Goal: Information Seeking & Learning: Learn about a topic

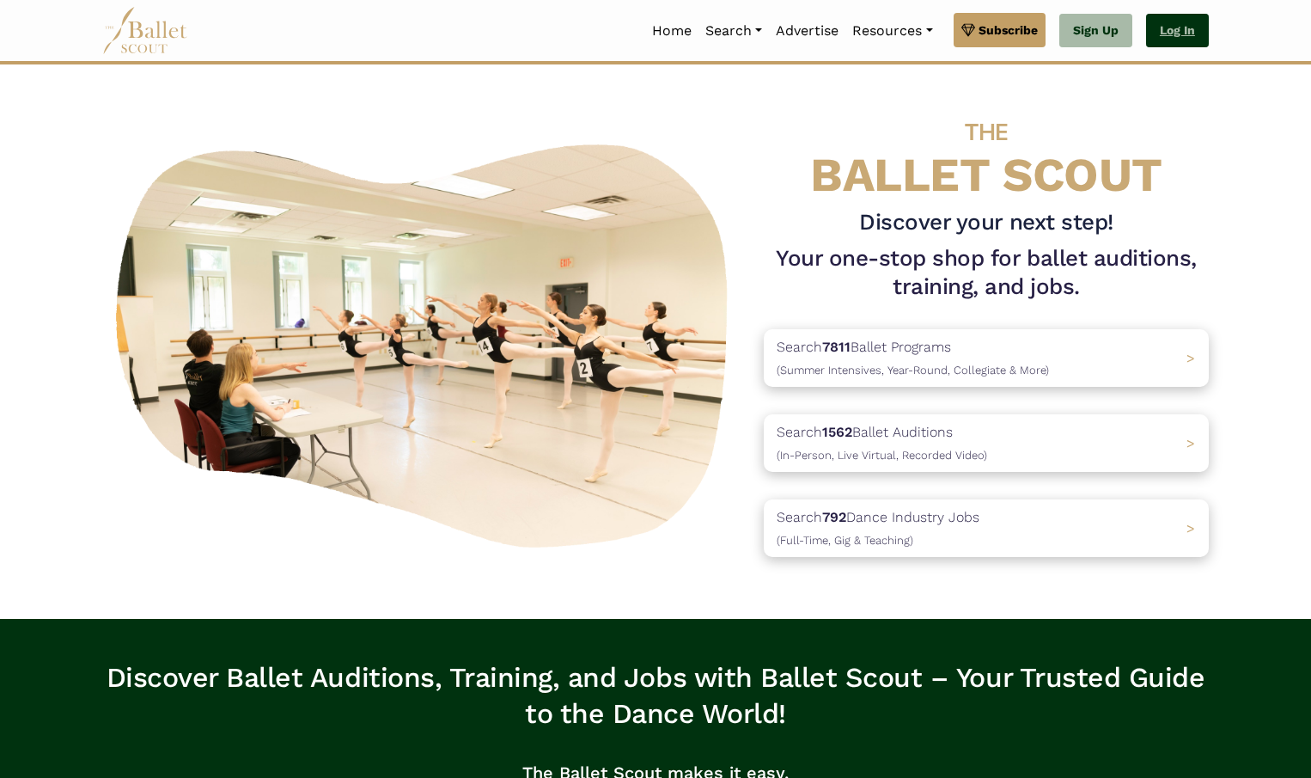
click at [1166, 36] on link "Log In" at bounding box center [1177, 31] width 63 height 34
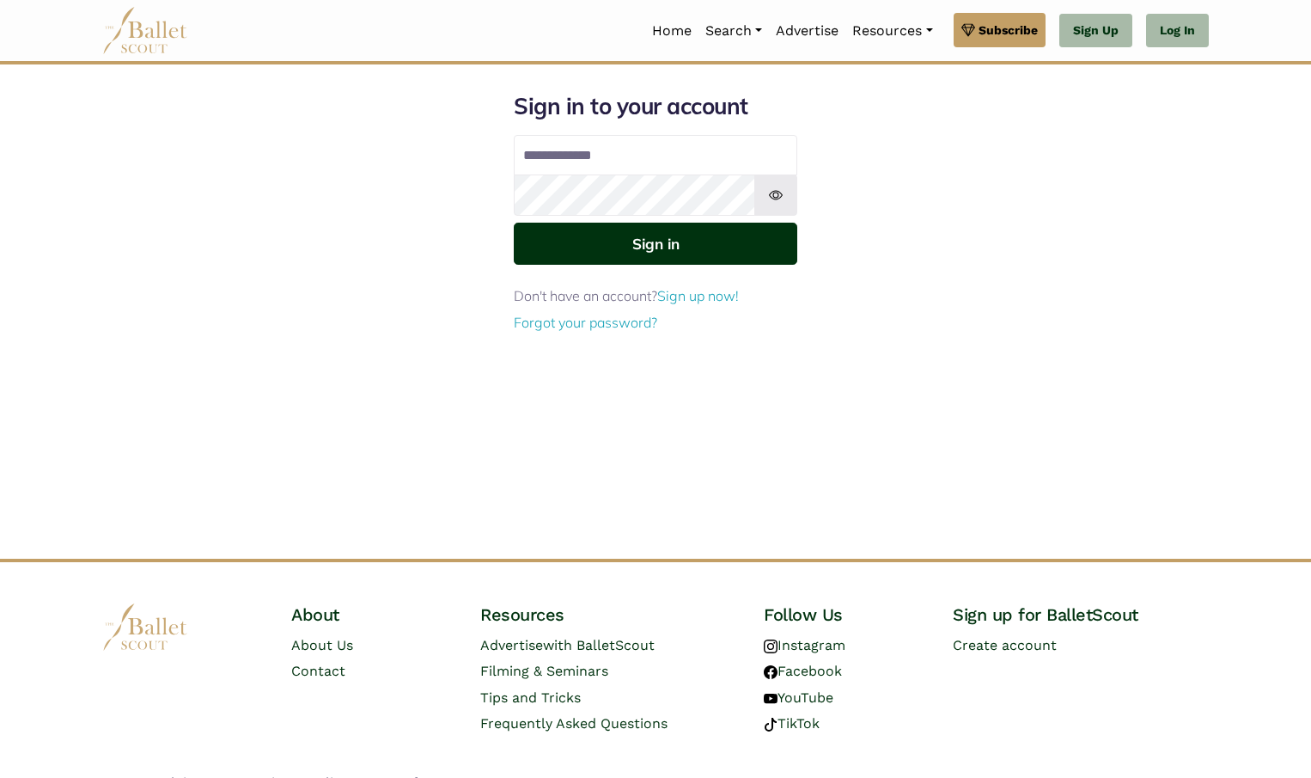
type input "**********"
click at [652, 247] on button "Sign in" at bounding box center [656, 244] width 284 height 42
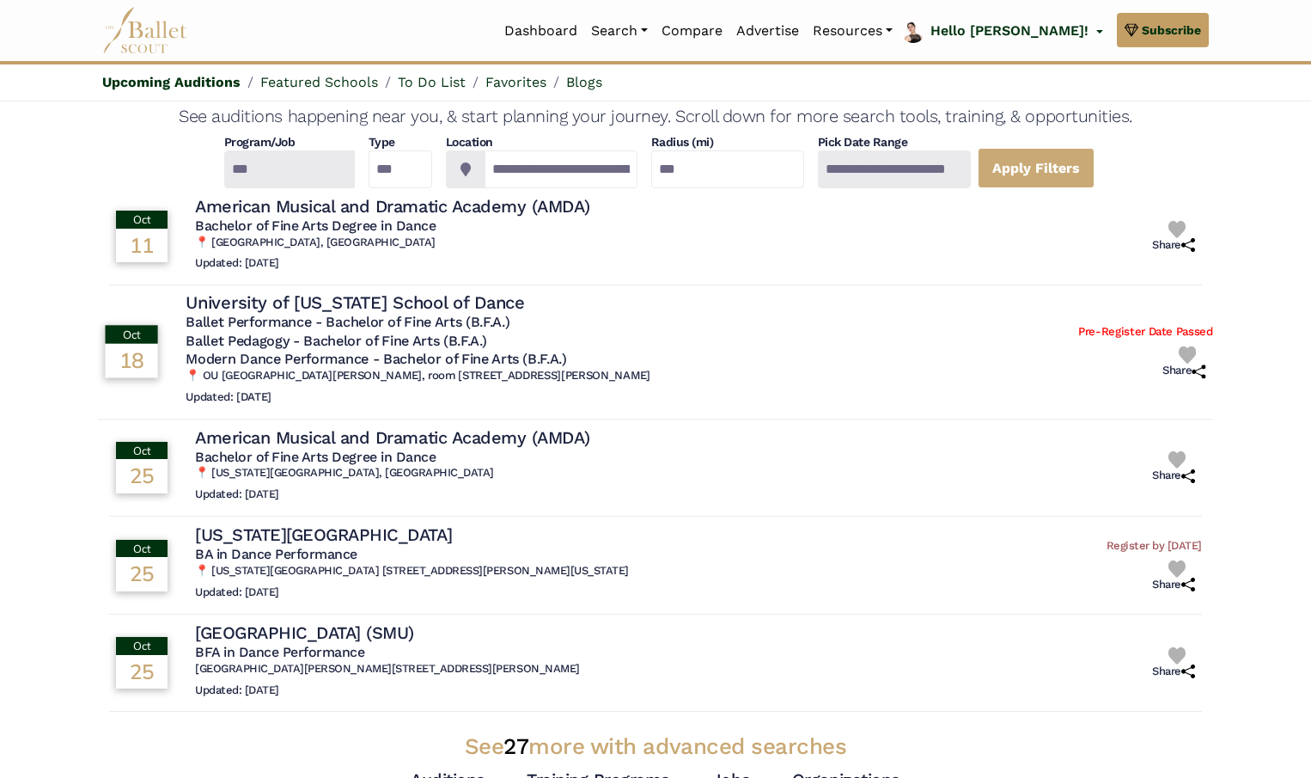
scroll to position [65, 0]
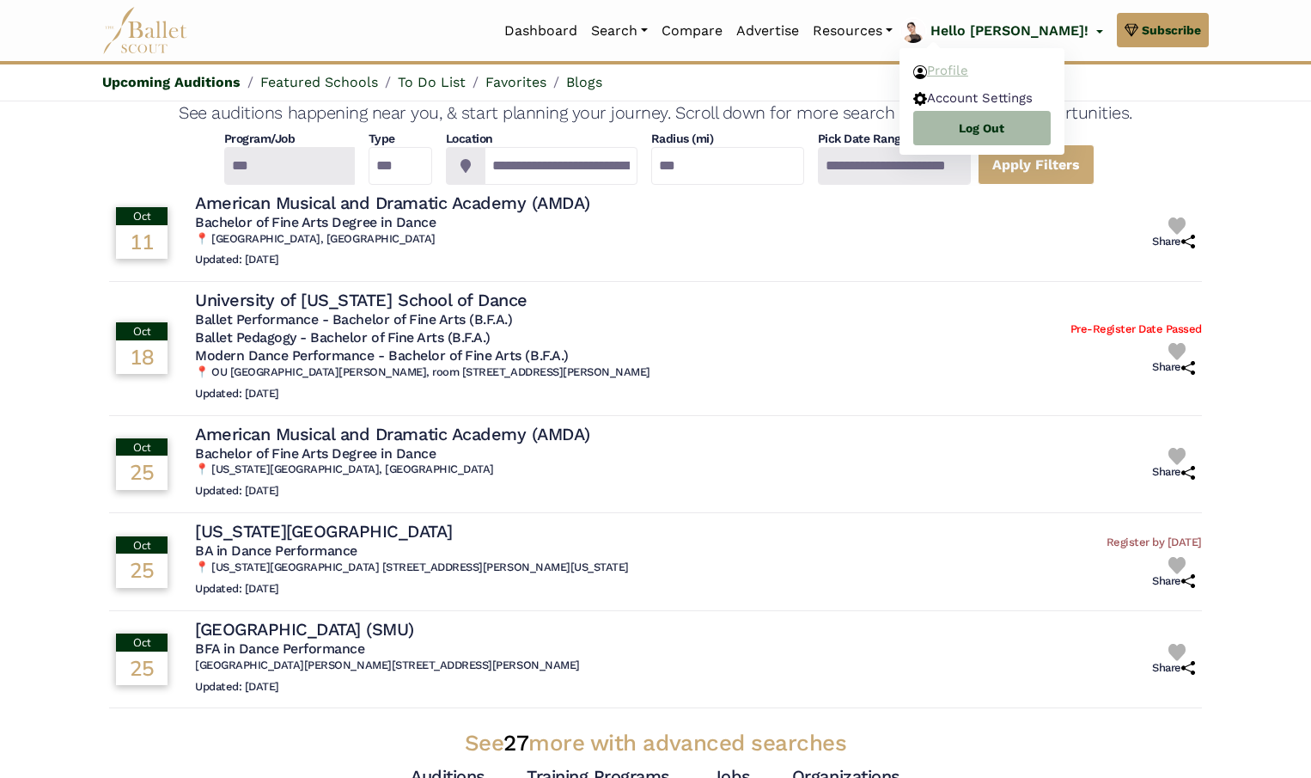
click at [989, 68] on link "Profile" at bounding box center [982, 71] width 165 height 27
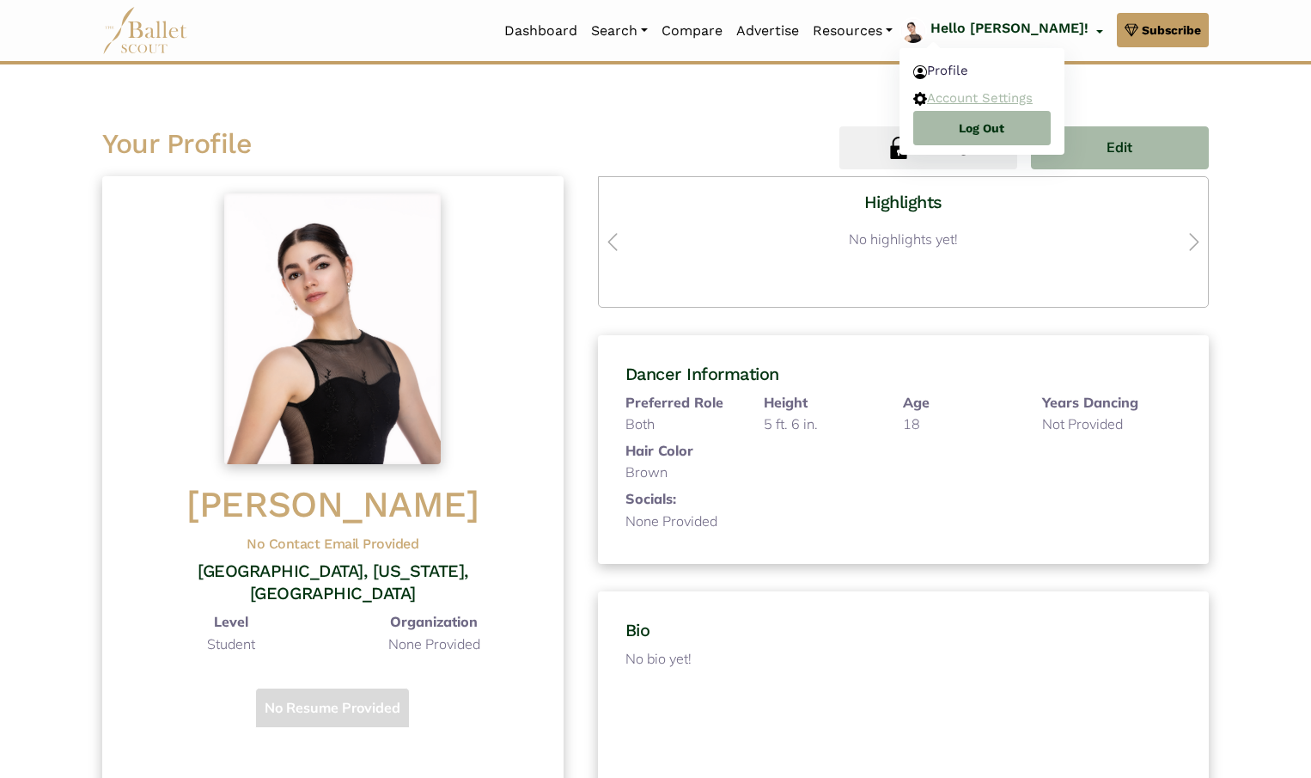
click at [1033, 98] on link "Account Settings" at bounding box center [982, 97] width 165 height 27
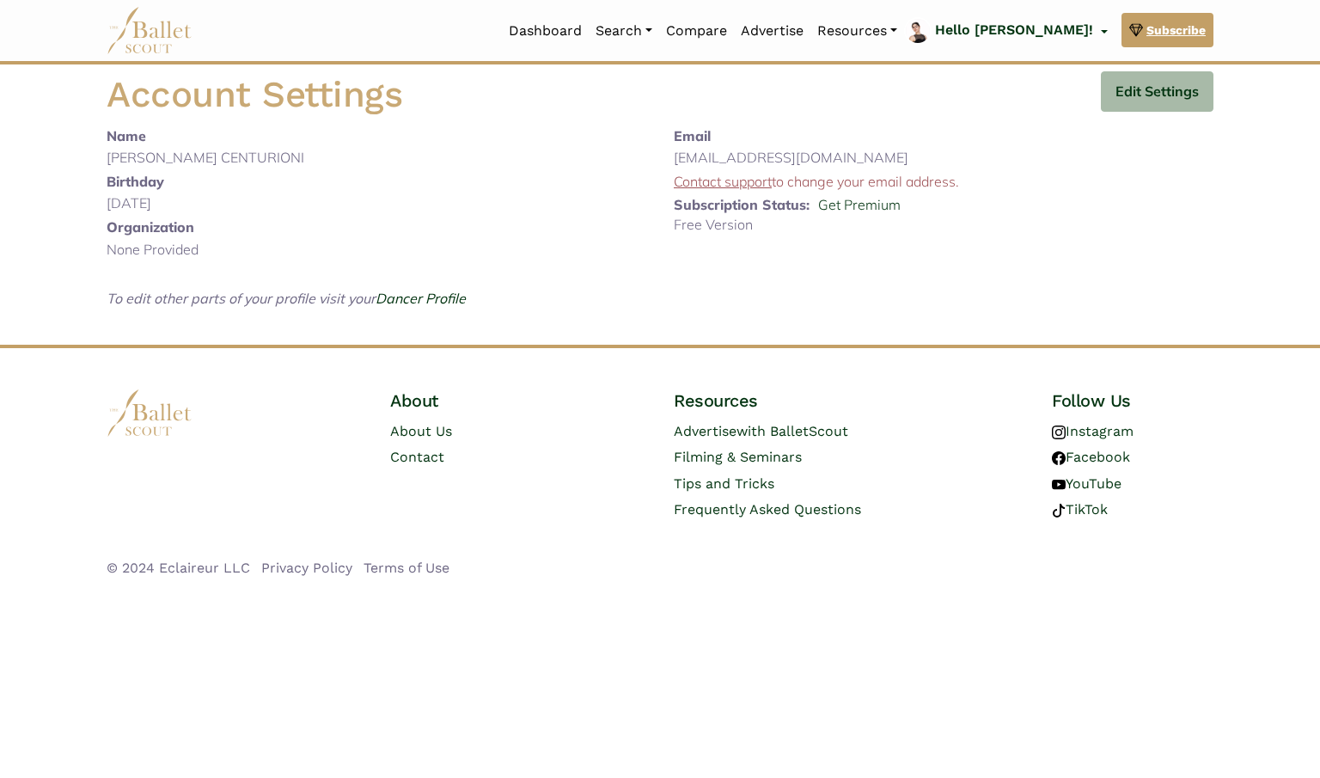
click at [1166, 27] on span "Subscribe" at bounding box center [1175, 30] width 59 height 19
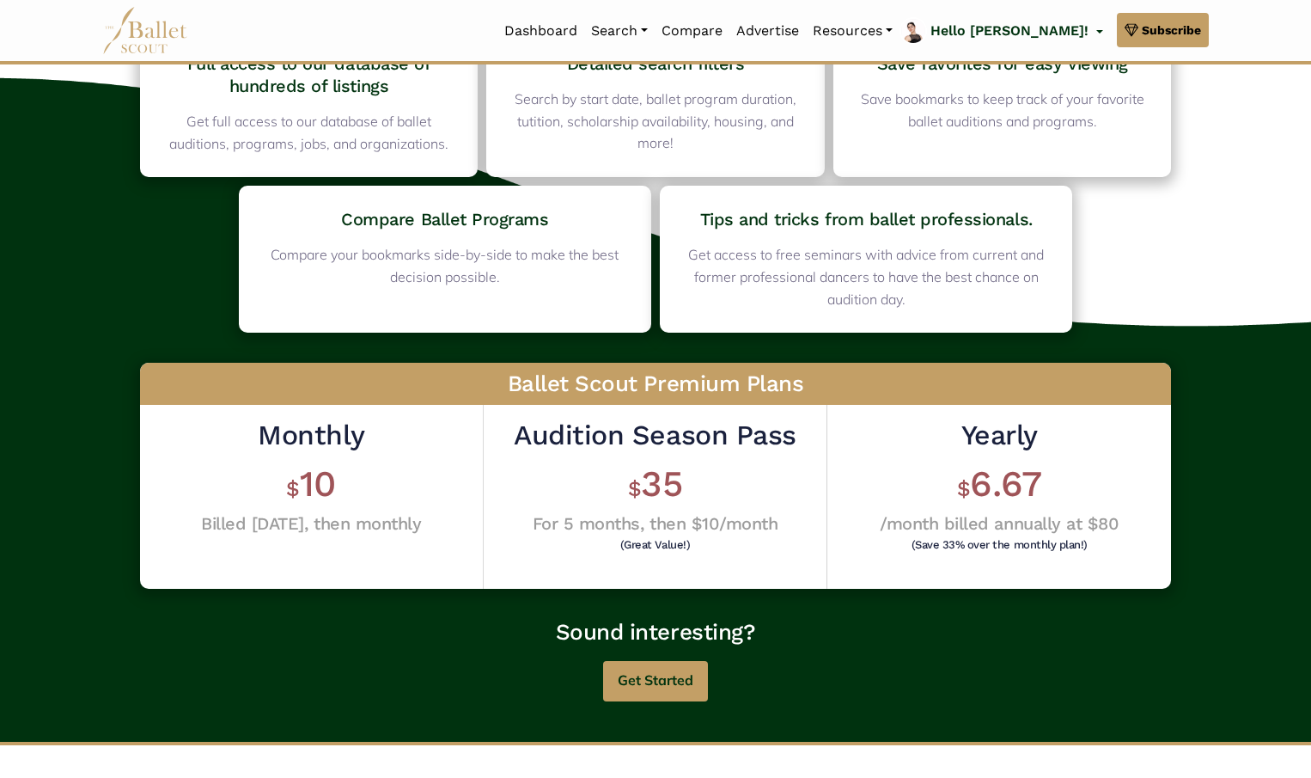
scroll to position [194, 0]
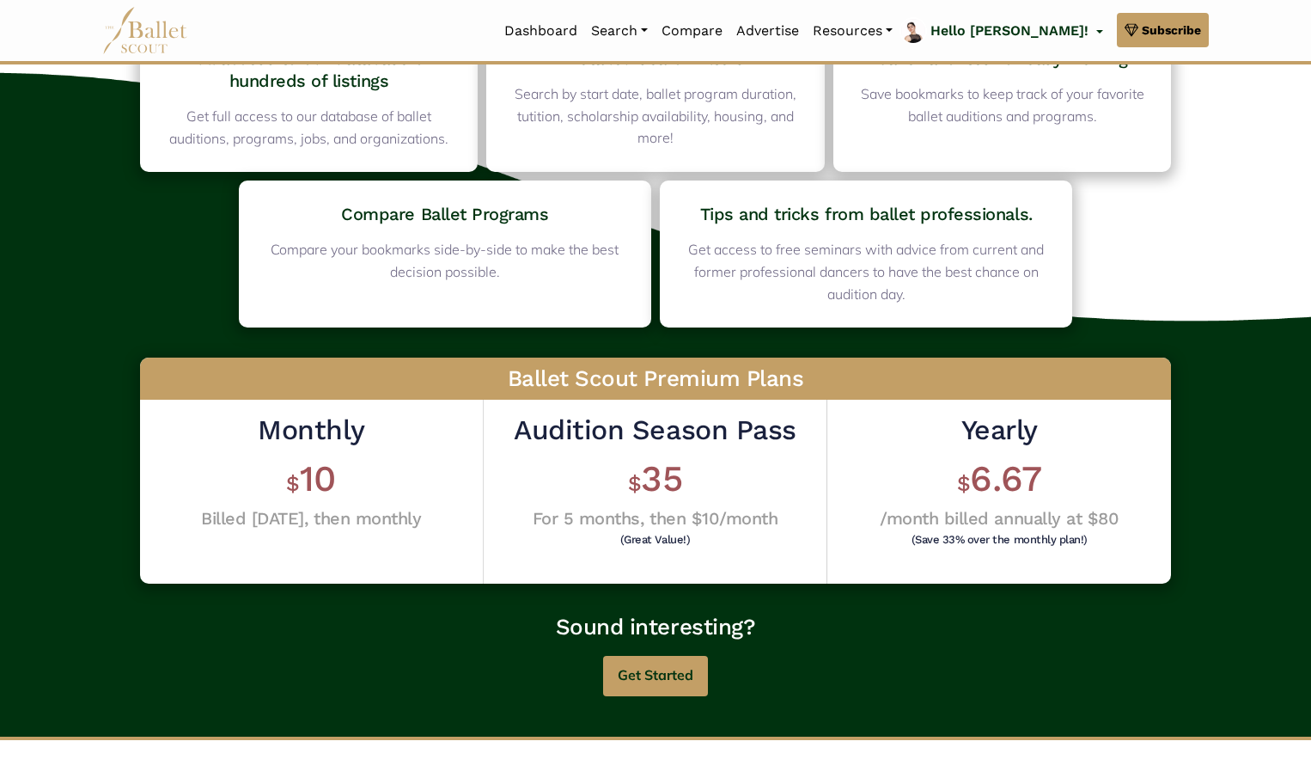
click at [1001, 512] on h4 "/month billed annually at $80" at bounding box center [999, 518] width 239 height 22
click at [995, 461] on span "6.67" at bounding box center [1005, 478] width 71 height 42
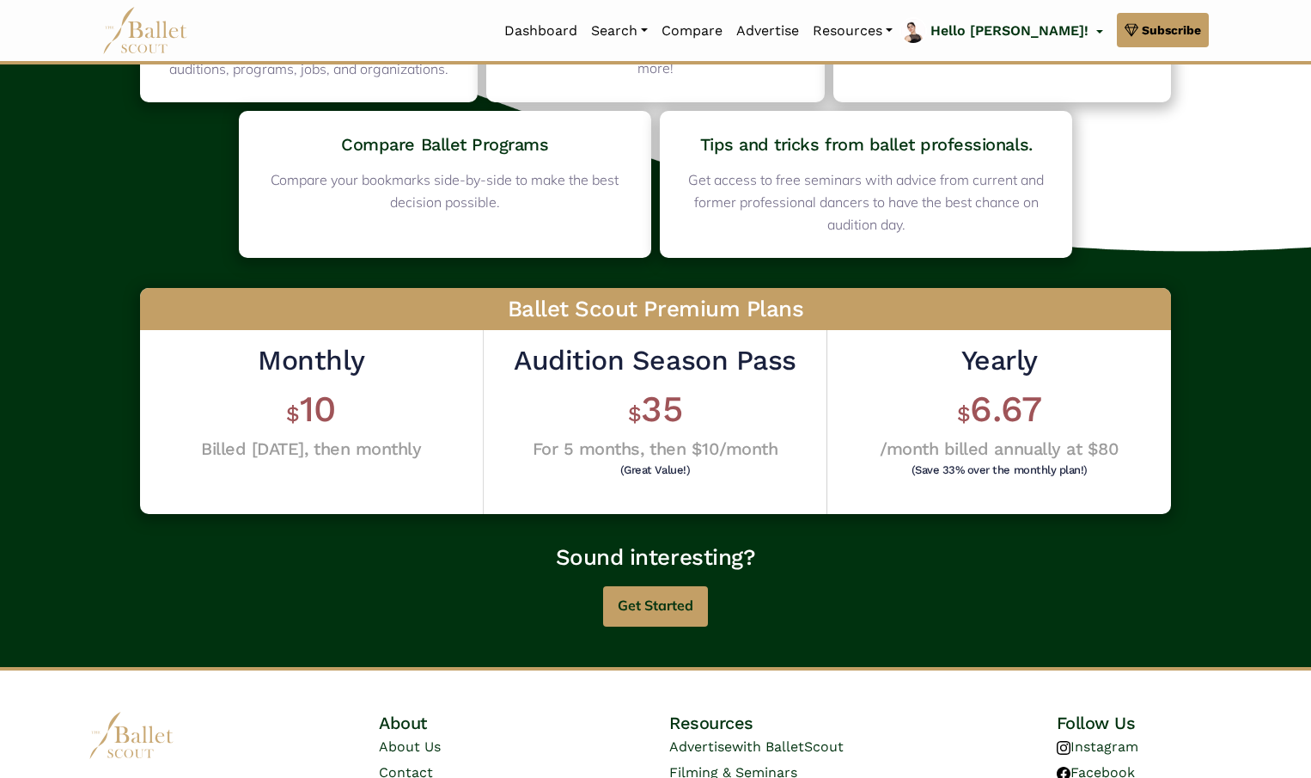
scroll to position [302, 0]
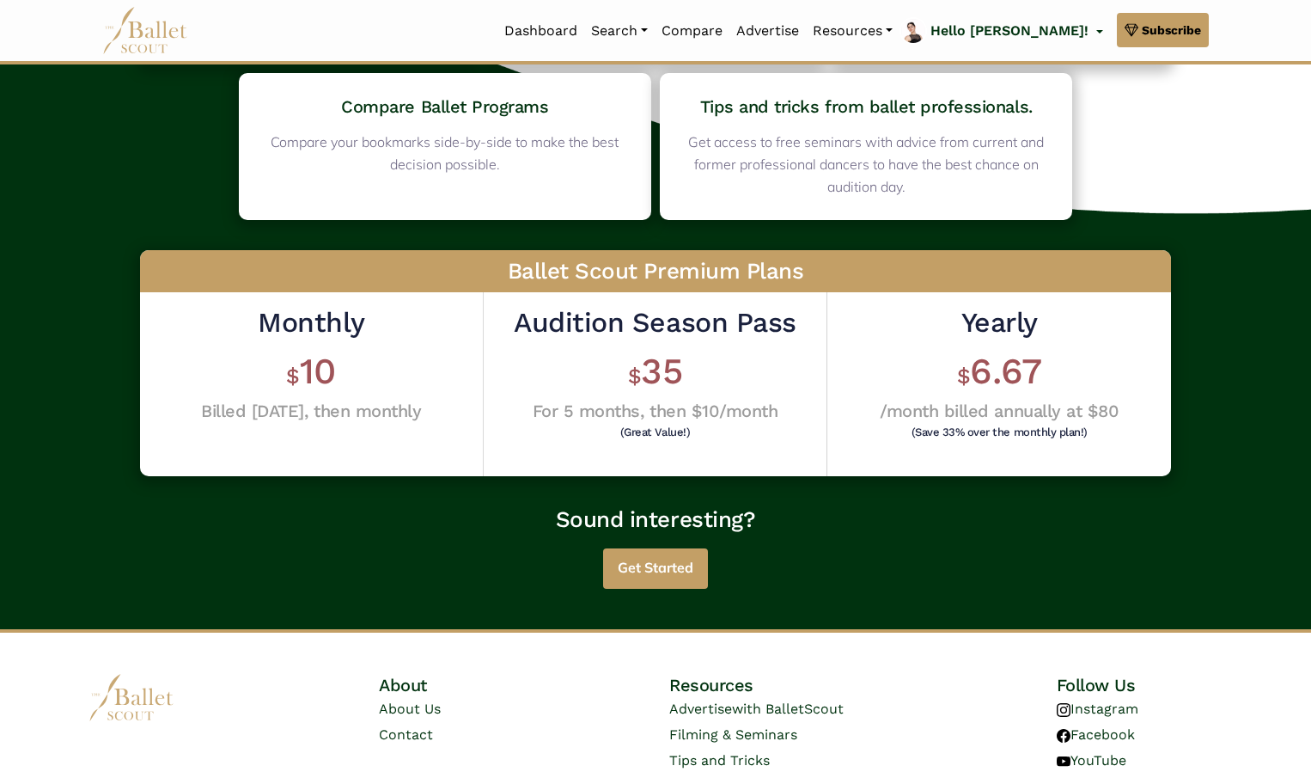
click at [670, 566] on button "Get Started" at bounding box center [655, 568] width 105 height 40
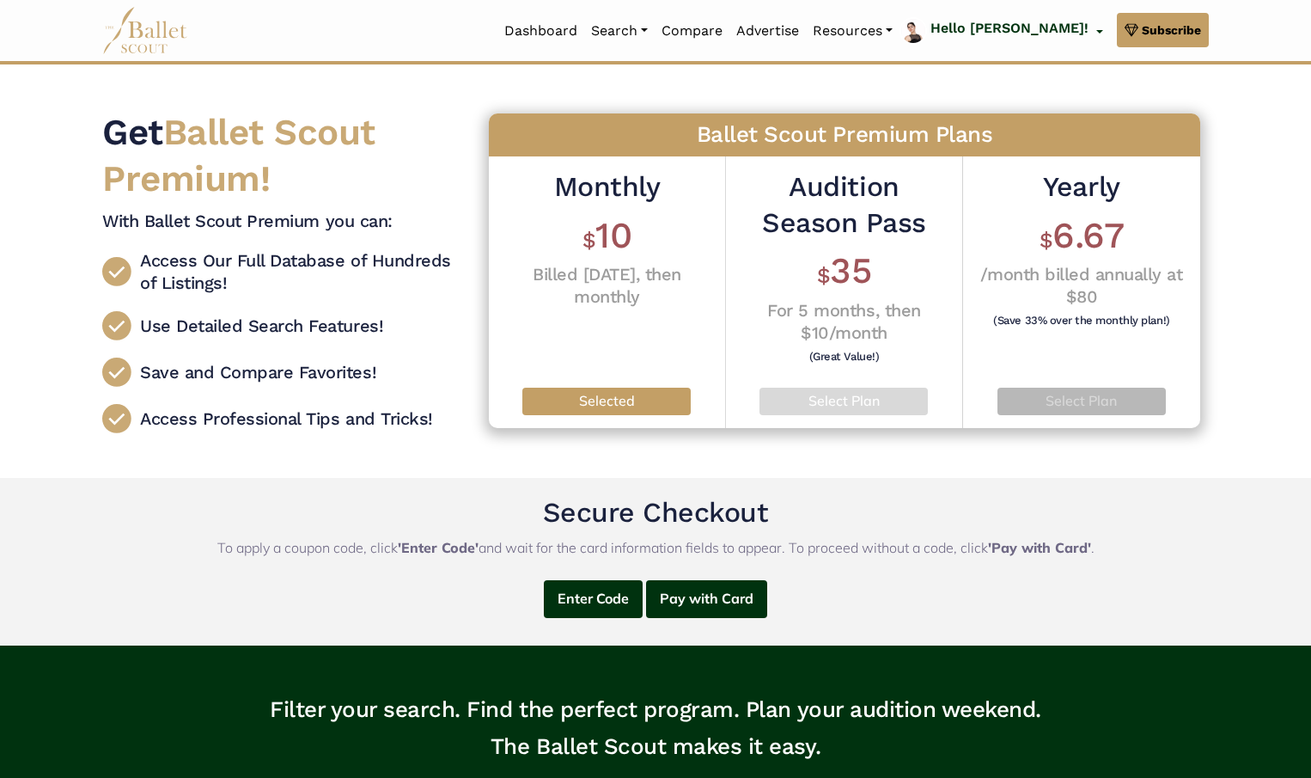
click at [1090, 402] on p "Select Plan" at bounding box center [1082, 401] width 142 height 22
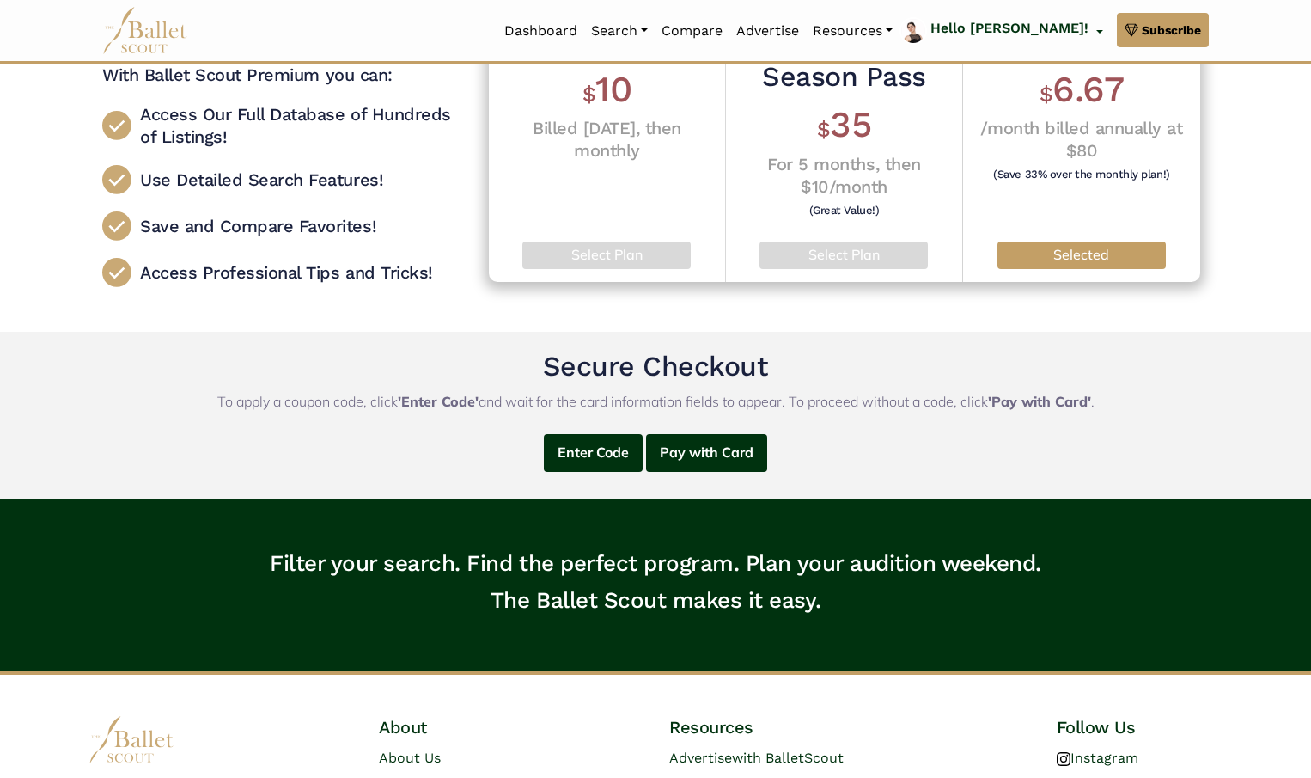
scroll to position [156, 0]
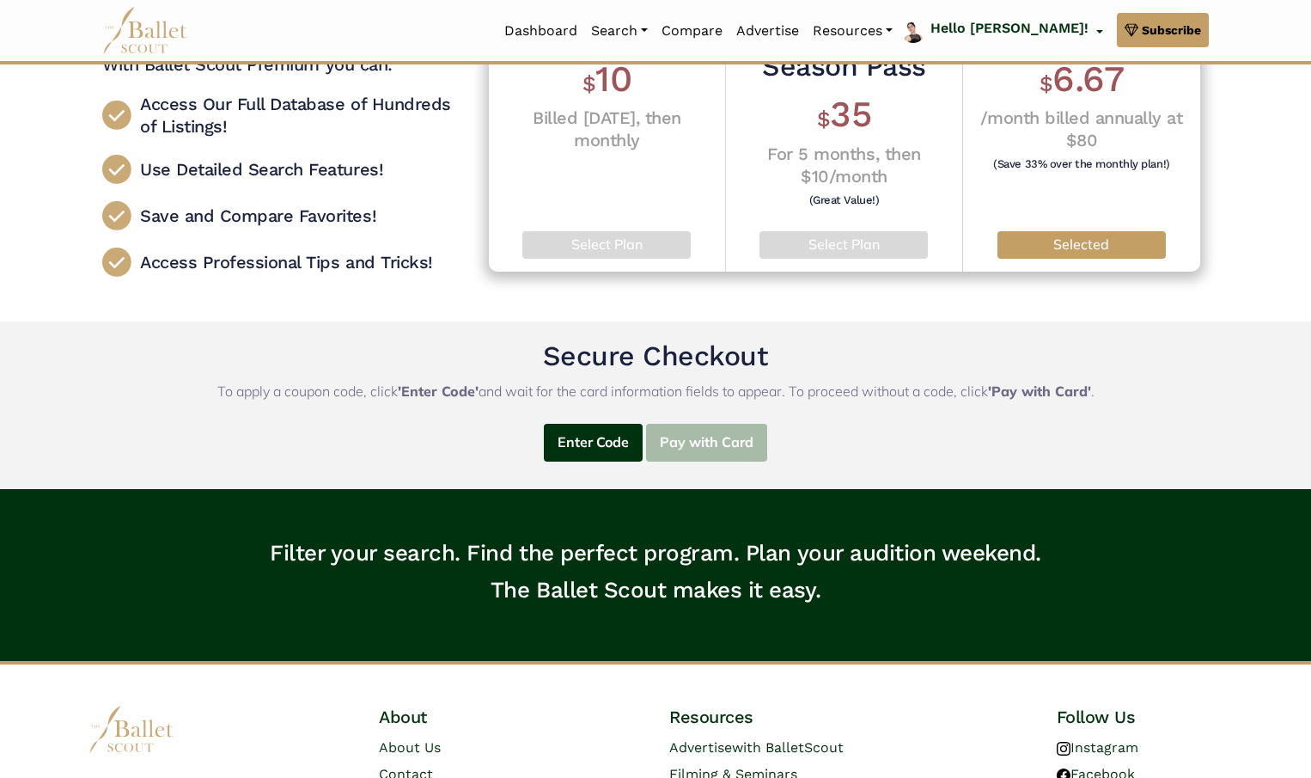
click at [726, 445] on button "Pay with Card" at bounding box center [706, 443] width 121 height 39
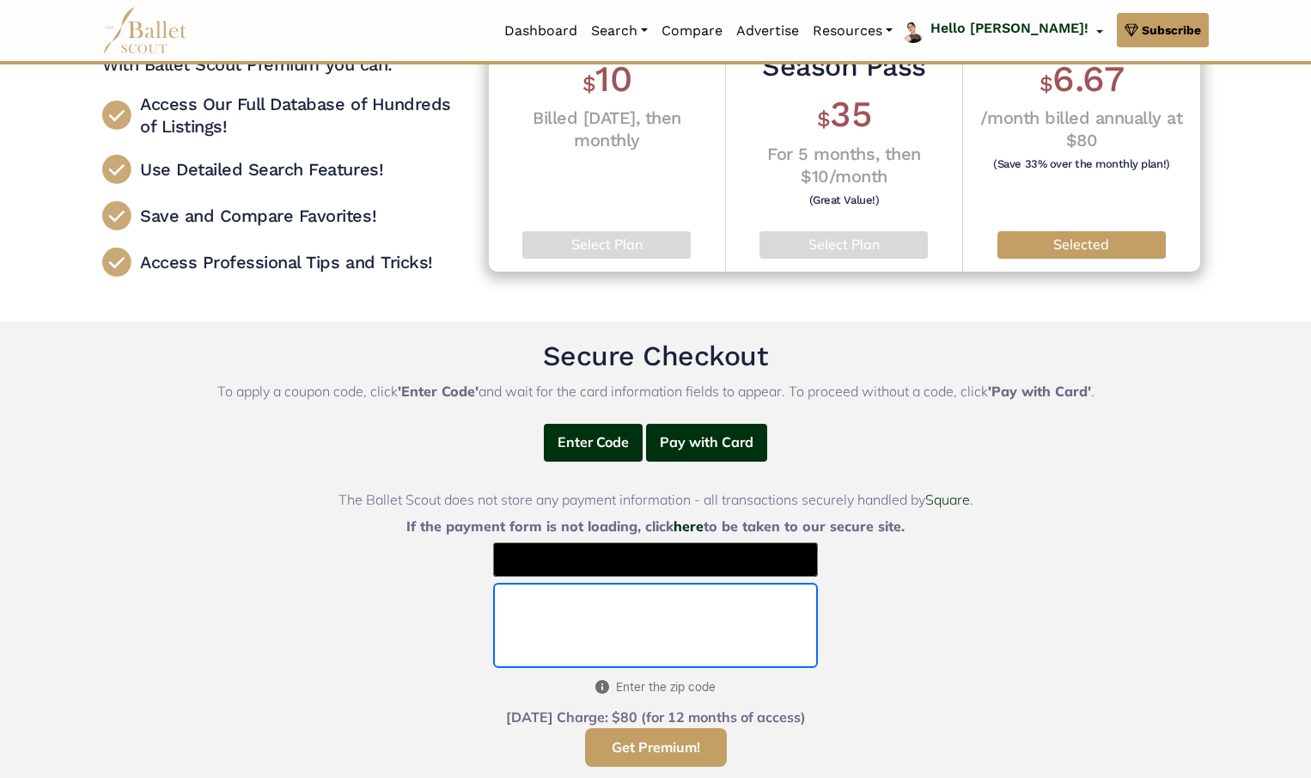
click at [705, 747] on button "Get Premium!" at bounding box center [656, 747] width 142 height 39
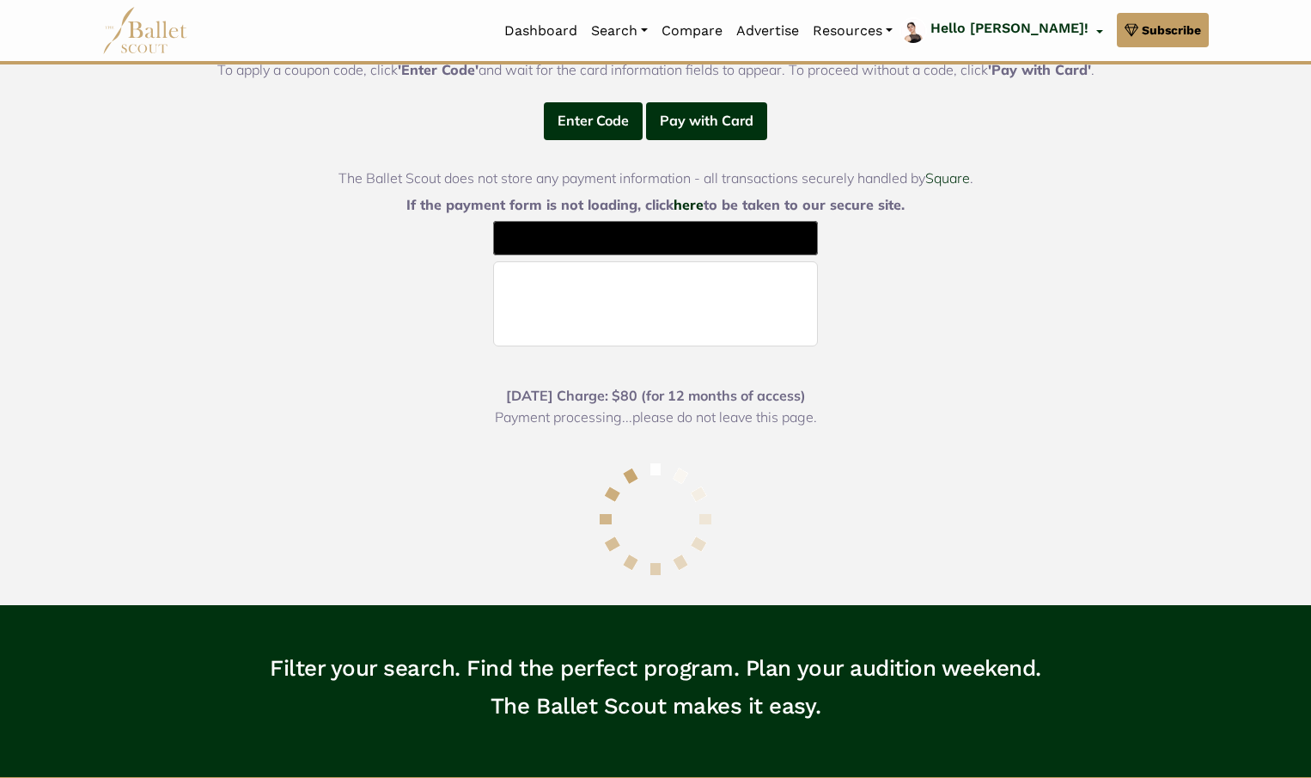
scroll to position [423, 0]
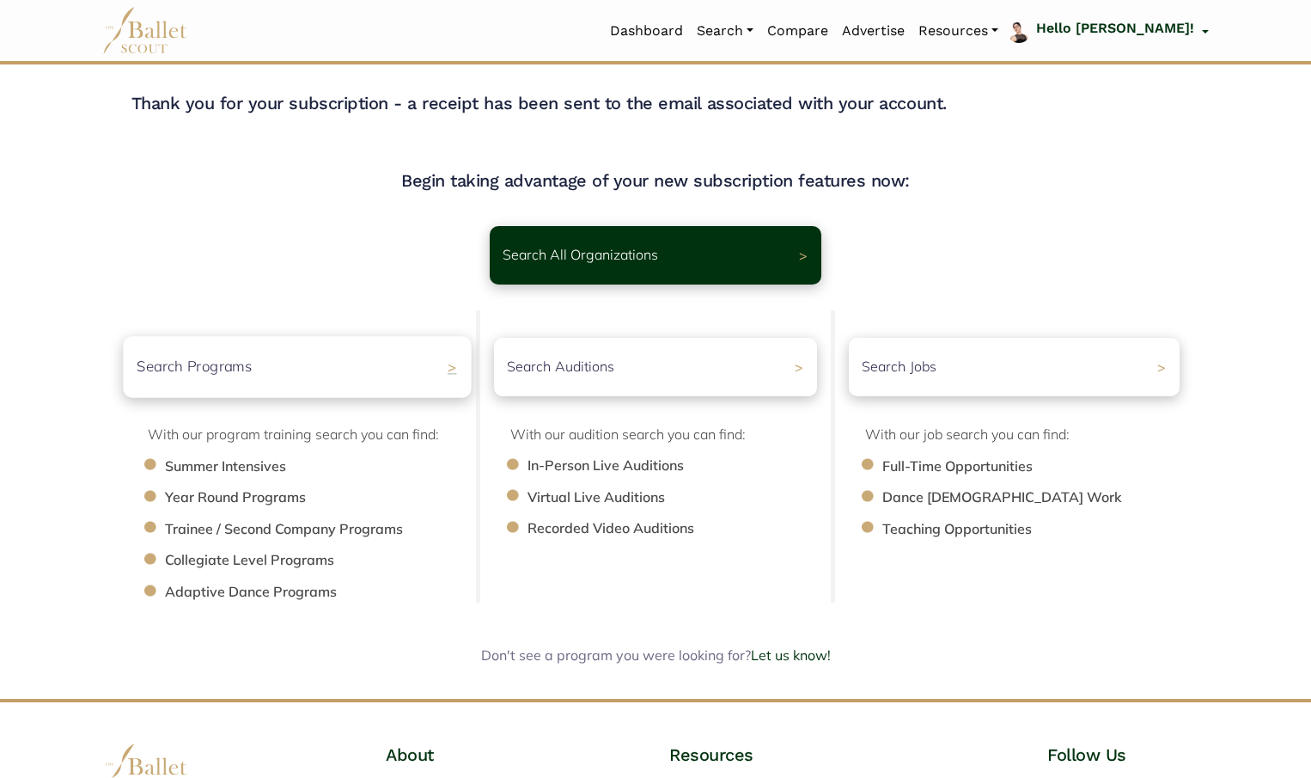
click at [414, 369] on div "Search Programs >" at bounding box center [297, 366] width 348 height 61
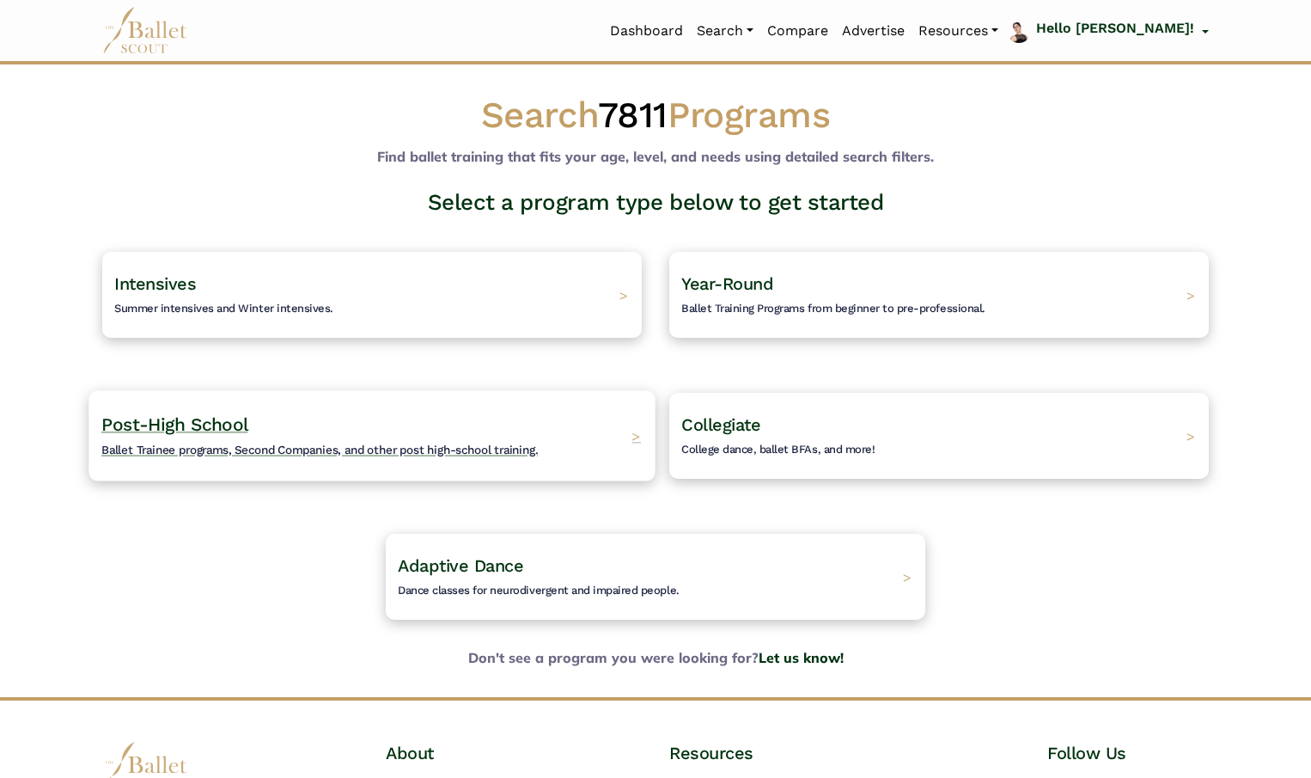
click at [296, 449] on span "Ballet Trainee programs, Second Companies, and other post high-school training." at bounding box center [319, 450] width 437 height 14
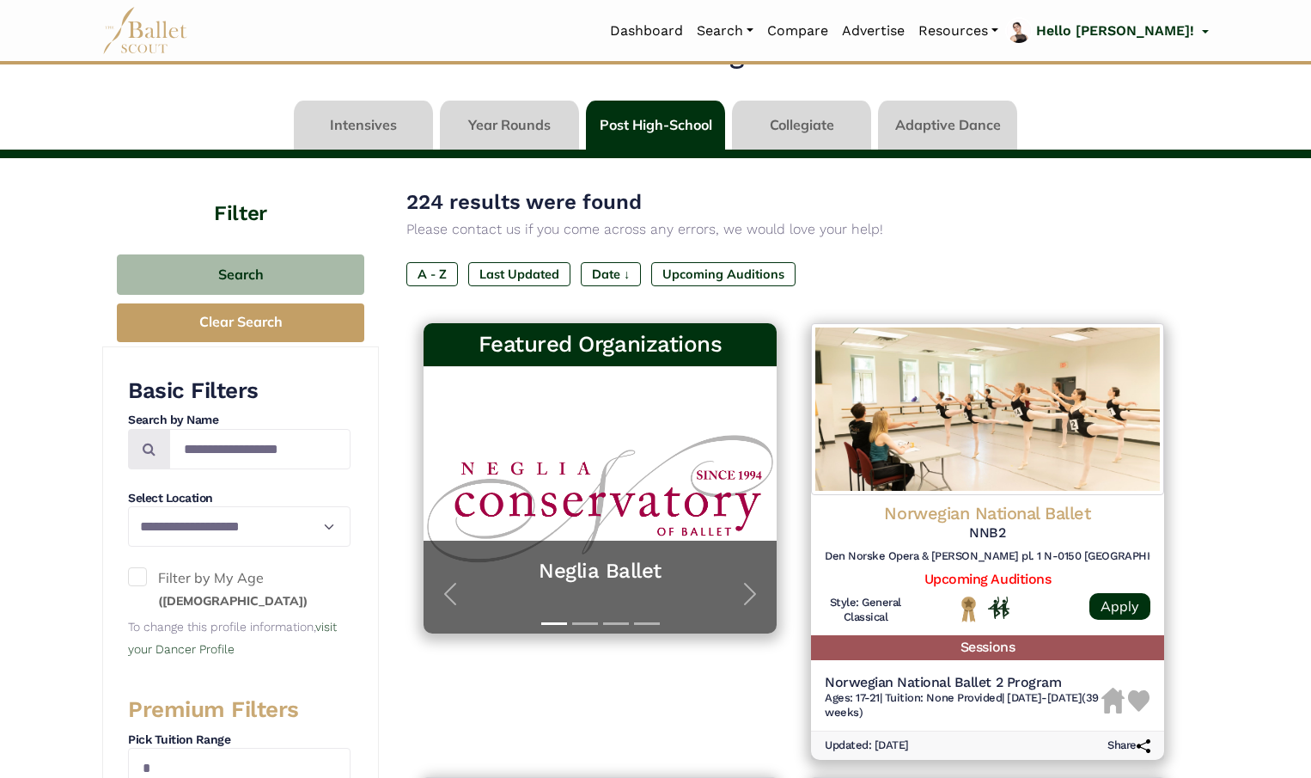
scroll to position [78, 0]
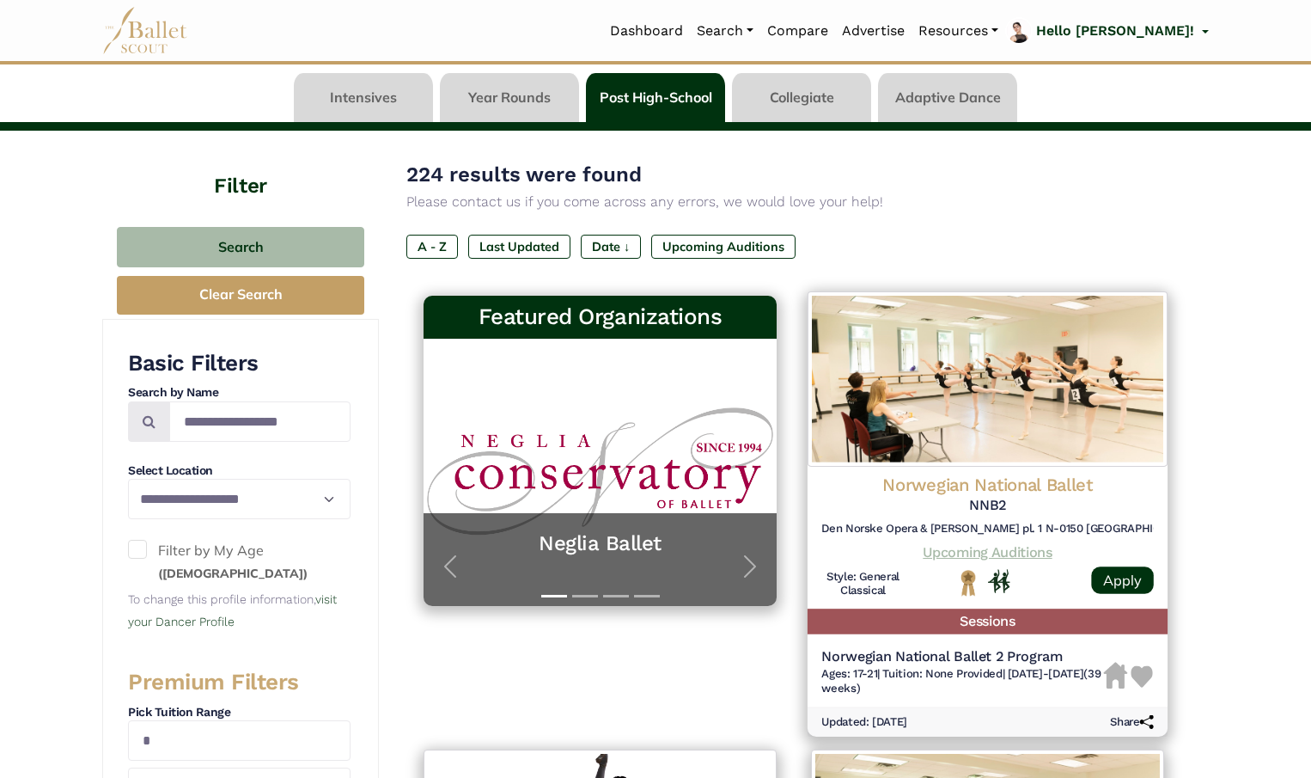
click at [1023, 548] on link "Upcoming Auditions" at bounding box center [987, 552] width 129 height 16
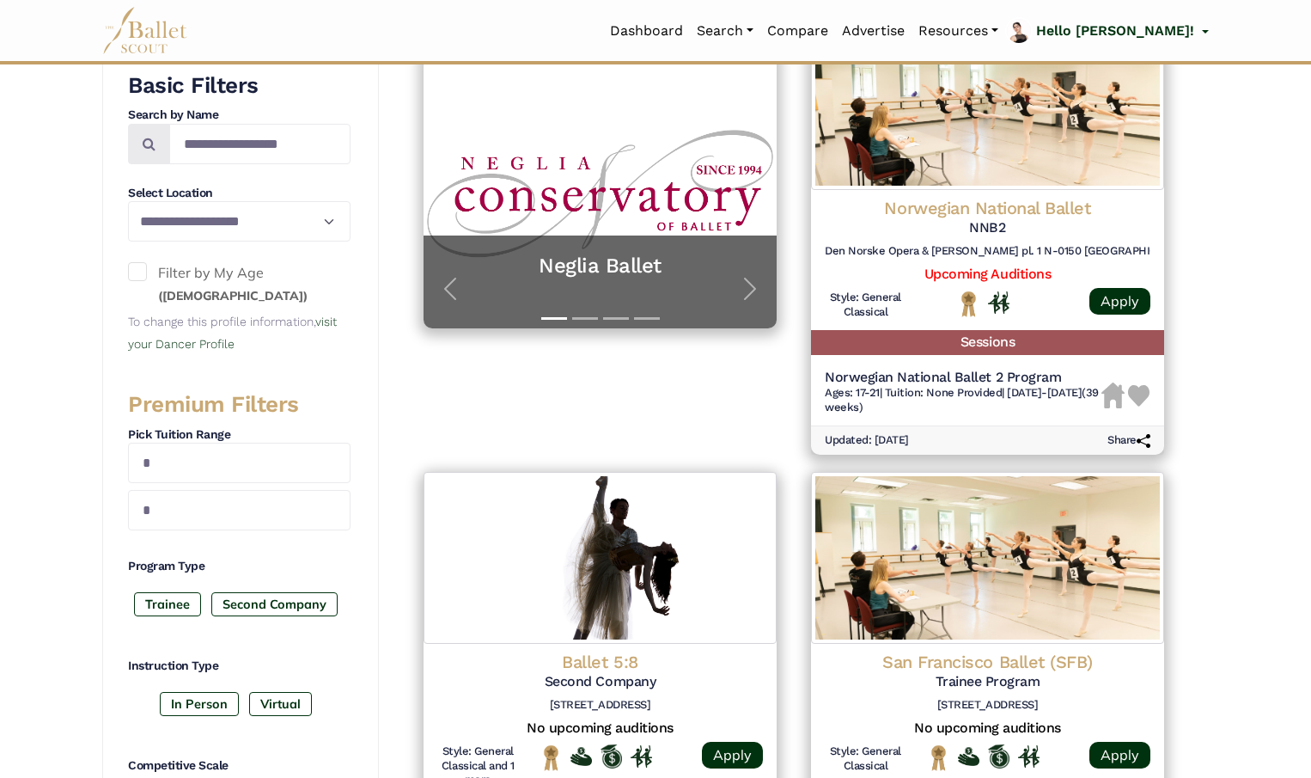
scroll to position [366, 0]
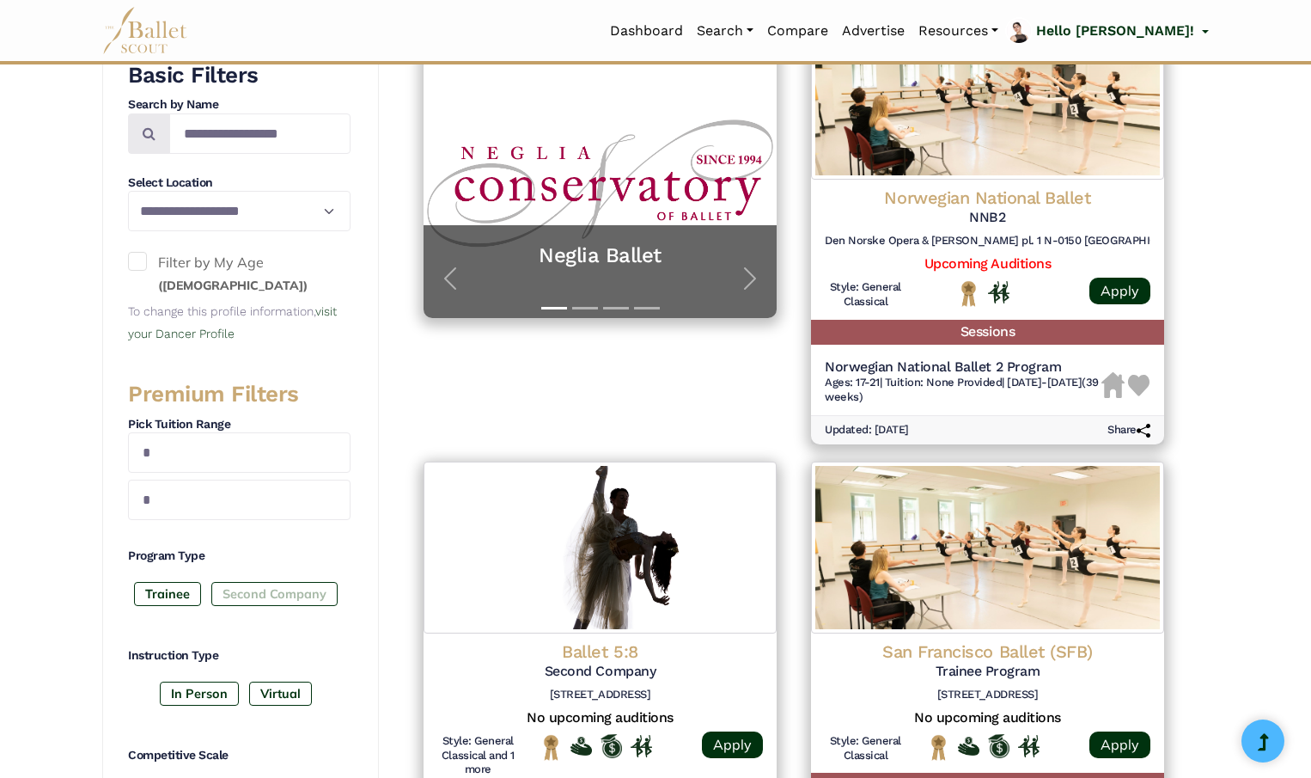
click at [300, 593] on label "Second Company" at bounding box center [274, 594] width 126 height 24
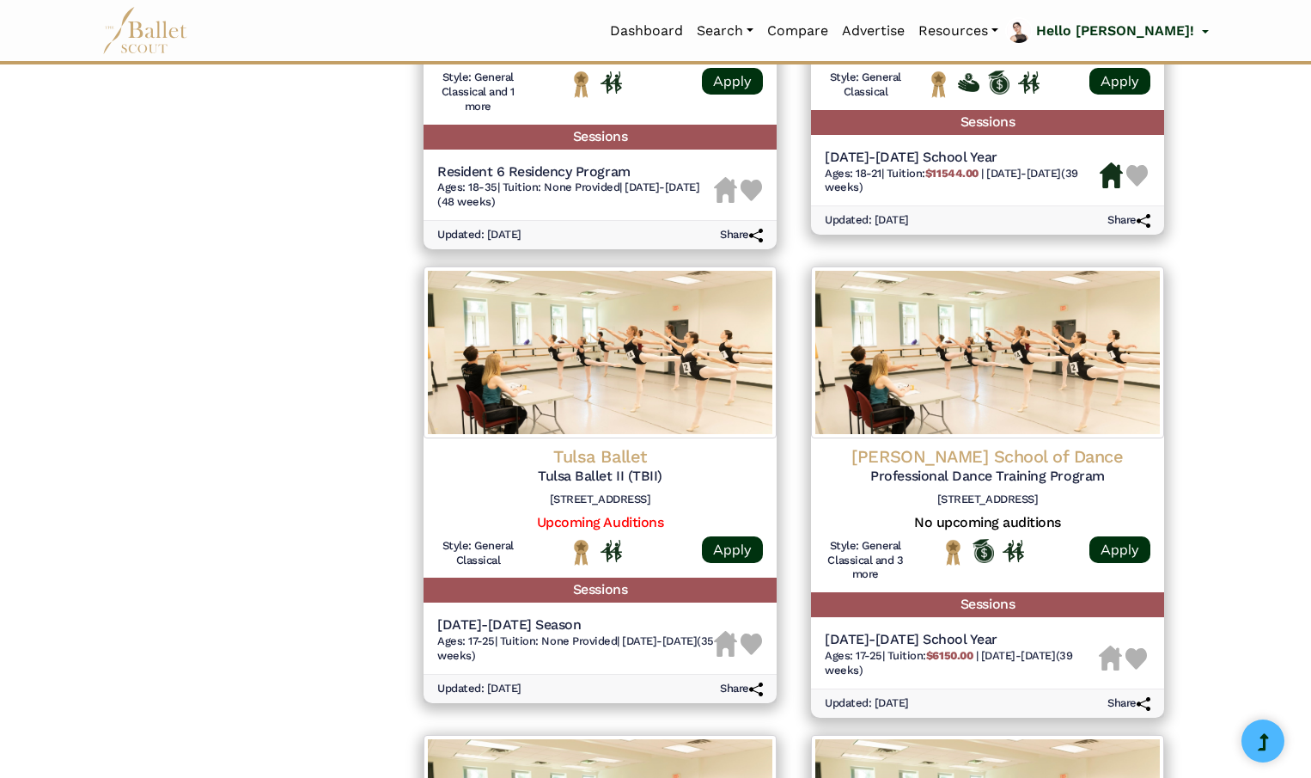
scroll to position [1503, 0]
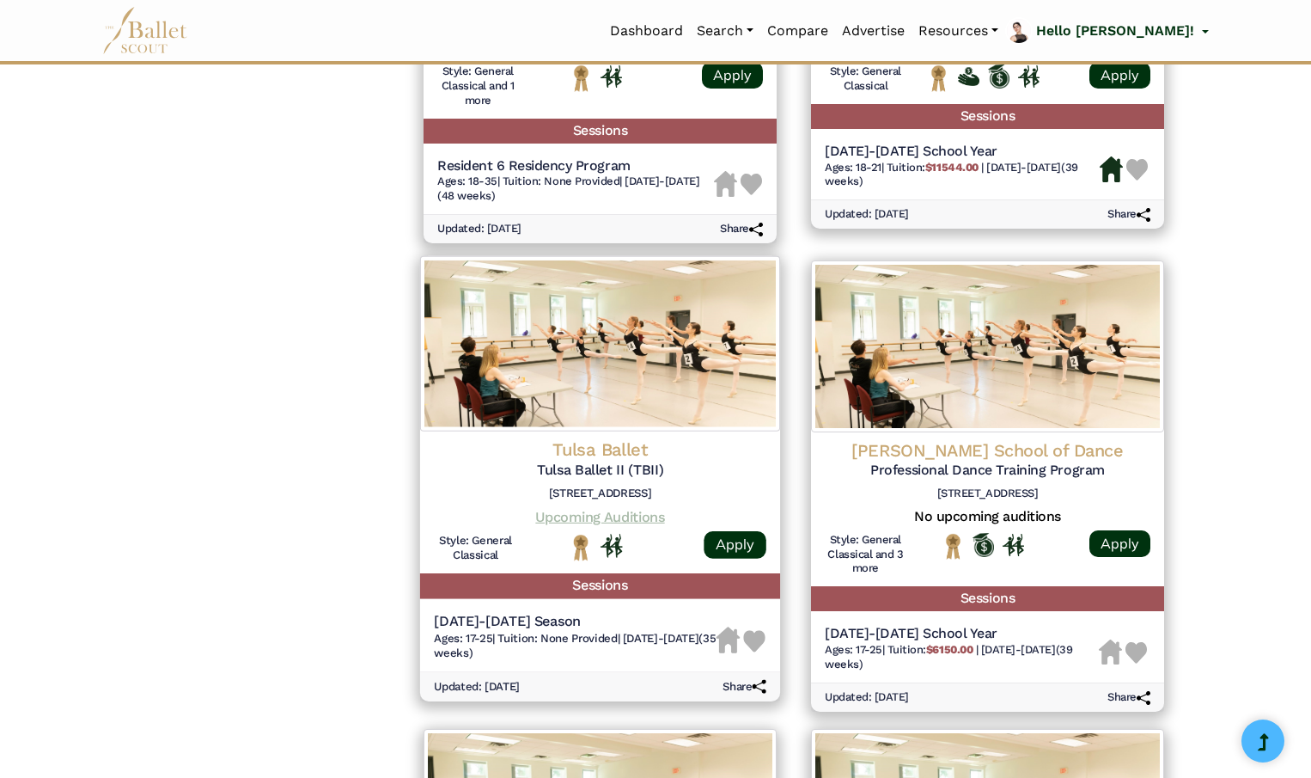
click at [583, 520] on link "Upcoming Auditions" at bounding box center [599, 516] width 129 height 16
click at [754, 641] on img at bounding box center [754, 641] width 22 height 22
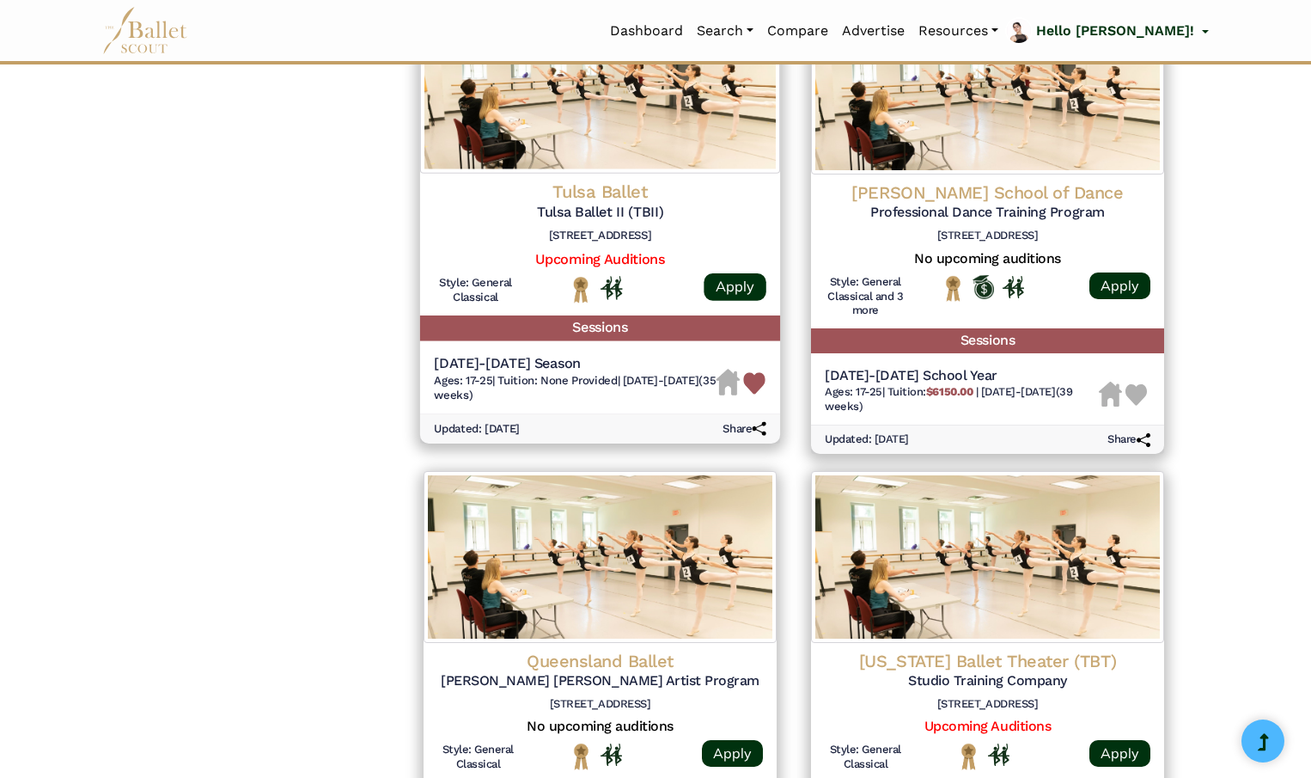
scroll to position [1825, 0]
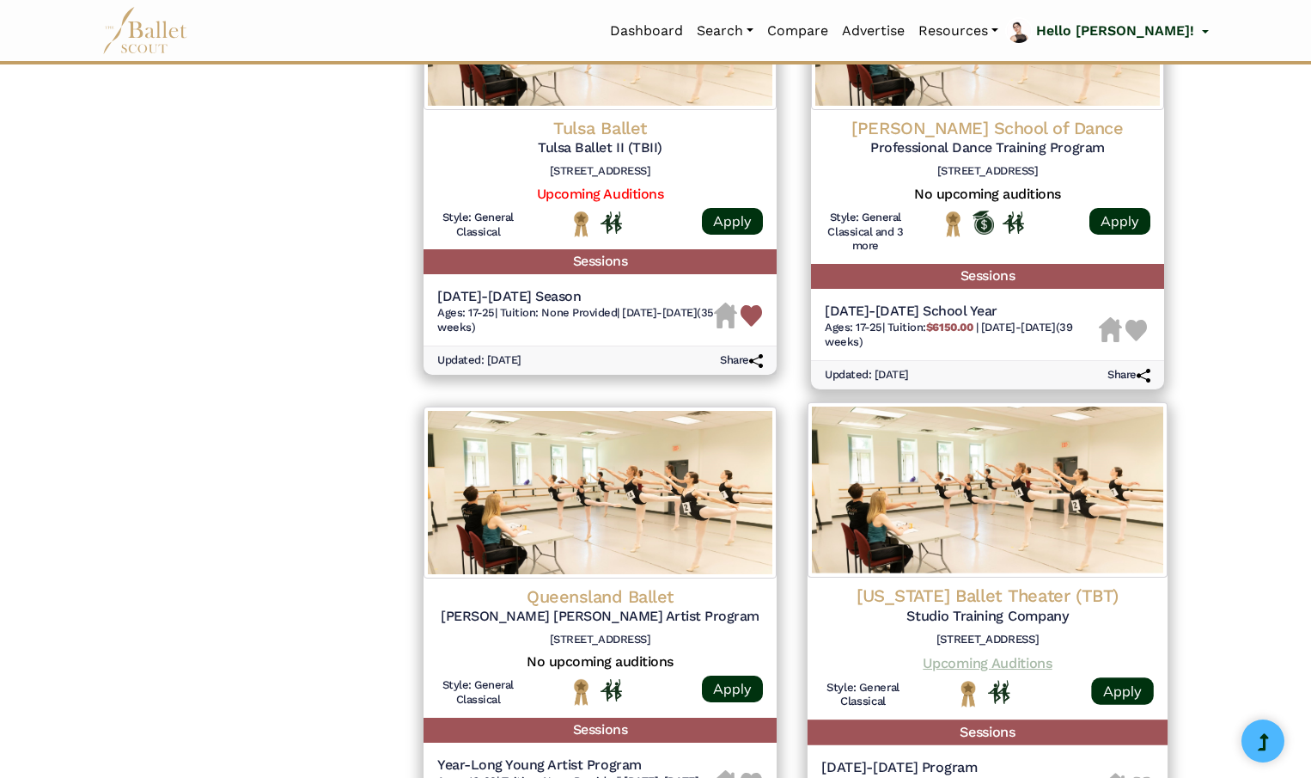
click at [1017, 666] on link "Upcoming Auditions" at bounding box center [987, 662] width 129 height 16
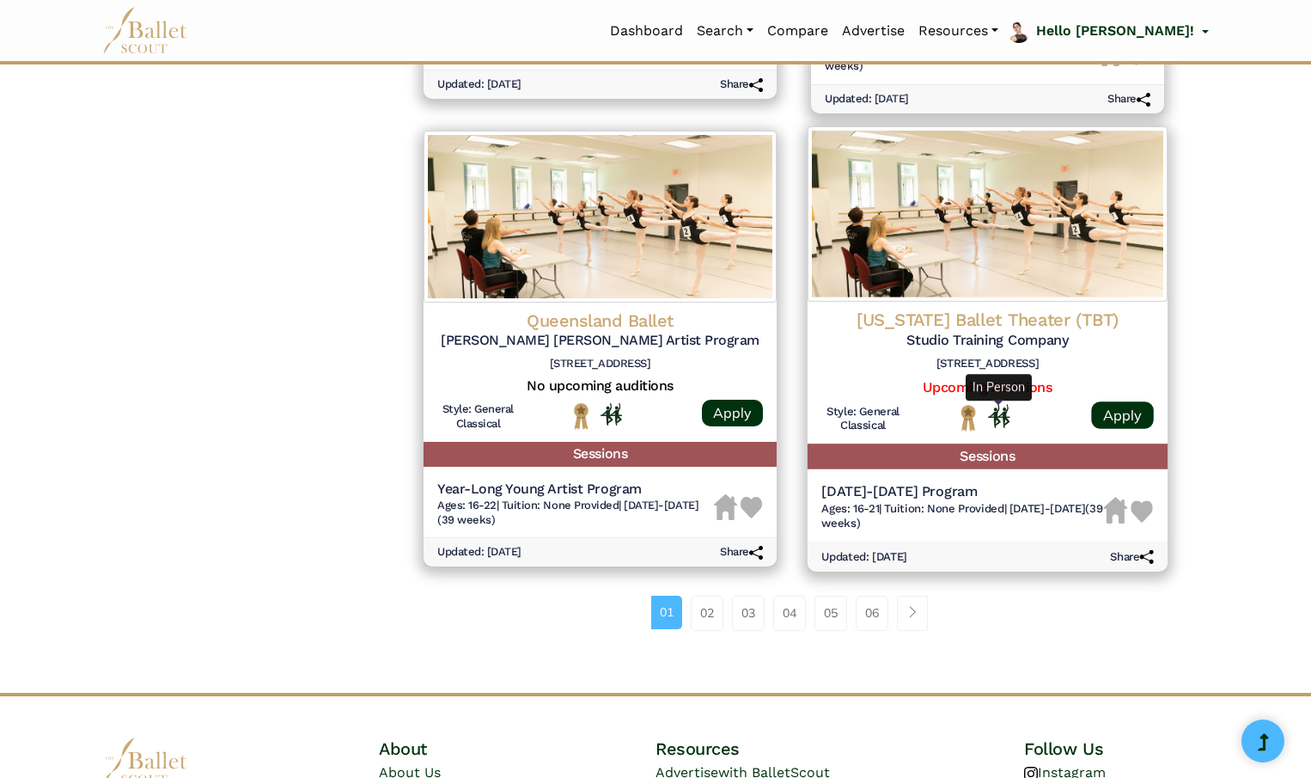
scroll to position [2105, 0]
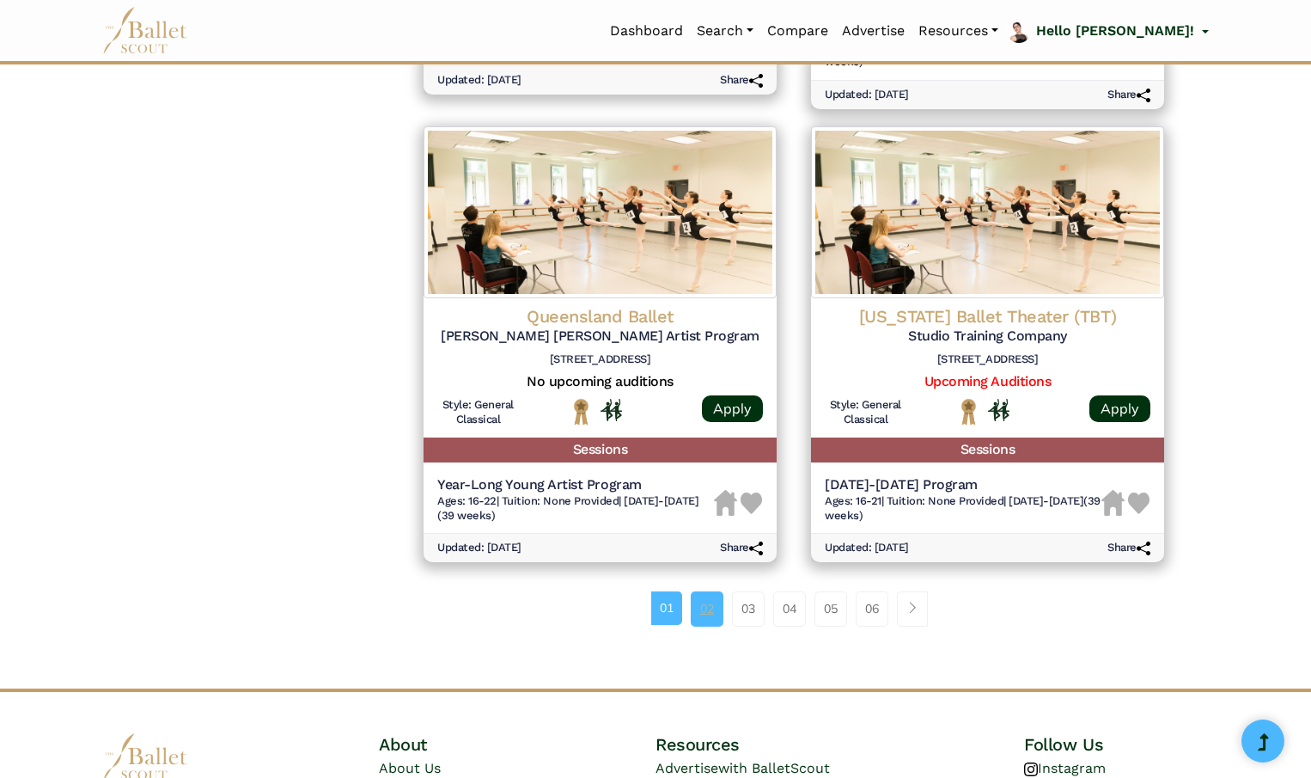
click at [706, 610] on link "02" at bounding box center [707, 608] width 33 height 34
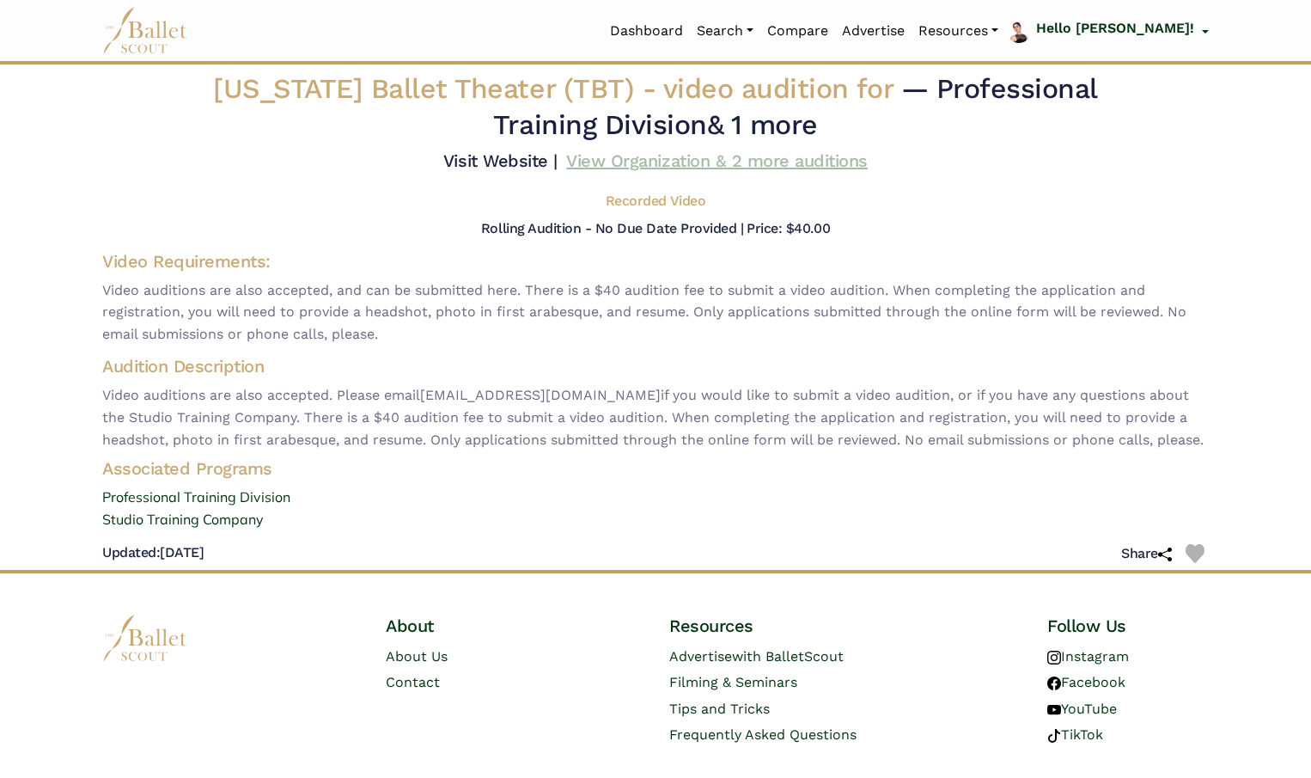
click at [695, 162] on link "View Organization & 2 more auditions" at bounding box center [717, 160] width 302 height 21
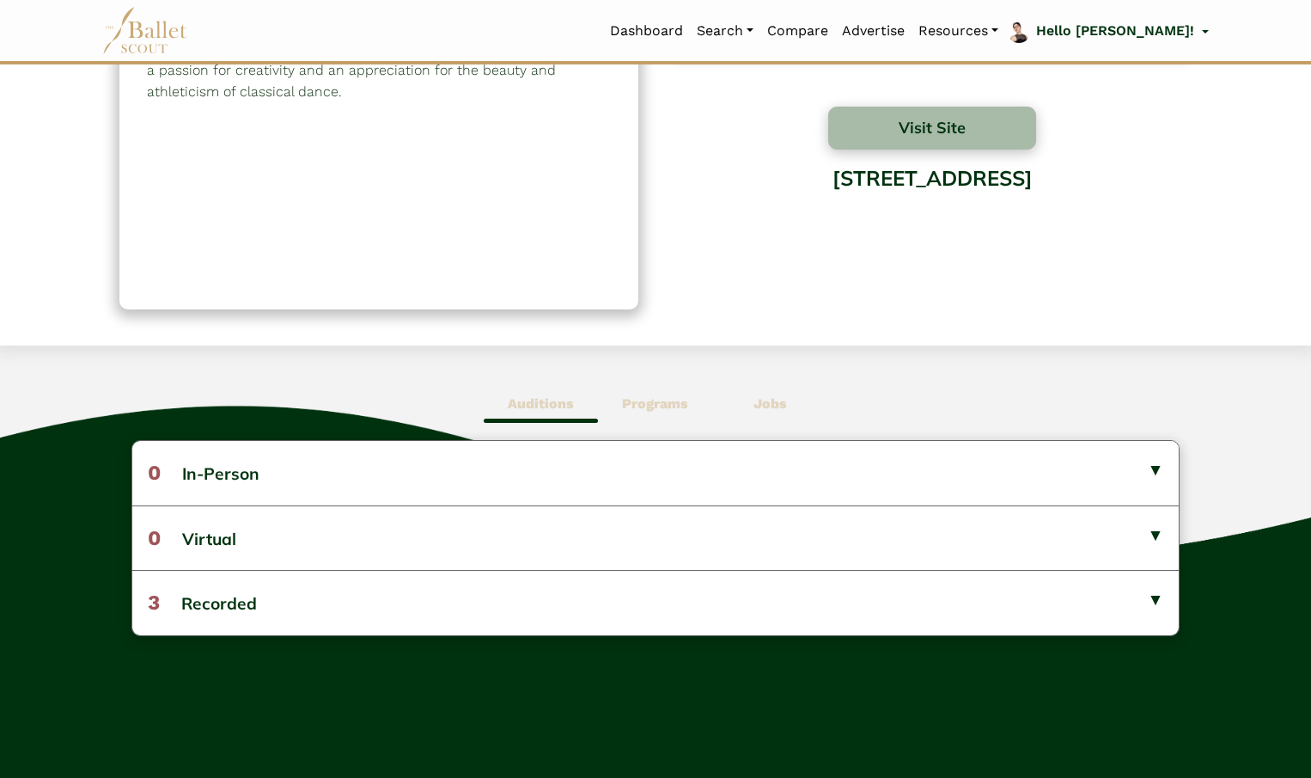
scroll to position [188, 0]
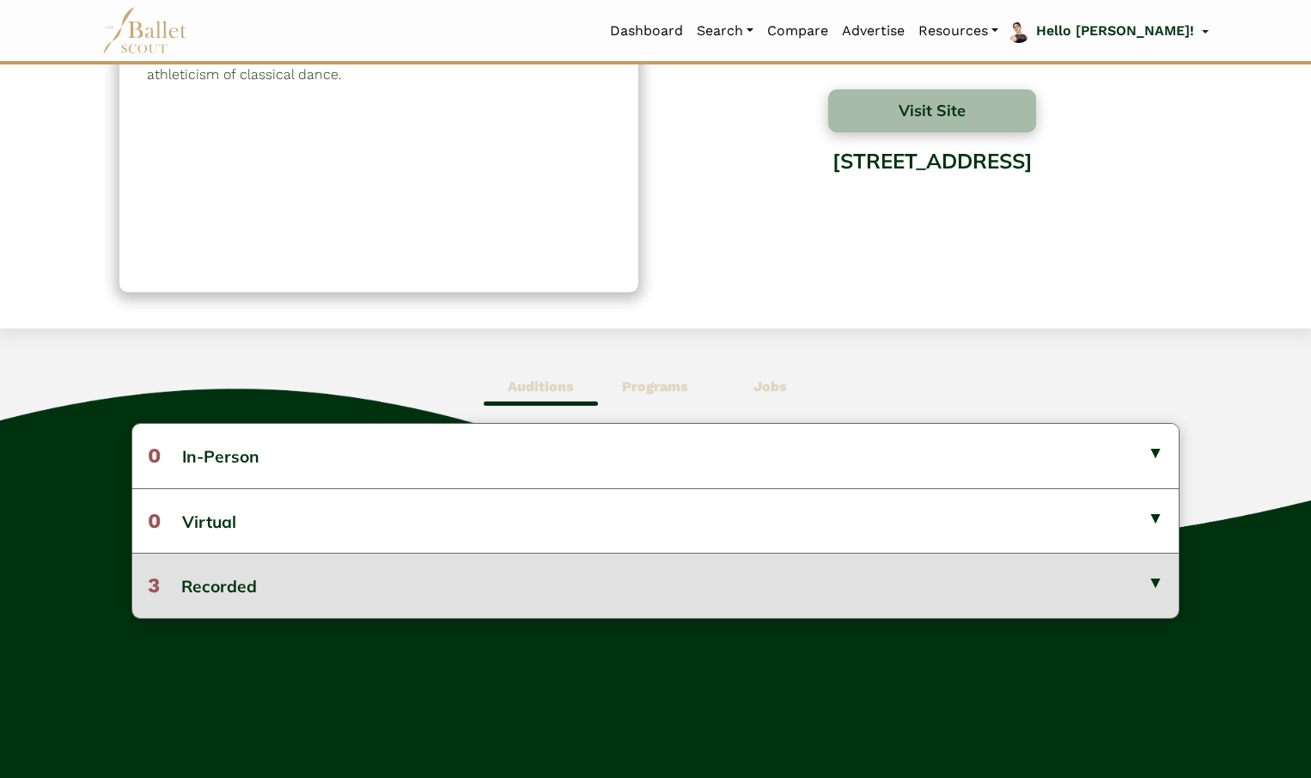
click at [1153, 580] on button "3 Recorded" at bounding box center [655, 585] width 1047 height 64
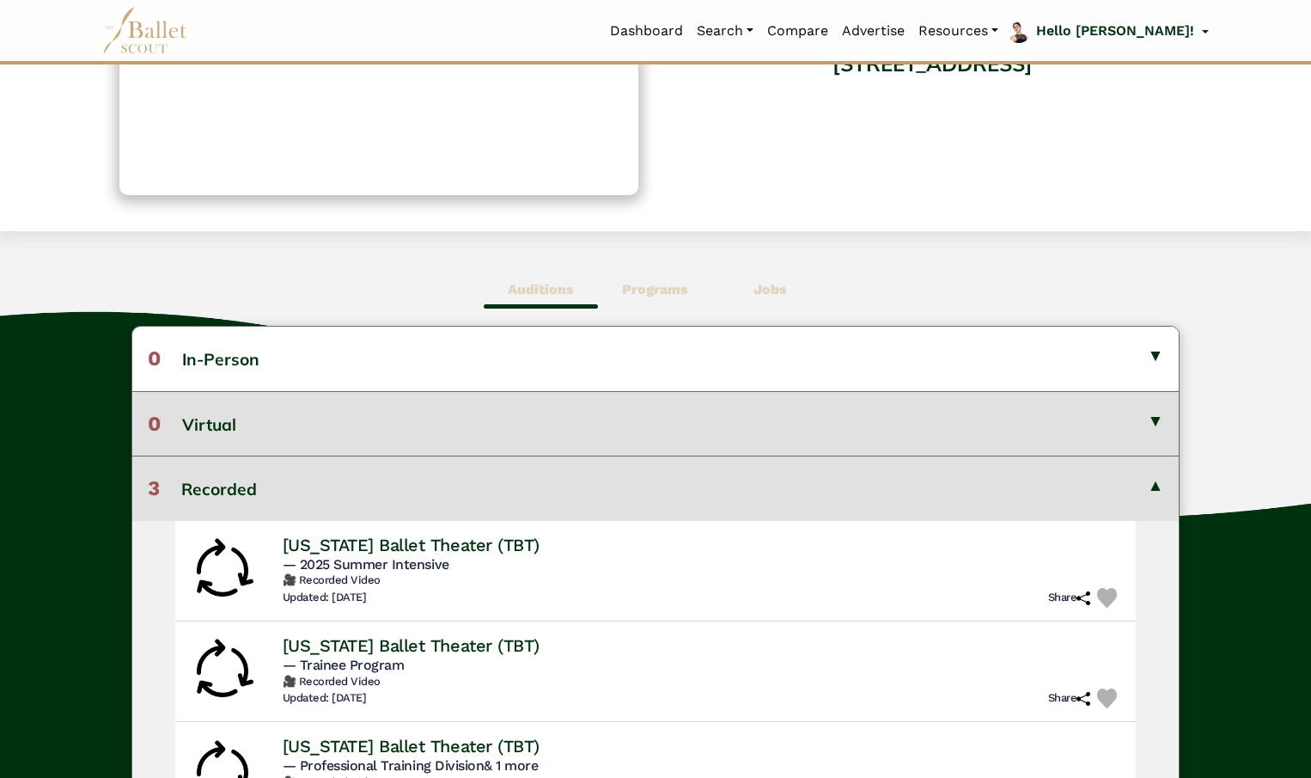
scroll to position [310, 0]
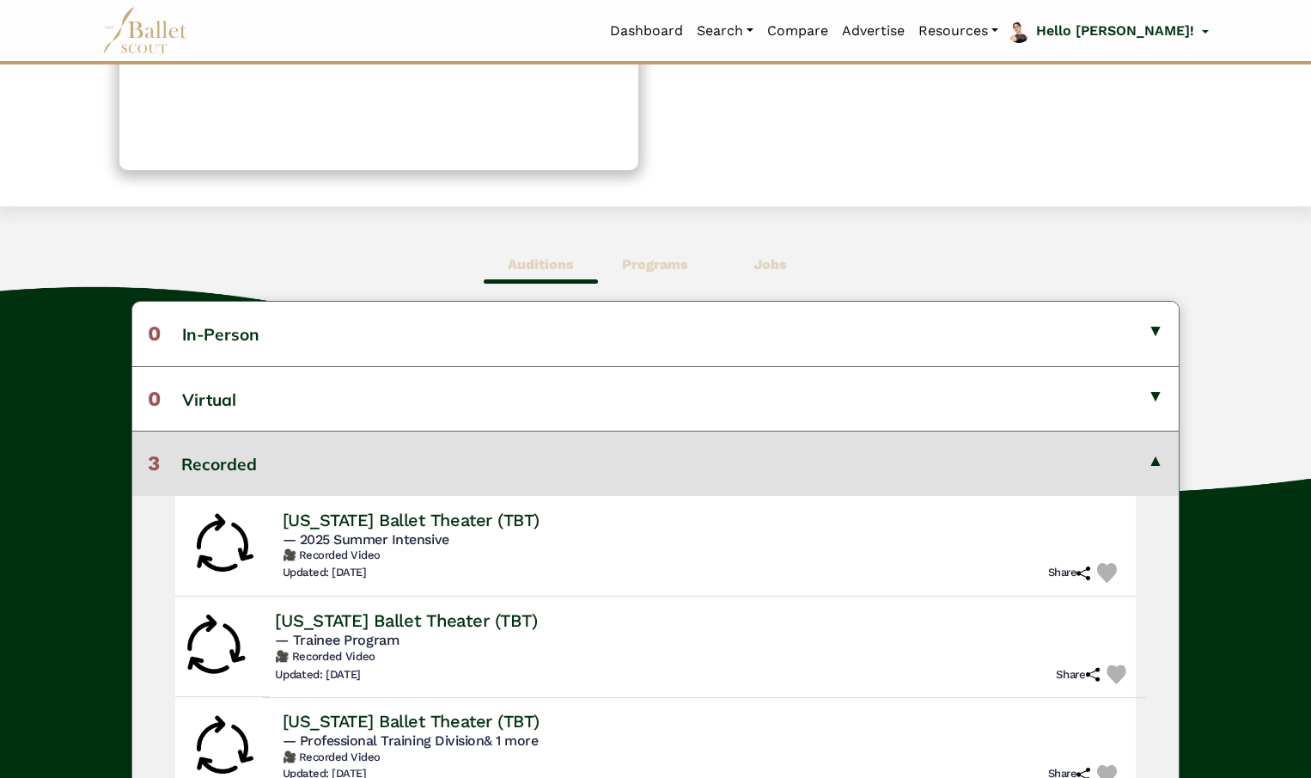
click at [1117, 673] on img at bounding box center [1117, 674] width 20 height 20
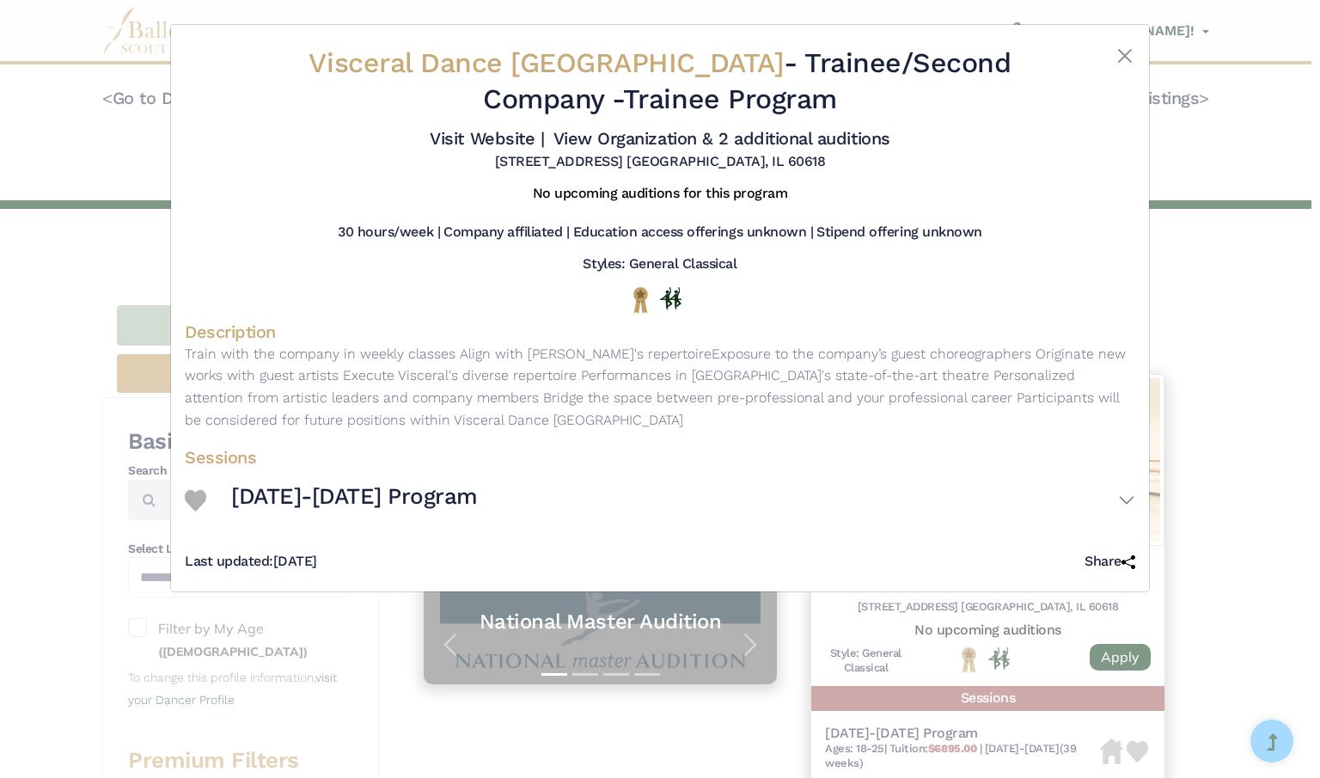
click at [1212, 330] on div "Visceral Dance Chicago - Trainee/Second Company - Trainee Program Visit Website…" at bounding box center [660, 389] width 1320 height 778
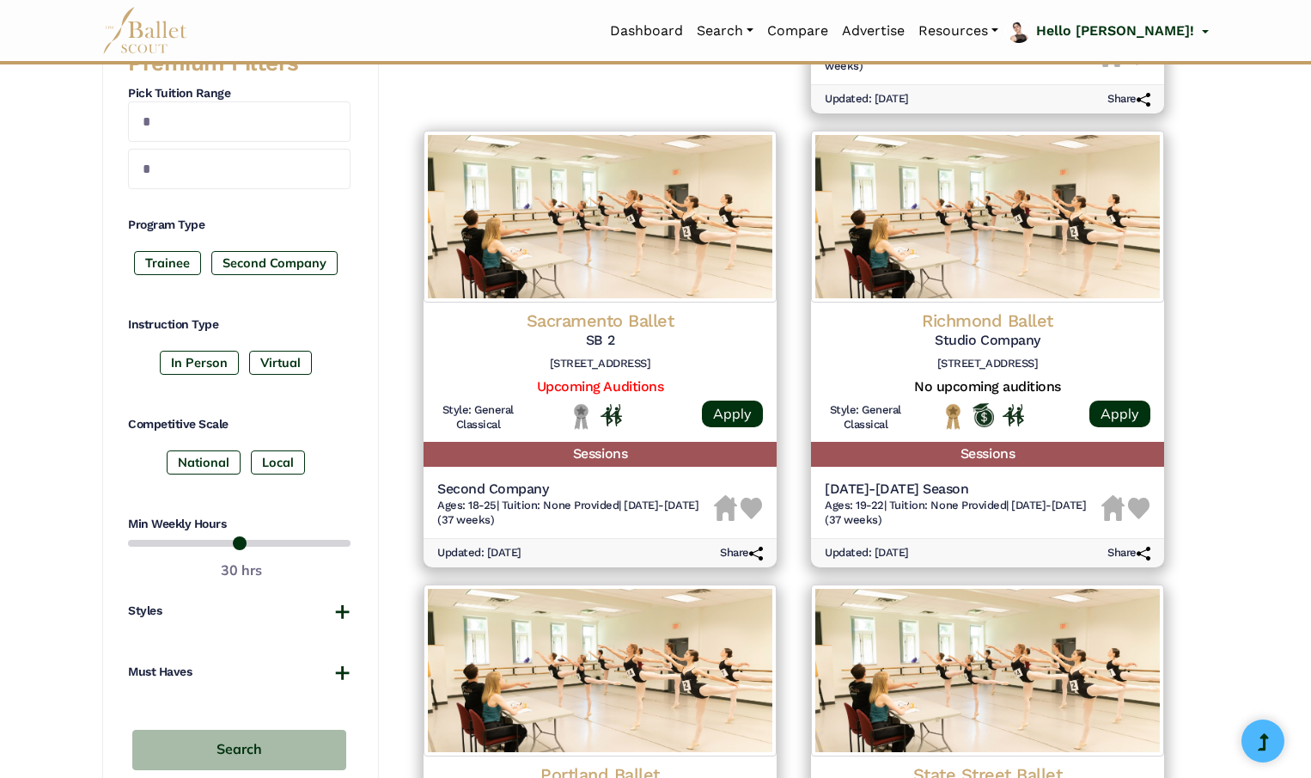
scroll to position [699, 0]
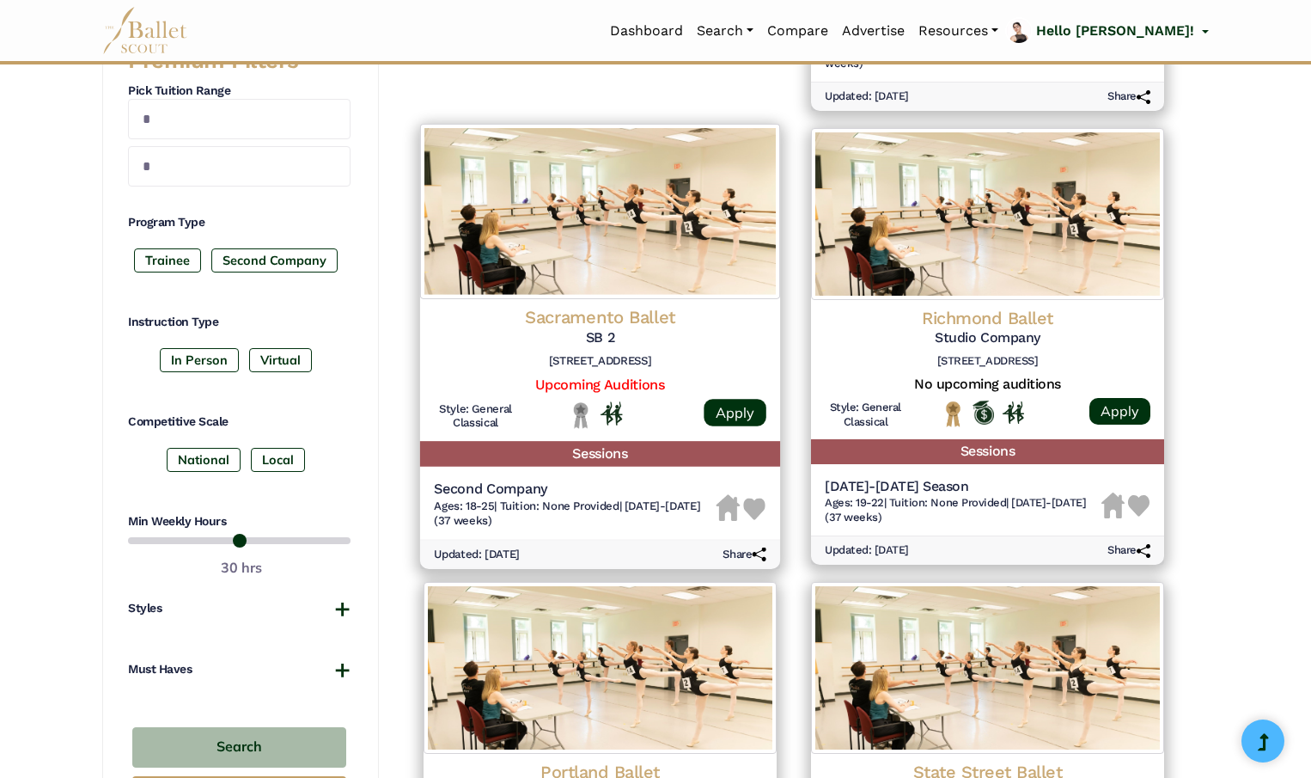
click at [752, 504] on img at bounding box center [754, 509] width 22 height 22
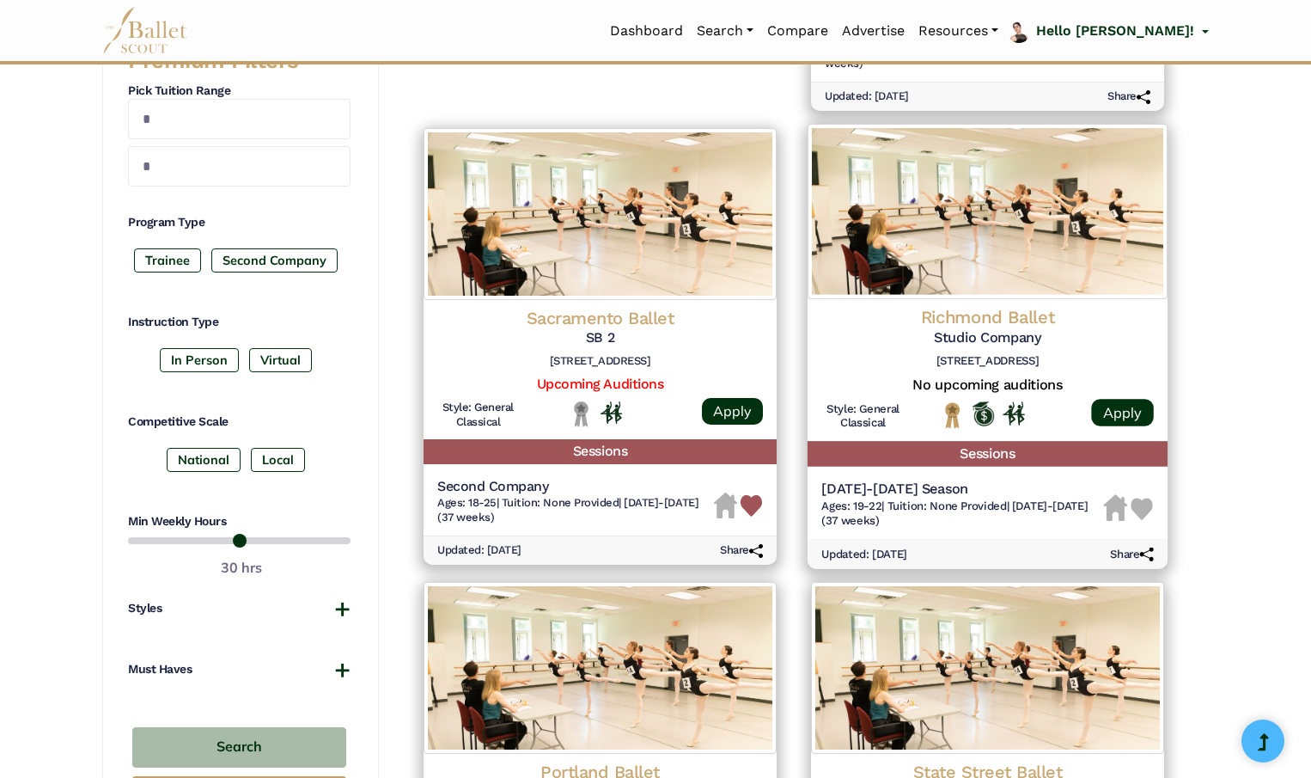
click at [1142, 509] on img at bounding box center [1142, 509] width 22 height 22
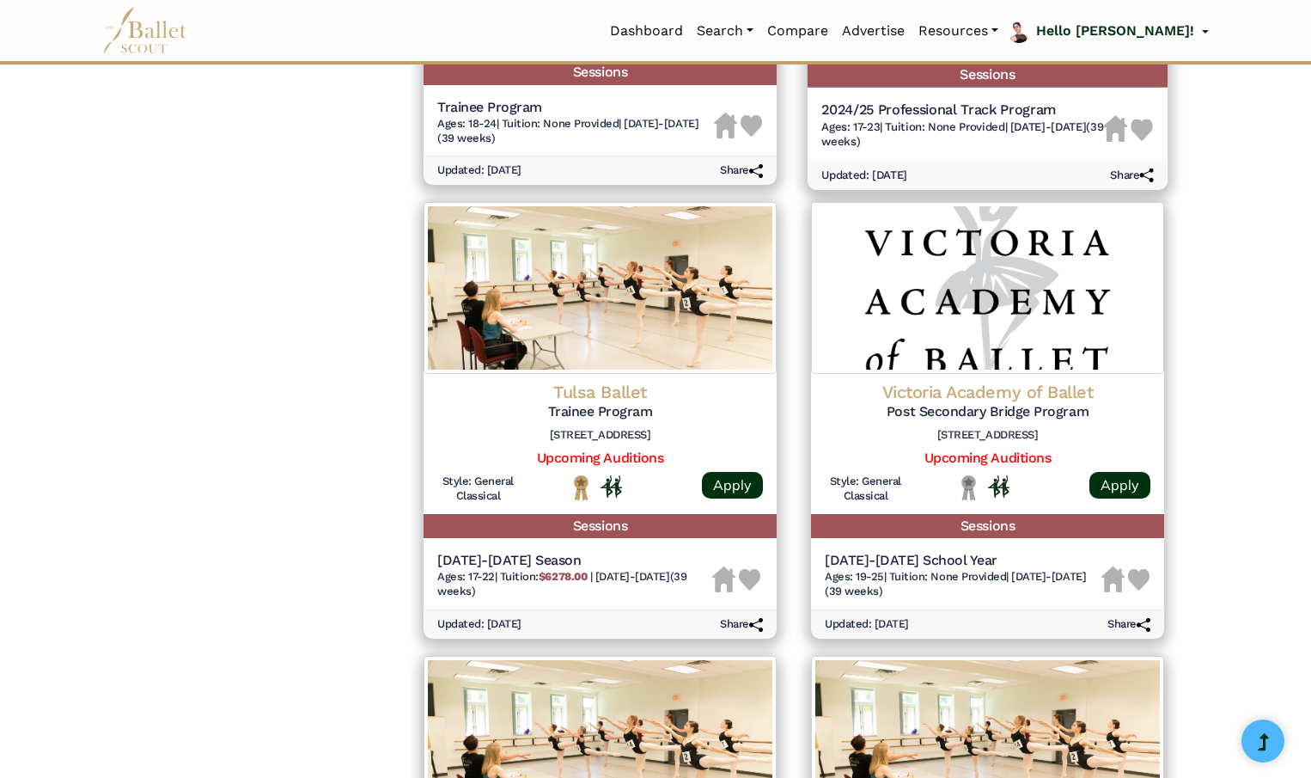
scroll to position [1535, 0]
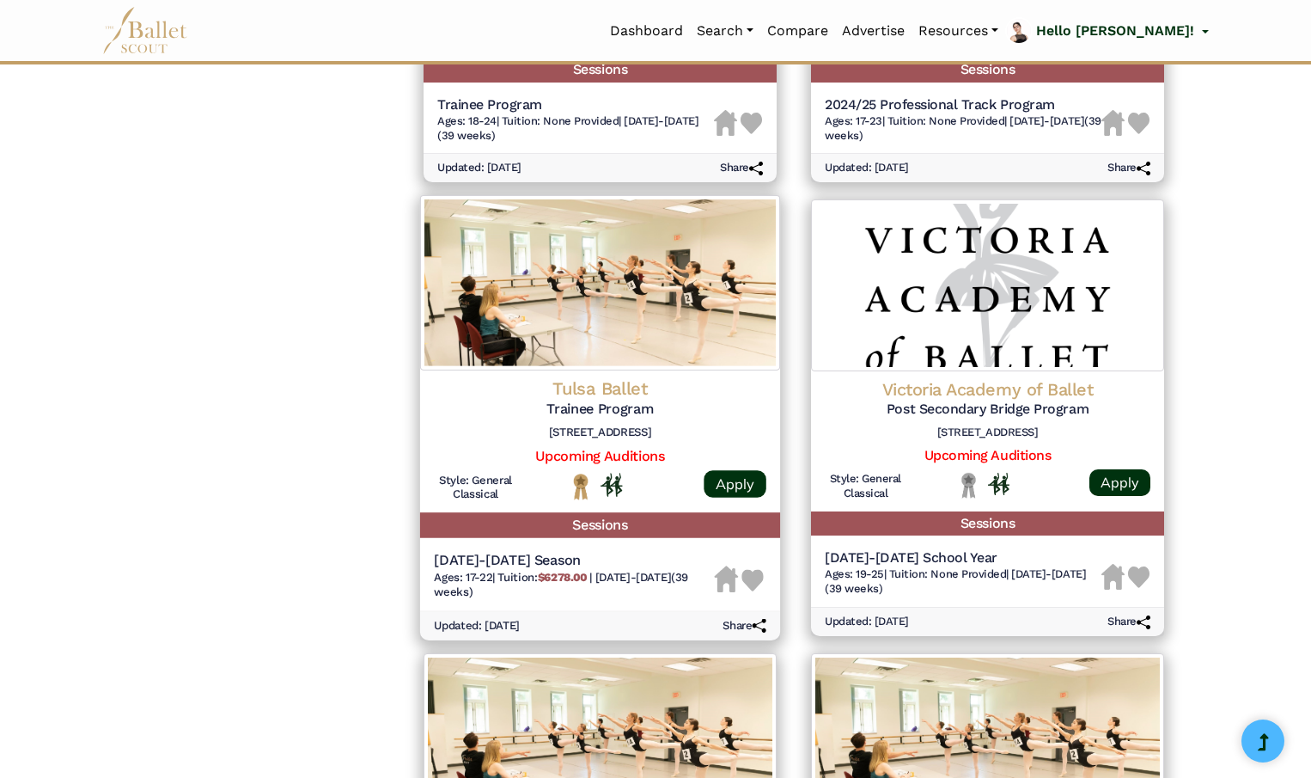
click at [755, 580] on img at bounding box center [753, 579] width 22 height 21
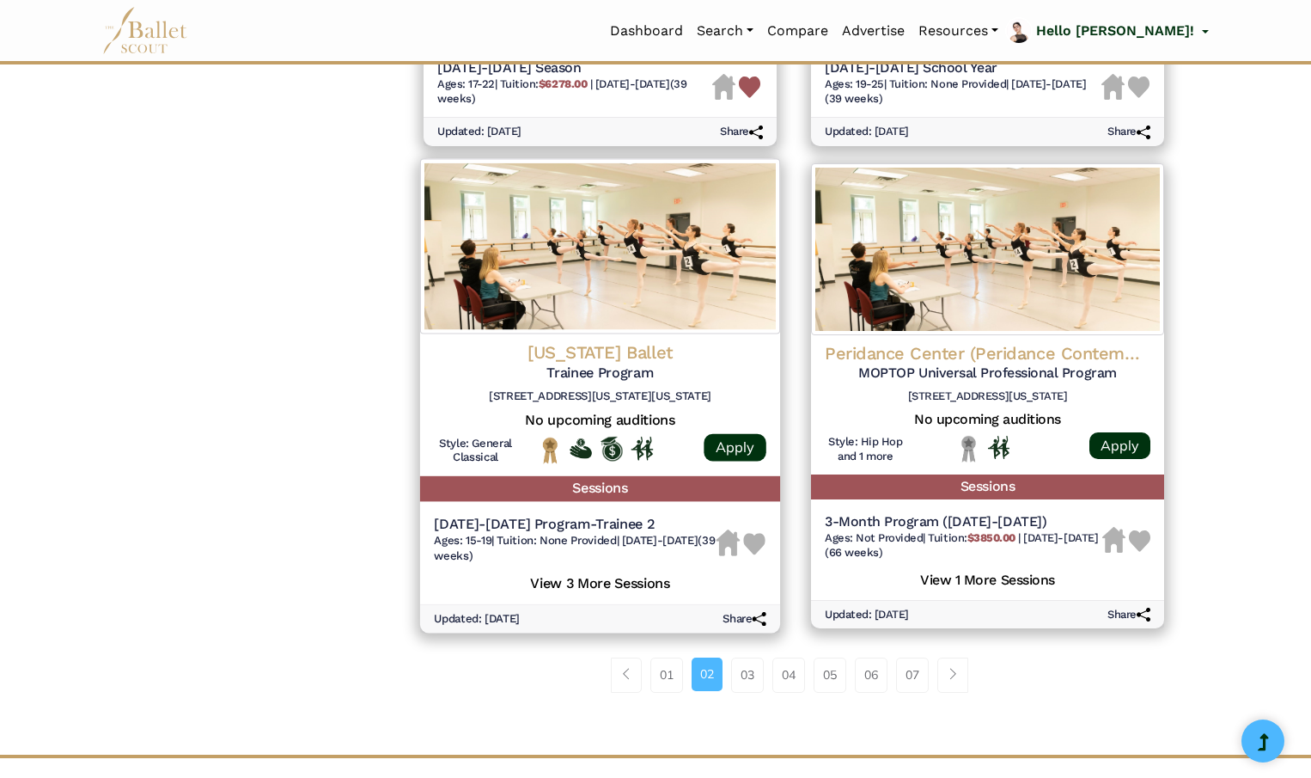
scroll to position [2074, 0]
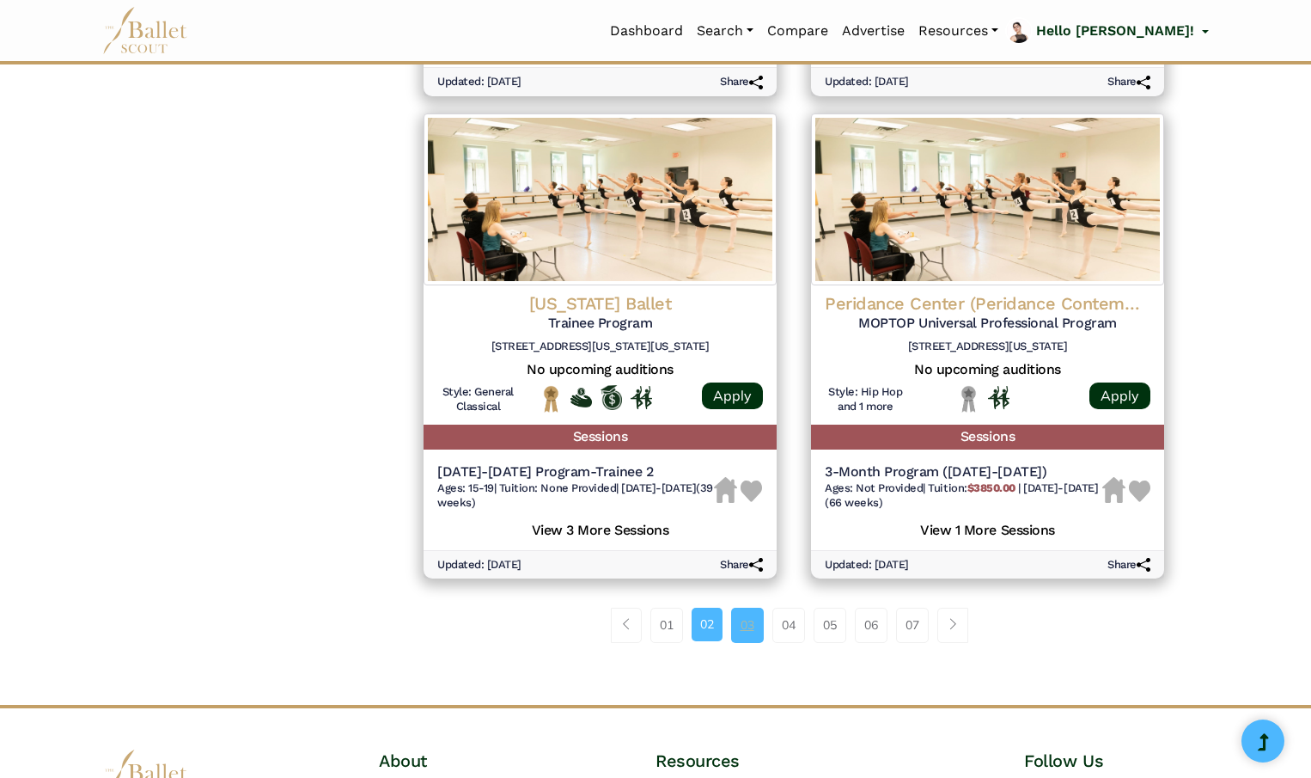
click at [752, 632] on link "03" at bounding box center [747, 624] width 33 height 34
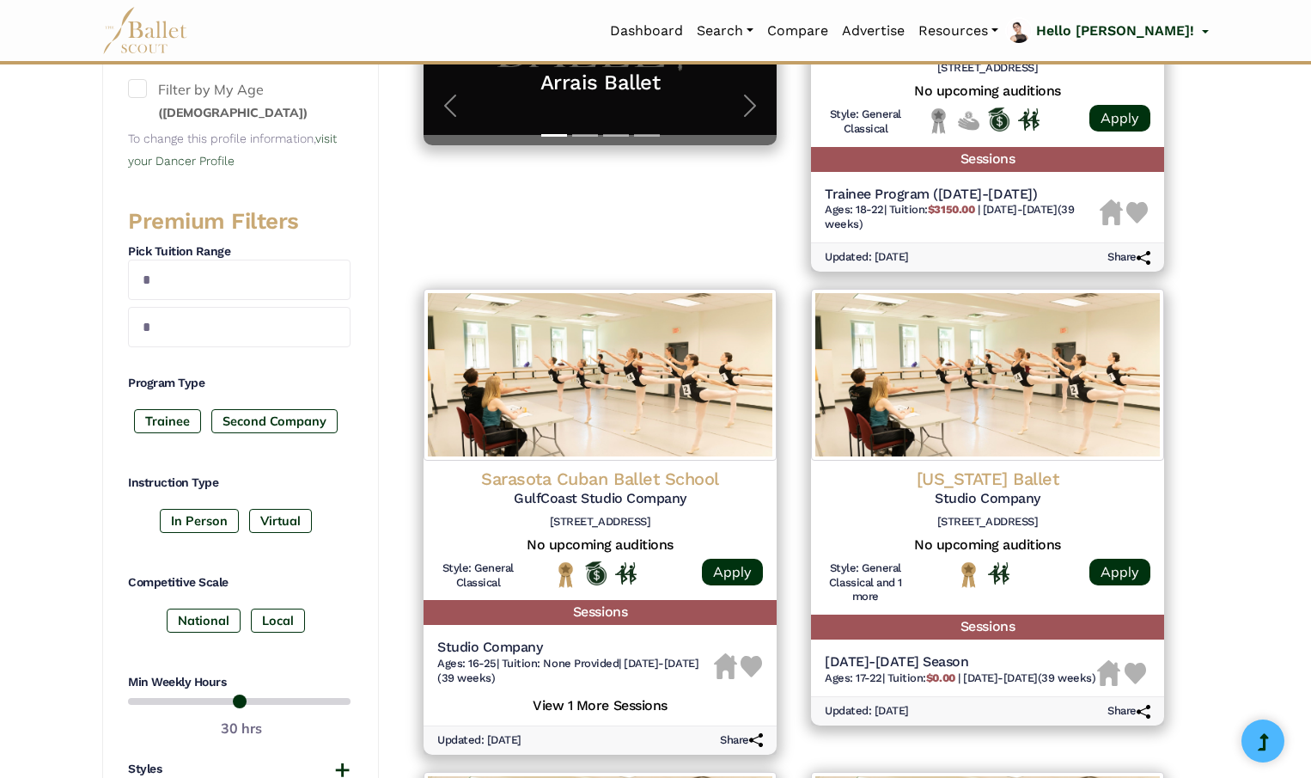
scroll to position [545, 0]
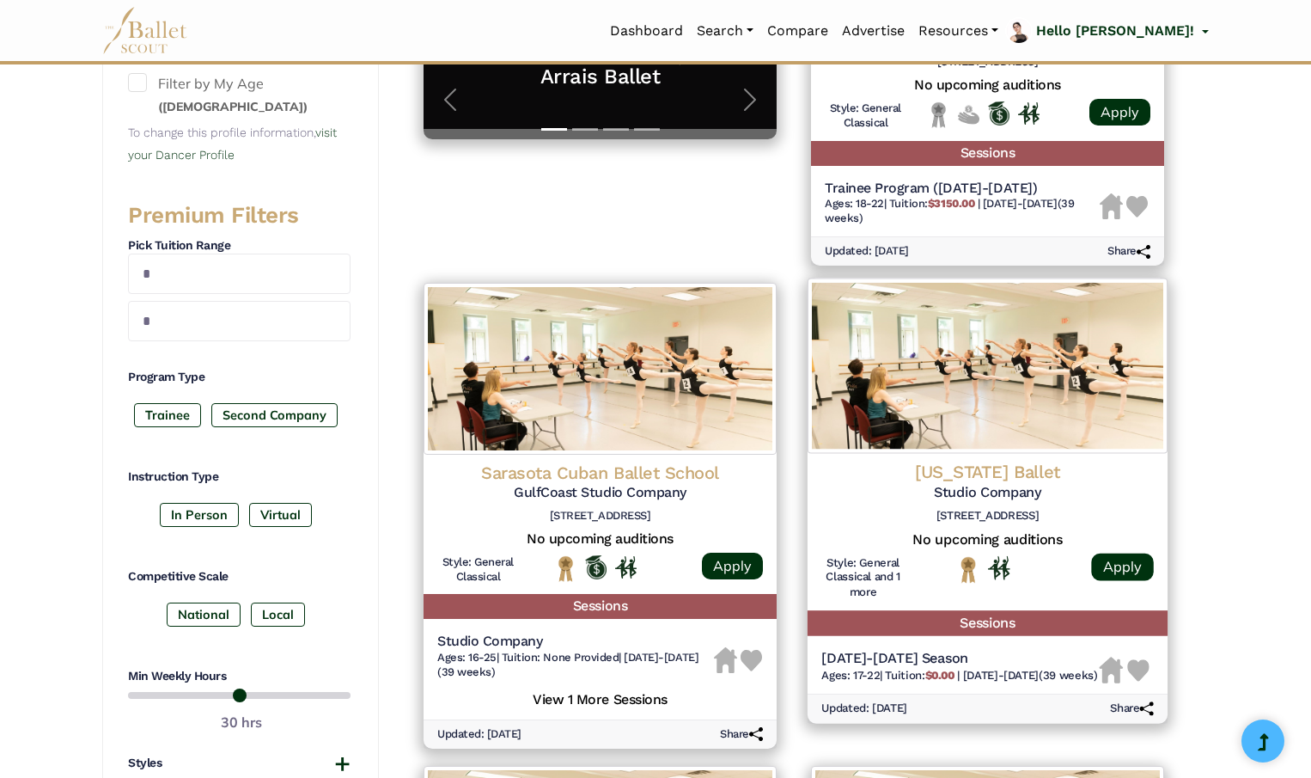
click at [1139, 667] on img at bounding box center [1138, 671] width 22 height 22
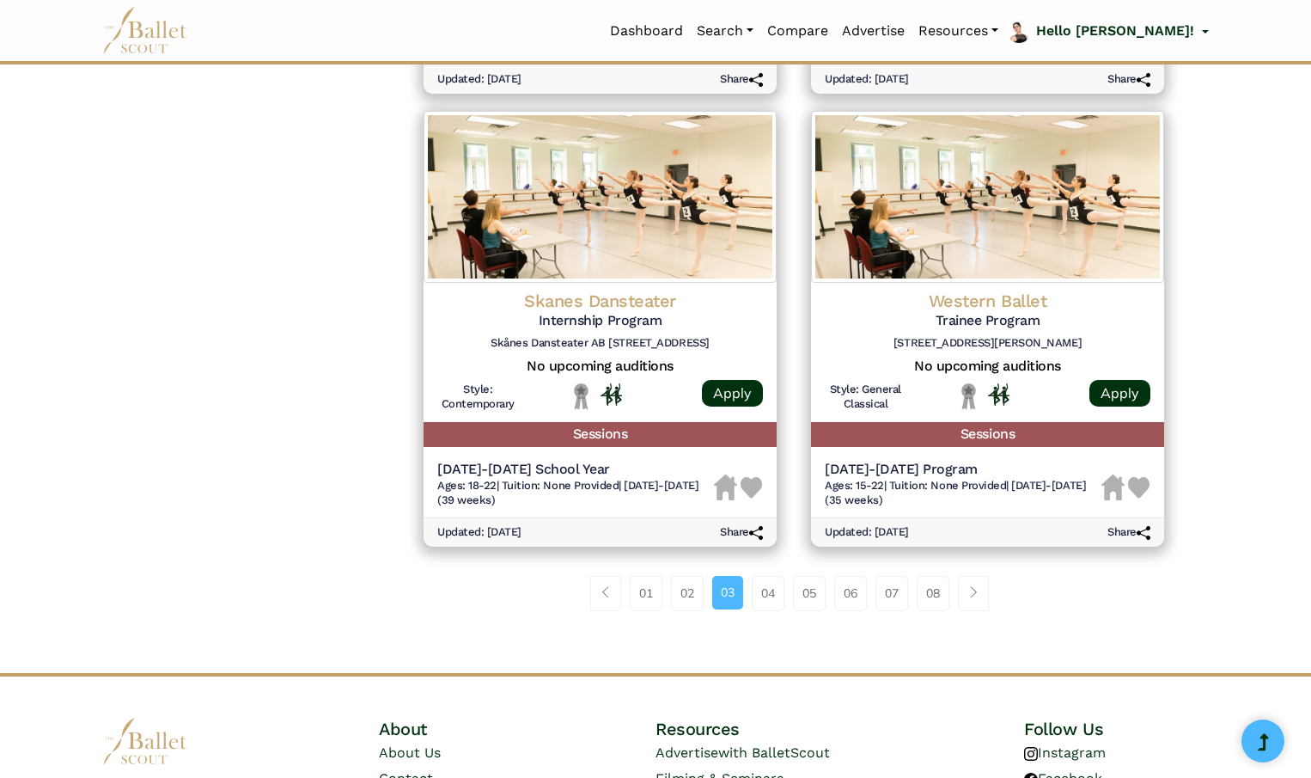
scroll to position [2151, 0]
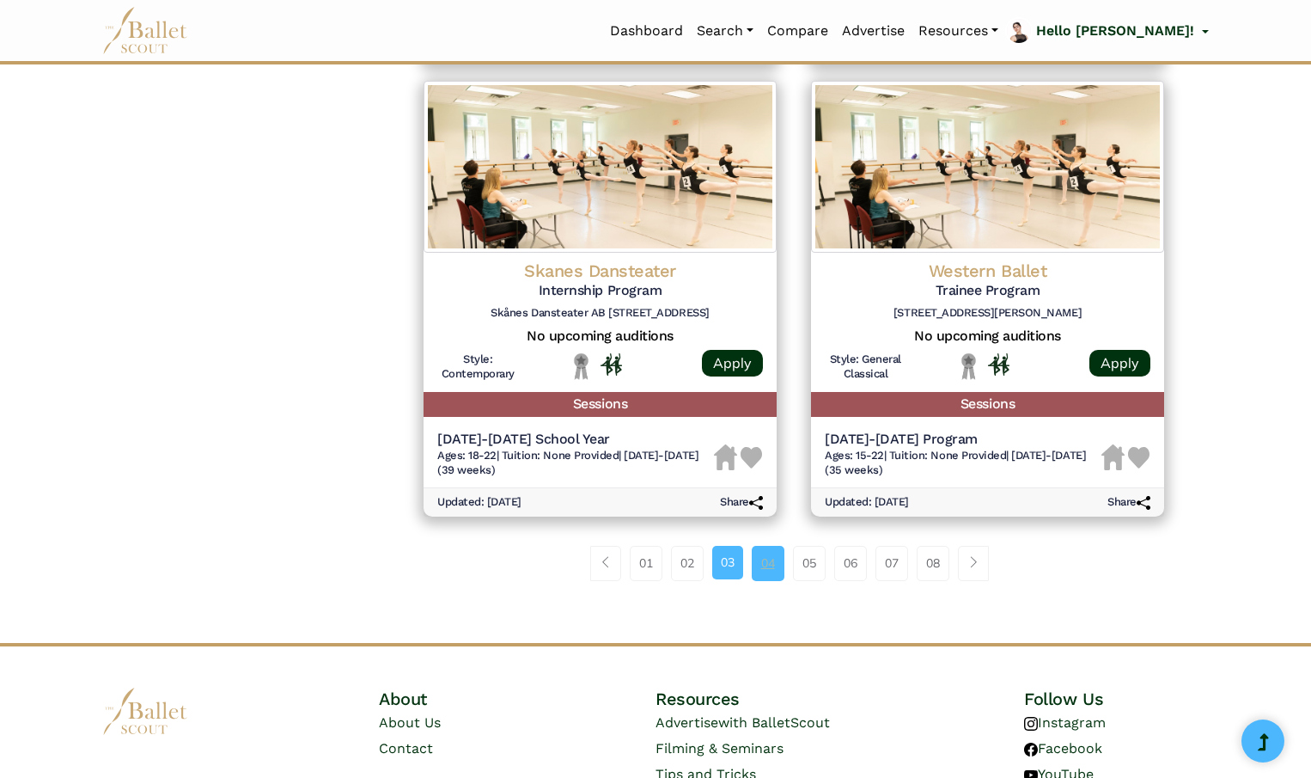
click at [771, 577] on link "04" at bounding box center [768, 563] width 33 height 34
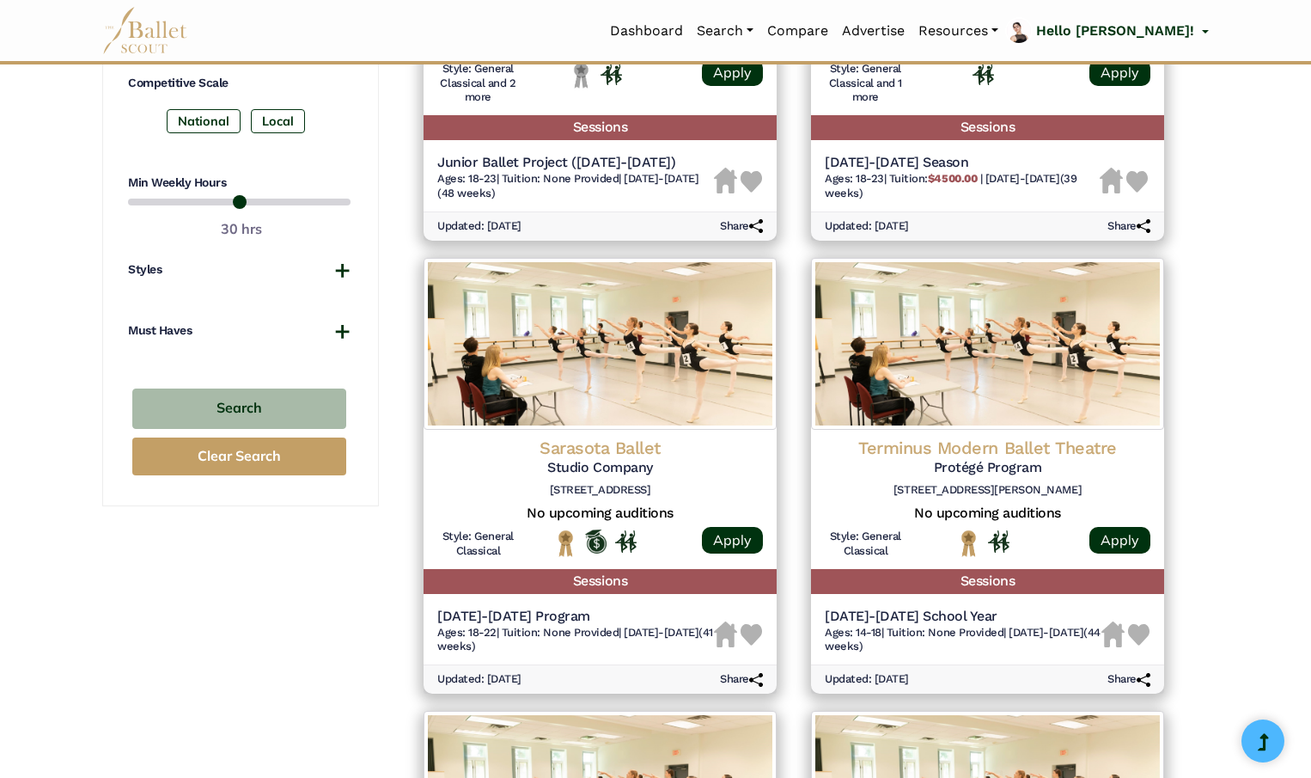
scroll to position [1047, 0]
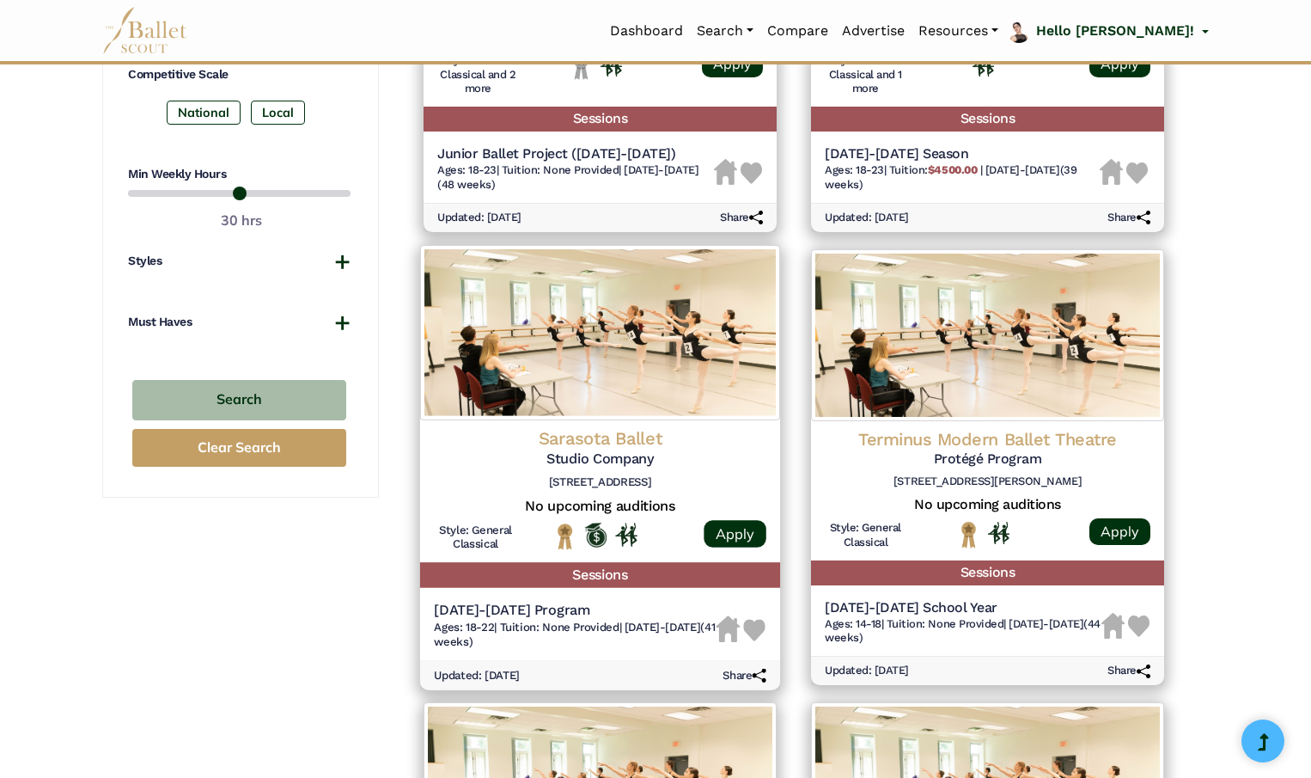
click at [758, 625] on img at bounding box center [754, 630] width 22 height 22
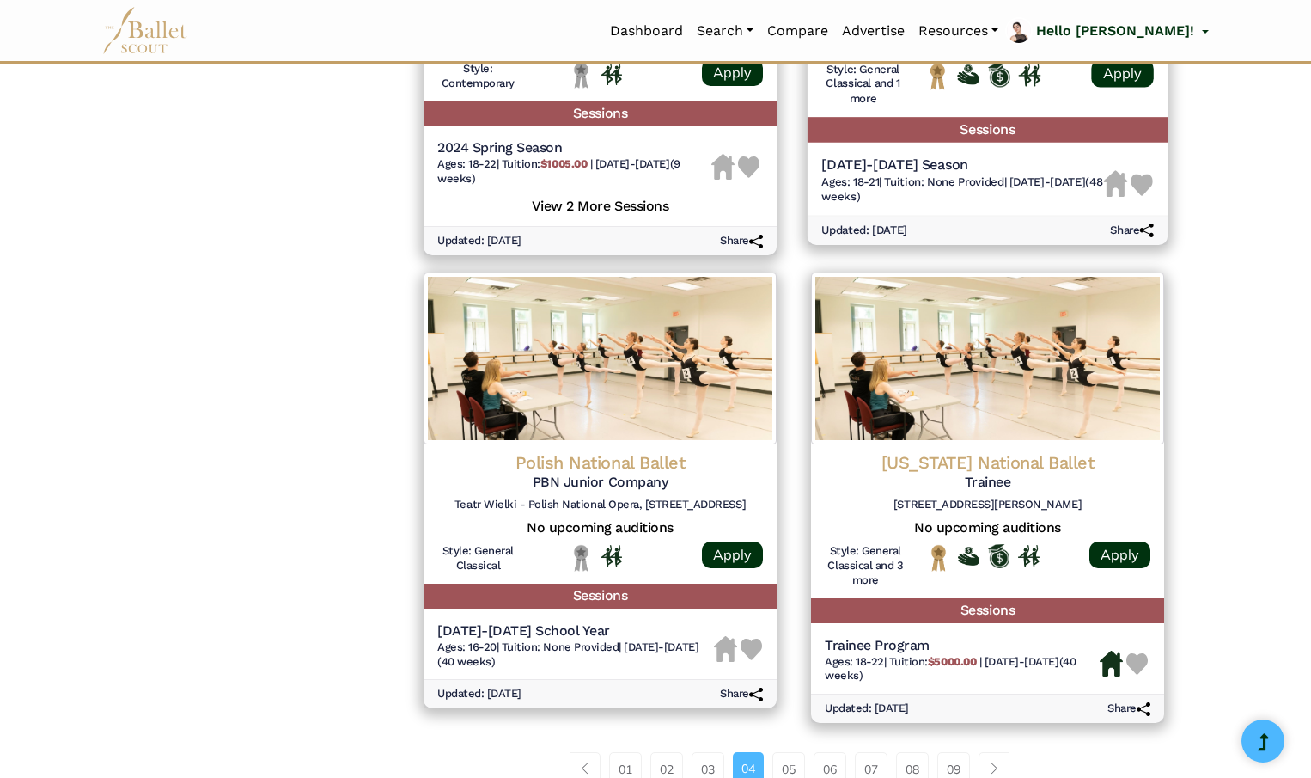
scroll to position [1998, 0]
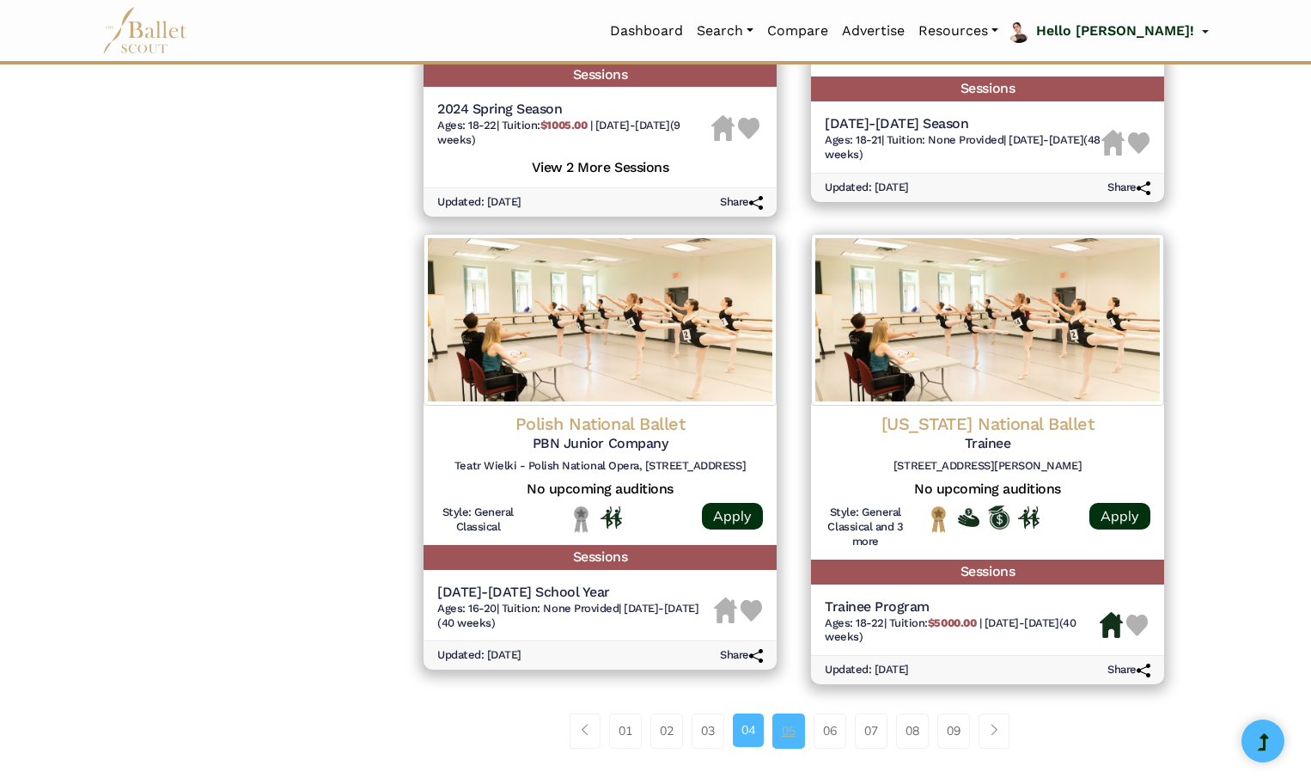
click at [787, 730] on link "05" at bounding box center [788, 730] width 33 height 34
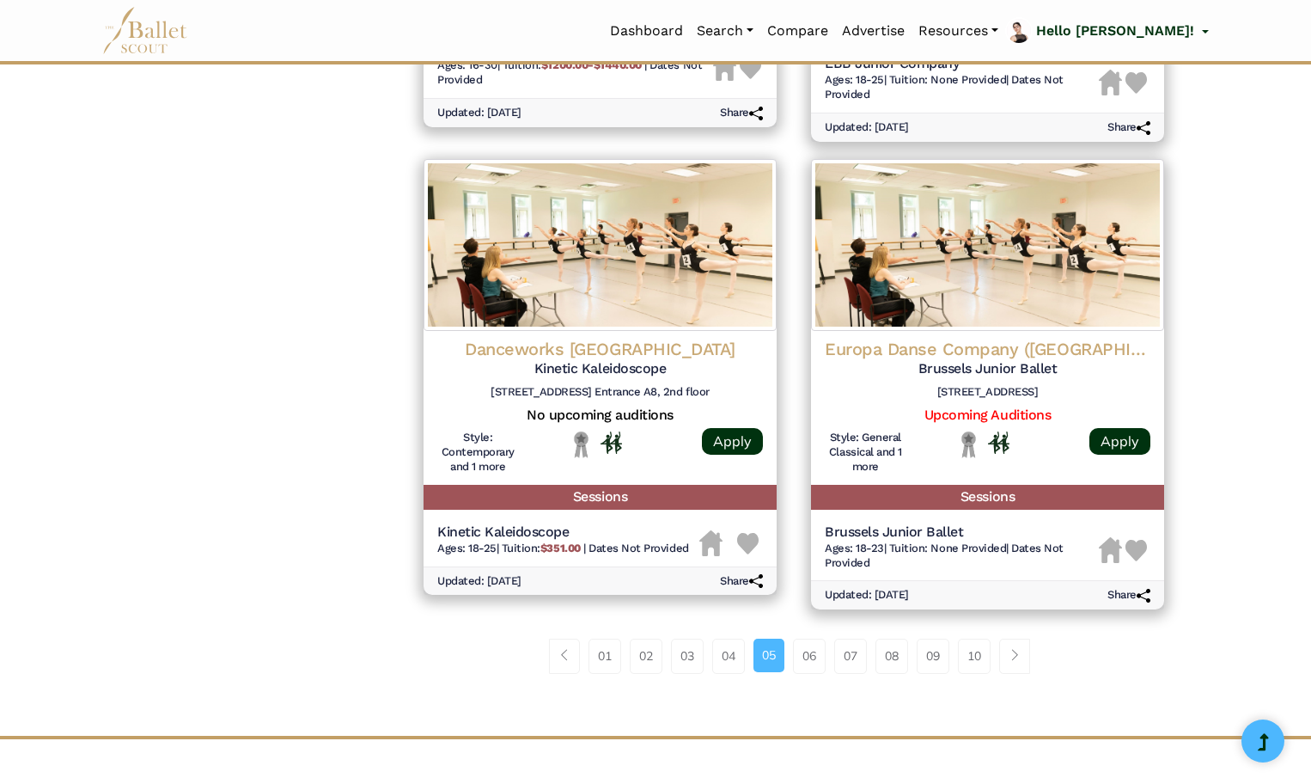
scroll to position [2059, 0]
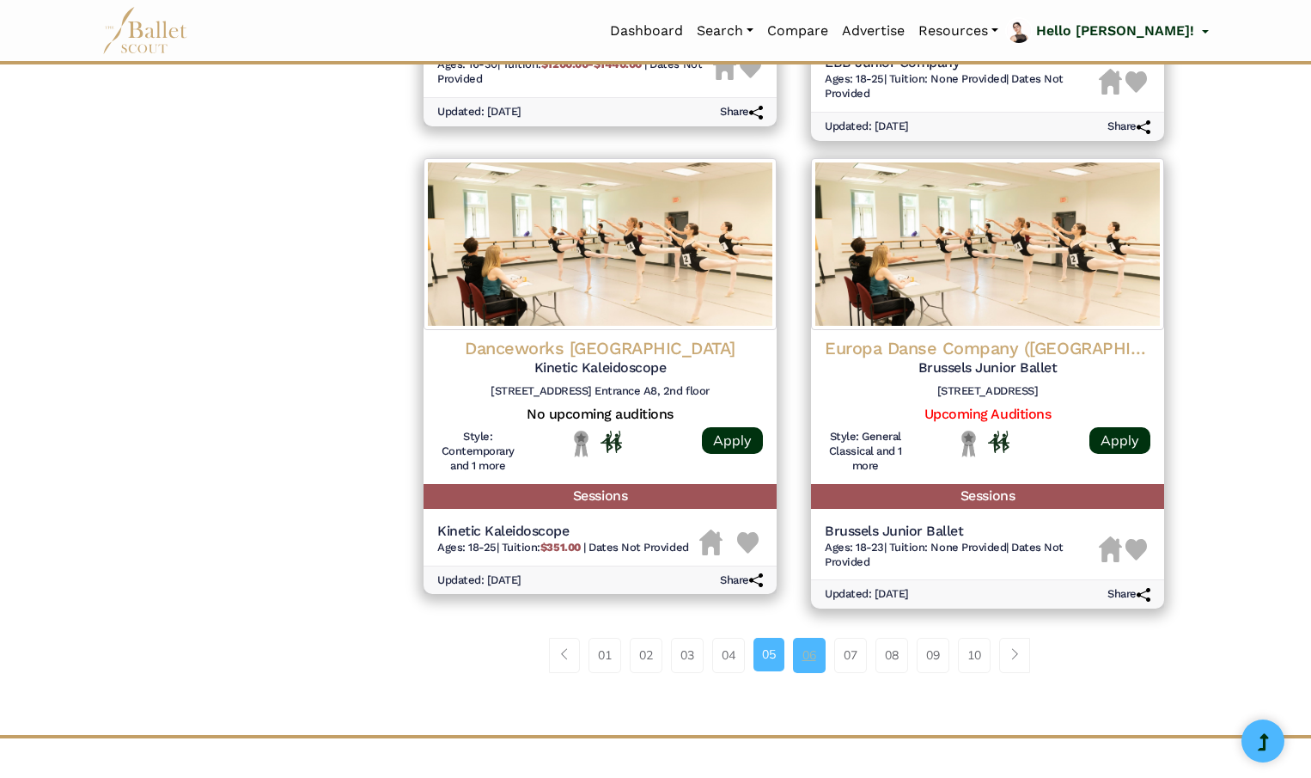
click at [816, 672] on link "06" at bounding box center [809, 655] width 33 height 34
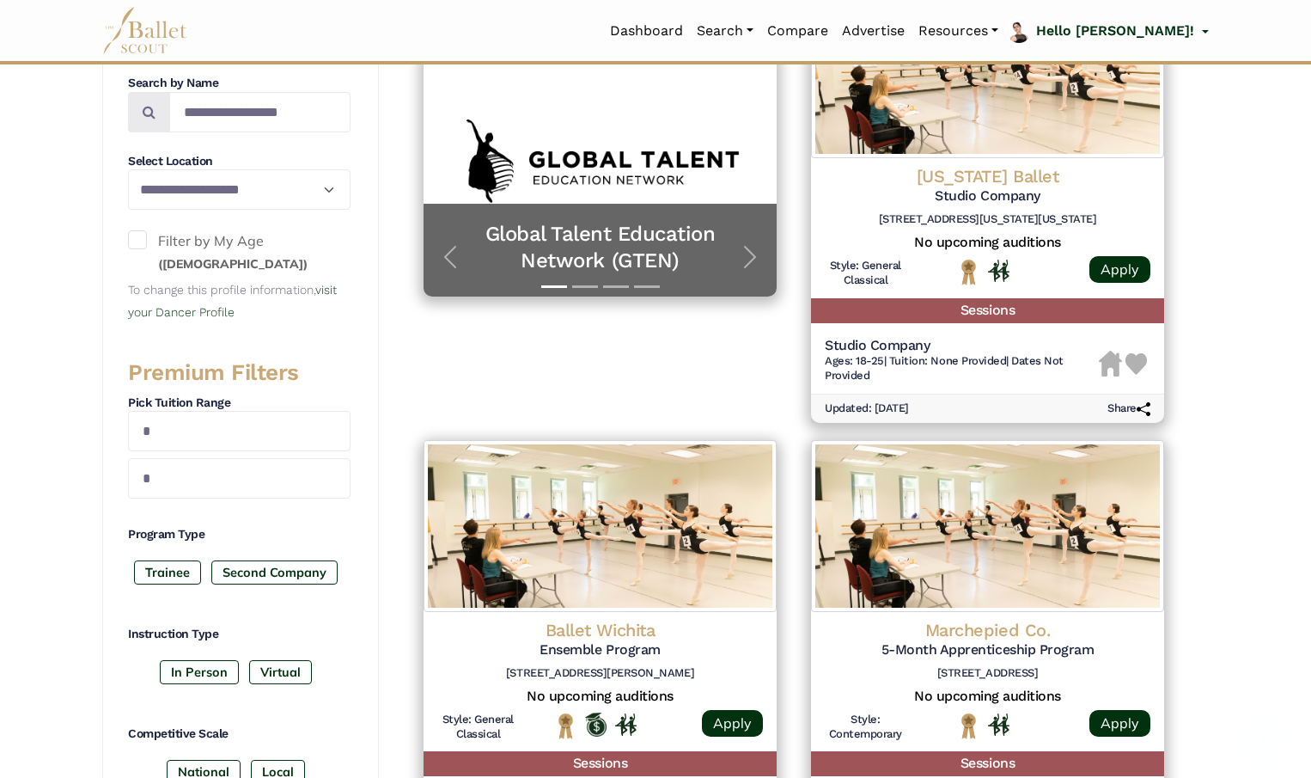
scroll to position [417, 0]
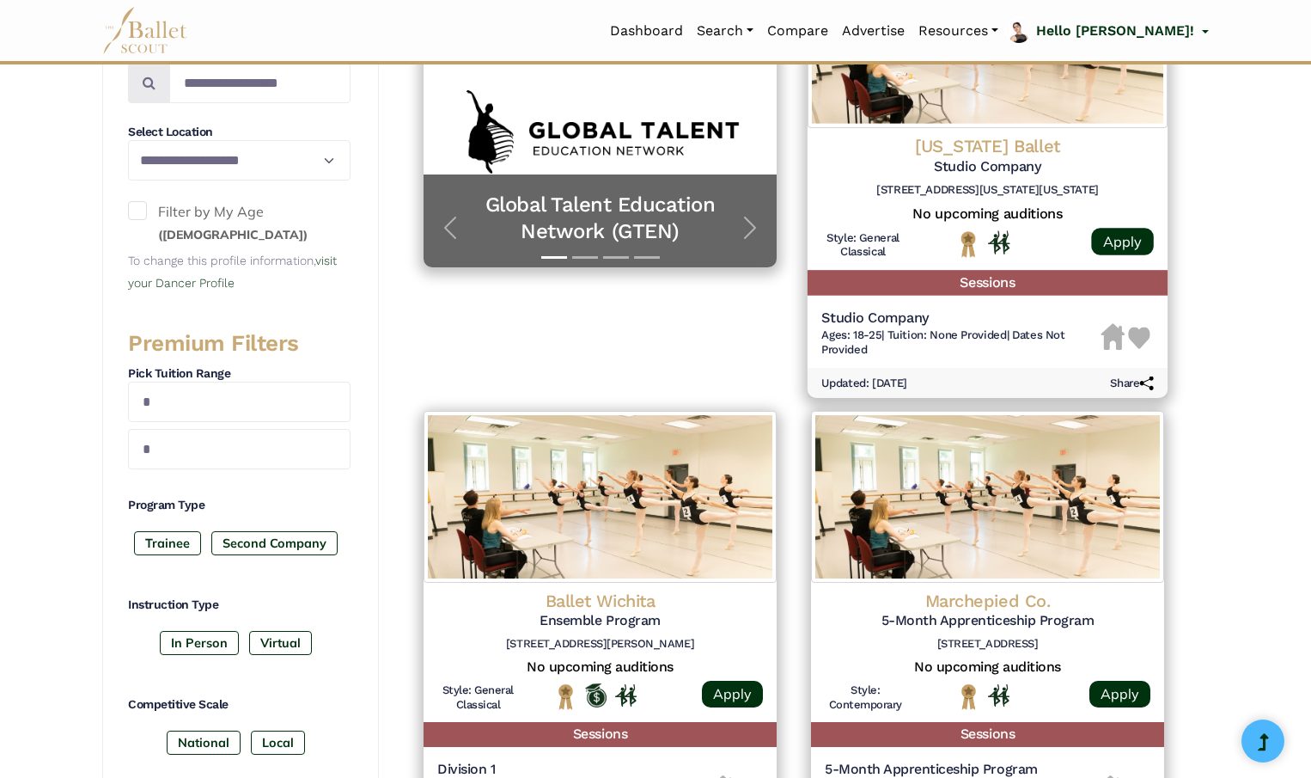
click at [1141, 335] on img at bounding box center [1140, 338] width 22 height 22
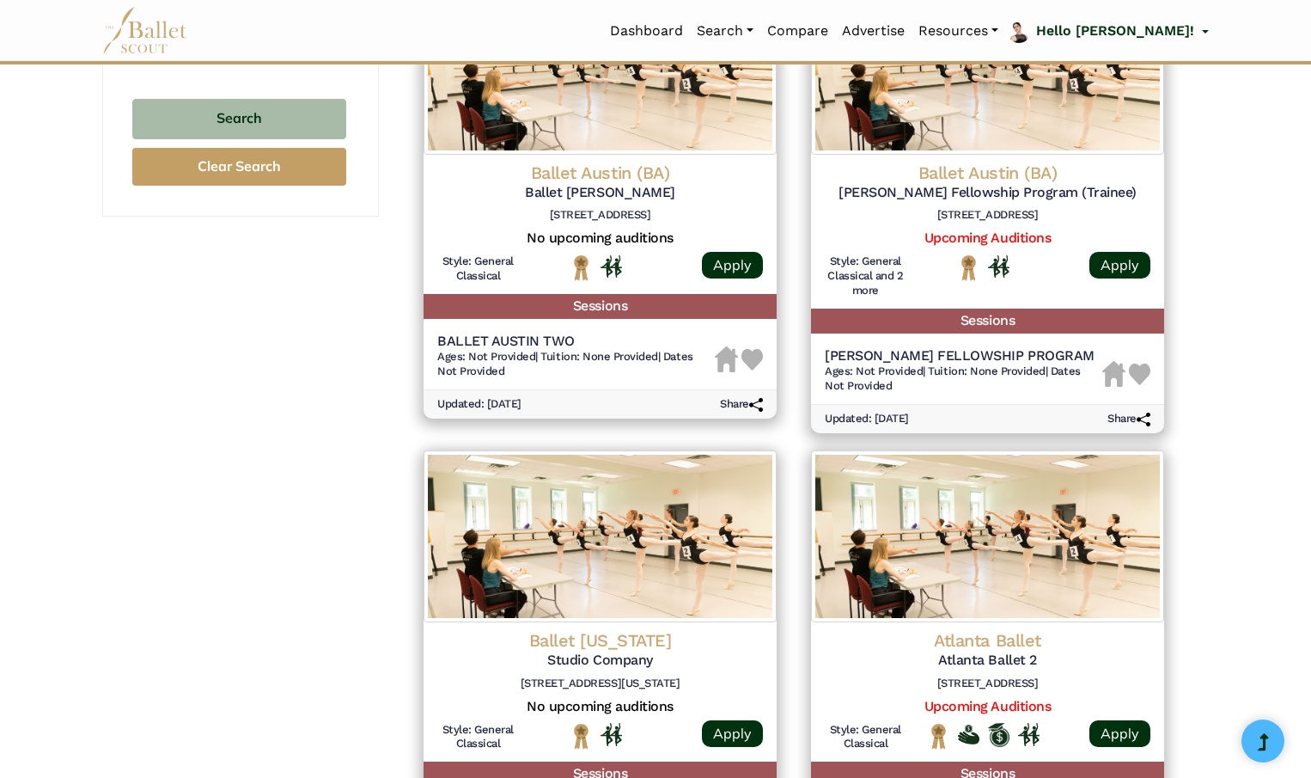
scroll to position [1331, 0]
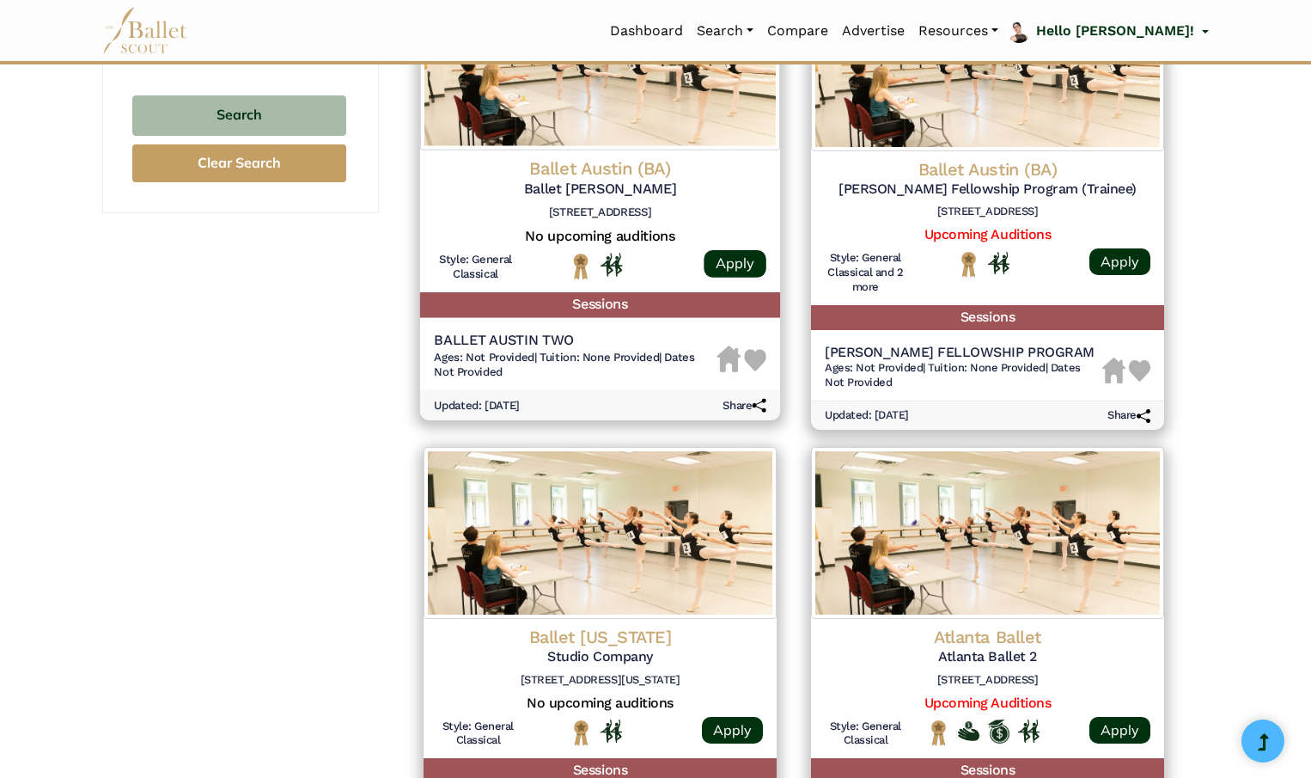
click at [755, 359] on img at bounding box center [755, 359] width 22 height 22
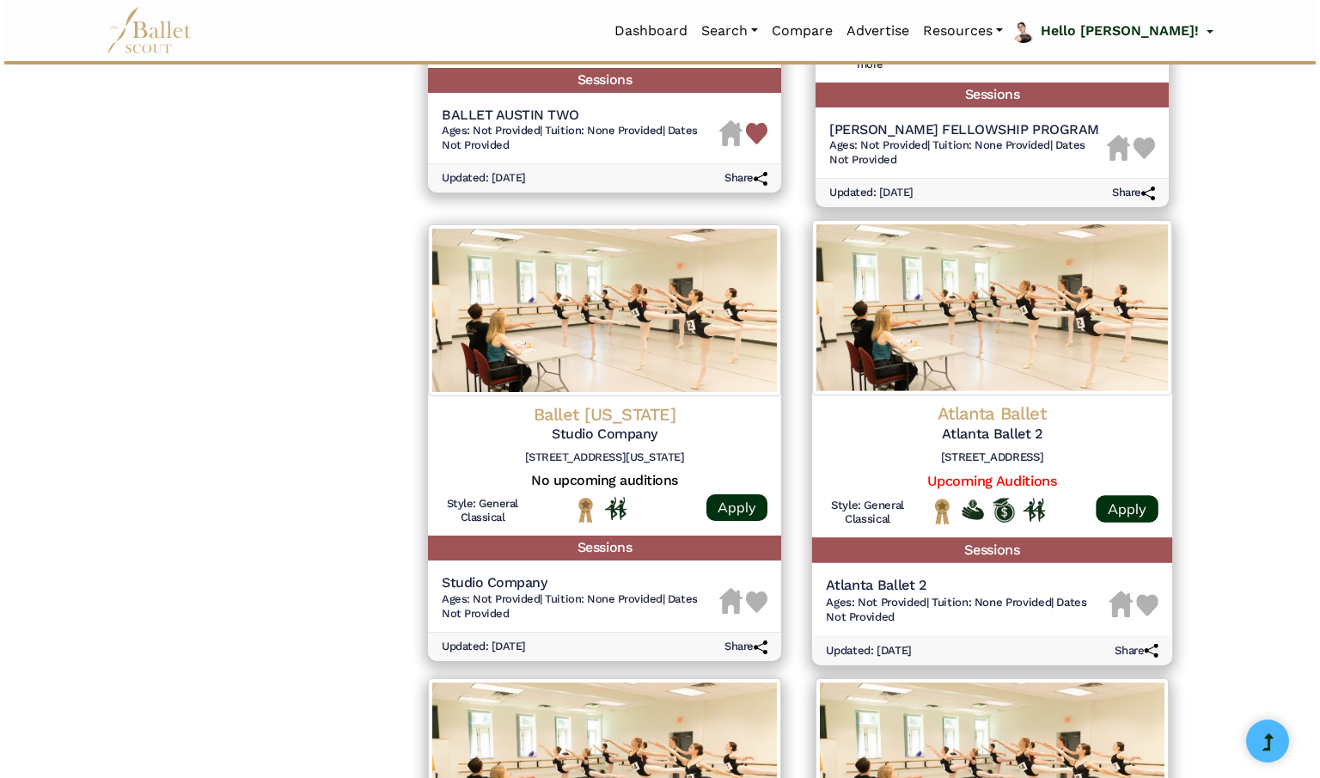
scroll to position [1560, 0]
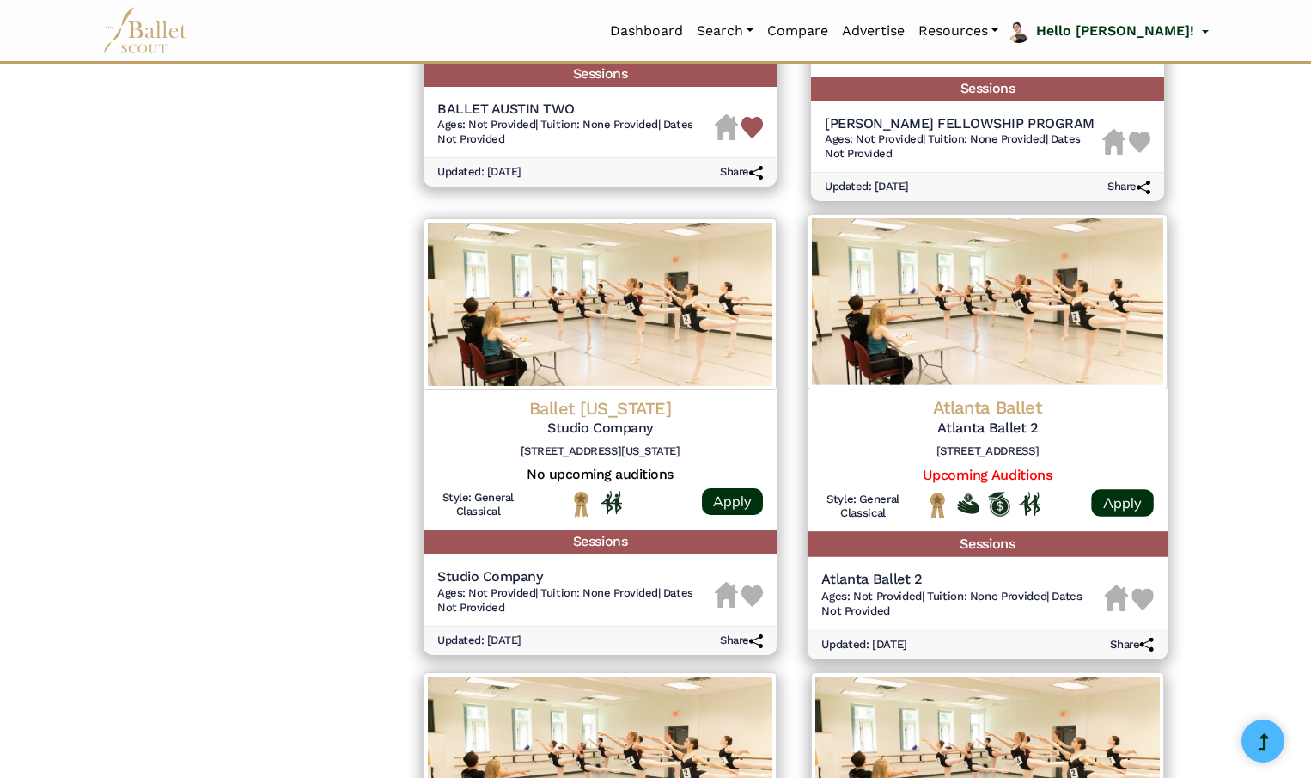
click at [1143, 601] on img at bounding box center [1143, 599] width 22 height 22
click at [990, 422] on h5 "Atlanta Ballet 2" at bounding box center [987, 428] width 333 height 18
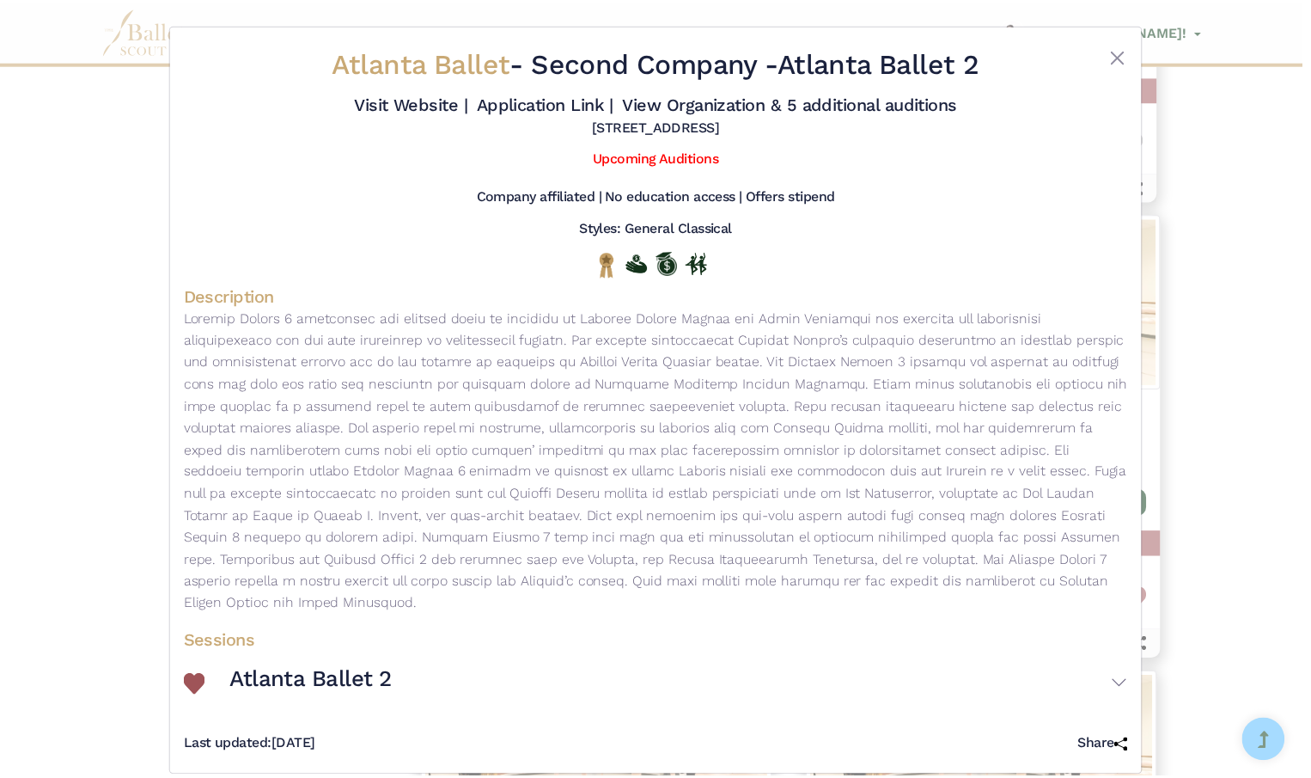
scroll to position [0, 0]
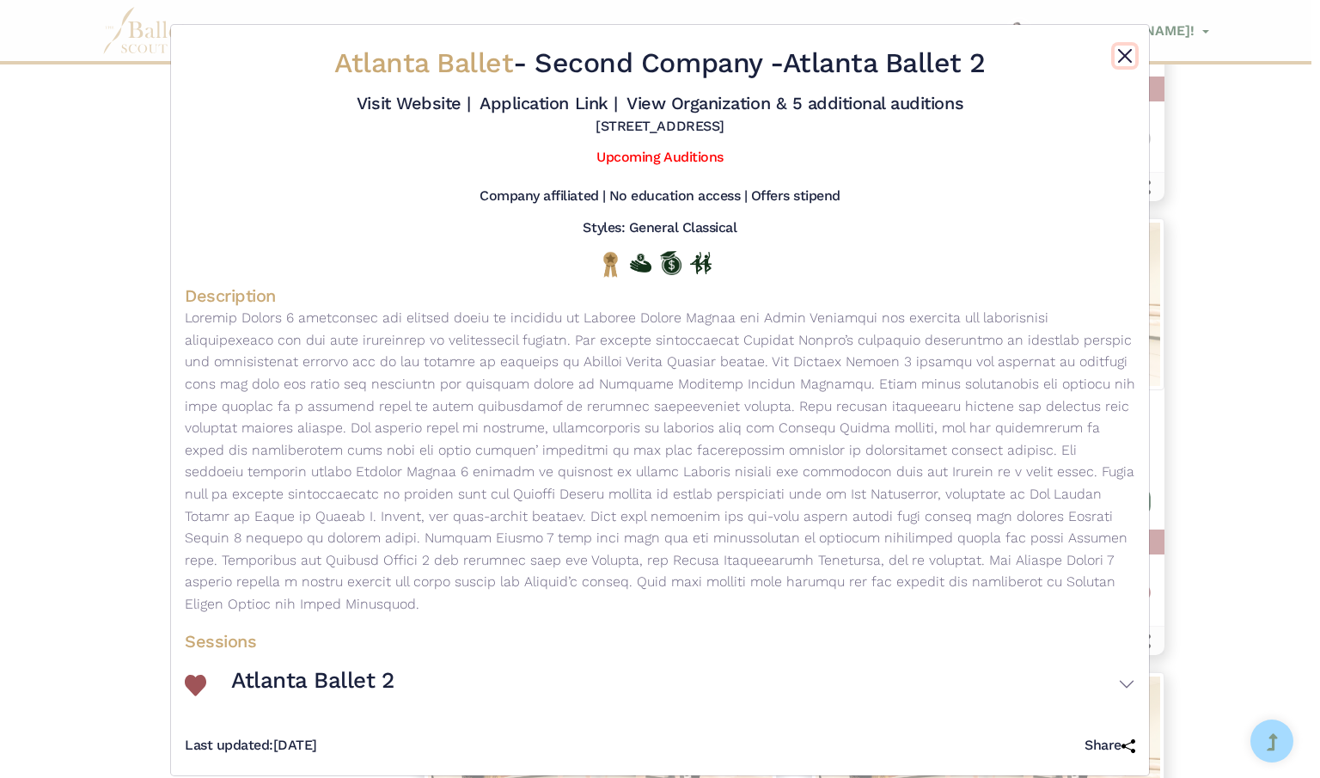
click at [1117, 50] on button "Close" at bounding box center [1124, 56] width 21 height 21
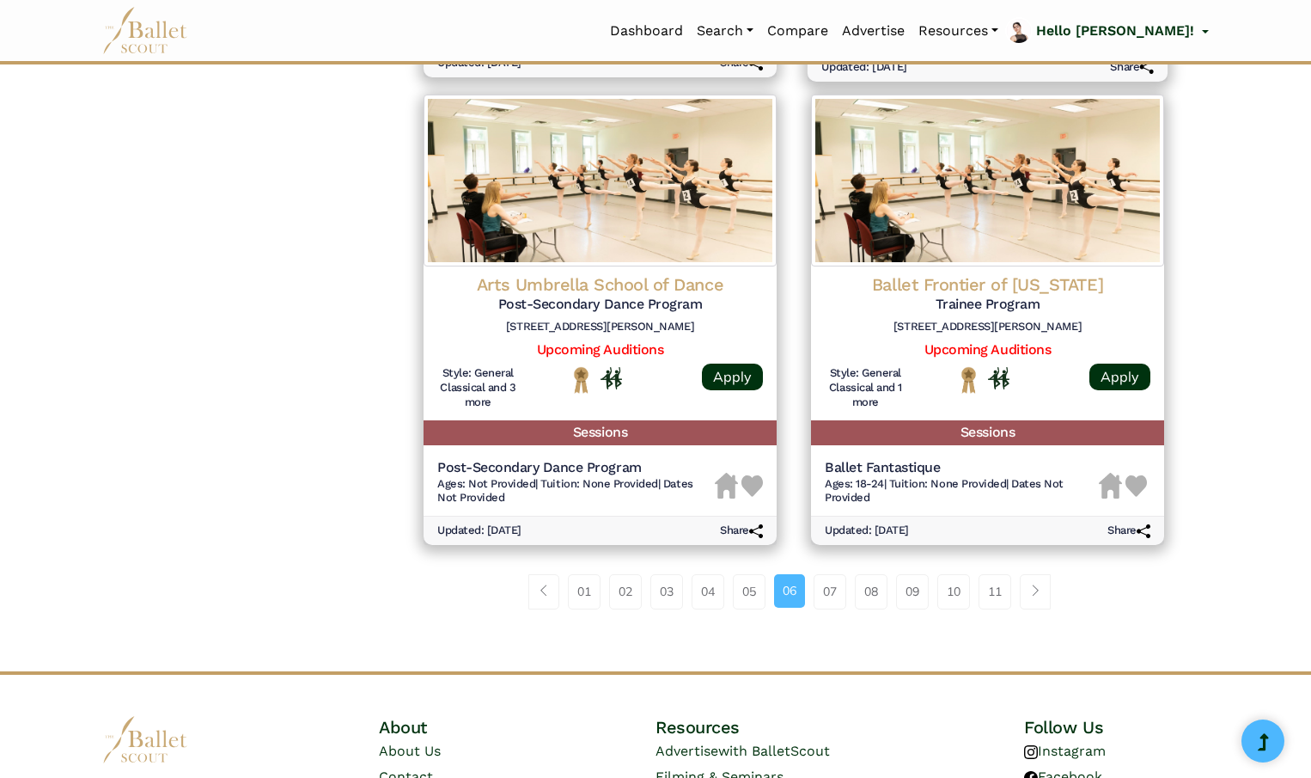
scroll to position [2143, 0]
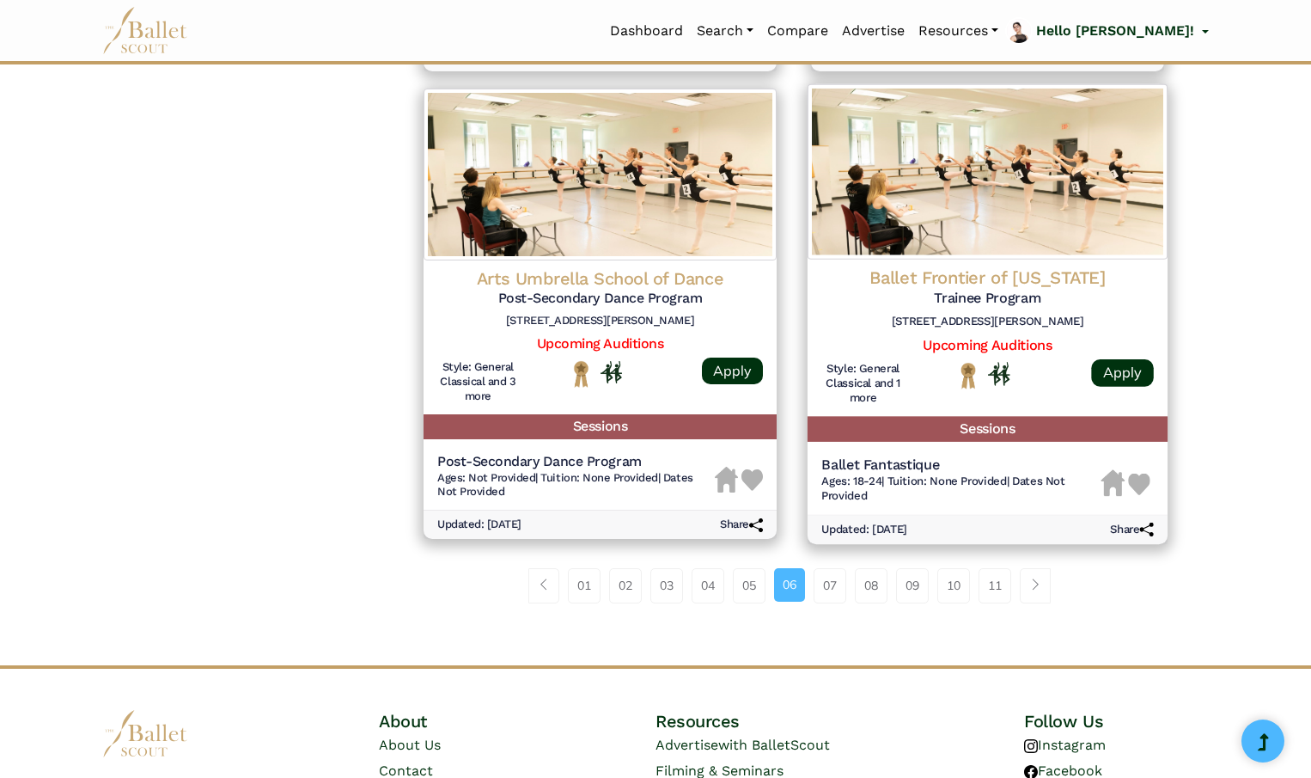
click at [1144, 484] on img at bounding box center [1140, 484] width 22 height 22
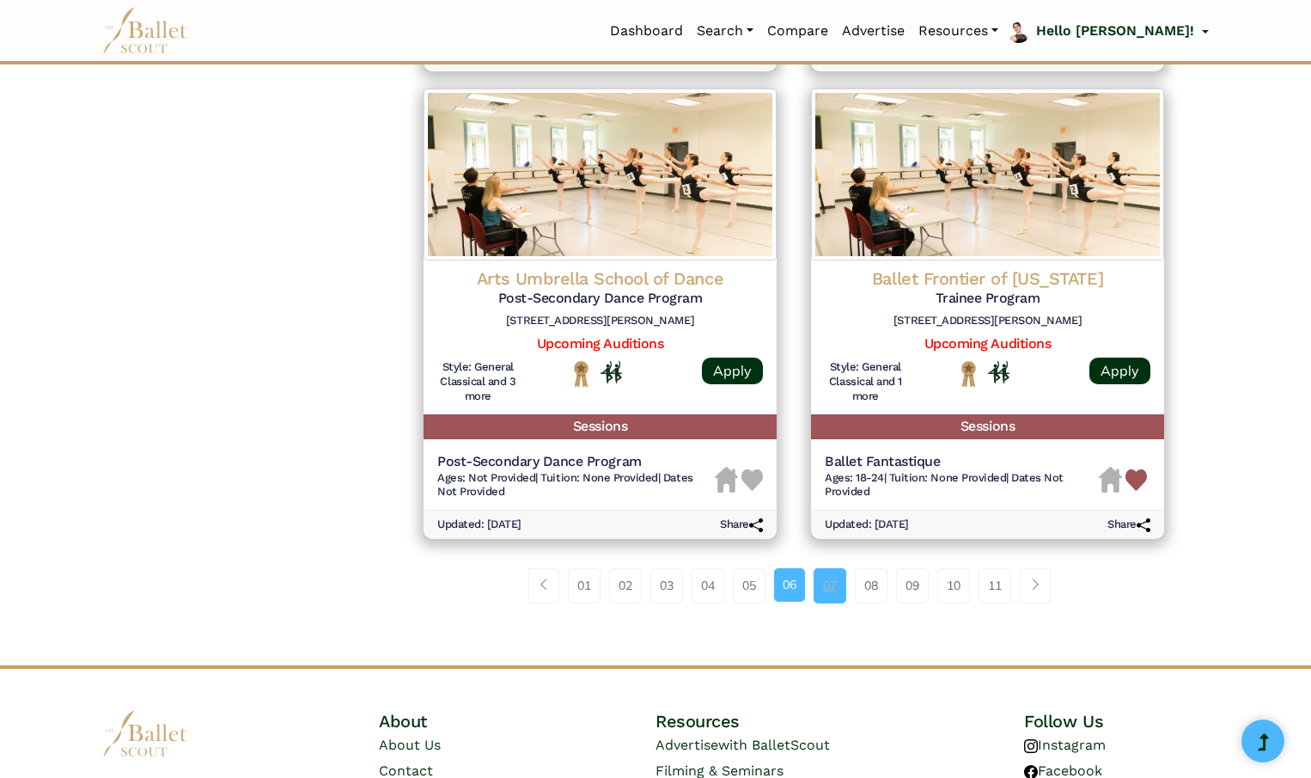
click at [829, 584] on link "07" at bounding box center [830, 585] width 33 height 34
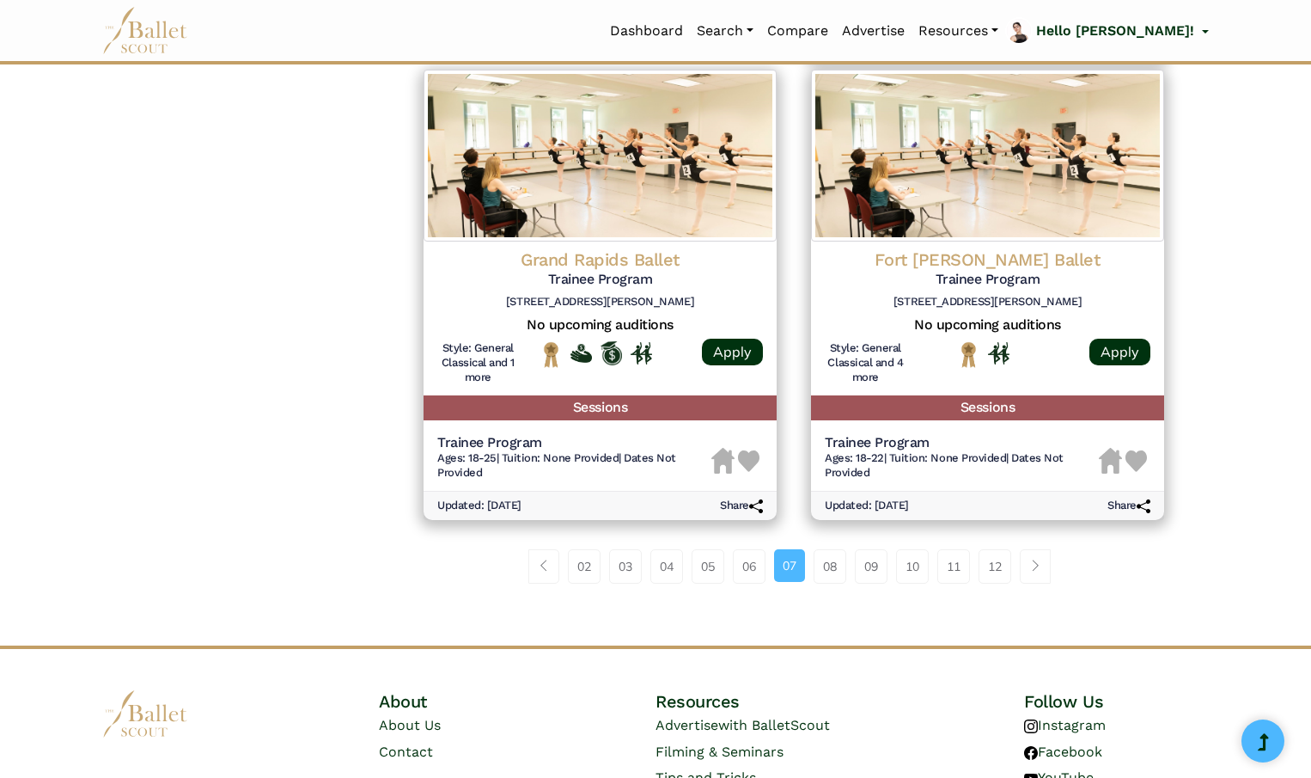
scroll to position [2204, 0]
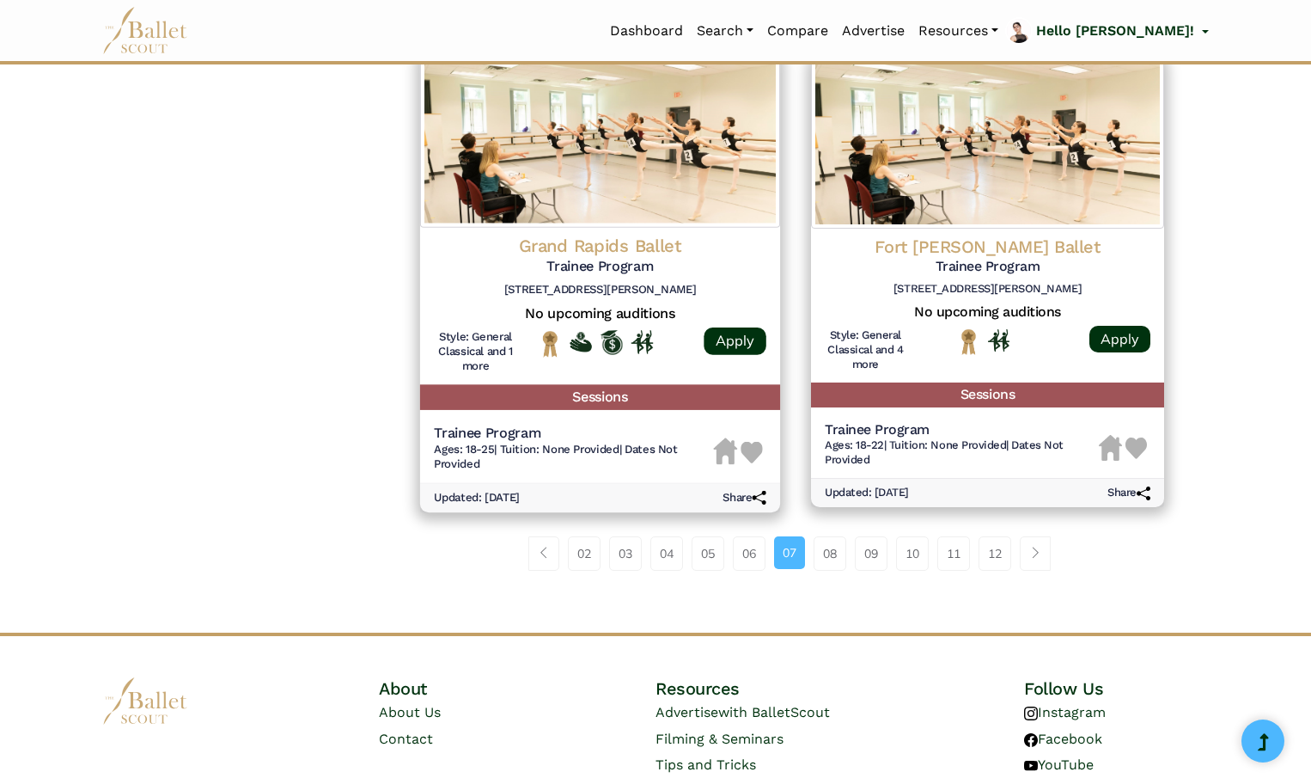
click at [754, 454] on img at bounding box center [753, 452] width 22 height 22
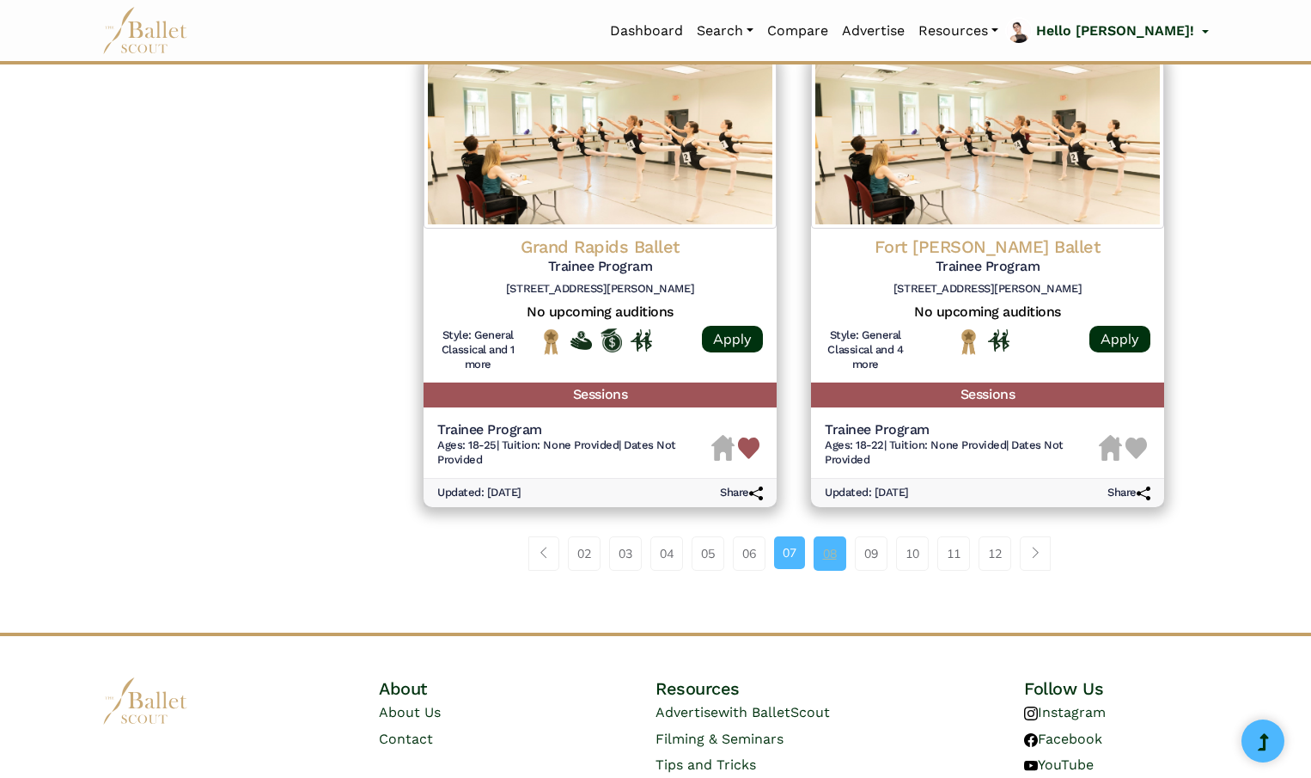
click at [833, 553] on link "08" at bounding box center [830, 553] width 33 height 34
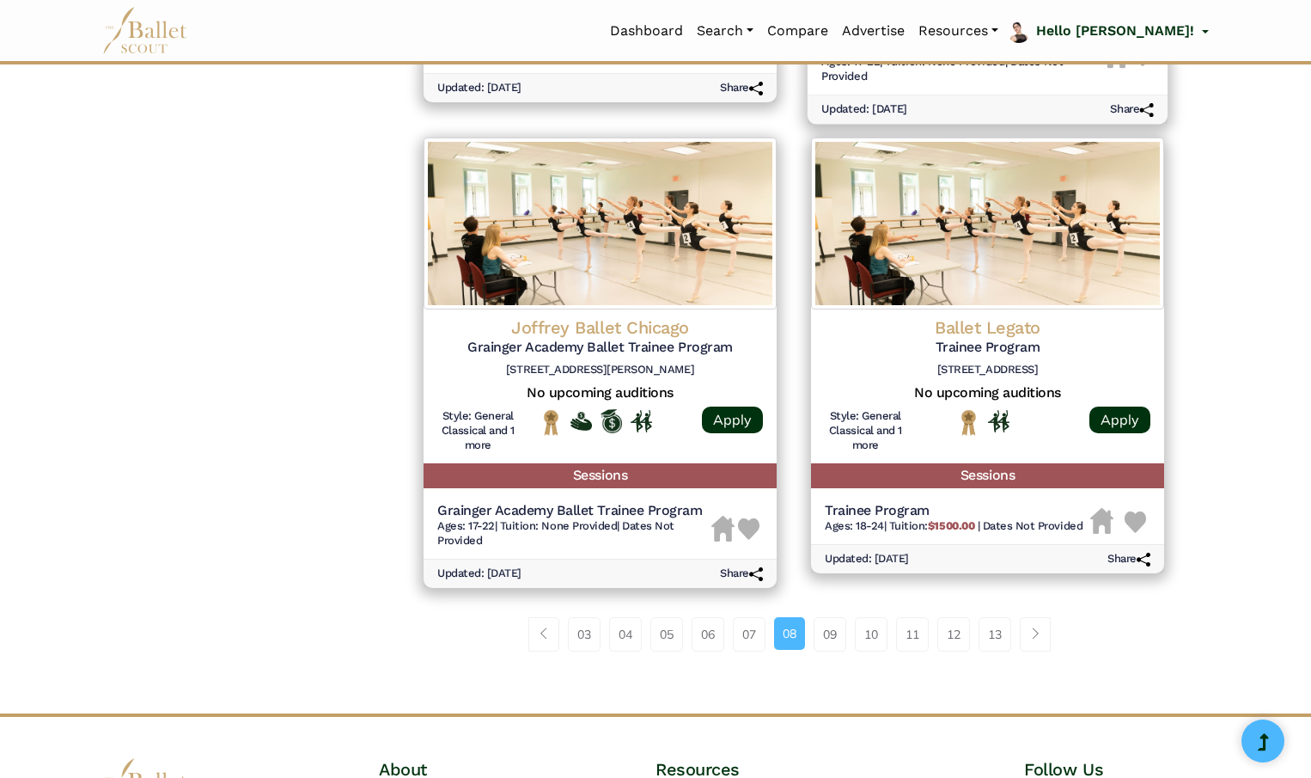
scroll to position [2120, 0]
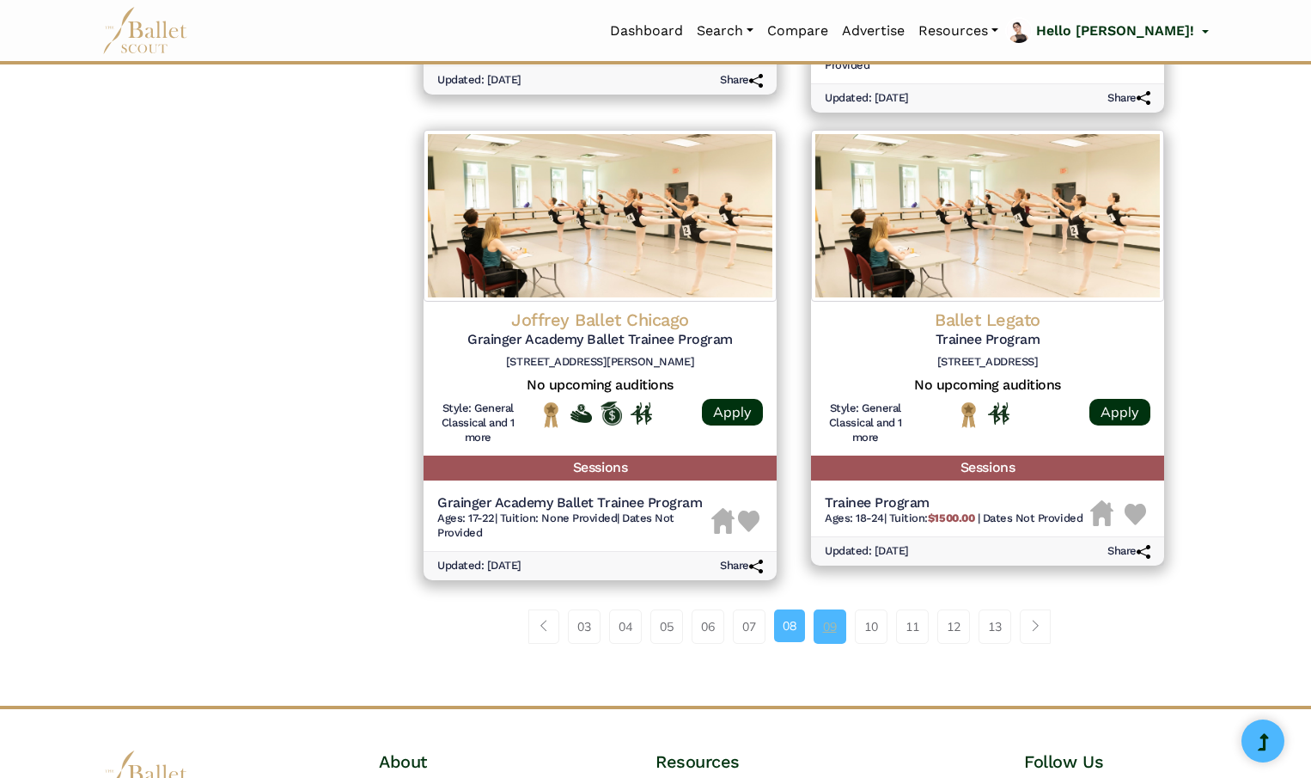
click at [833, 632] on link "09" at bounding box center [830, 626] width 33 height 34
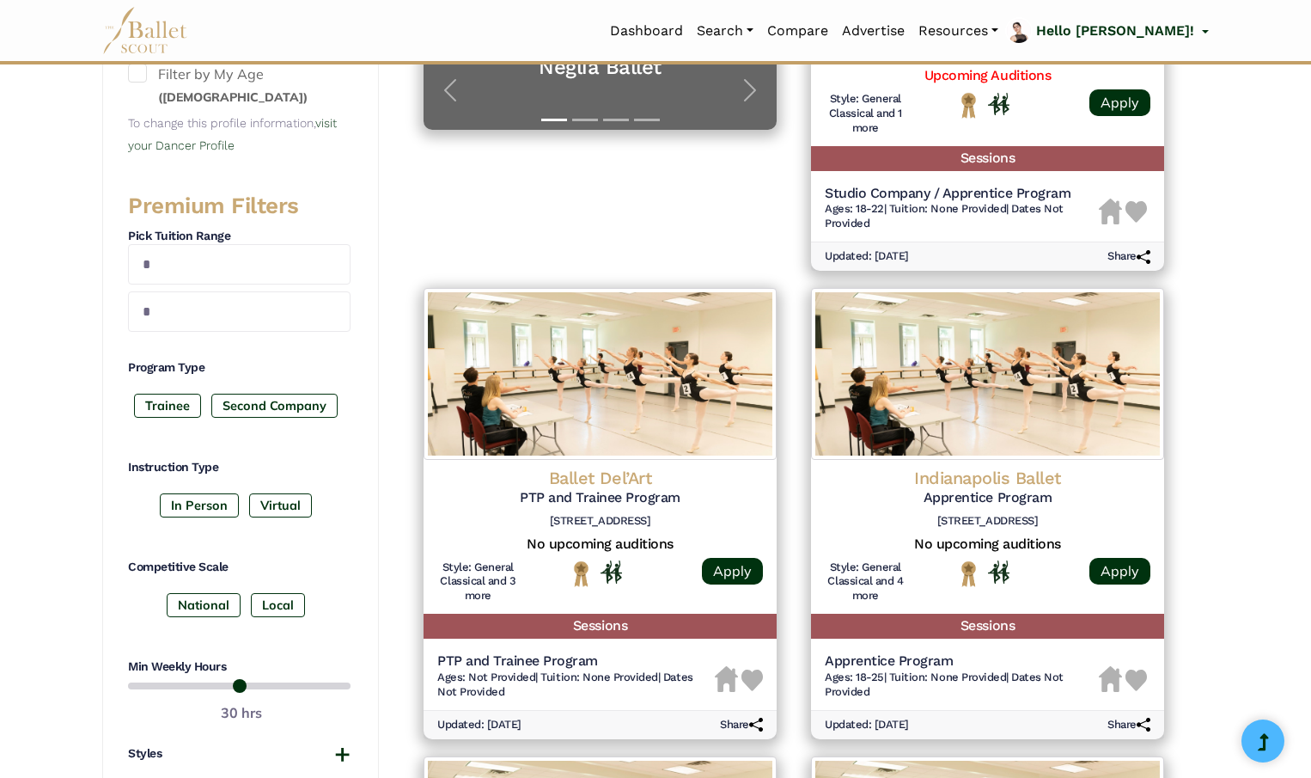
scroll to position [575, 0]
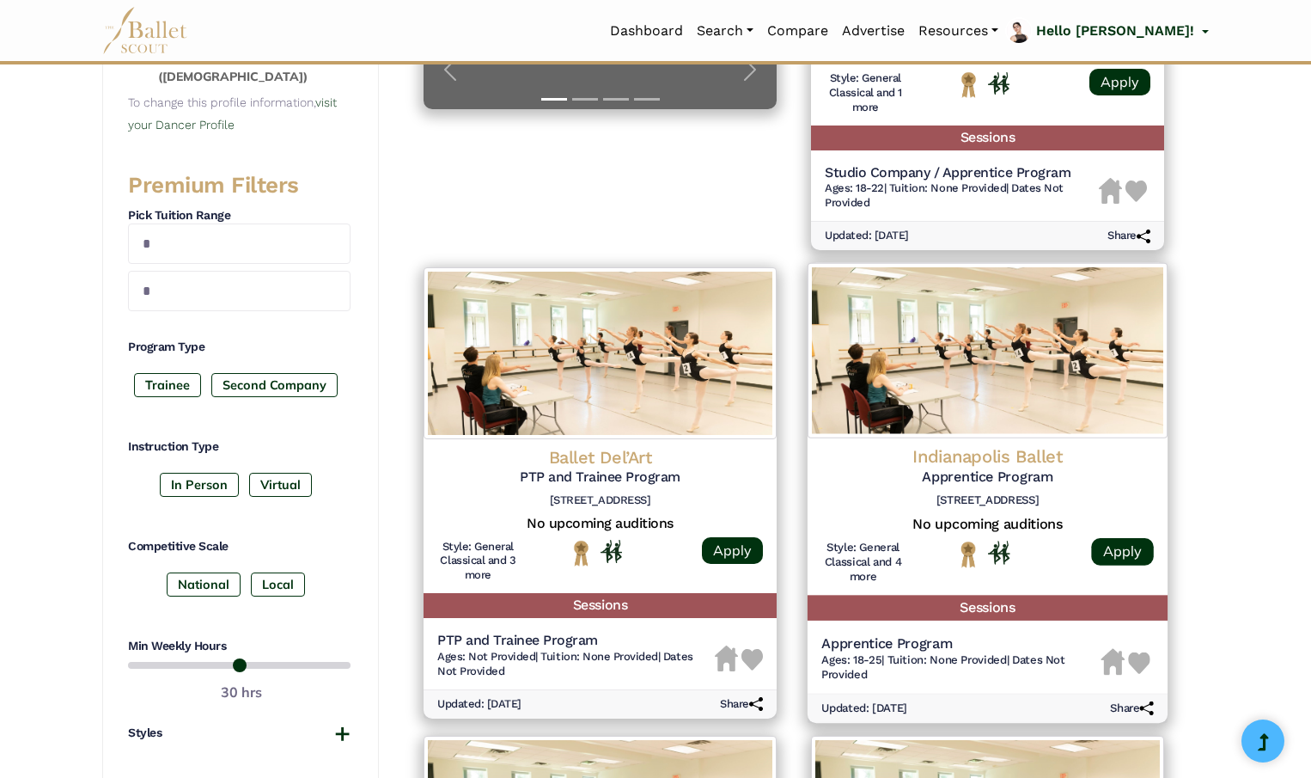
click at [1141, 654] on img at bounding box center [1140, 662] width 22 height 22
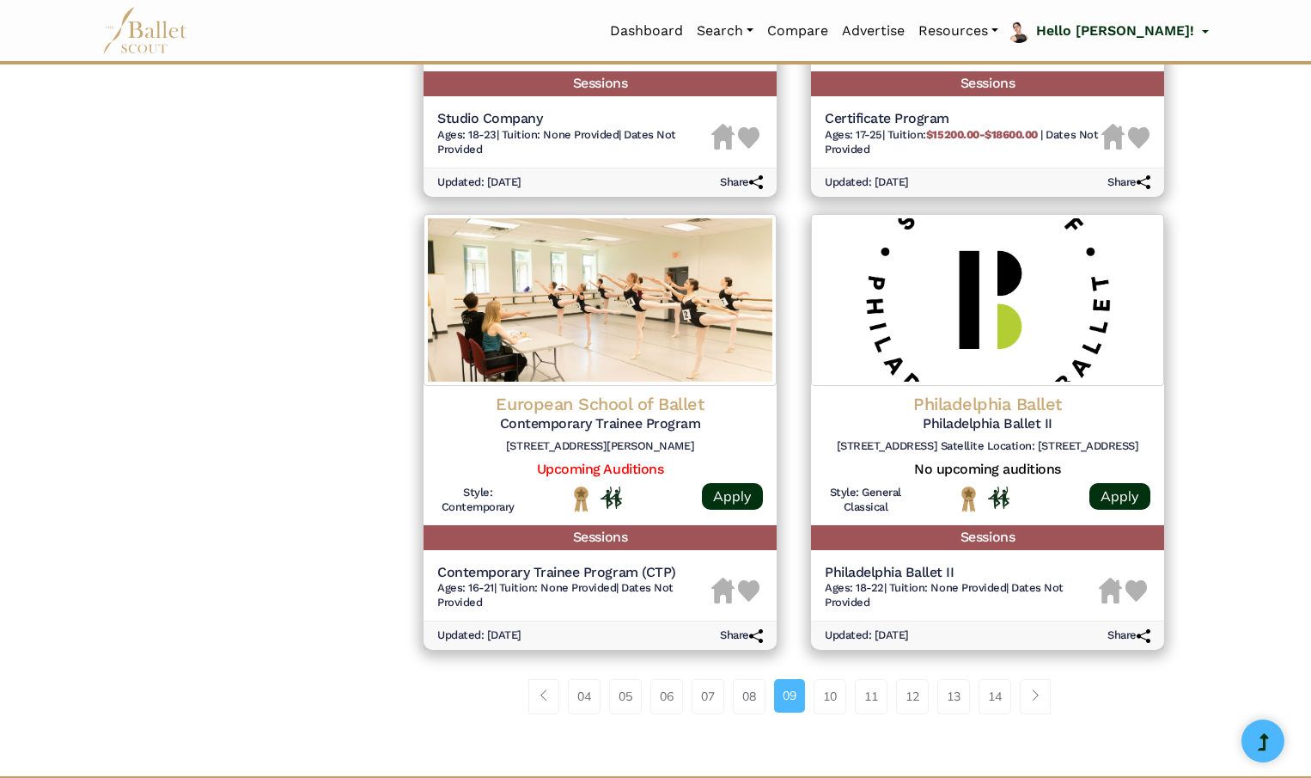
scroll to position [2048, 0]
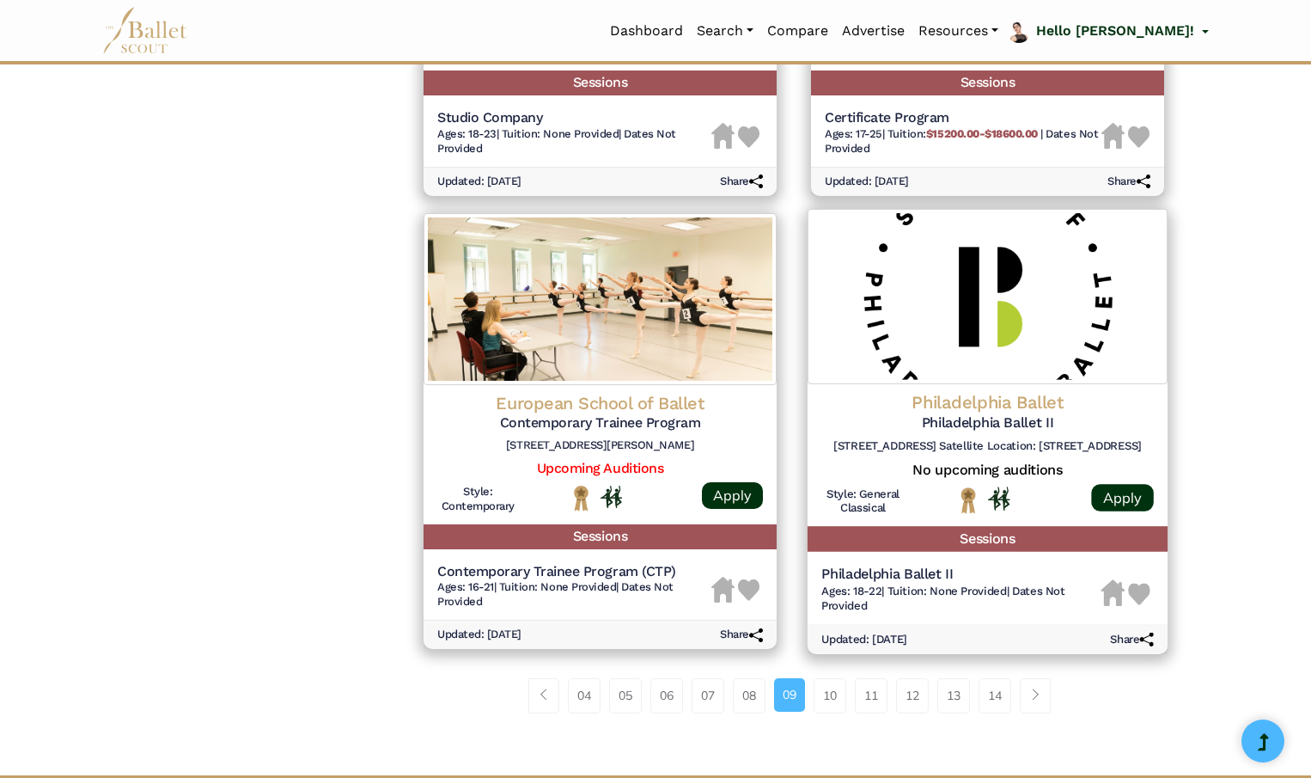
click at [1139, 589] on img at bounding box center [1140, 594] width 22 height 22
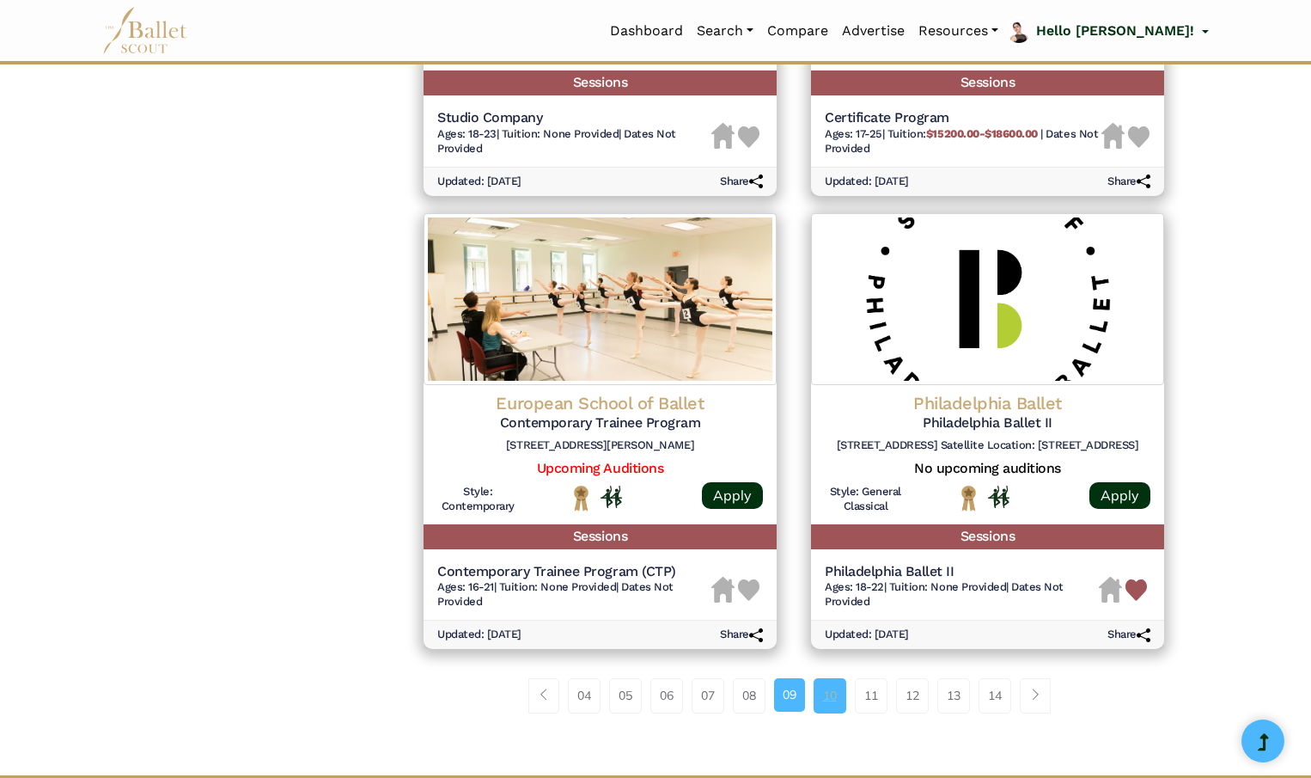
click at [832, 699] on link "10" at bounding box center [830, 695] width 33 height 34
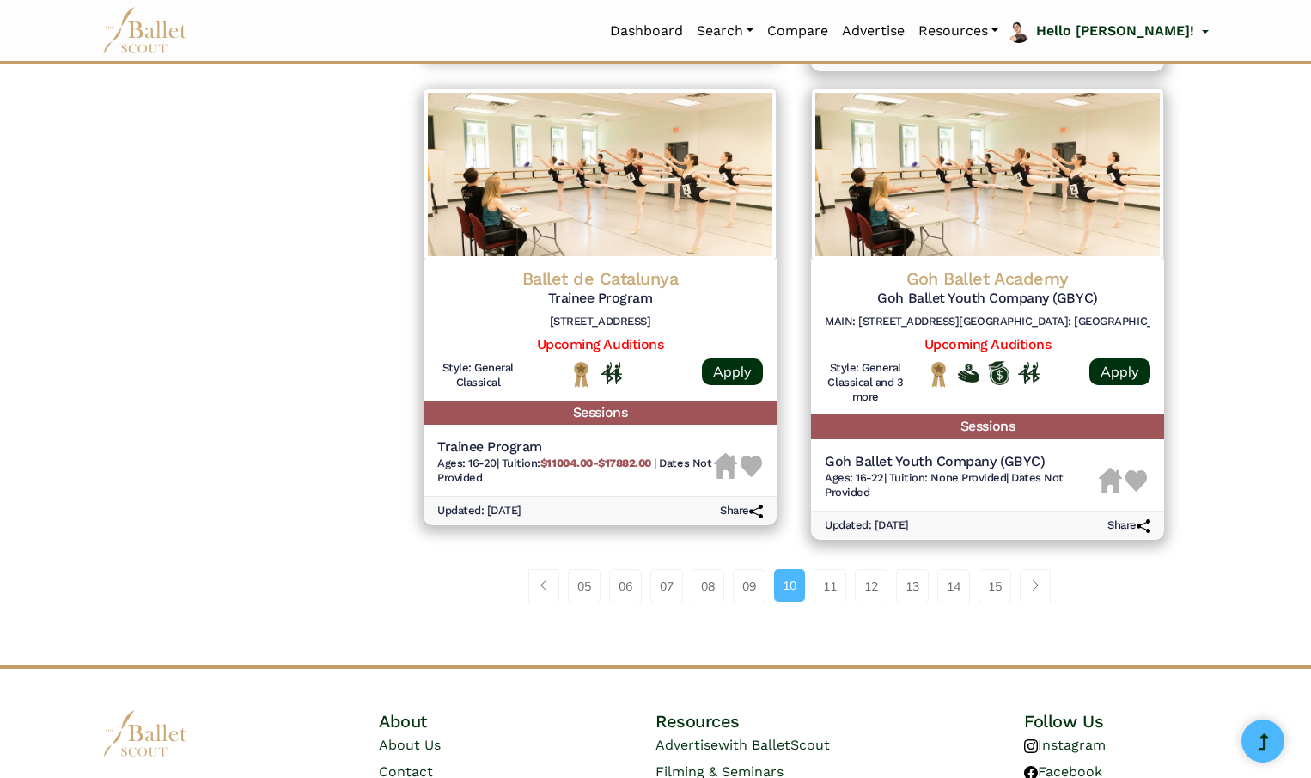
scroll to position [2256, 0]
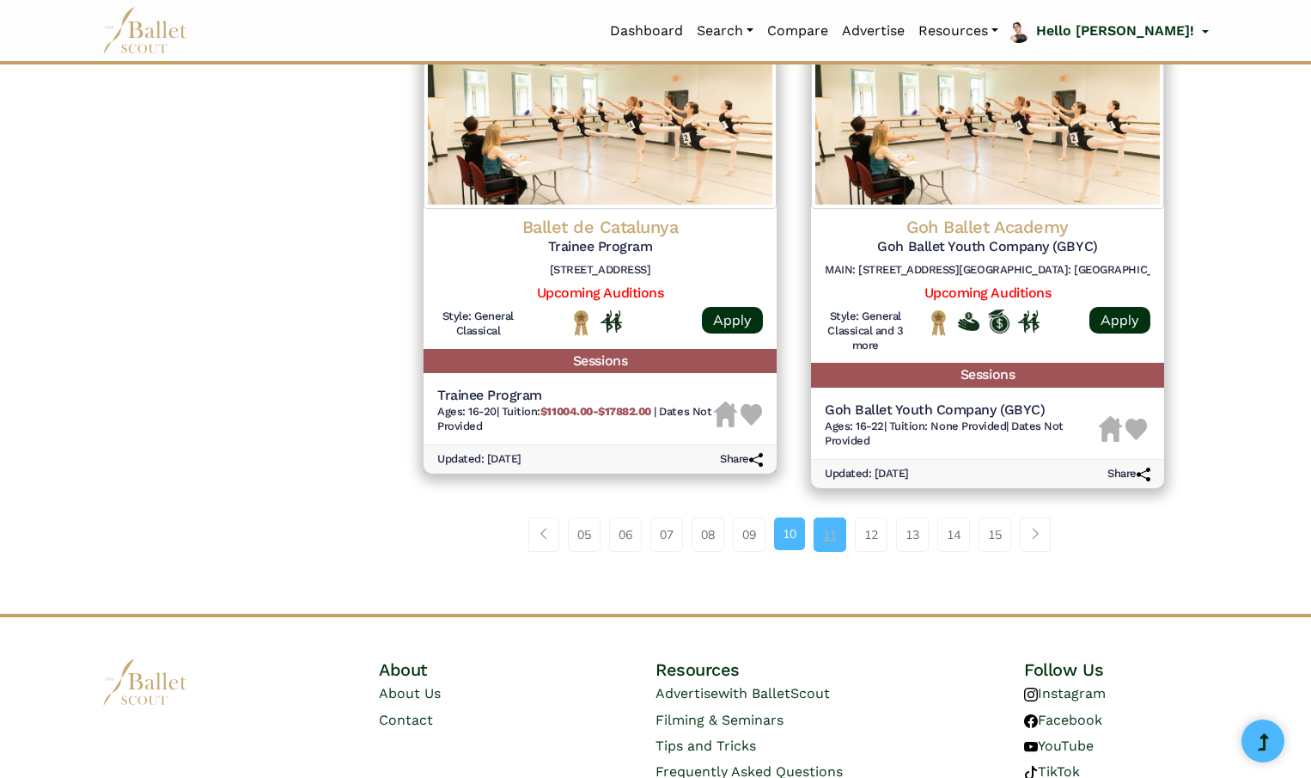
click at [834, 539] on link "11" at bounding box center [830, 534] width 33 height 34
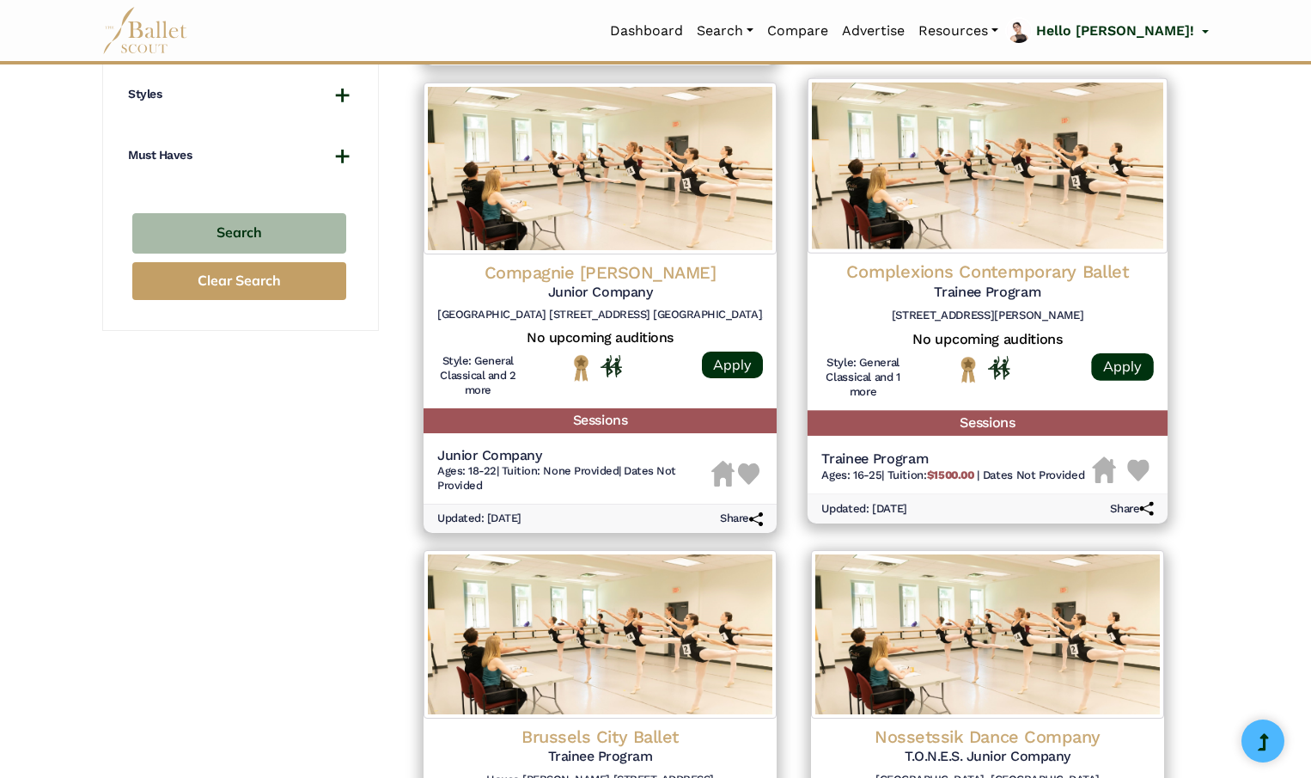
scroll to position [1240, 0]
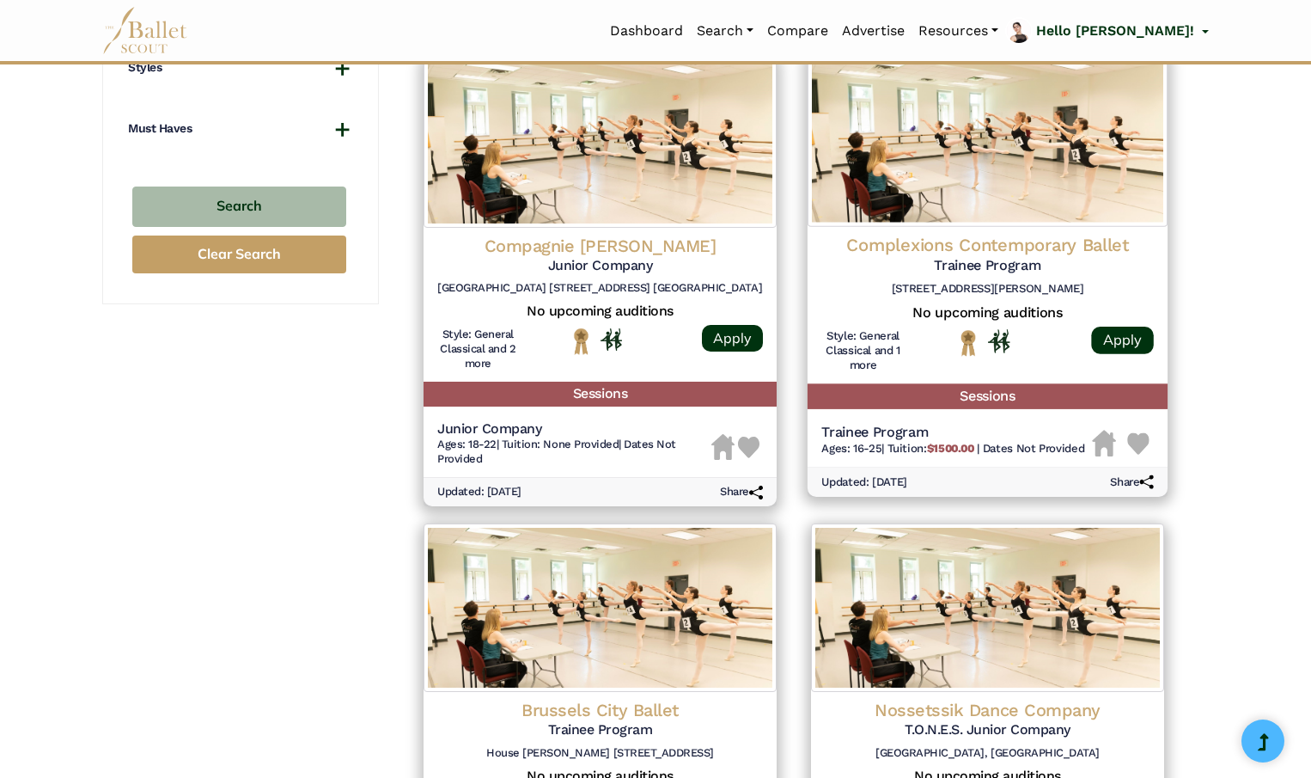
click at [1137, 437] on img at bounding box center [1138, 443] width 22 height 22
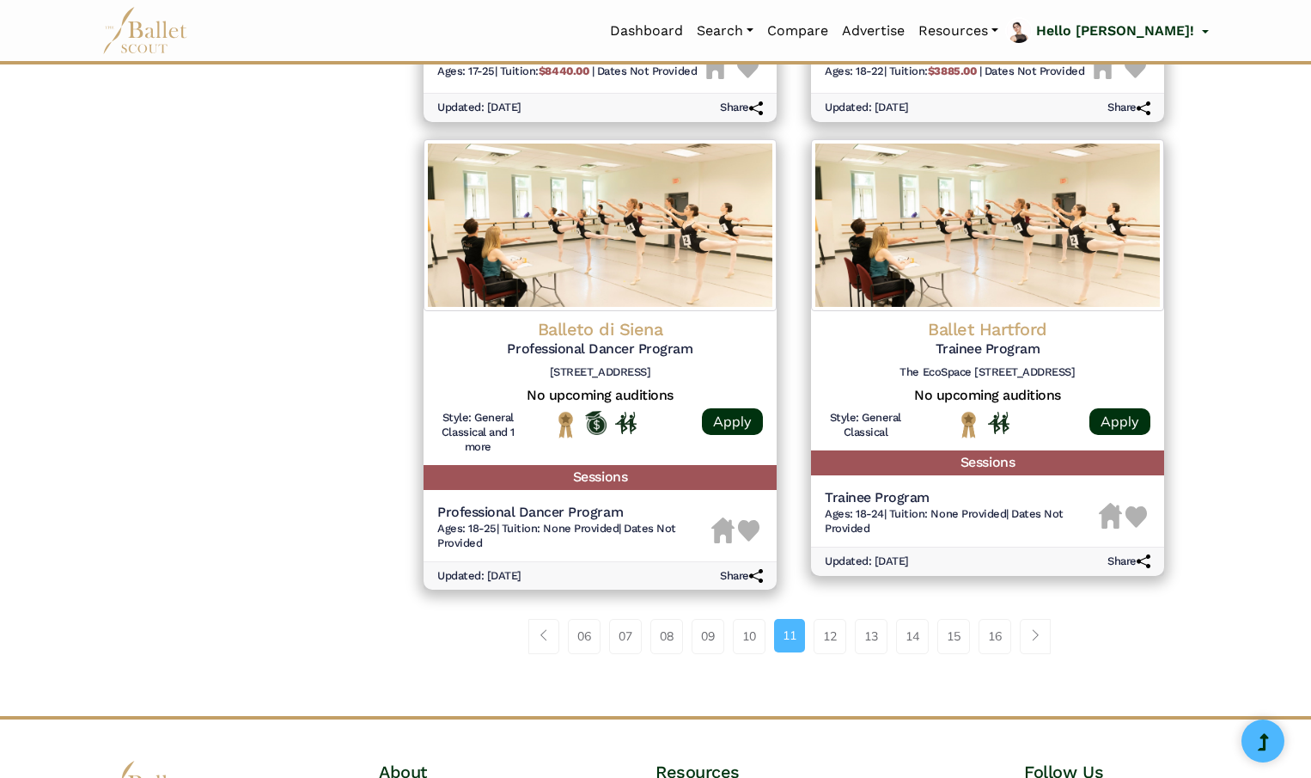
scroll to position [2071, 0]
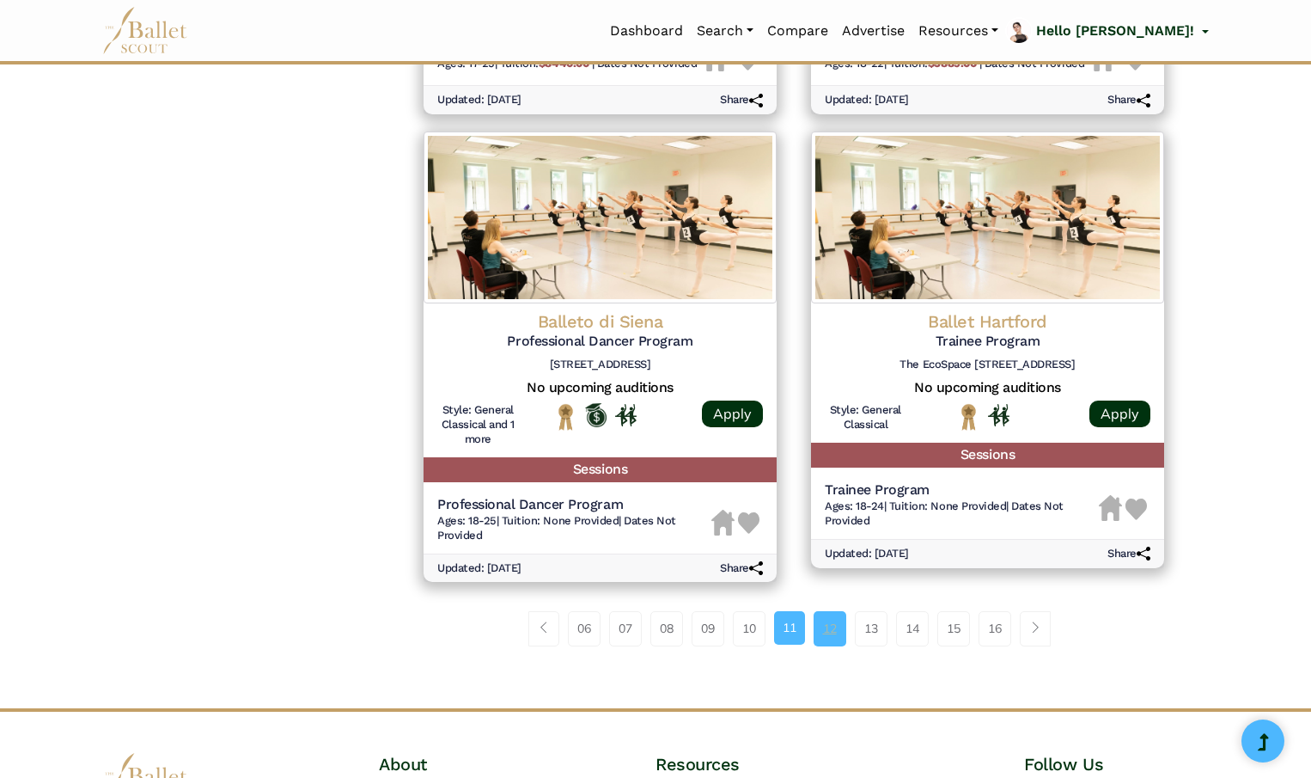
click at [830, 638] on link "12" at bounding box center [830, 628] width 33 height 34
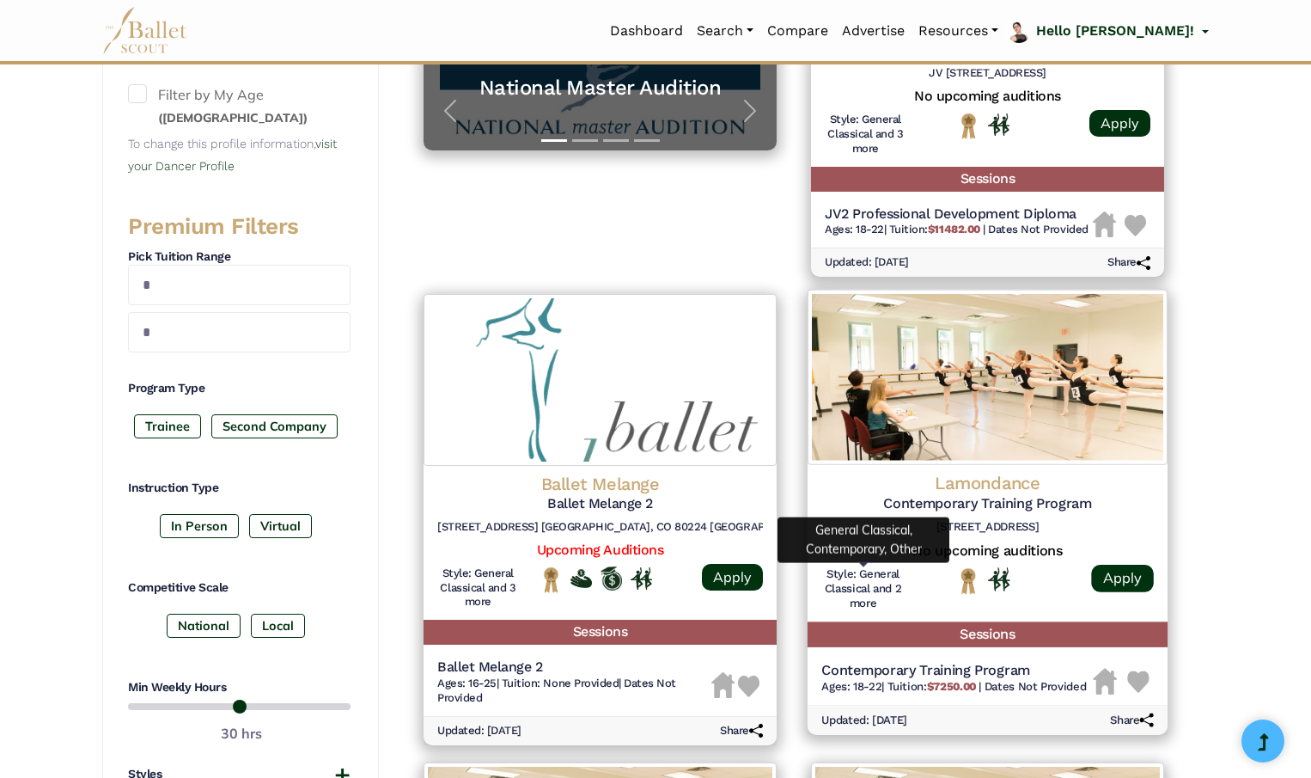
scroll to position [535, 0]
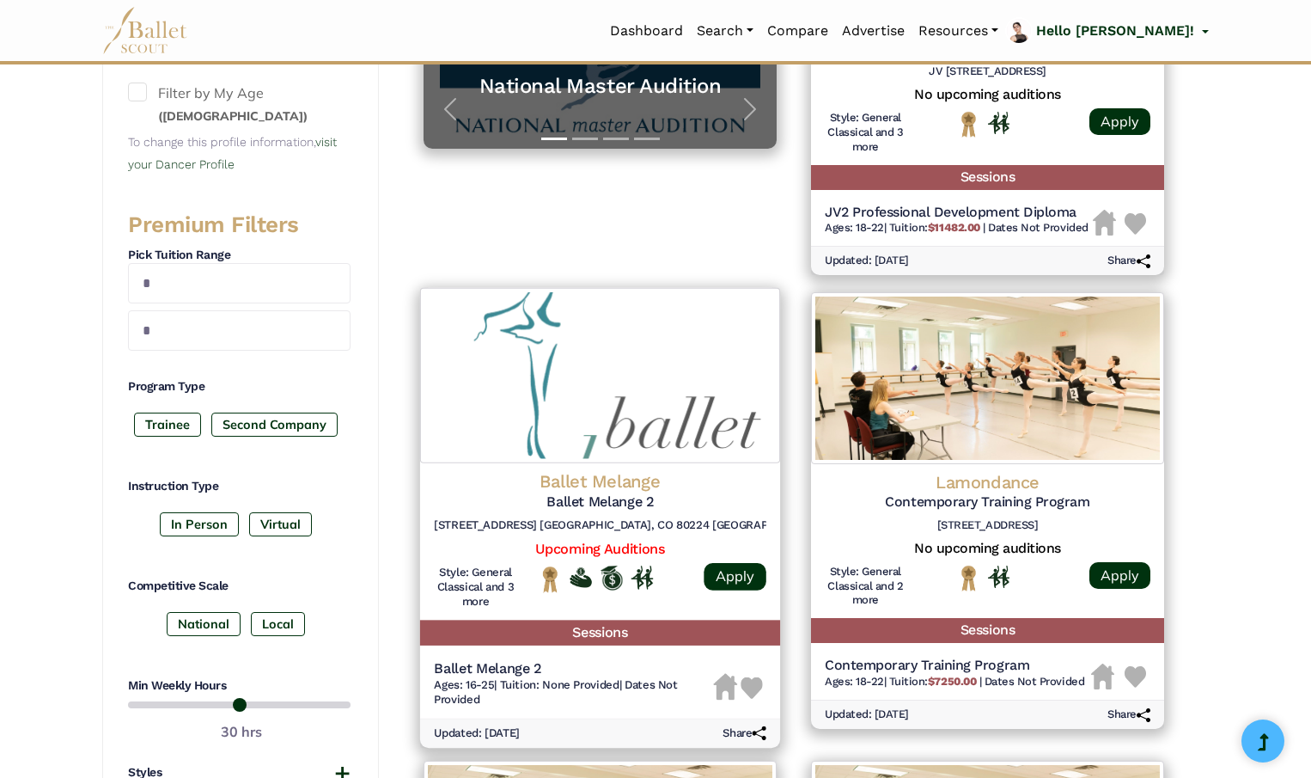
click at [751, 685] on img at bounding box center [753, 687] width 22 height 22
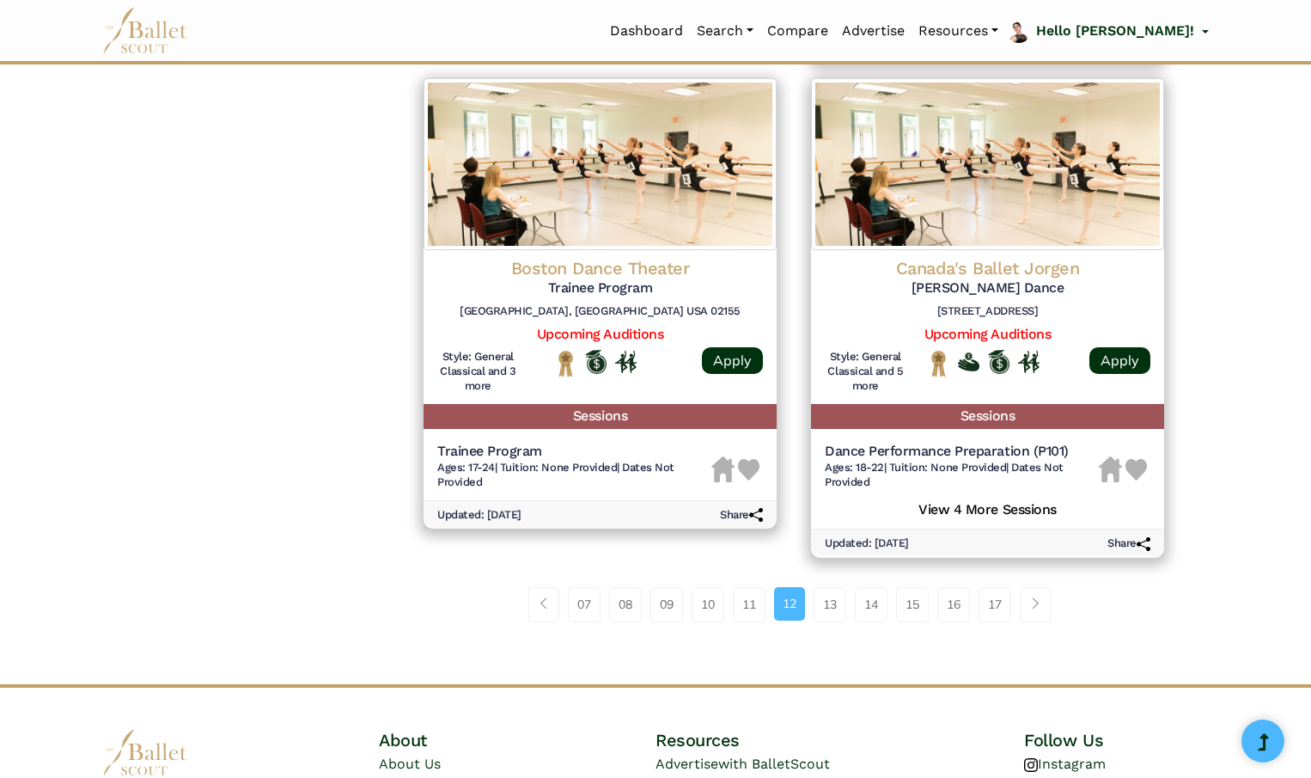
scroll to position [2127, 0]
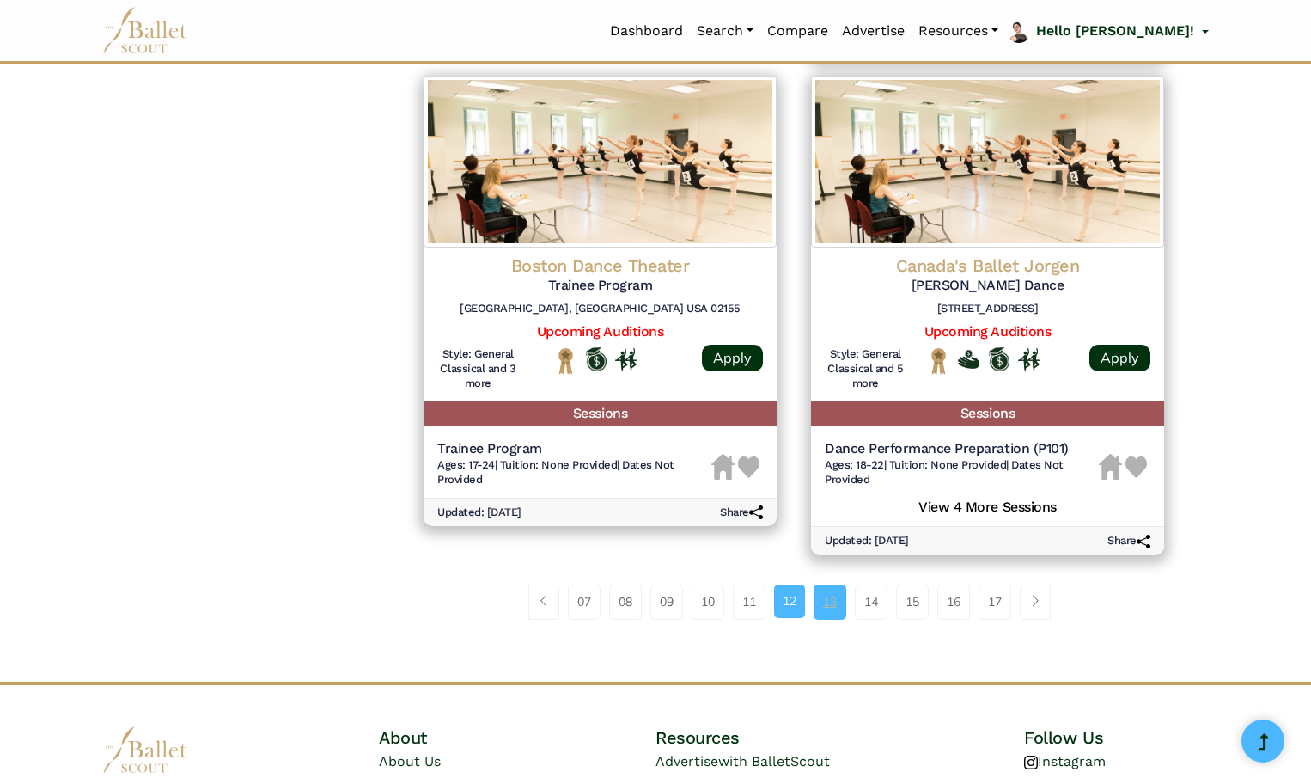
click at [830, 601] on link "13" at bounding box center [830, 601] width 33 height 34
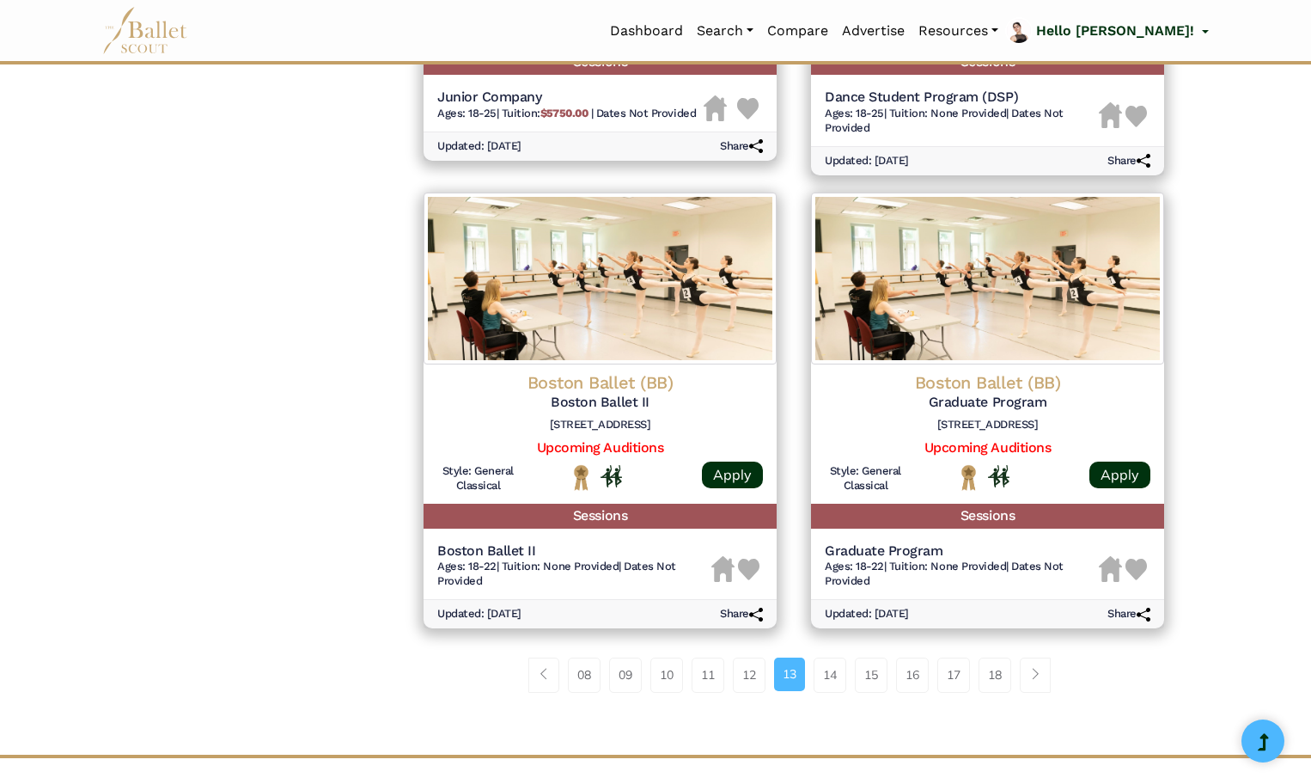
scroll to position [2078, 0]
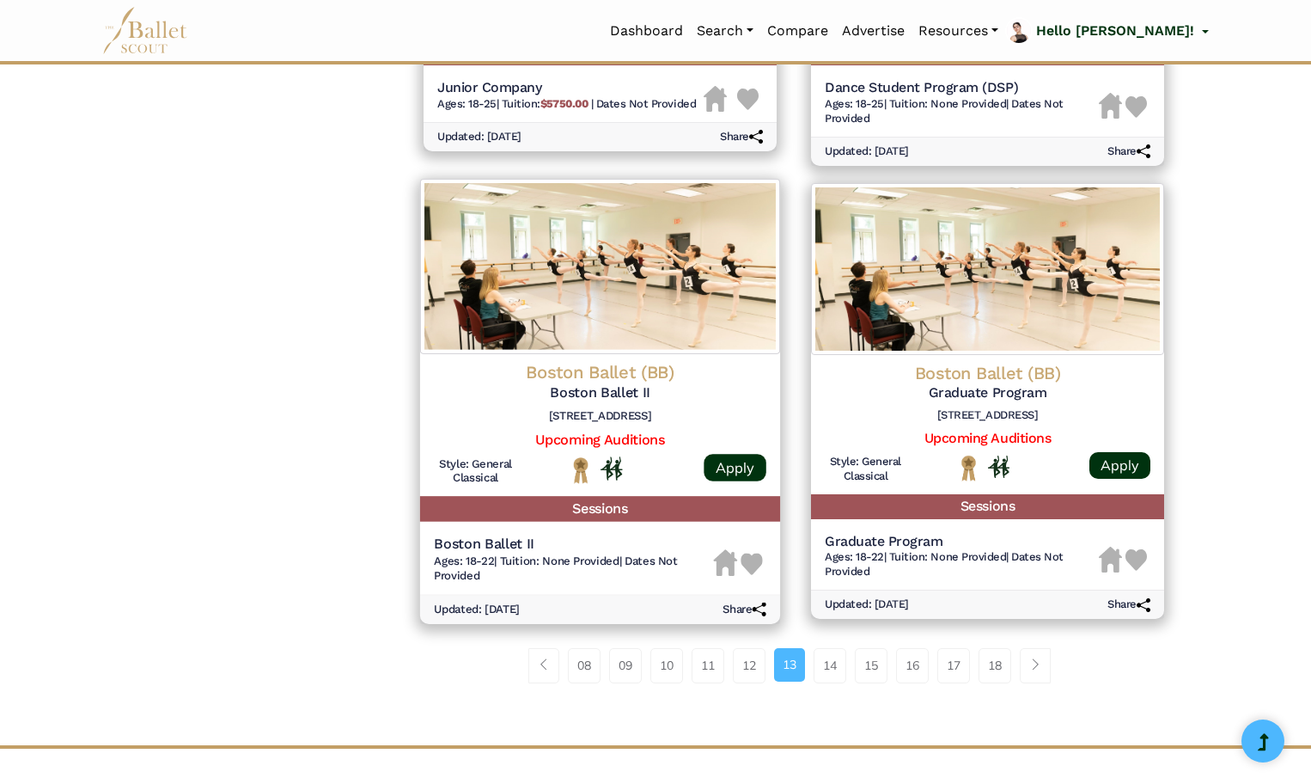
click at [750, 564] on img at bounding box center [753, 564] width 22 height 22
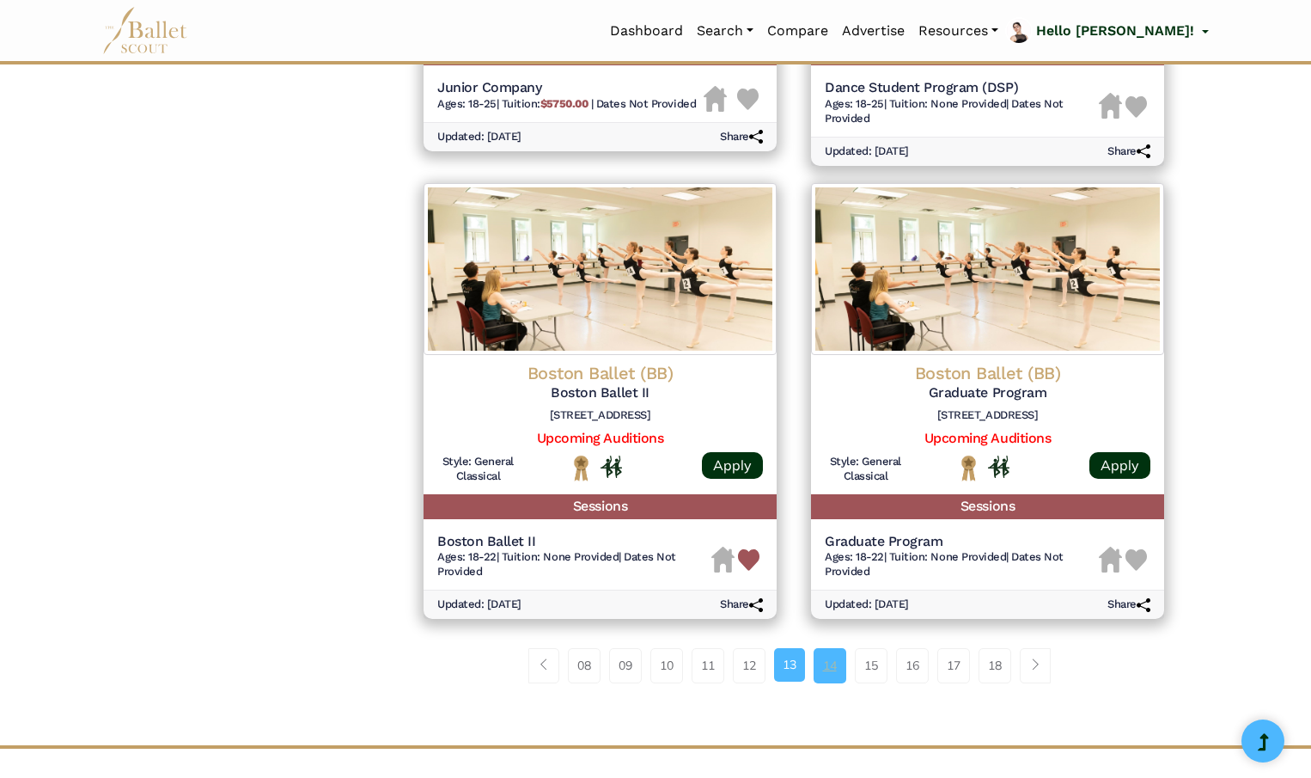
click at [839, 670] on link "14" at bounding box center [830, 665] width 33 height 34
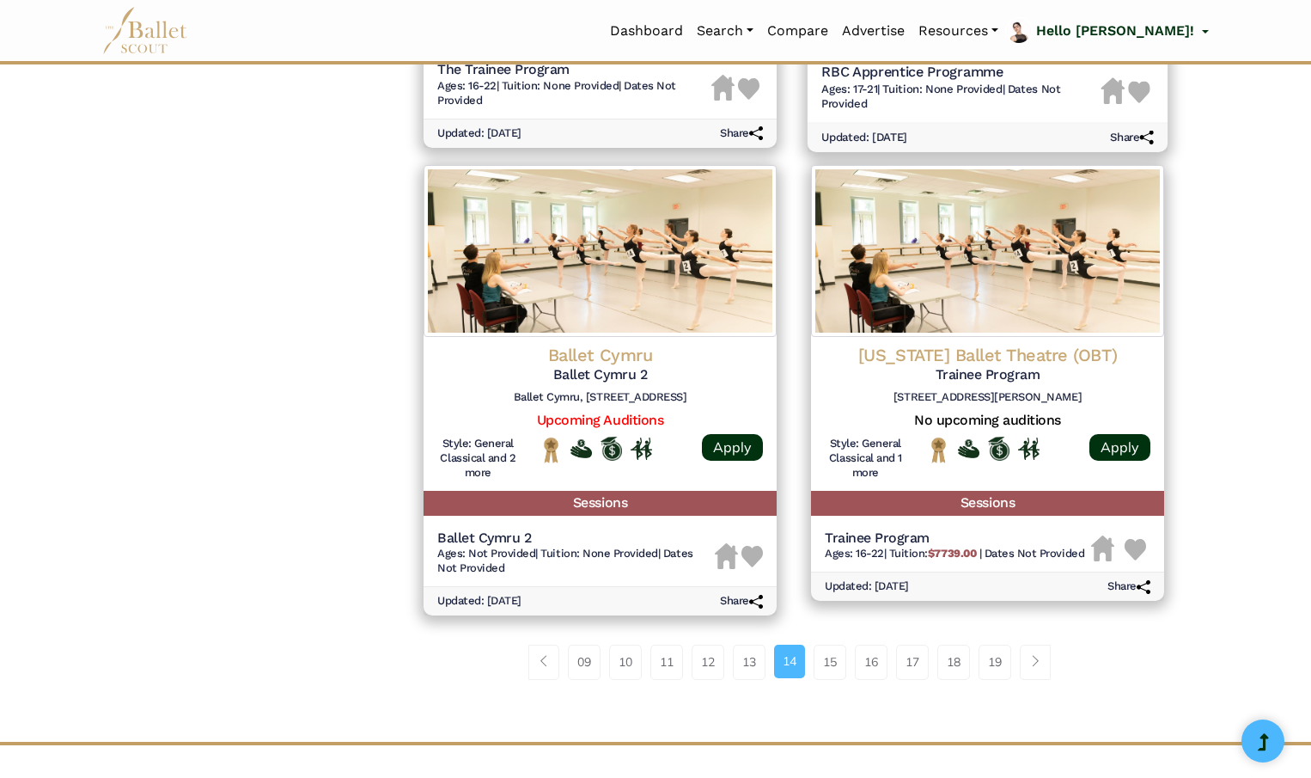
scroll to position [2076, 0]
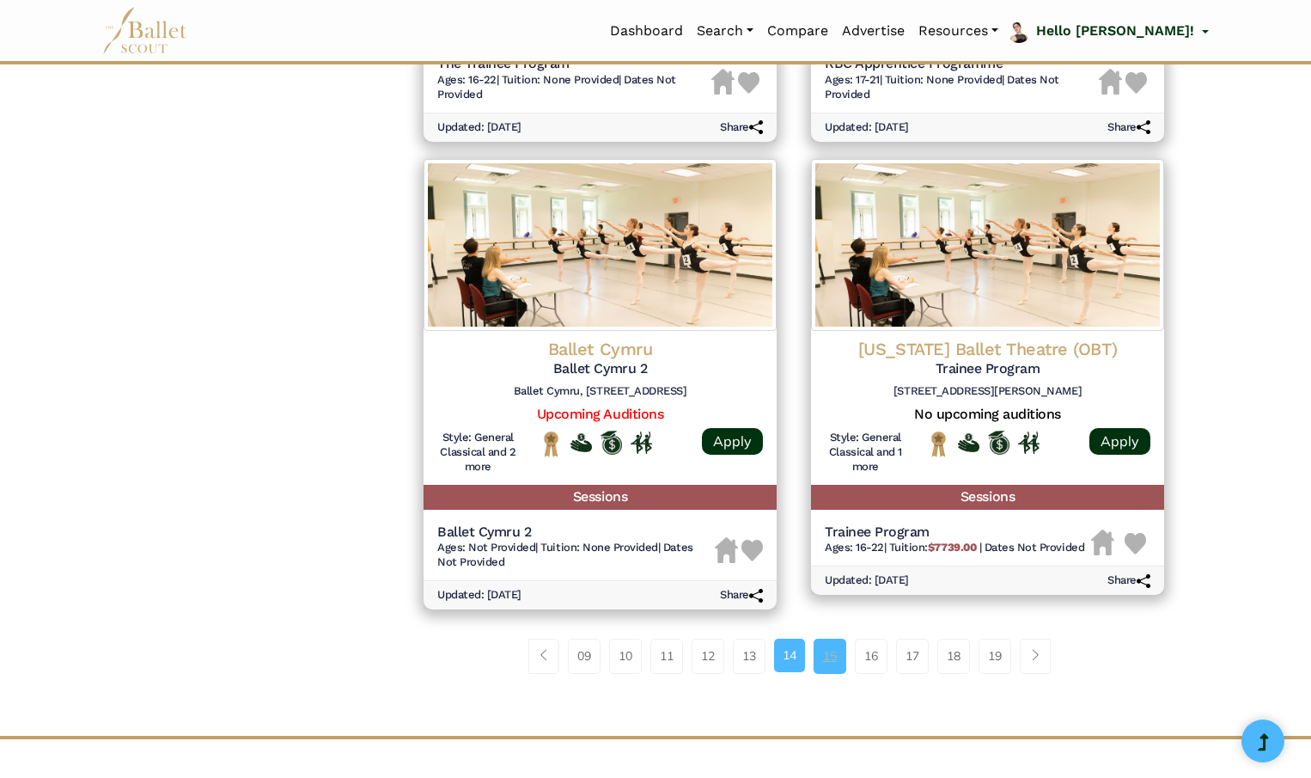
click at [827, 642] on link "15" at bounding box center [830, 655] width 33 height 34
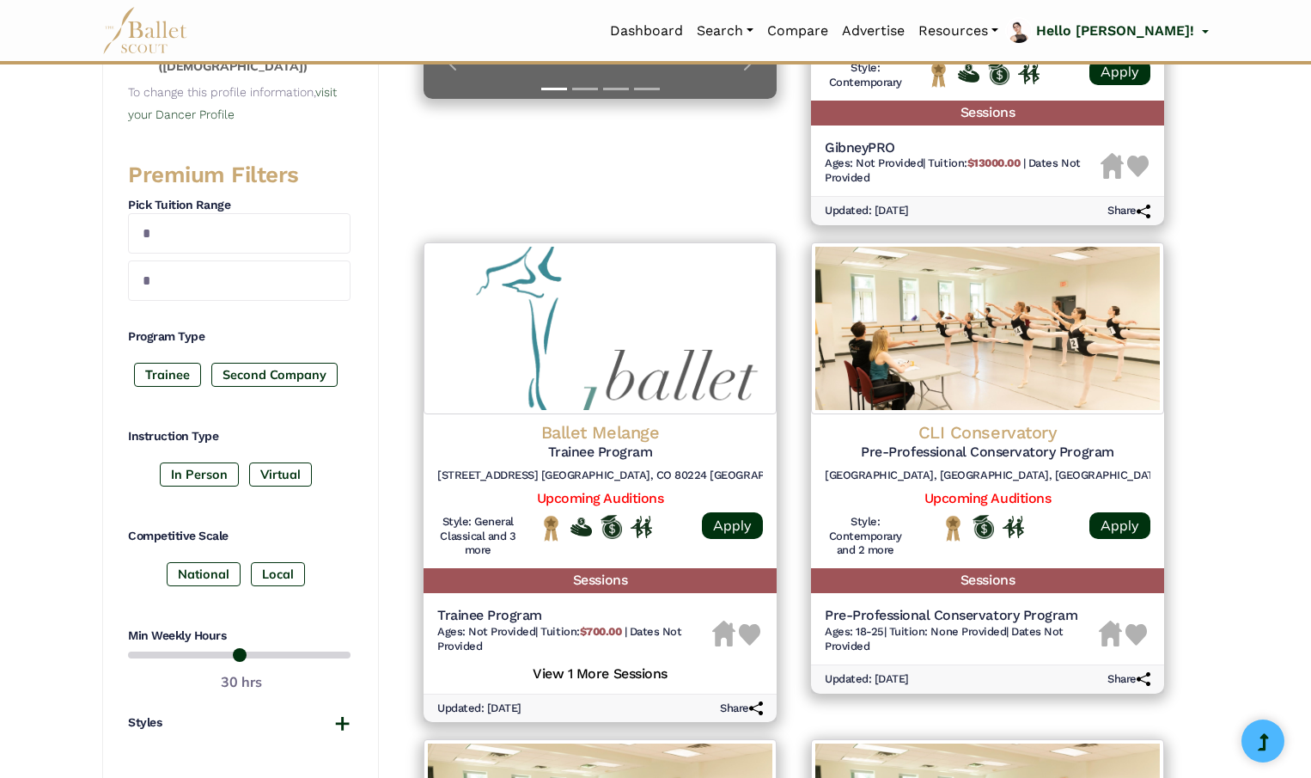
scroll to position [587, 0]
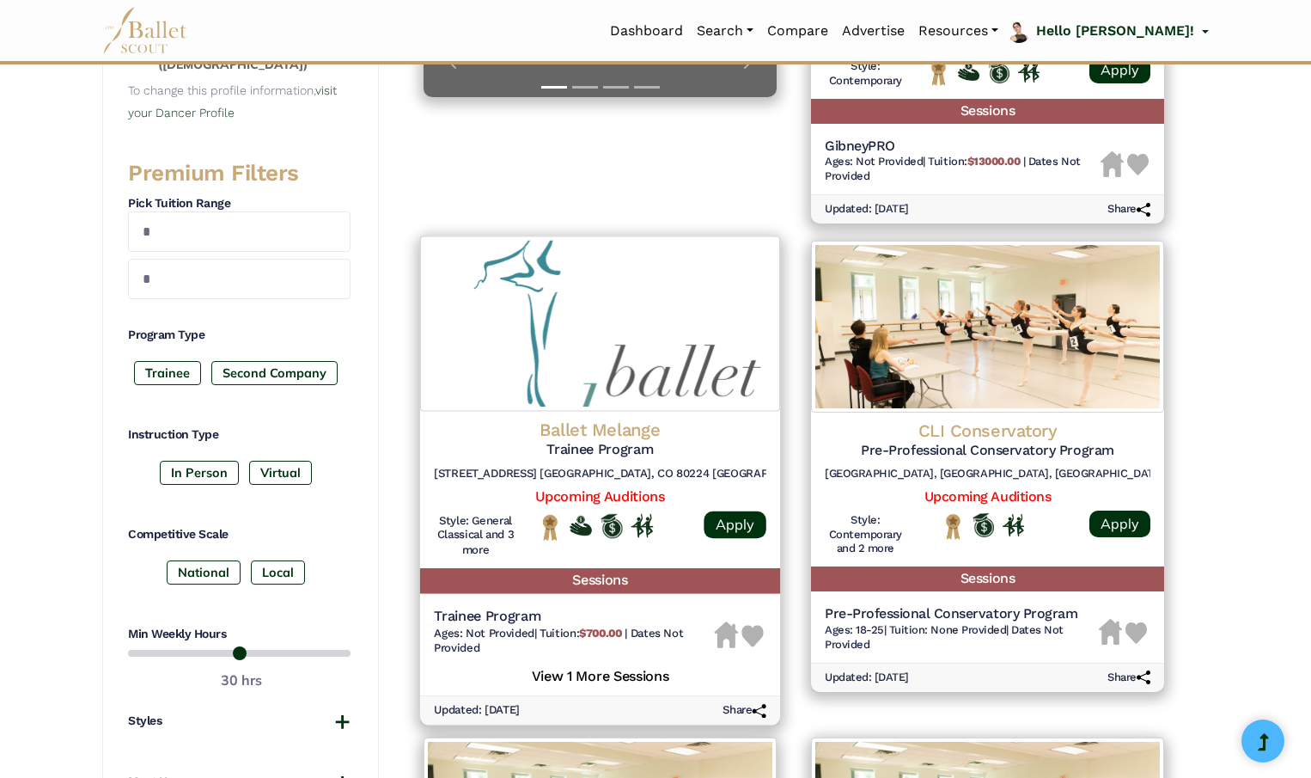
click at [753, 634] on img at bounding box center [753, 636] width 22 height 22
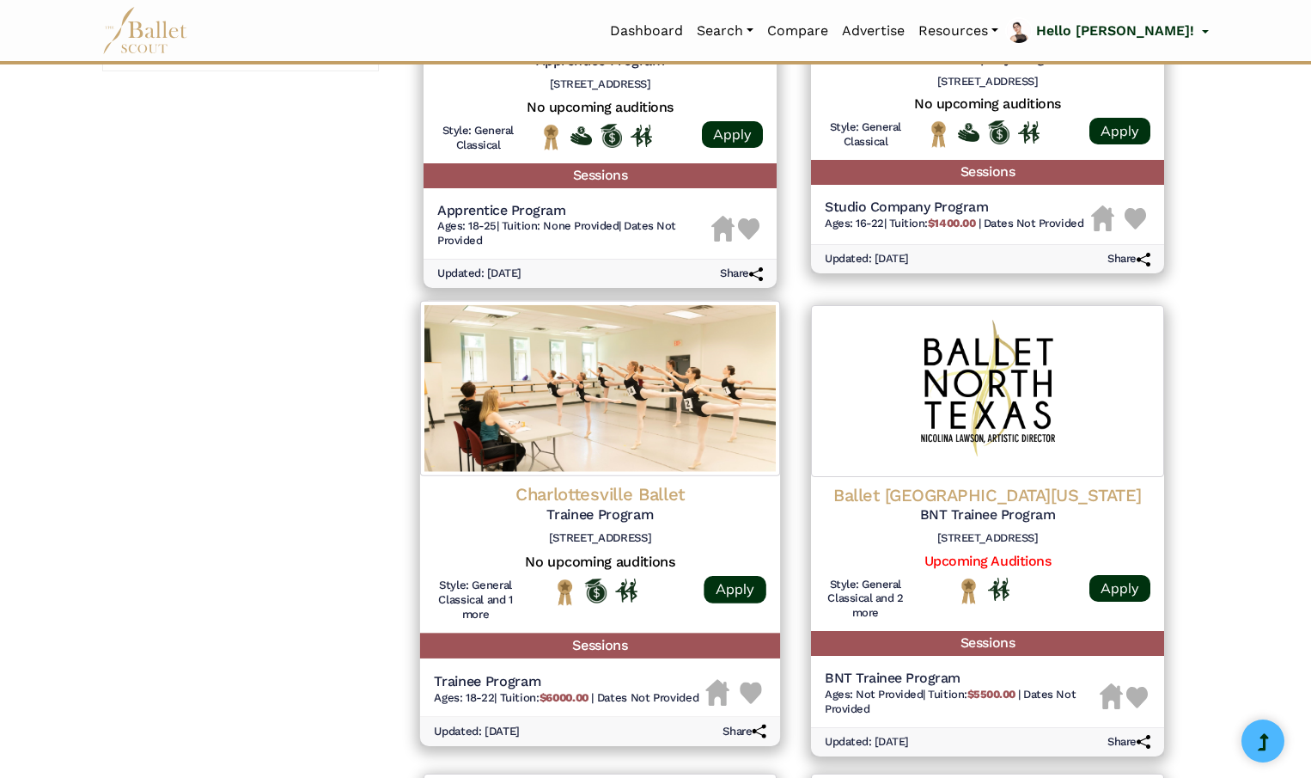
scroll to position [1474, 0]
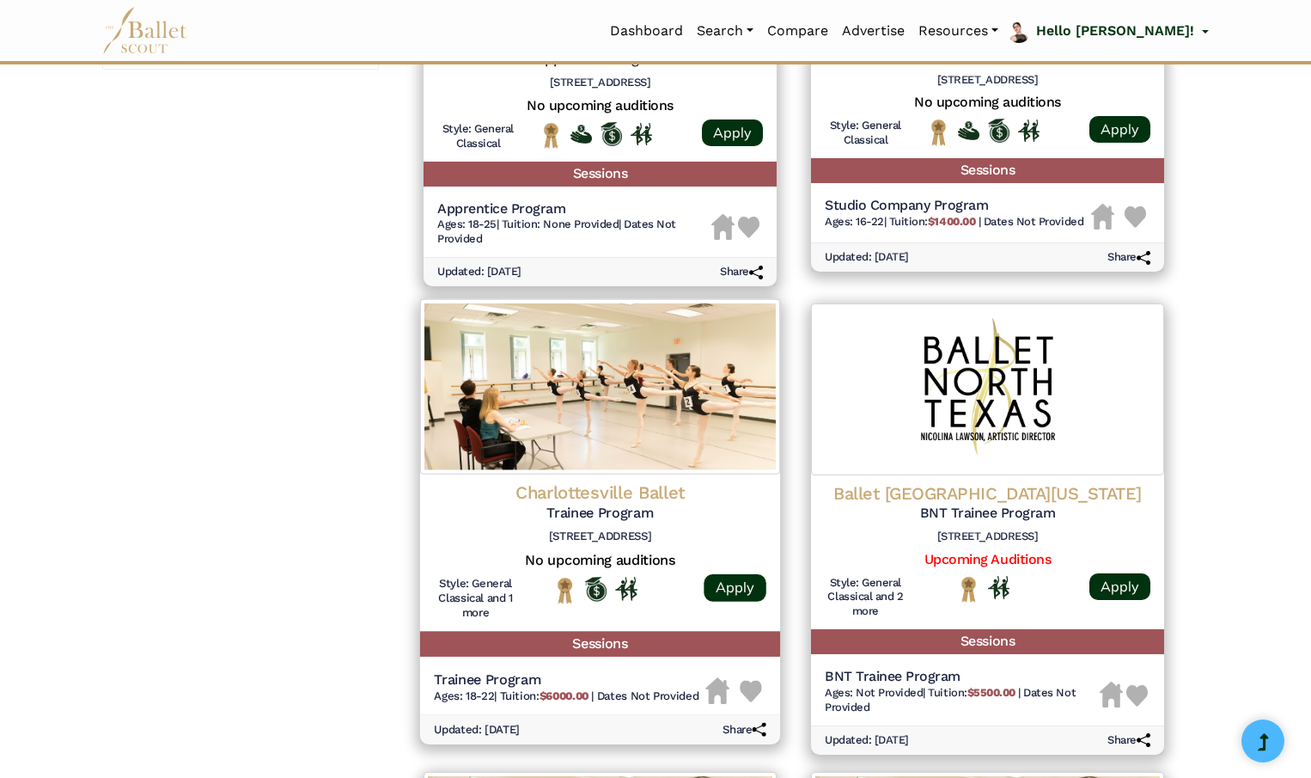
click at [756, 687] on img at bounding box center [751, 692] width 22 height 22
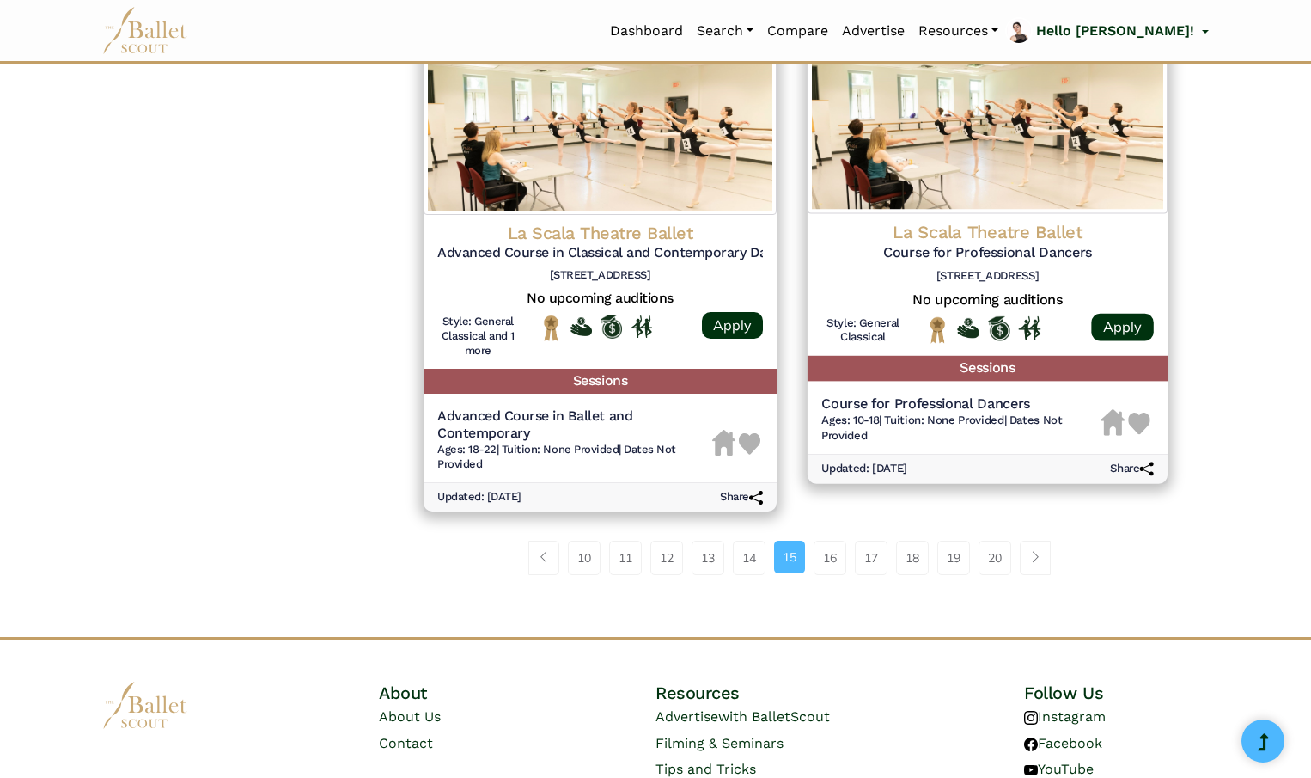
scroll to position [2216, 0]
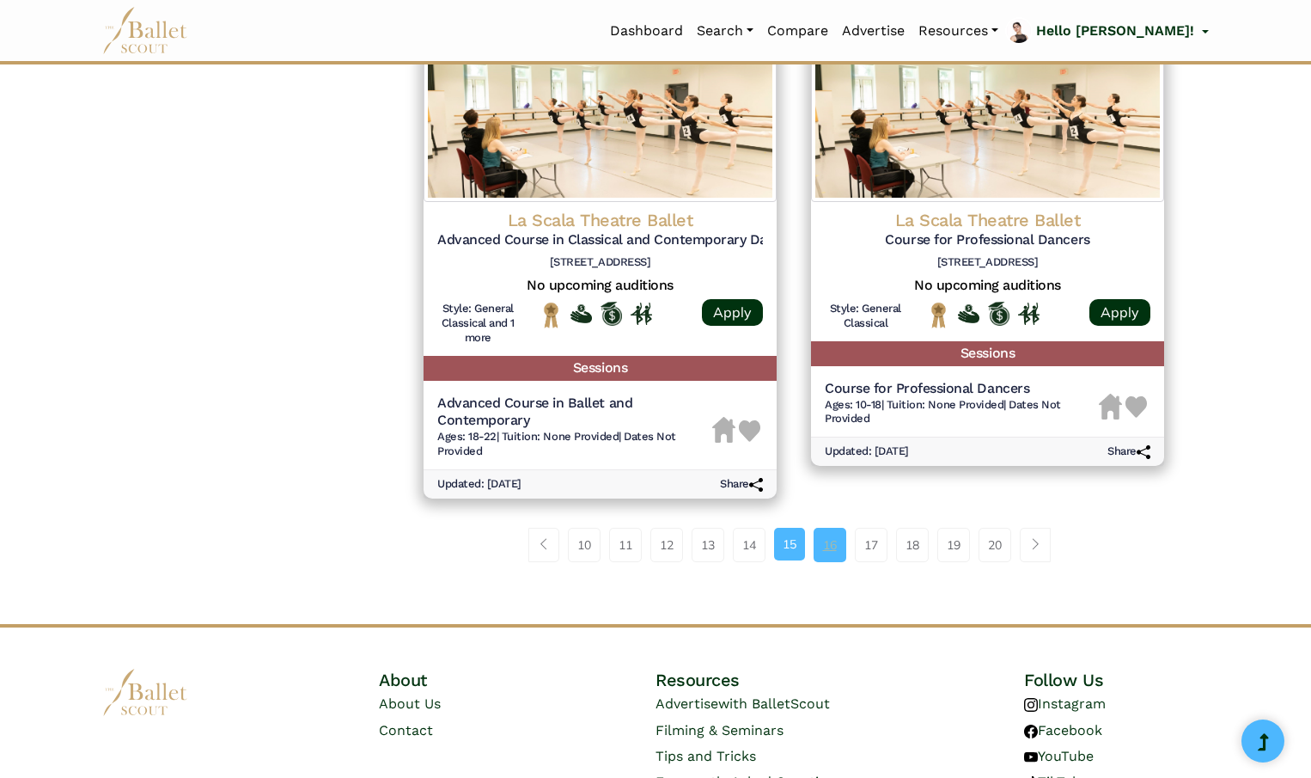
click at [833, 540] on link "16" at bounding box center [830, 545] width 33 height 34
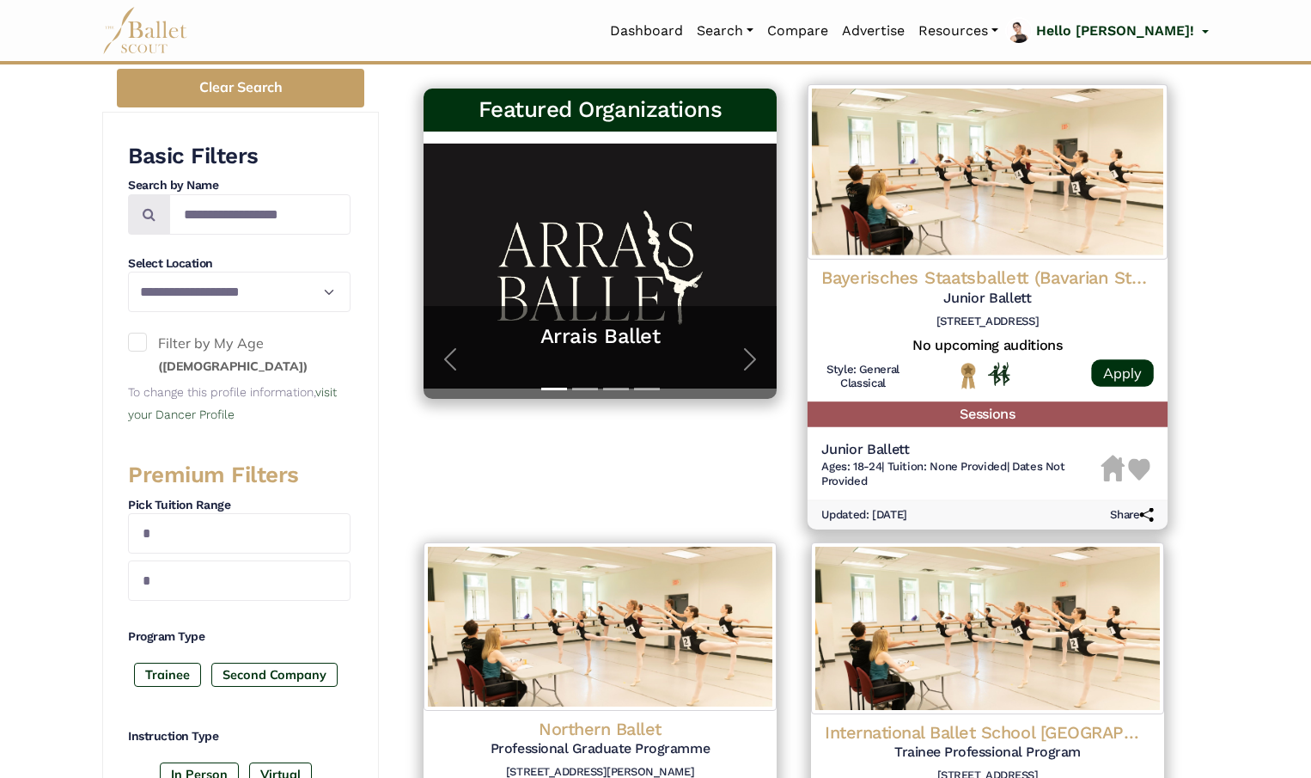
scroll to position [290, 0]
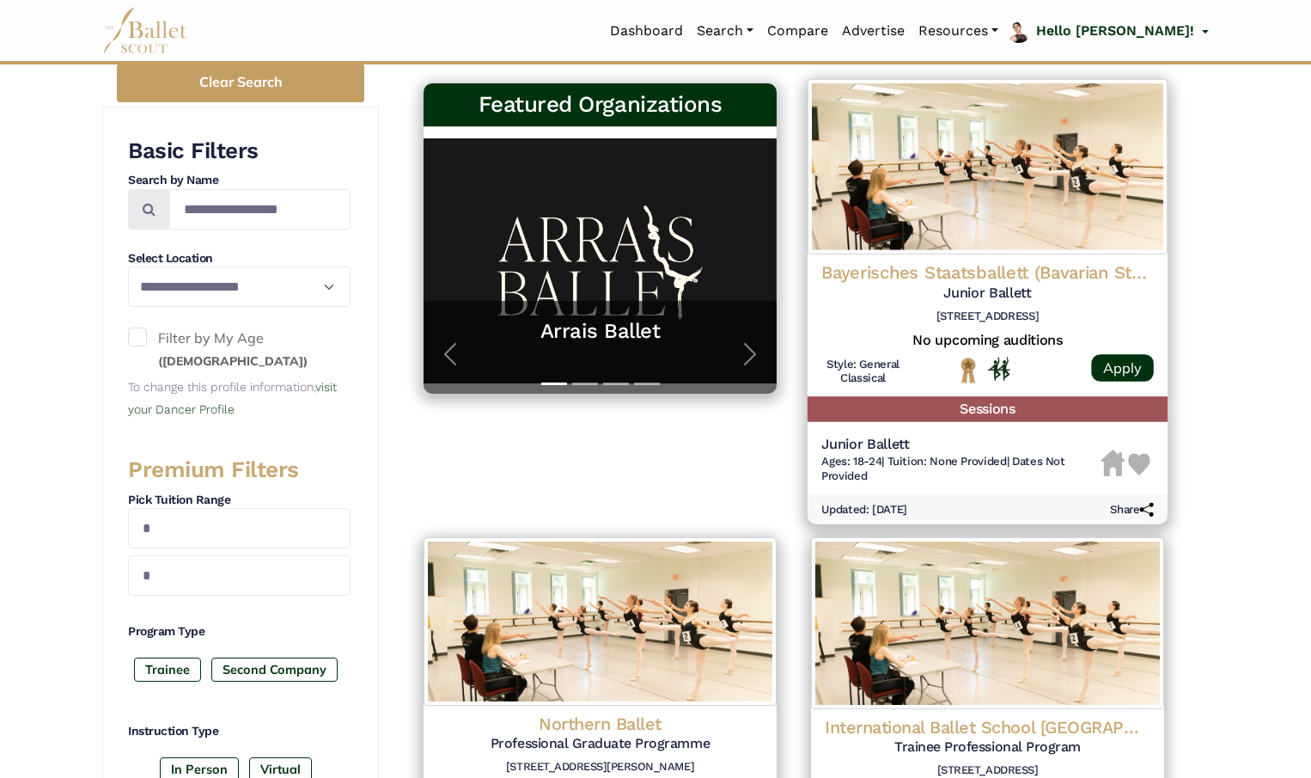
click at [1144, 465] on img at bounding box center [1140, 465] width 22 height 22
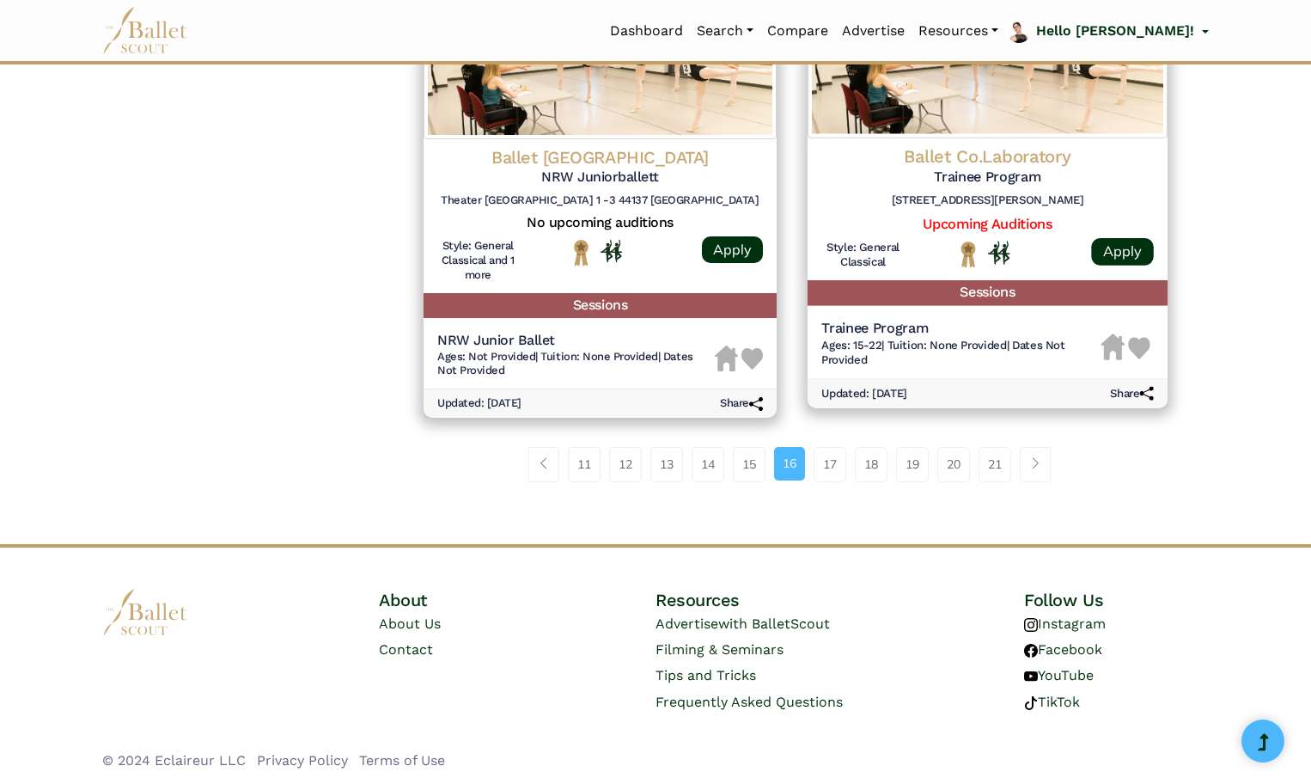
scroll to position [2273, 0]
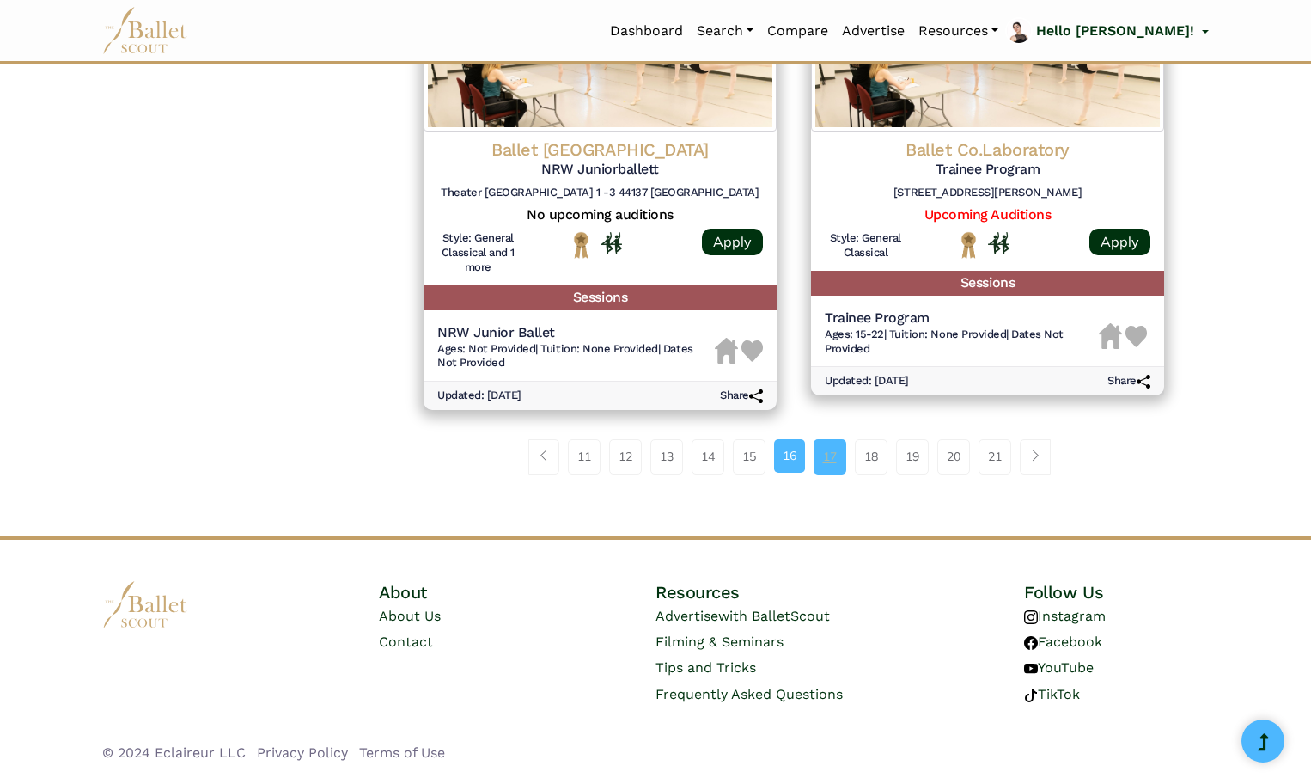
click at [834, 453] on link "17" at bounding box center [830, 456] width 33 height 34
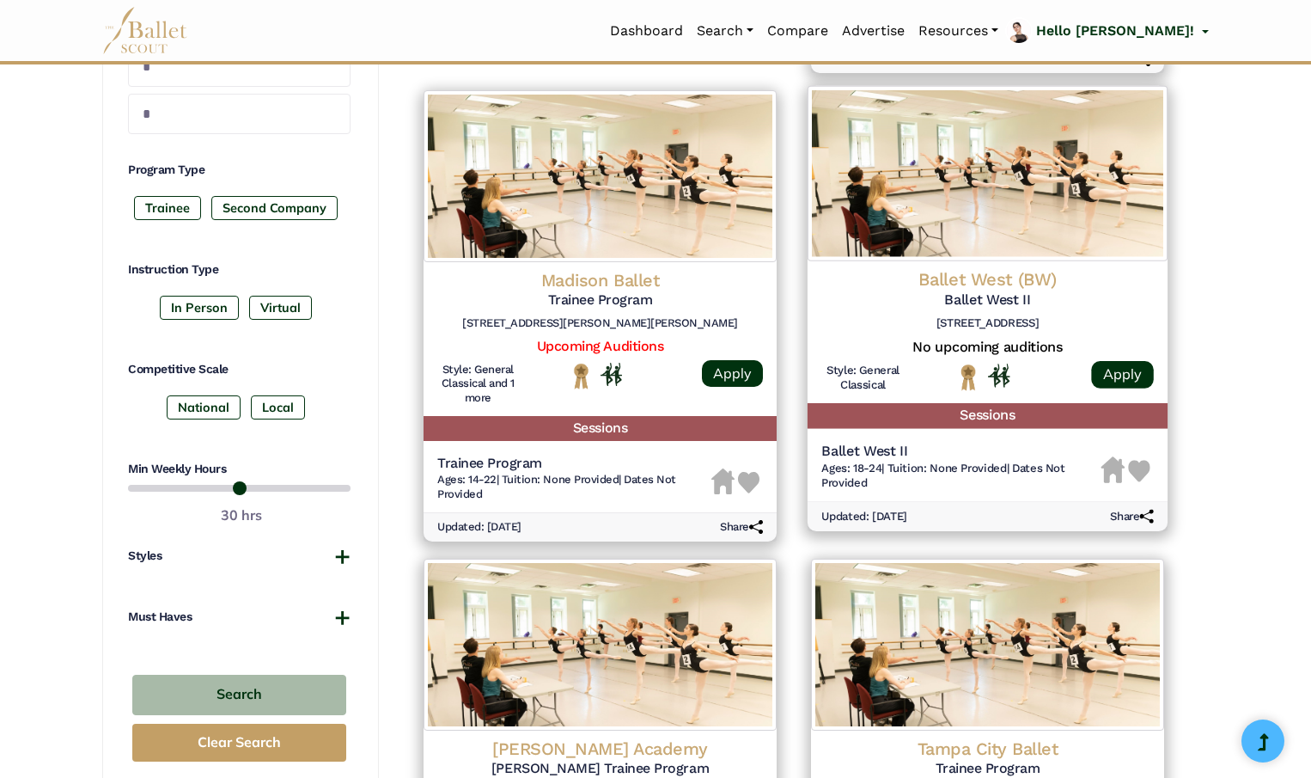
scroll to position [773, 0]
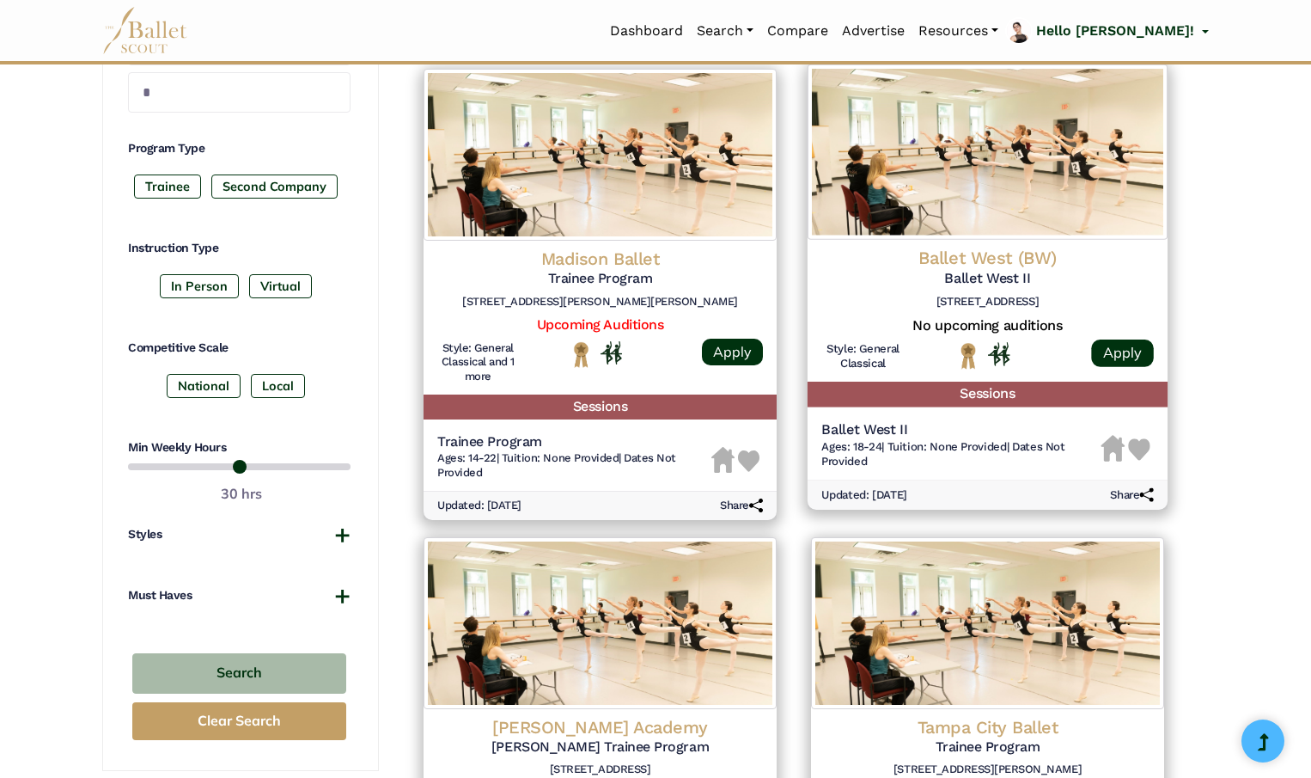
click at [1139, 446] on img at bounding box center [1140, 449] width 22 height 22
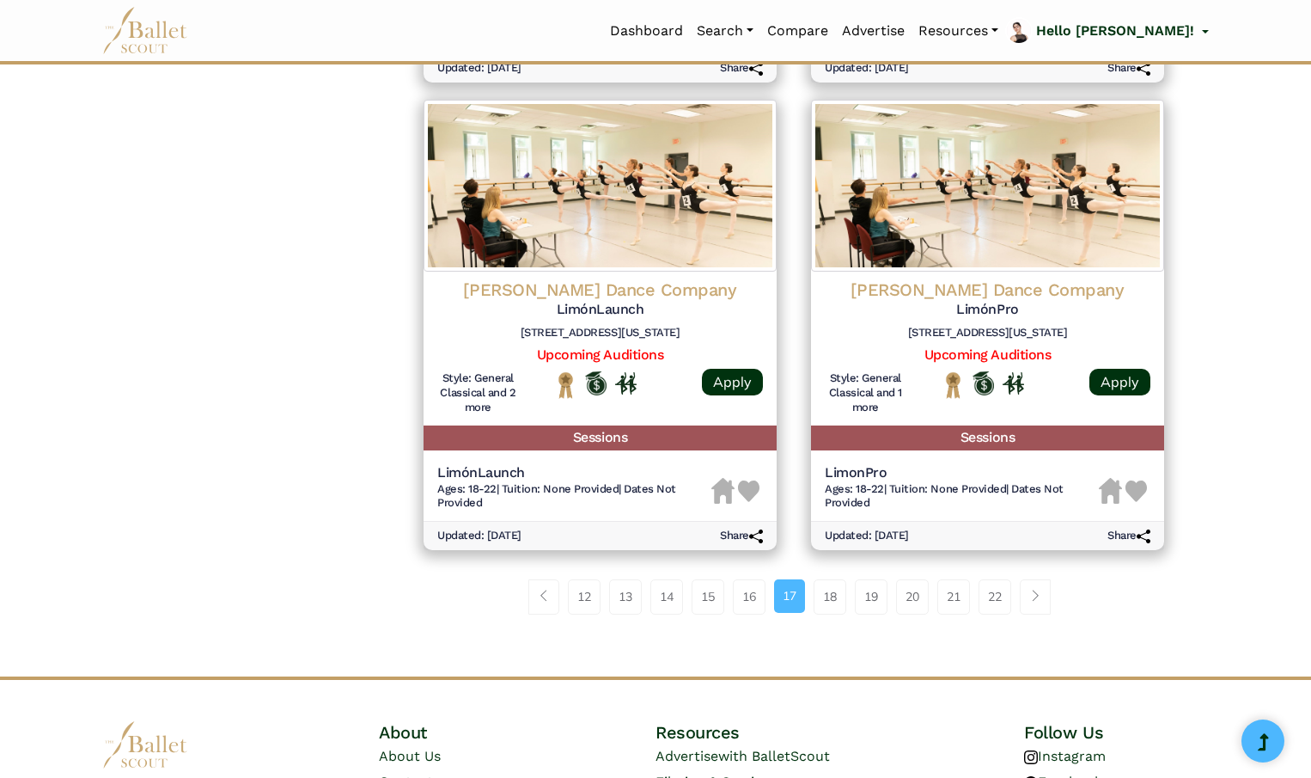
scroll to position [2225, 0]
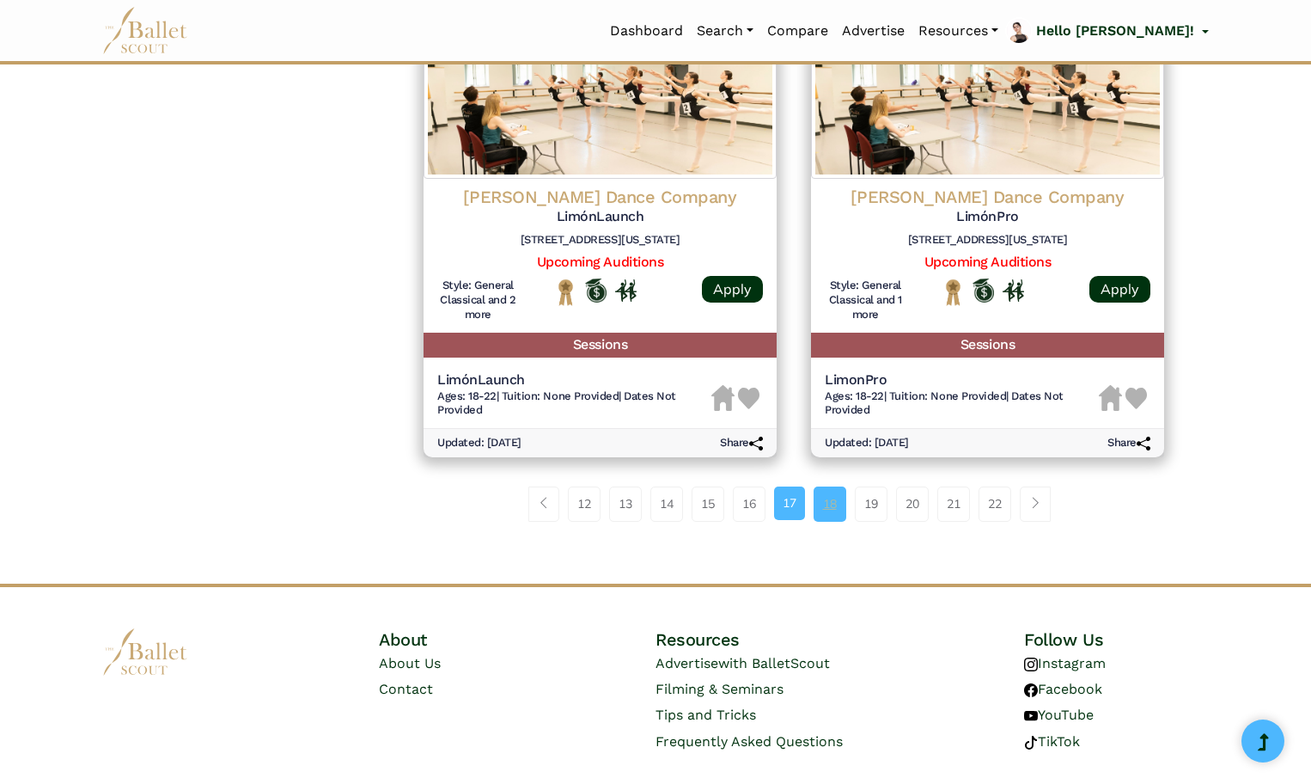
click at [827, 508] on link "18" at bounding box center [830, 503] width 33 height 34
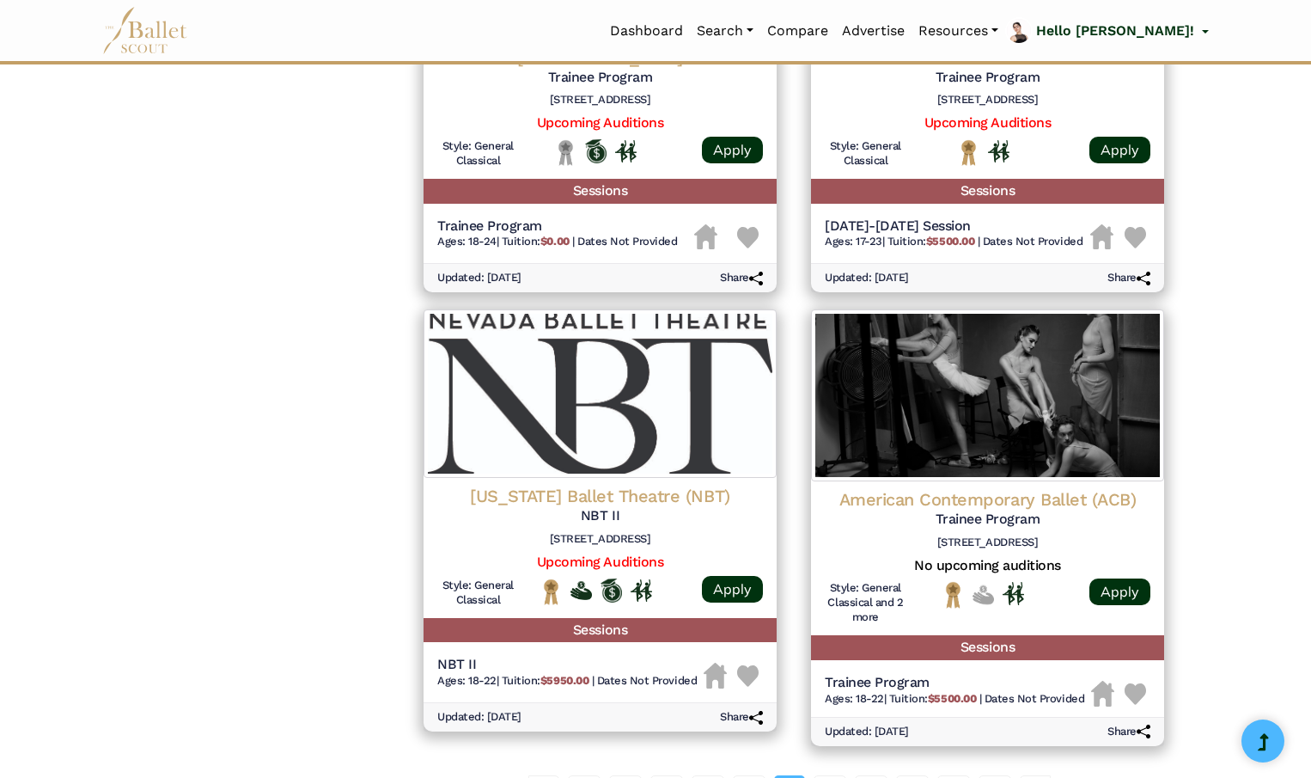
scroll to position [1996, 0]
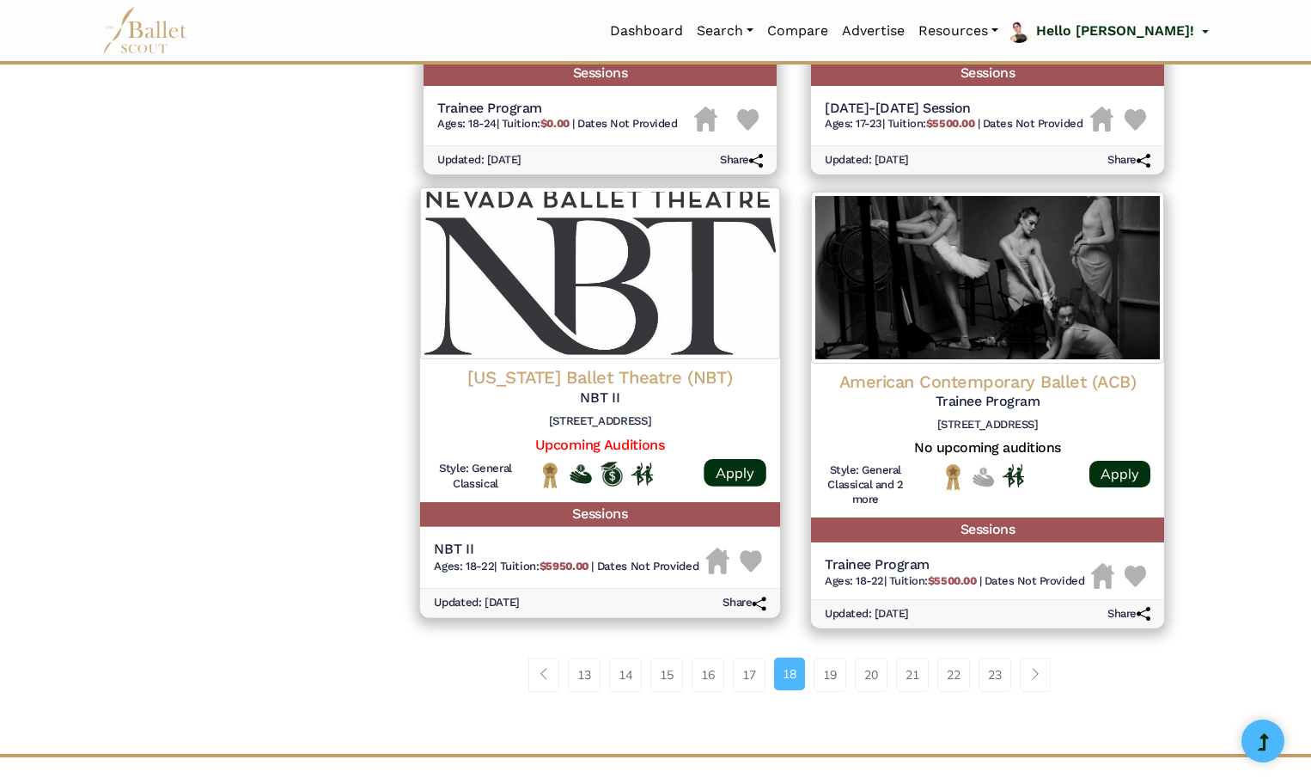
click at [752, 563] on img at bounding box center [751, 562] width 22 height 22
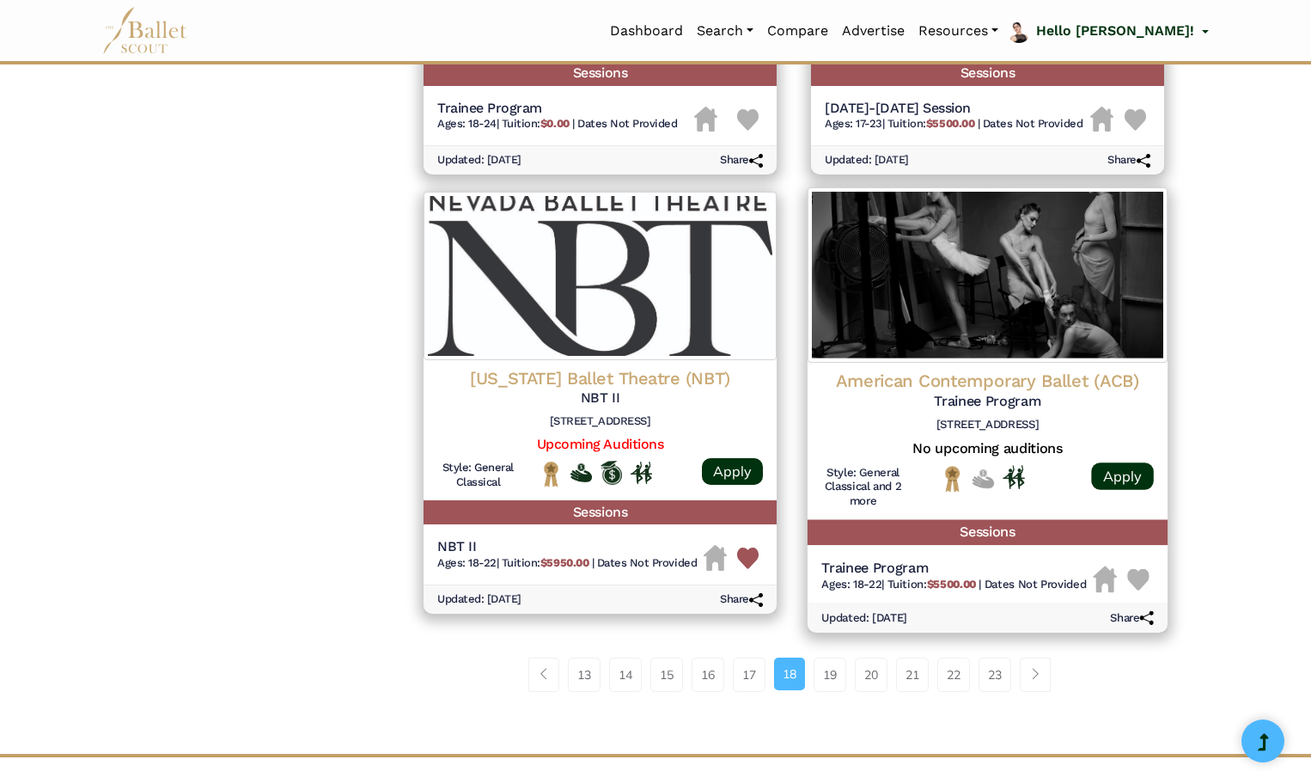
click at [1141, 580] on img at bounding box center [1138, 580] width 22 height 22
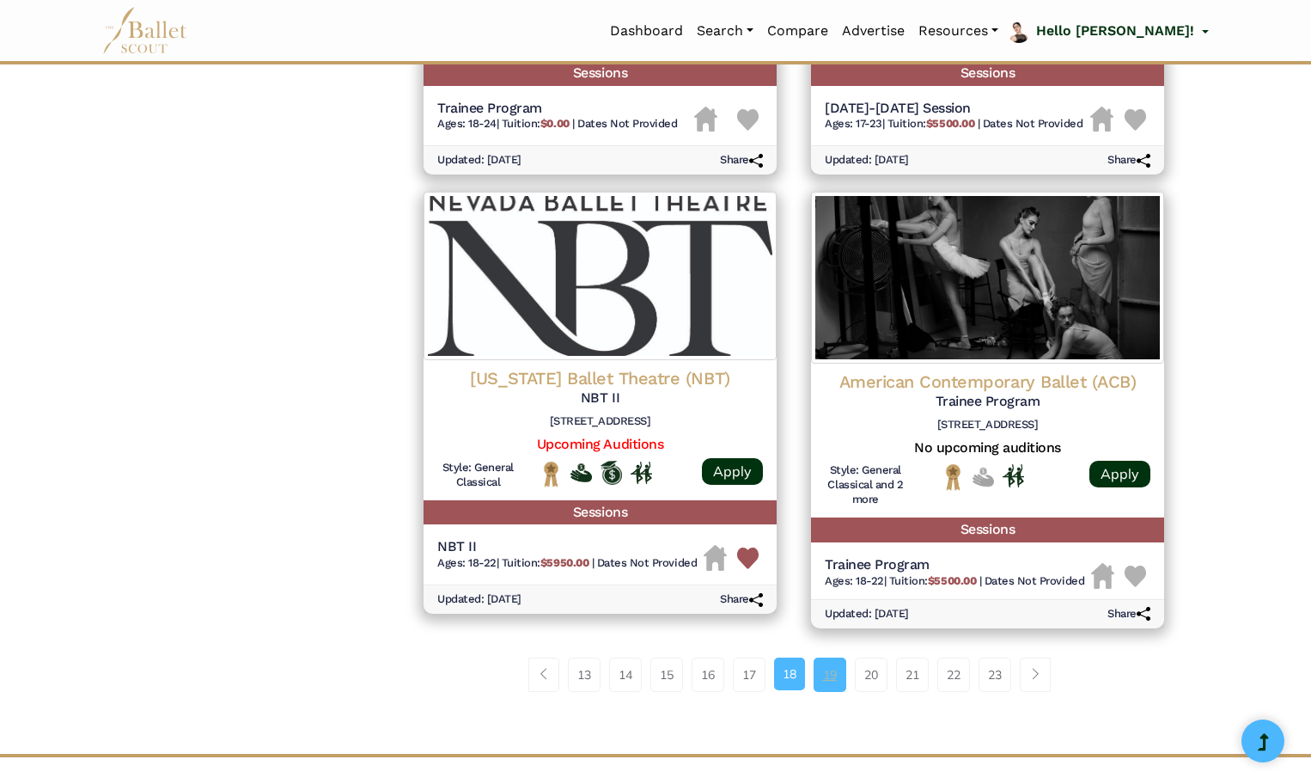
click at [830, 677] on link "19" at bounding box center [830, 674] width 33 height 34
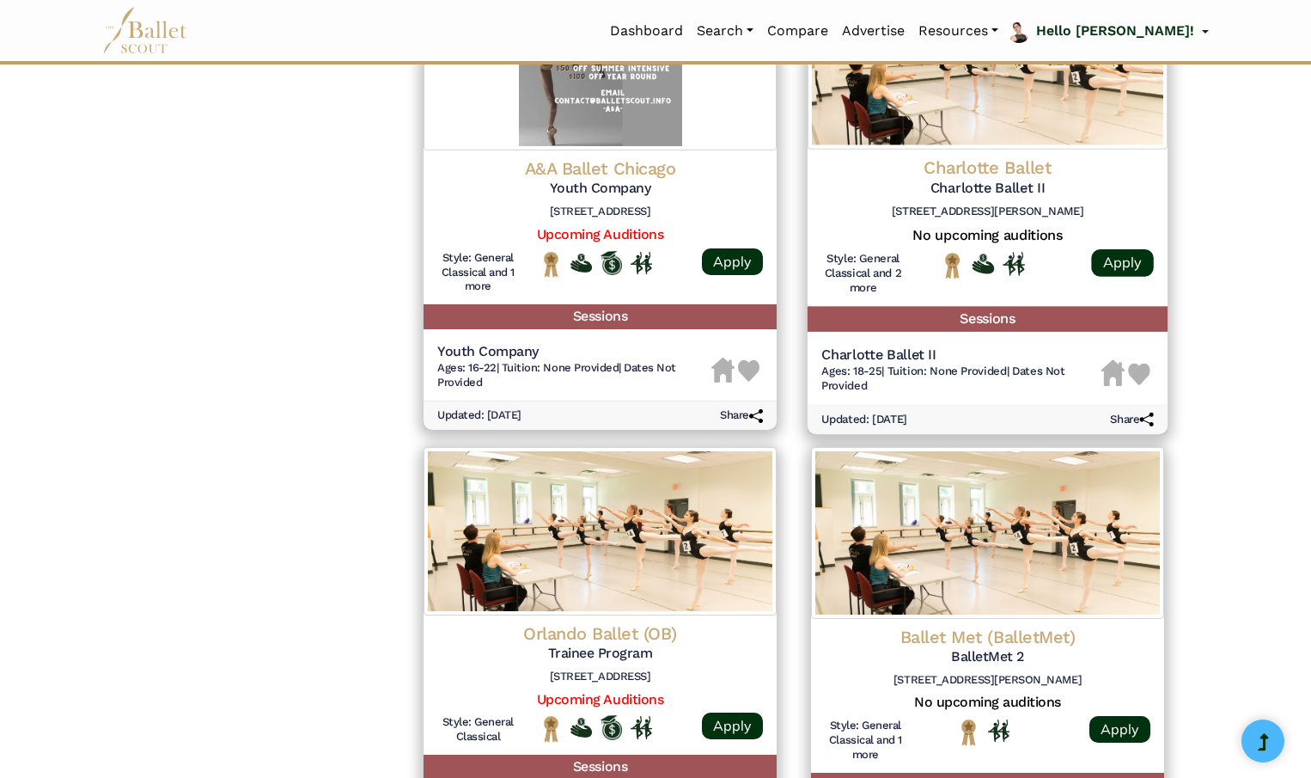
scroll to position [1799, 0]
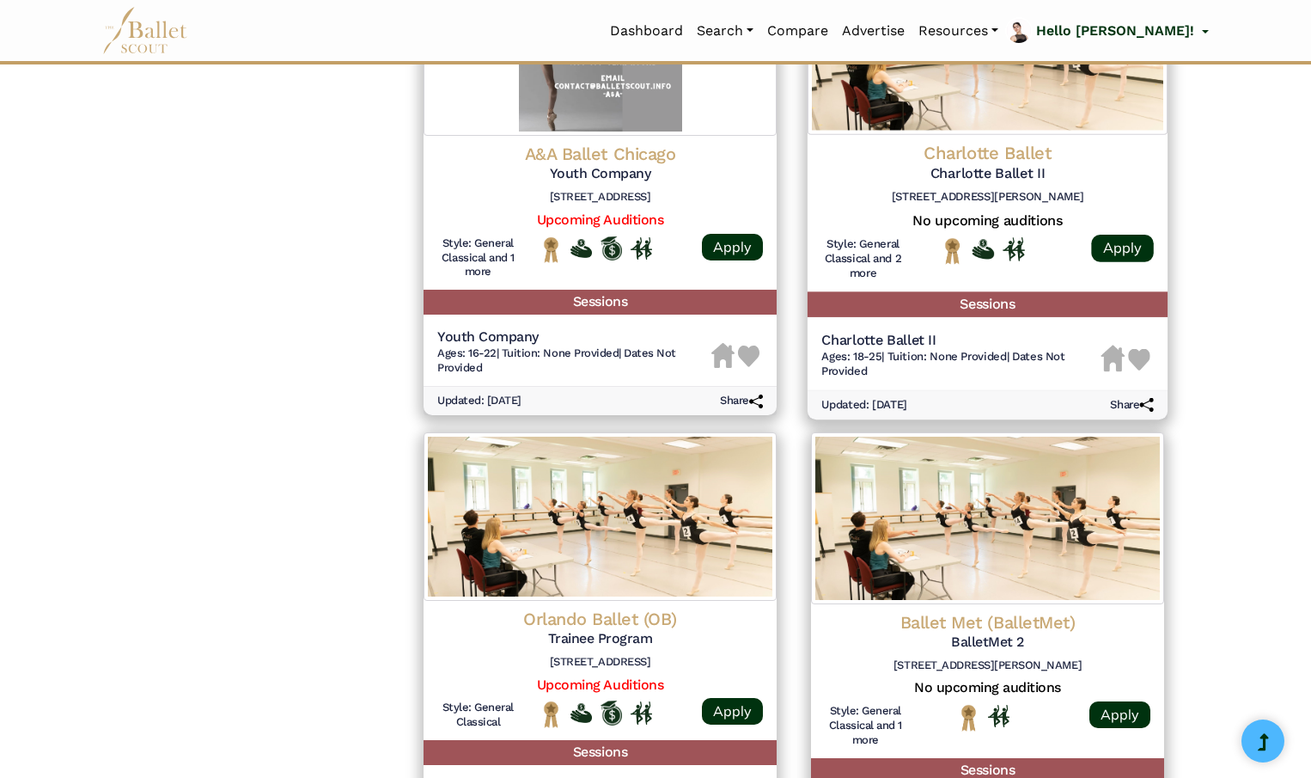
click at [1139, 359] on img at bounding box center [1140, 359] width 22 height 22
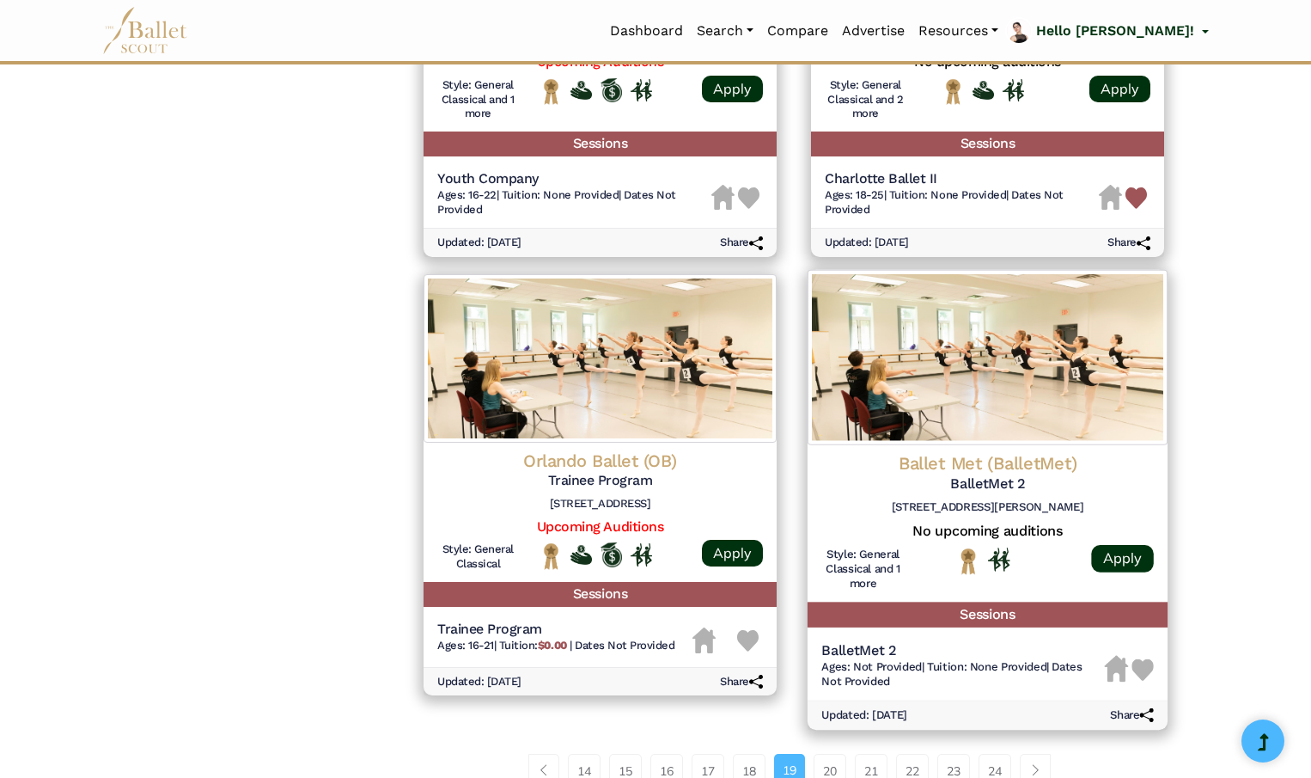
scroll to position [2027, 0]
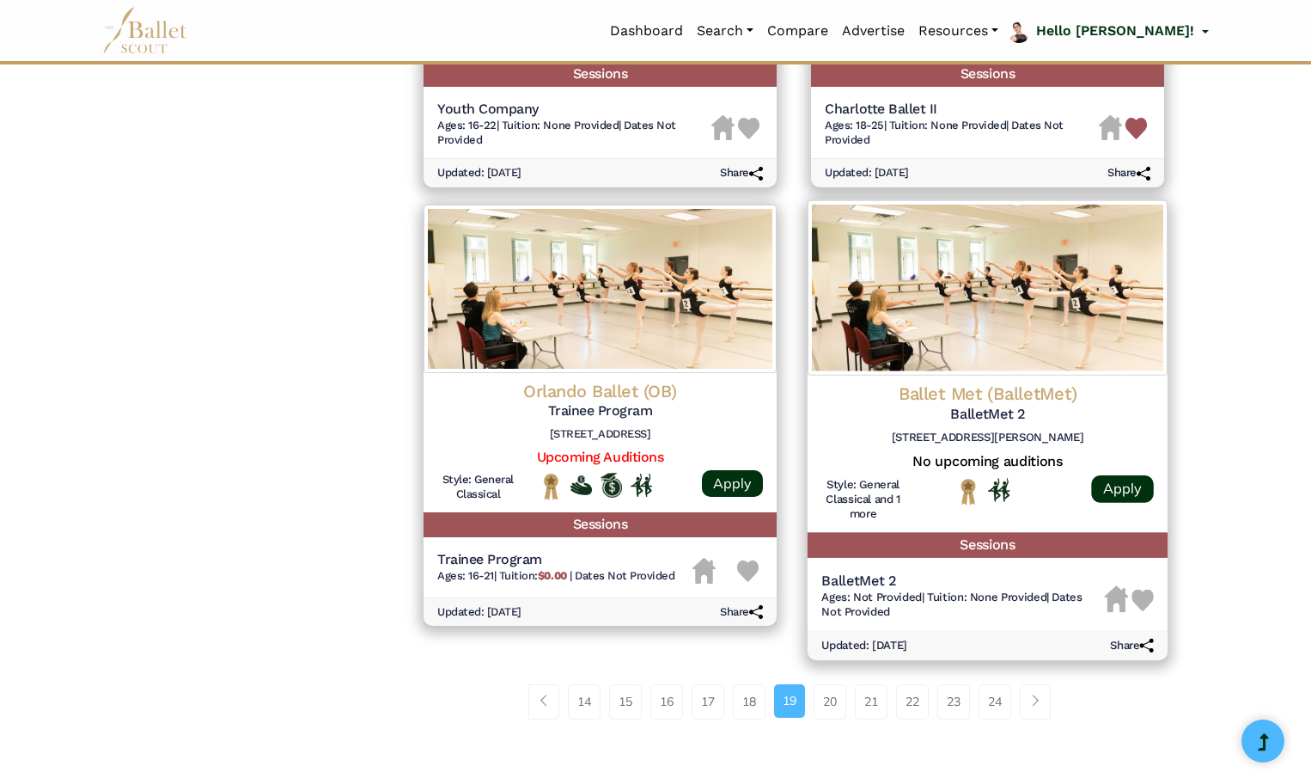
click at [1144, 598] on img at bounding box center [1143, 600] width 22 height 22
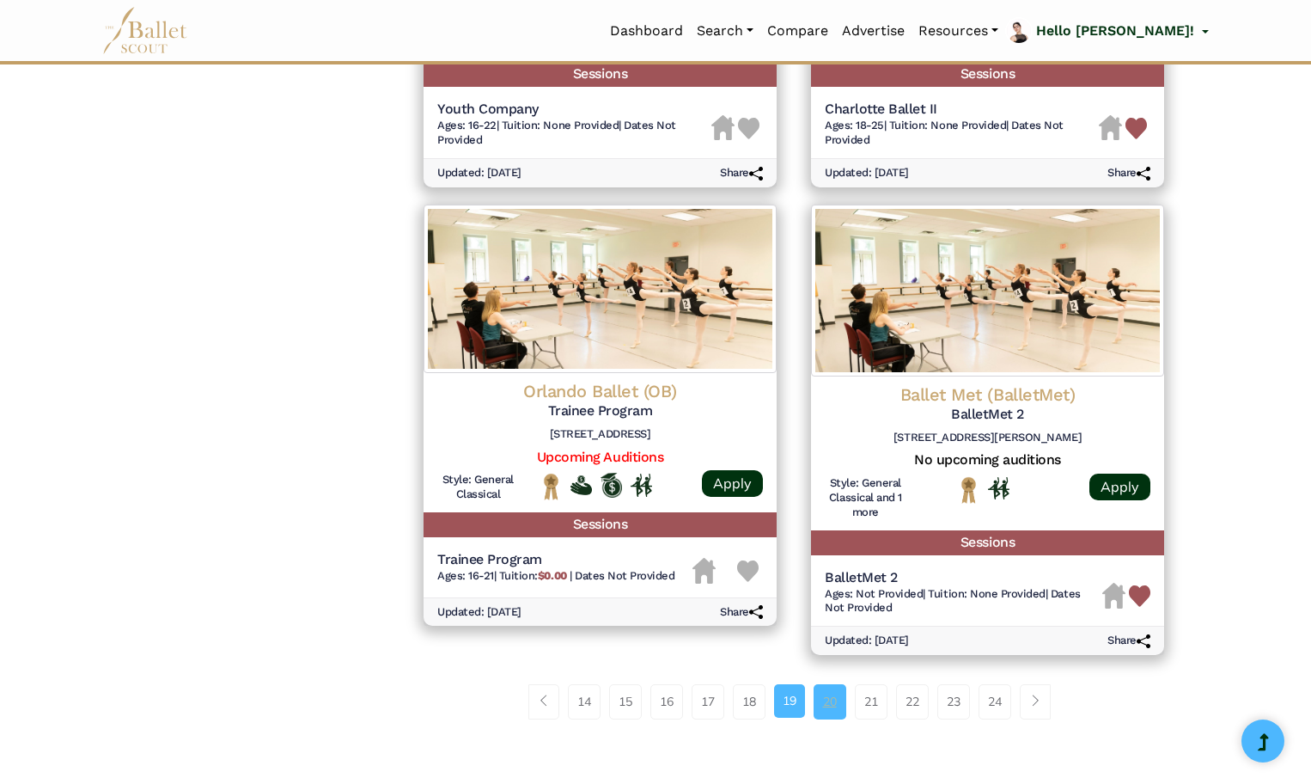
click at [836, 709] on link "20" at bounding box center [830, 701] width 33 height 34
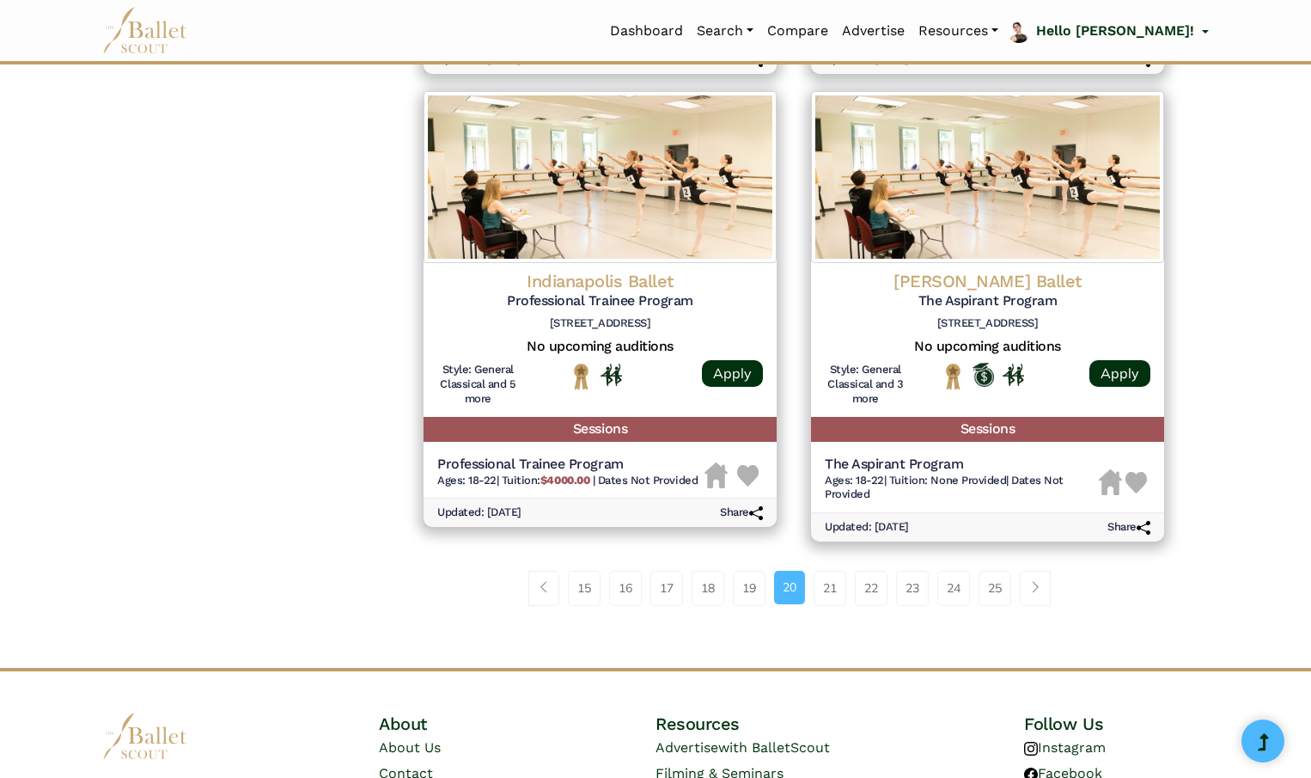
scroll to position [2145, 0]
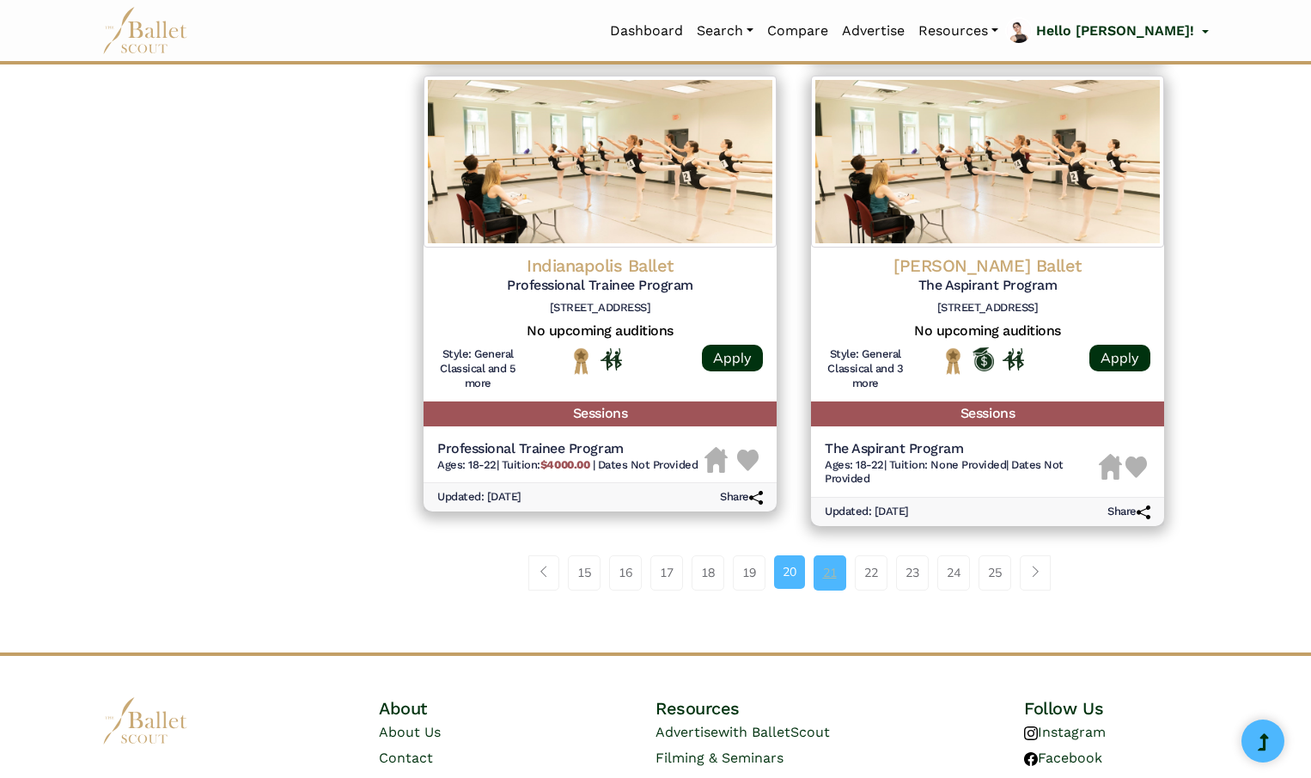
click at [836, 576] on link "21" at bounding box center [830, 572] width 33 height 34
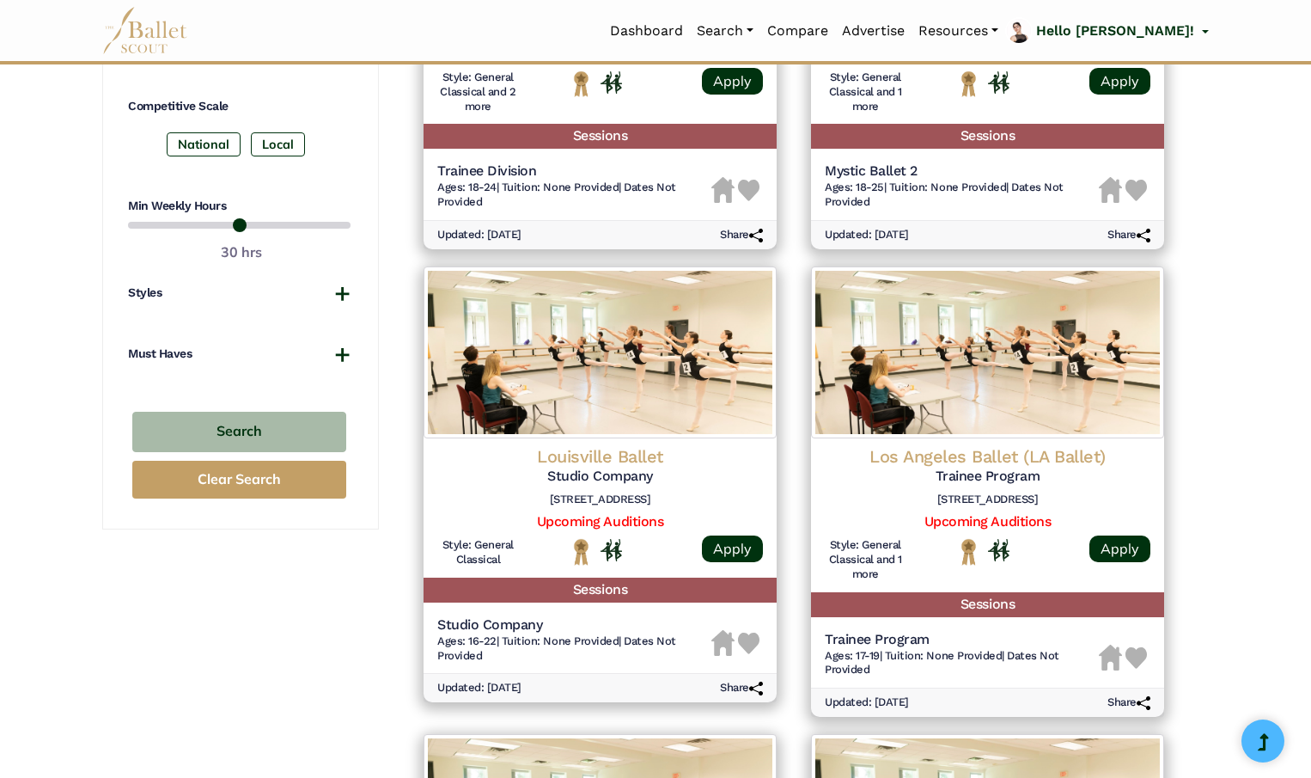
scroll to position [1016, 0]
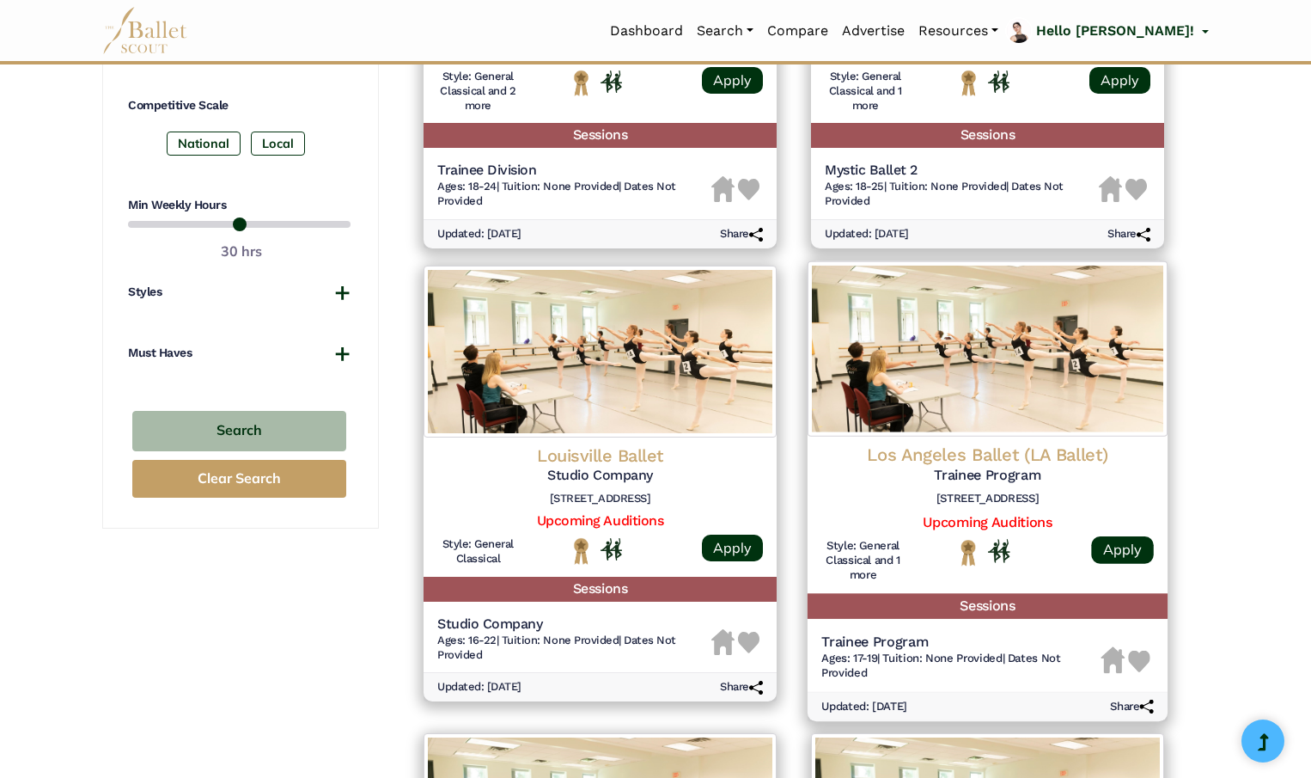
click at [1140, 656] on img at bounding box center [1139, 661] width 22 height 22
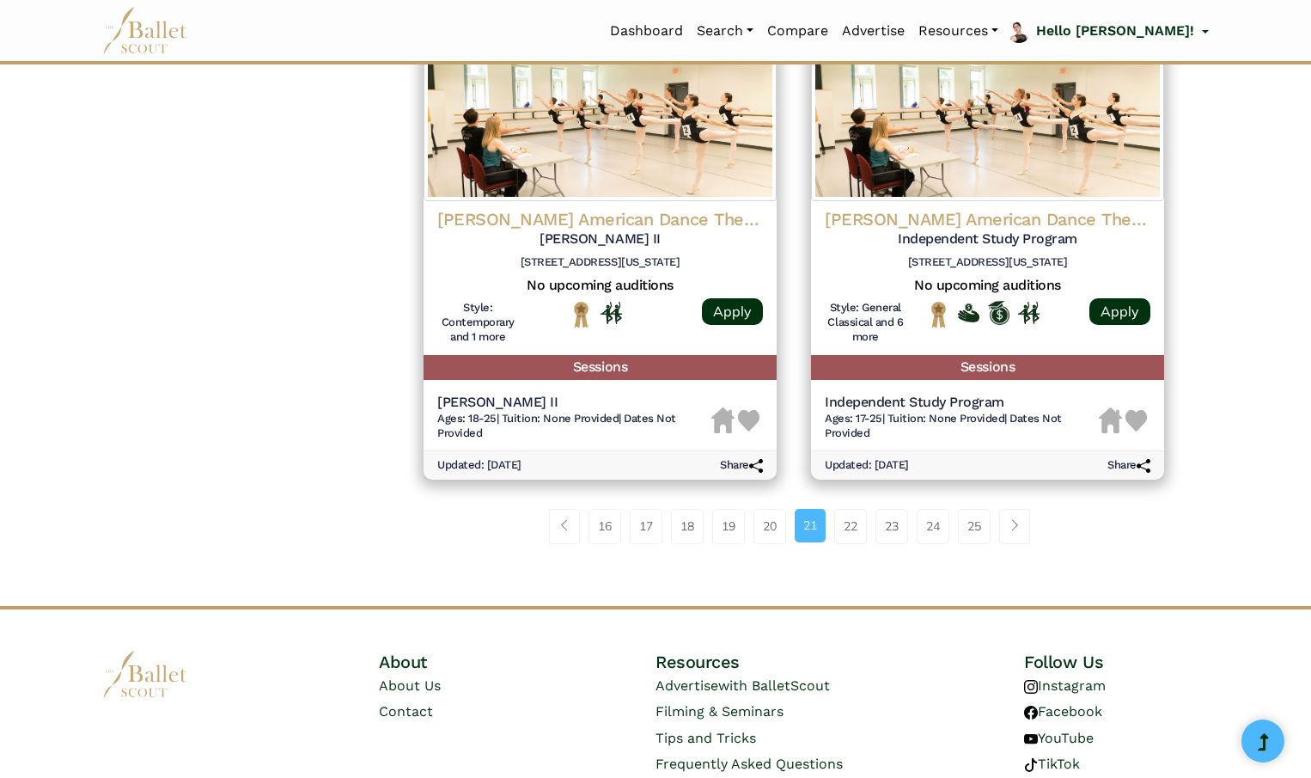
scroll to position [2211, 0]
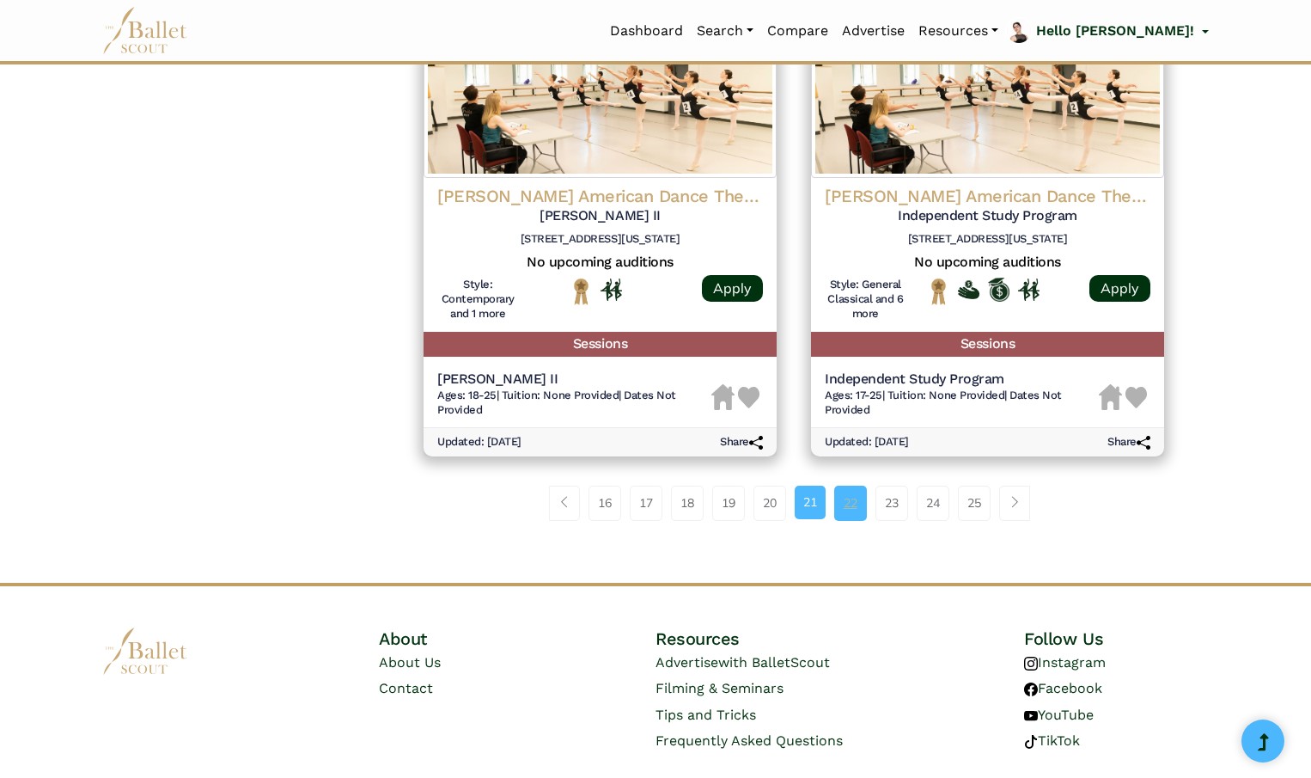
click at [851, 506] on link "22" at bounding box center [850, 502] width 33 height 34
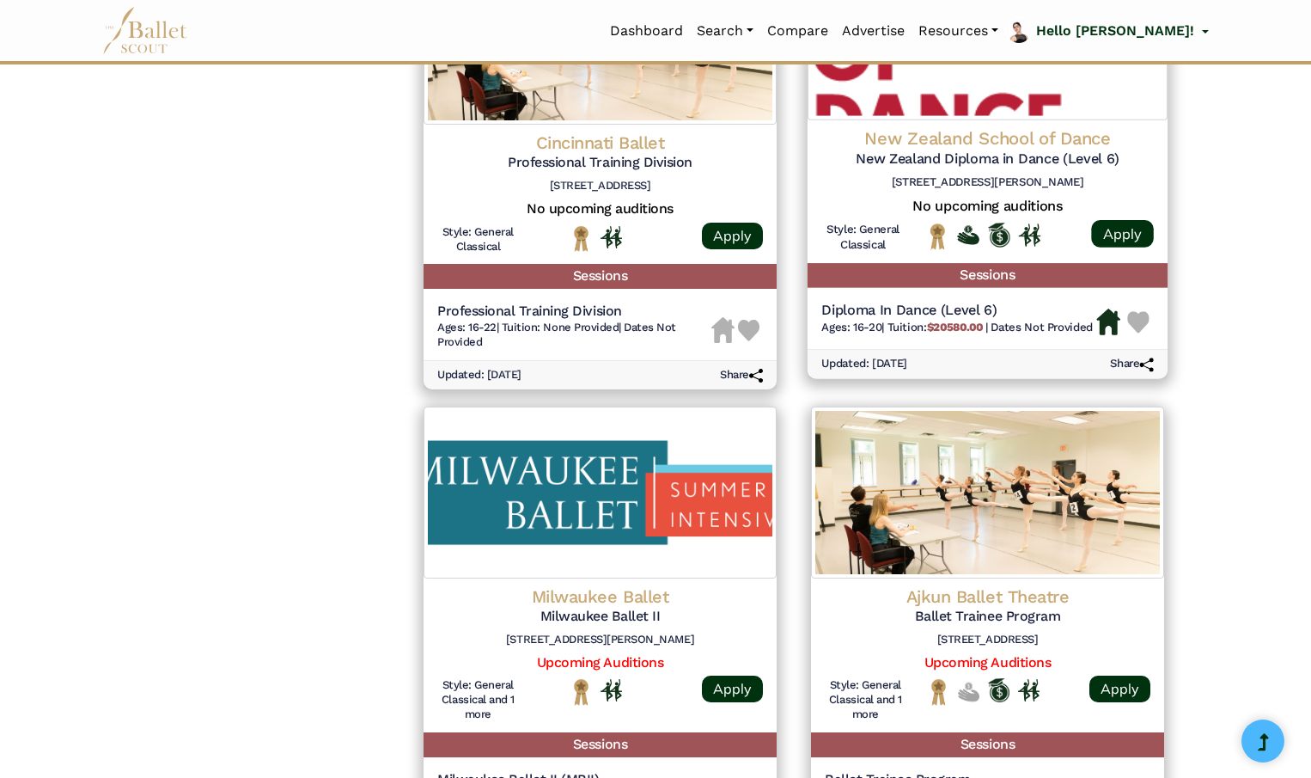
scroll to position [1813, 0]
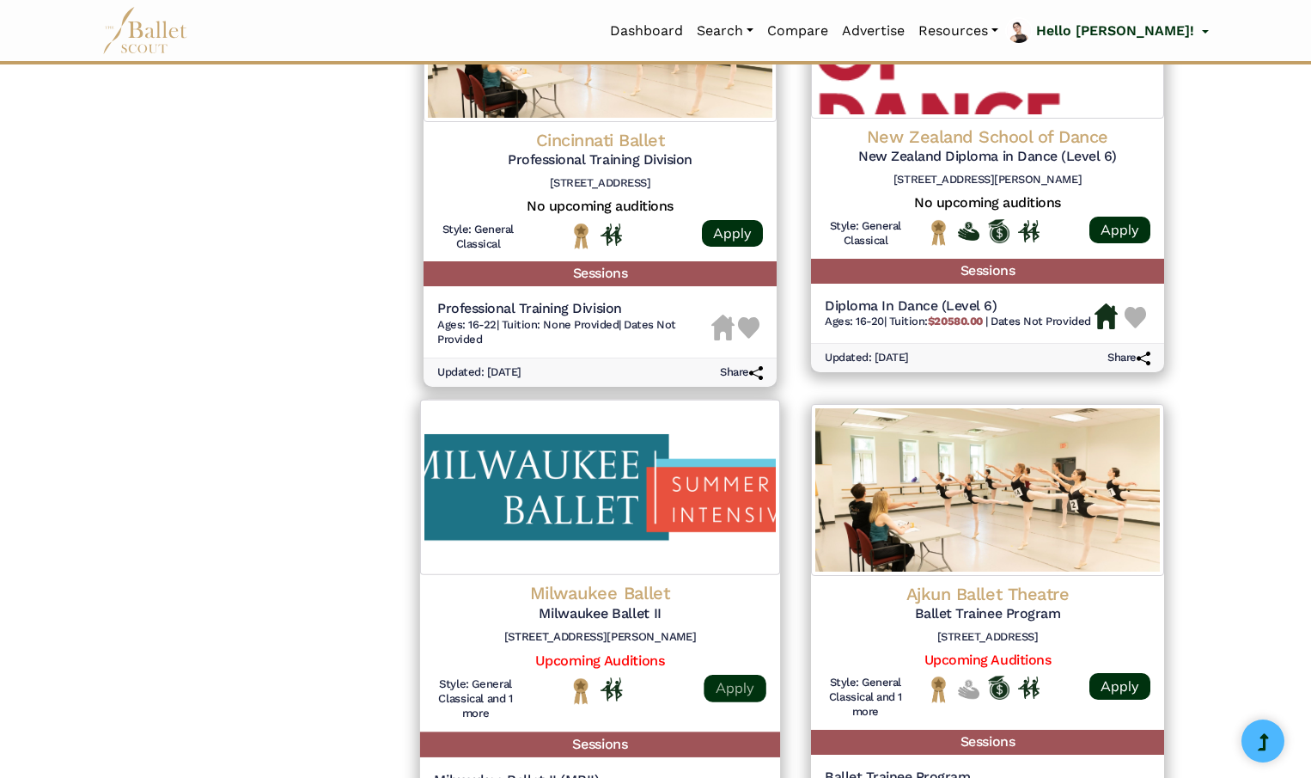
click at [754, 692] on link "Apply" at bounding box center [735, 687] width 62 height 27
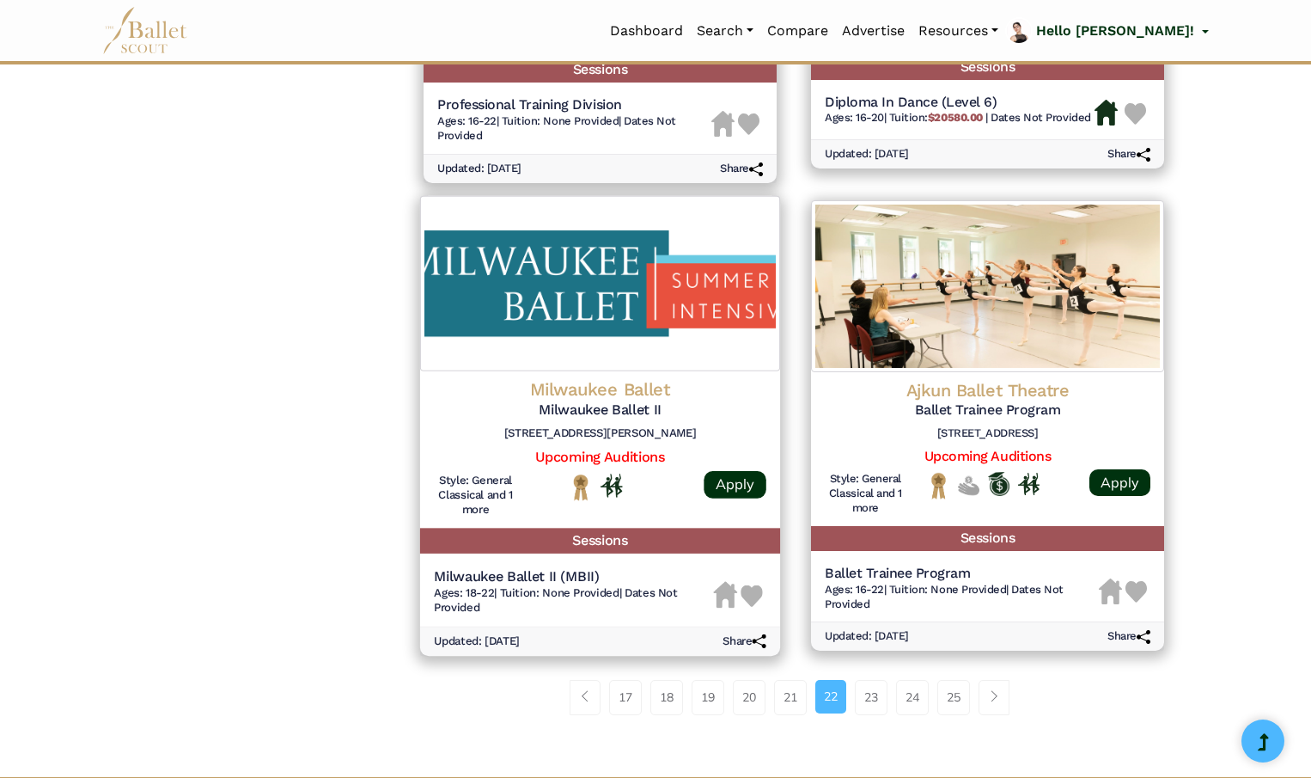
scroll to position [2035, 0]
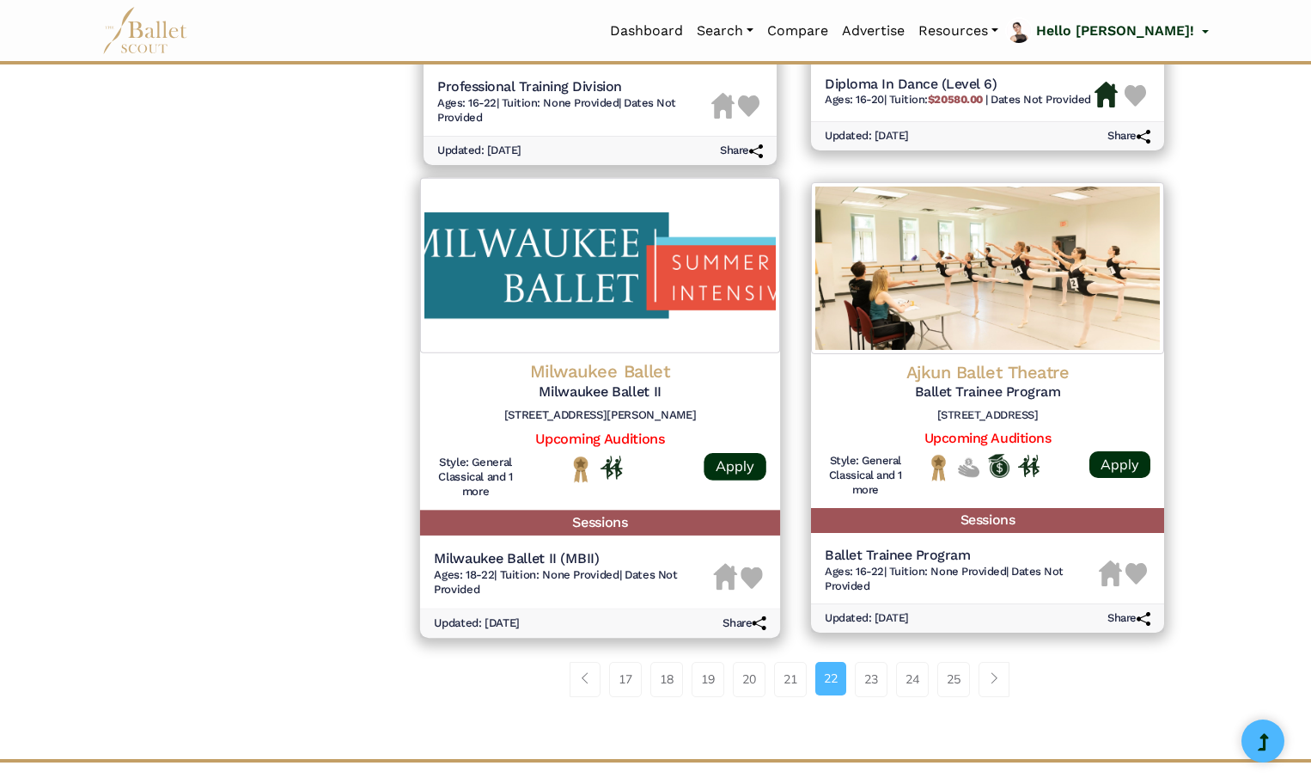
click at [751, 576] on img at bounding box center [753, 577] width 22 height 22
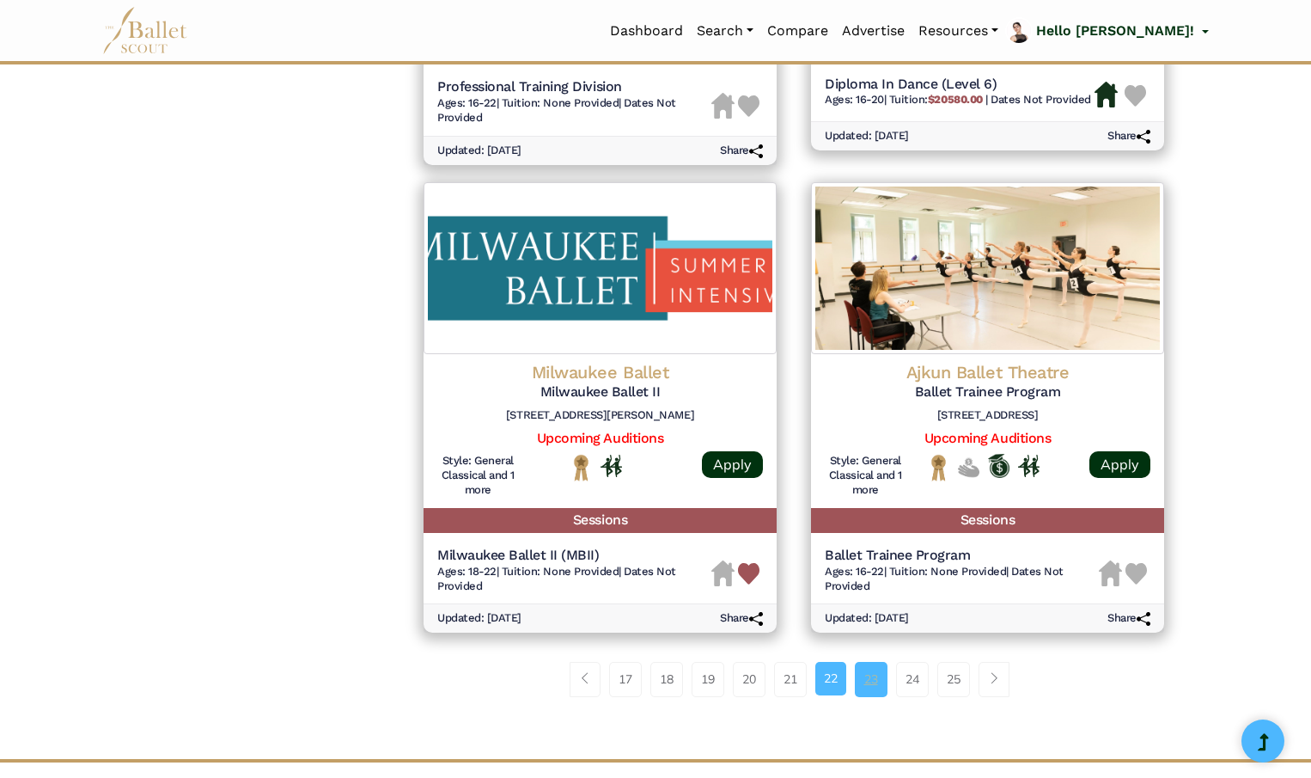
click at [873, 675] on link "23" at bounding box center [871, 679] width 33 height 34
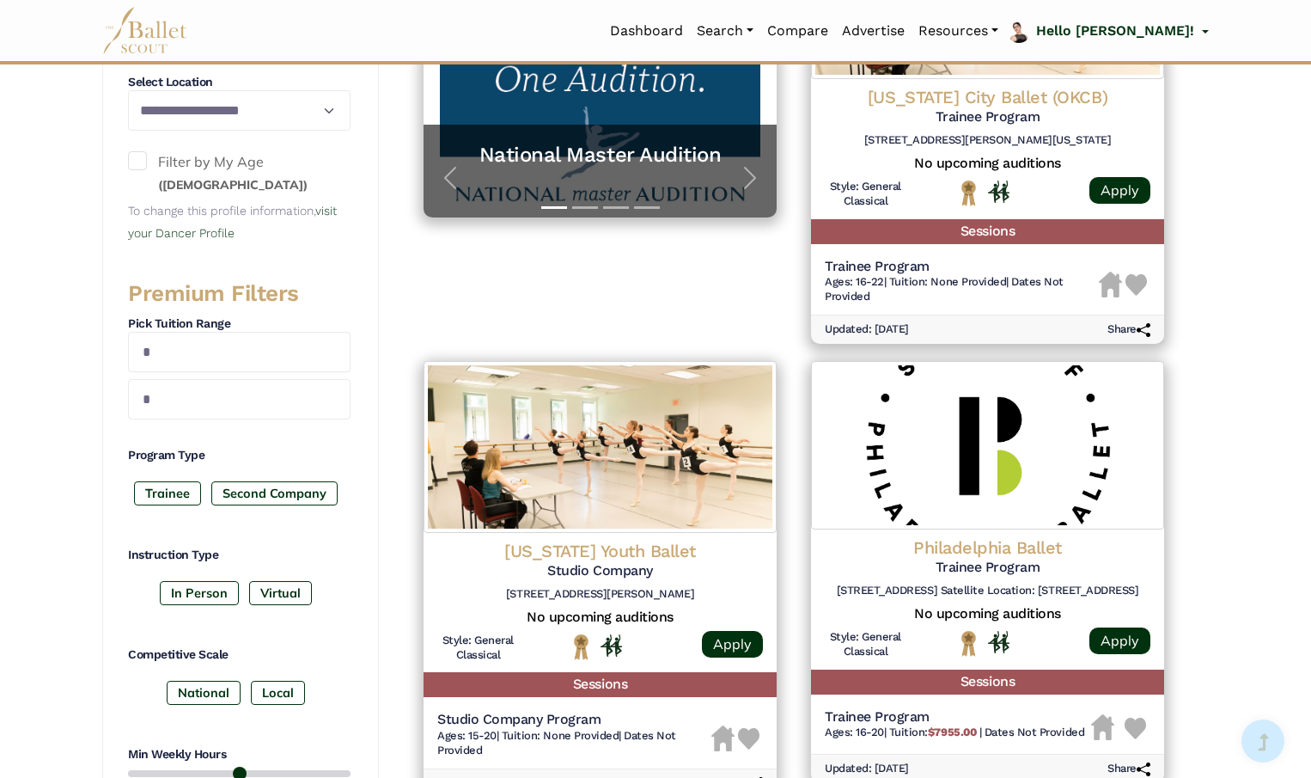
scroll to position [506, 0]
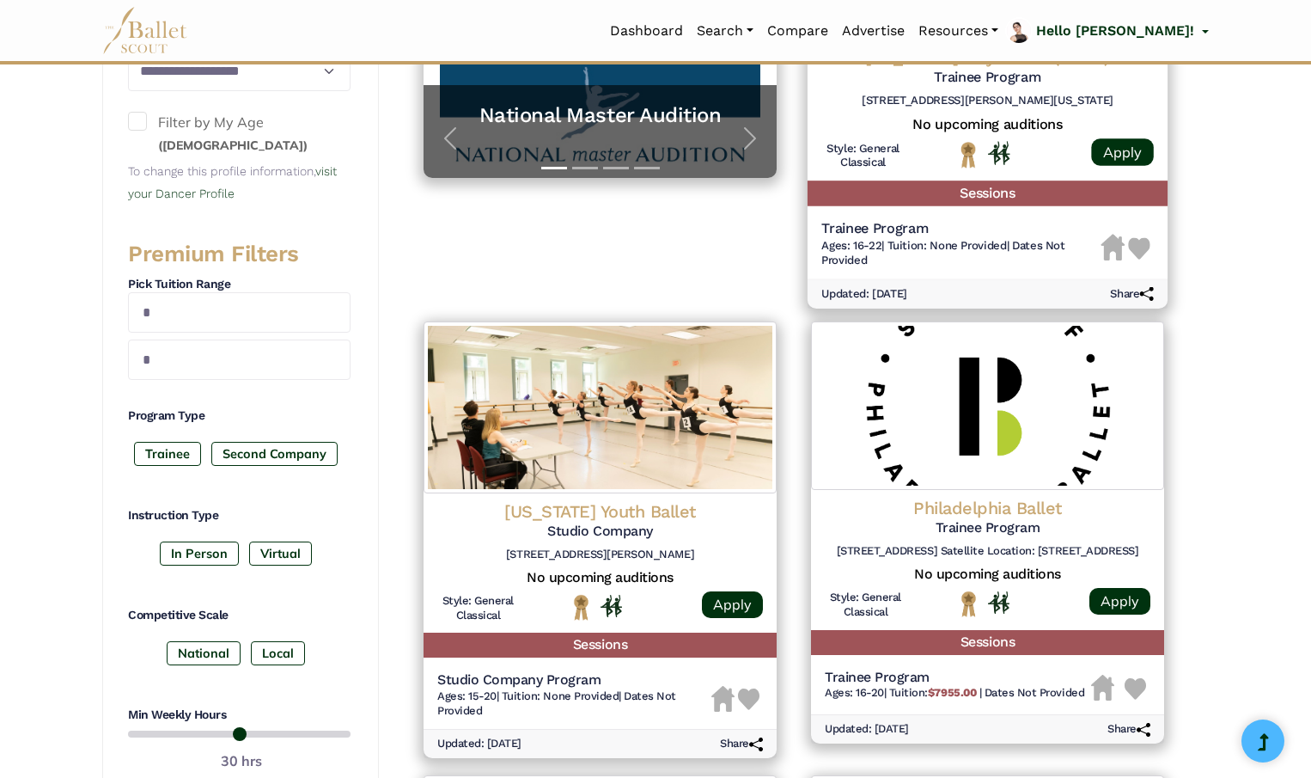
click at [1142, 246] on img at bounding box center [1140, 249] width 22 height 22
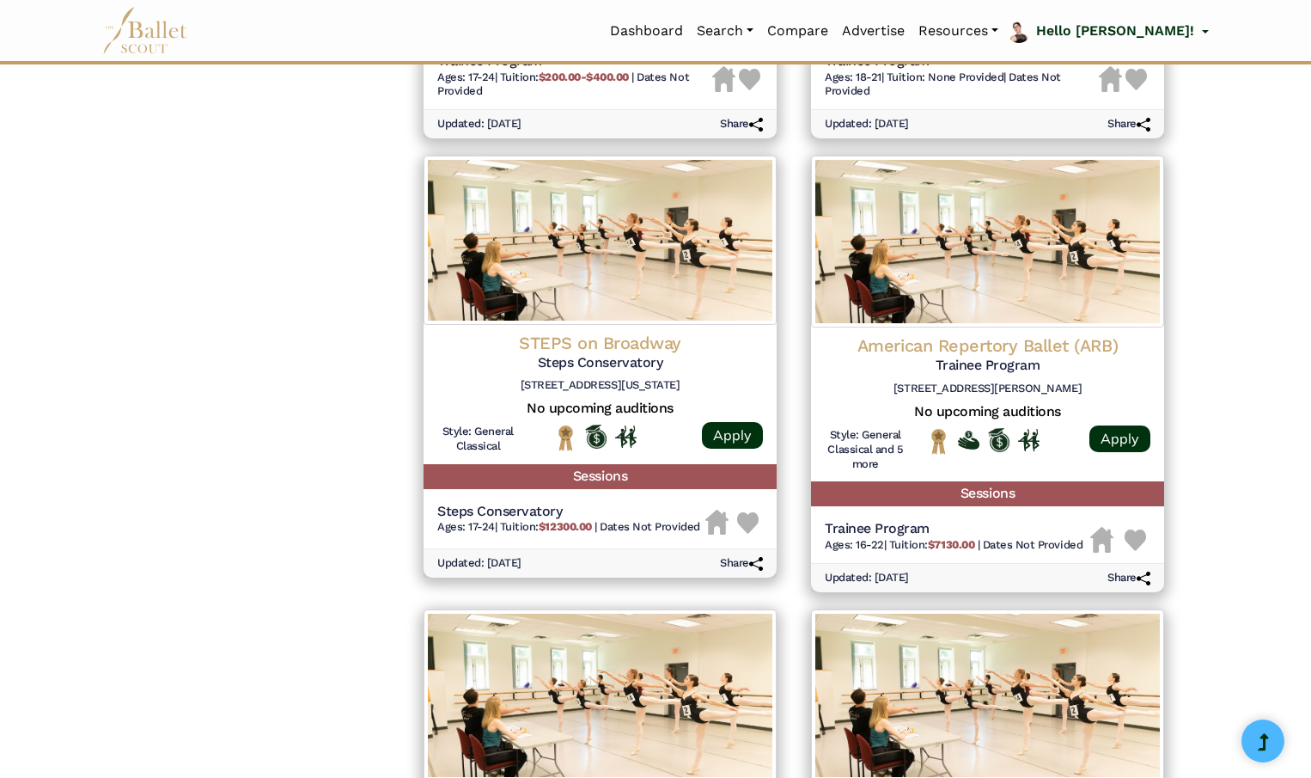
scroll to position [1596, 0]
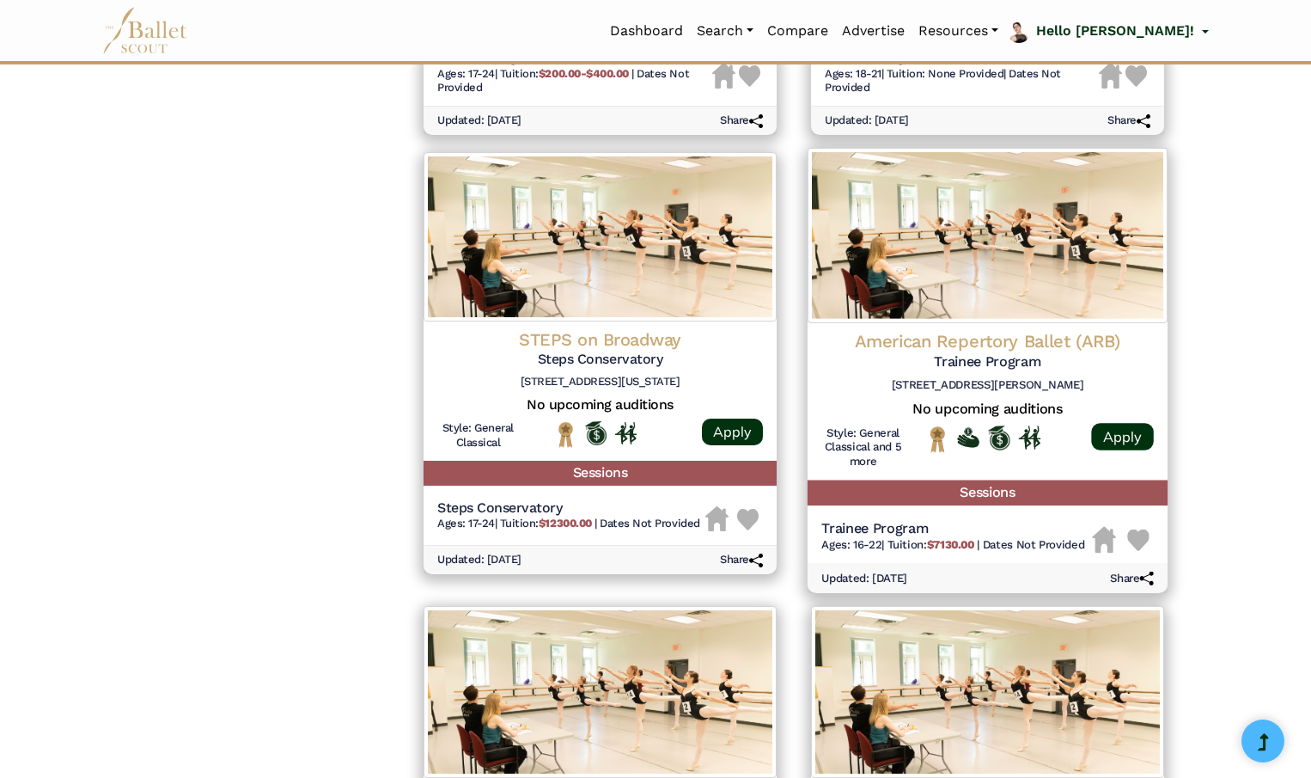
click at [1140, 536] on img at bounding box center [1138, 540] width 22 height 22
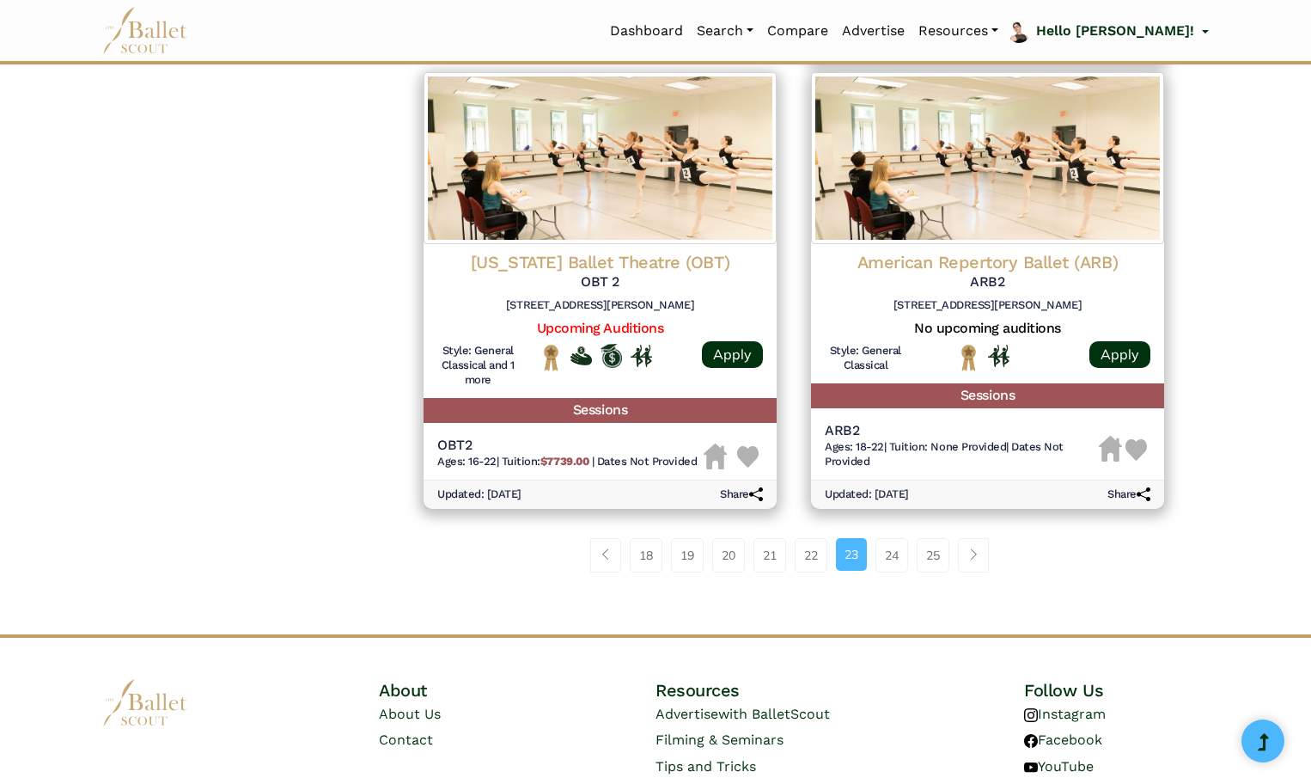
scroll to position [2135, 0]
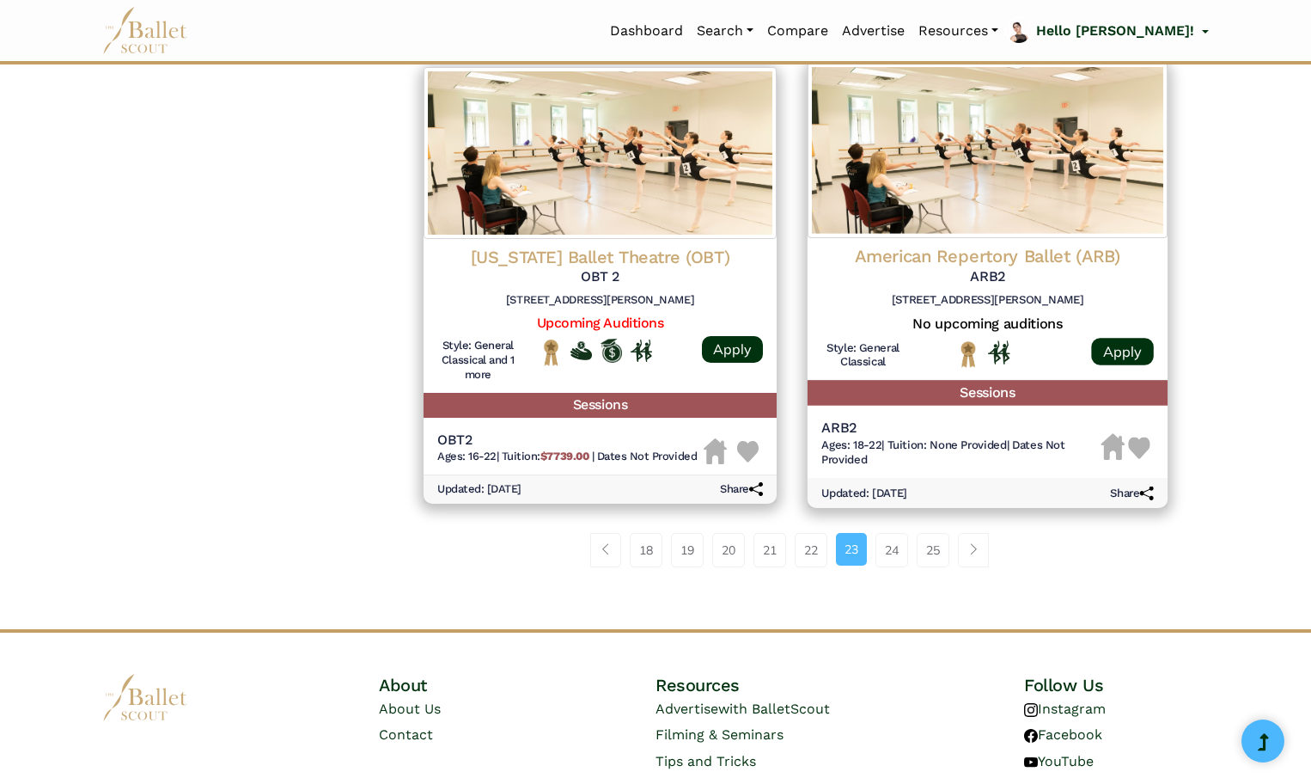
click at [1143, 446] on img at bounding box center [1140, 448] width 22 height 22
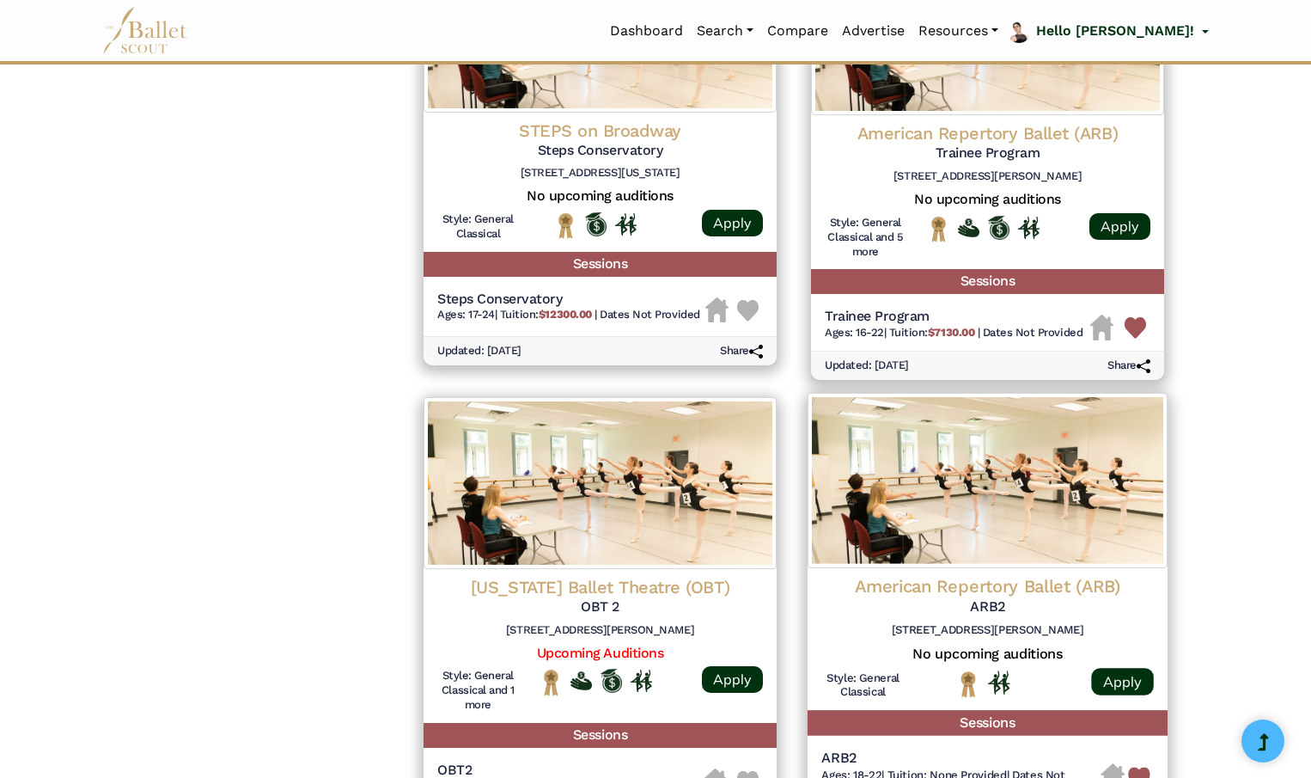
scroll to position [1853, 0]
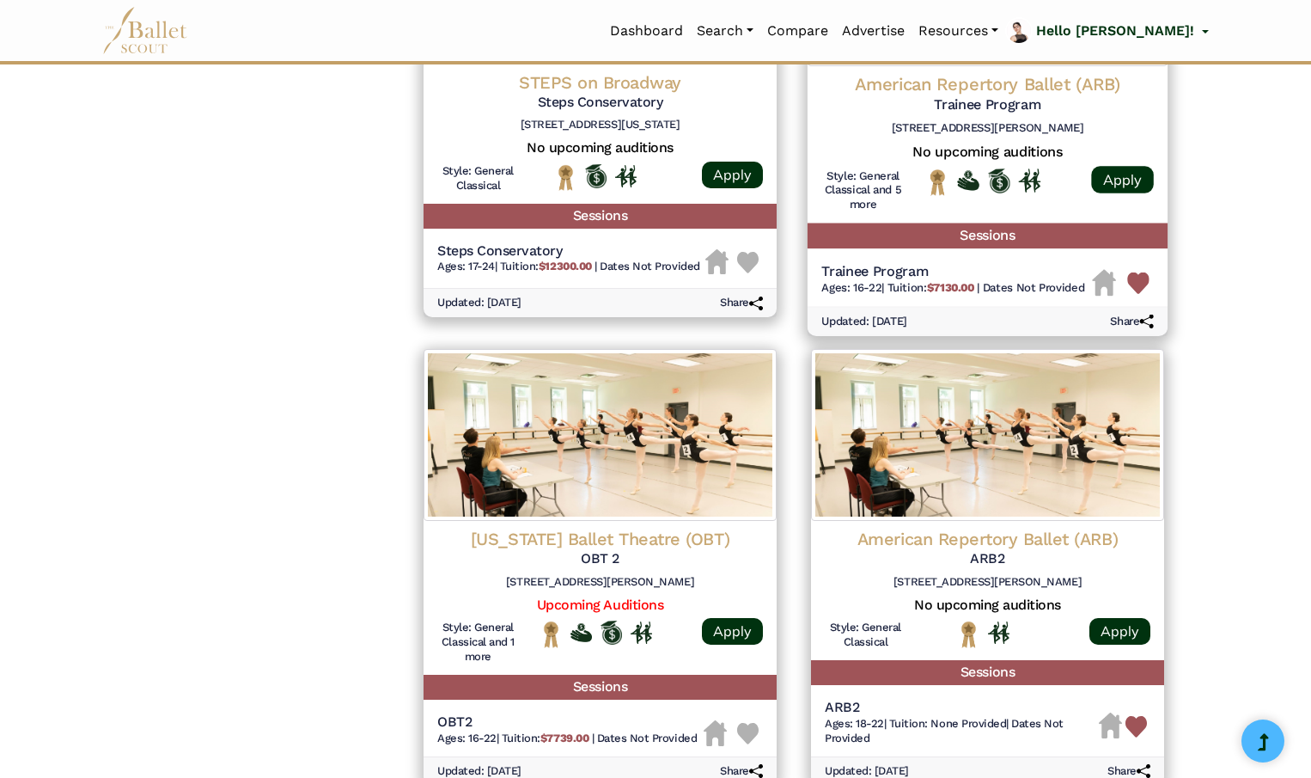
click at [1139, 283] on img at bounding box center [1138, 283] width 22 height 22
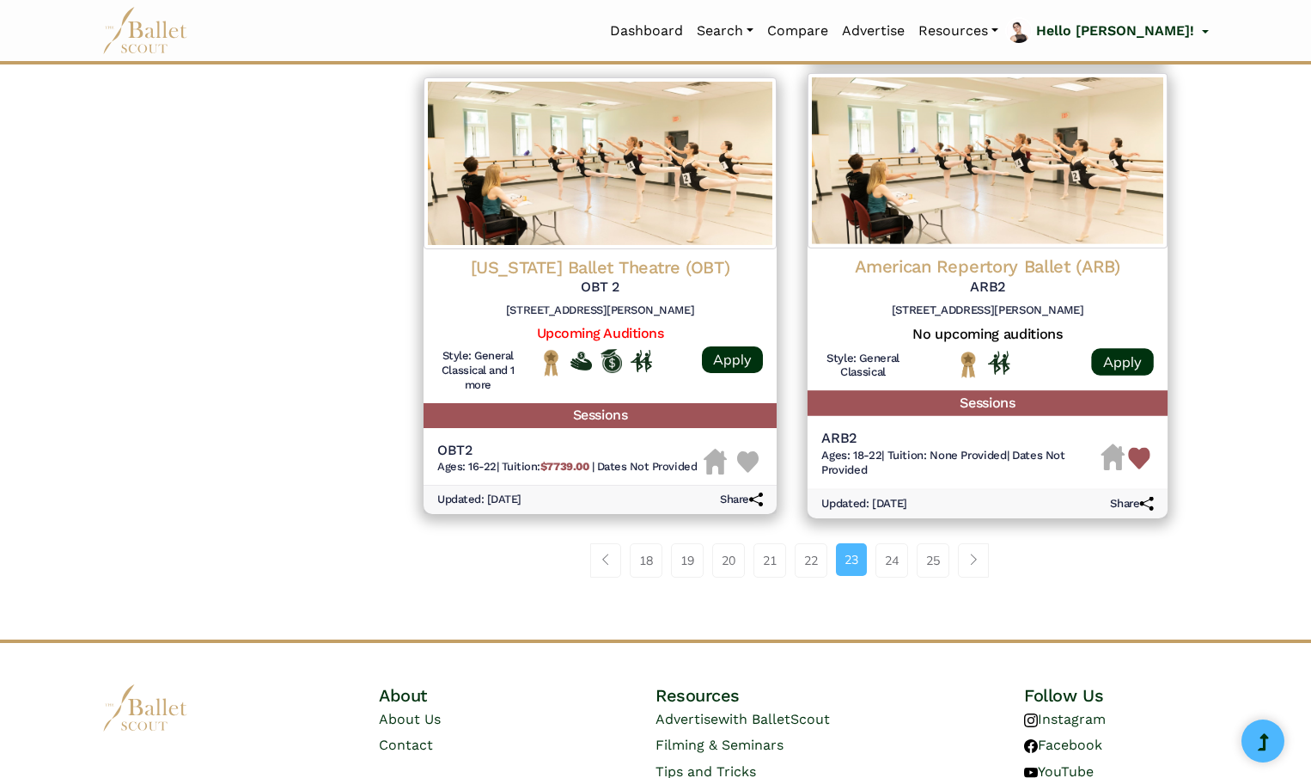
scroll to position [2230, 0]
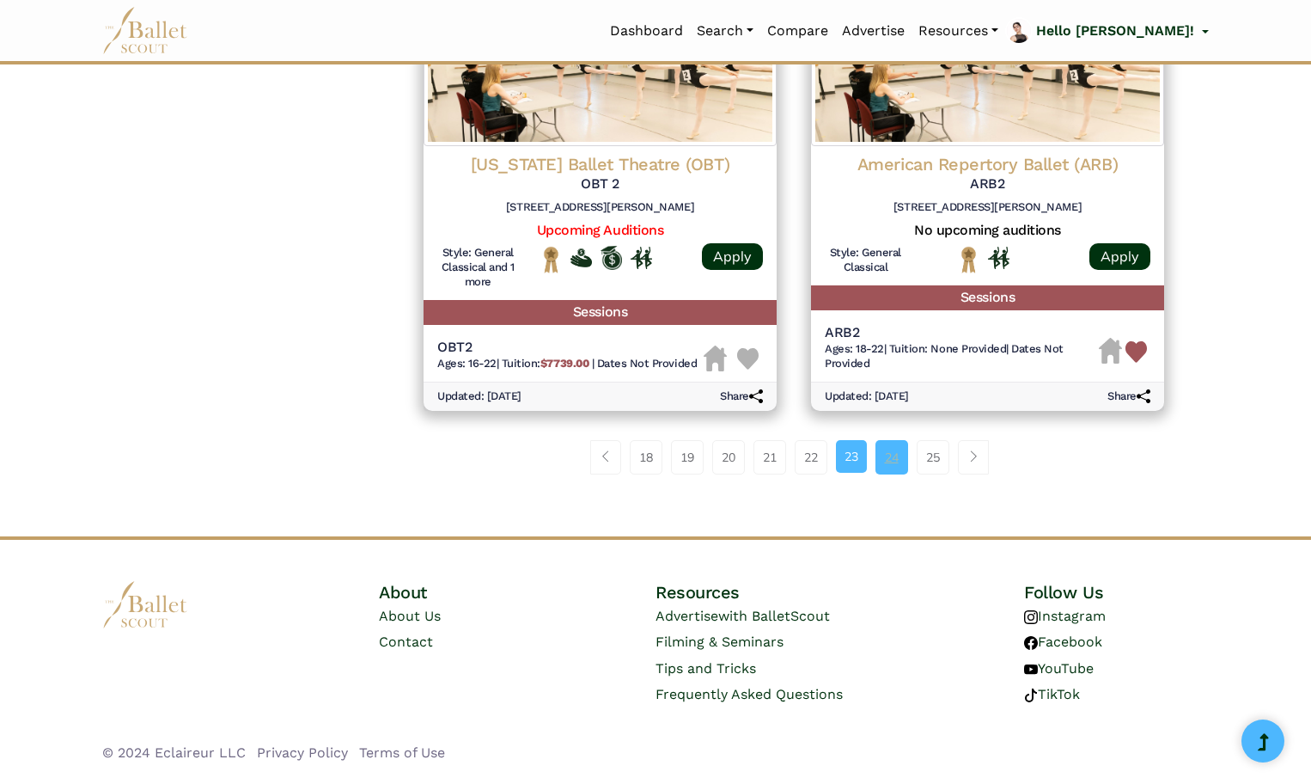
click at [894, 455] on link "24" at bounding box center [892, 457] width 33 height 34
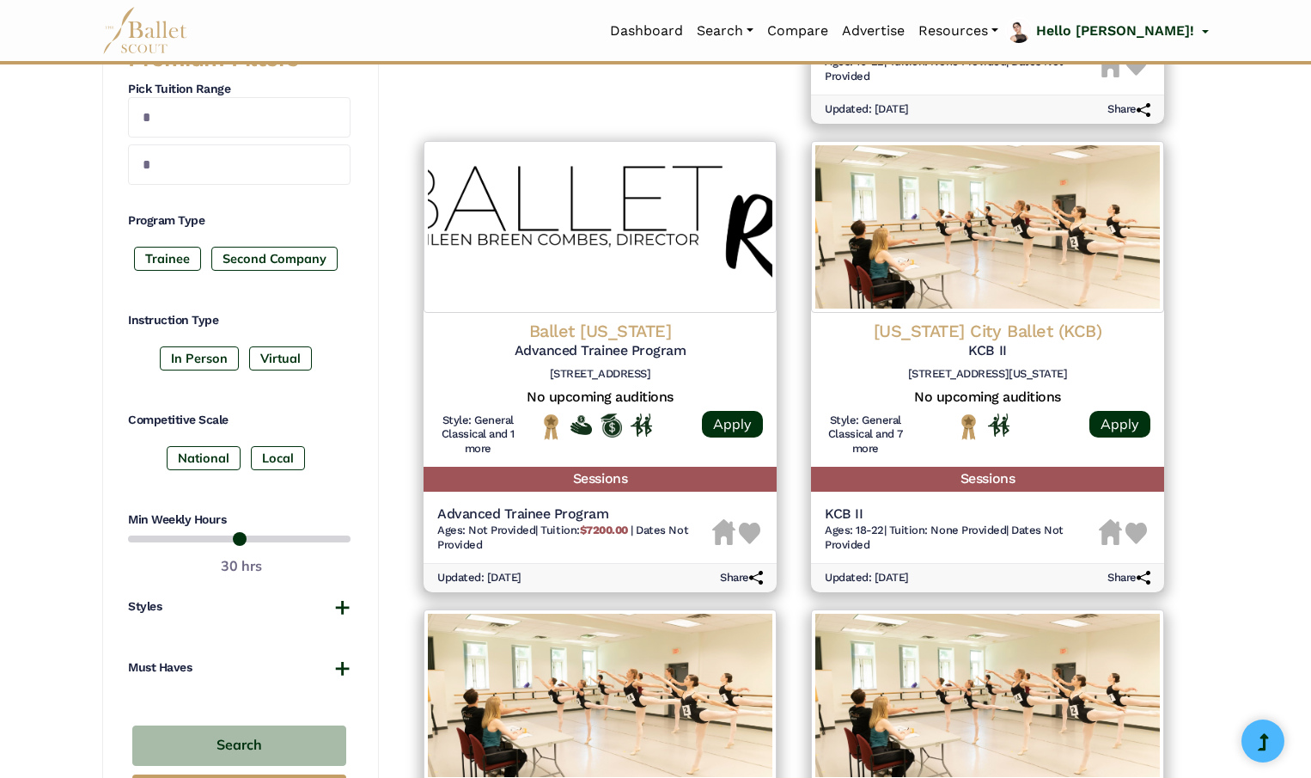
scroll to position [709, 0]
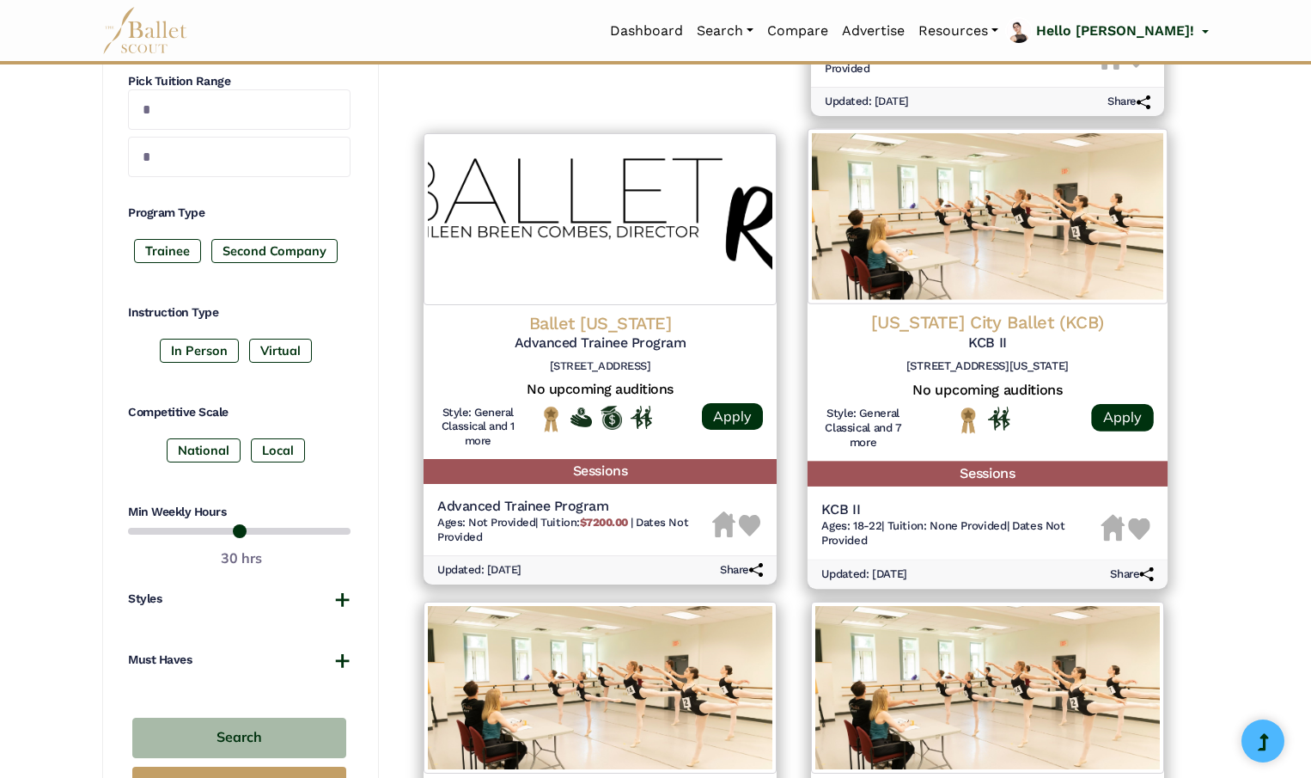
click at [1140, 528] on img at bounding box center [1140, 528] width 22 height 22
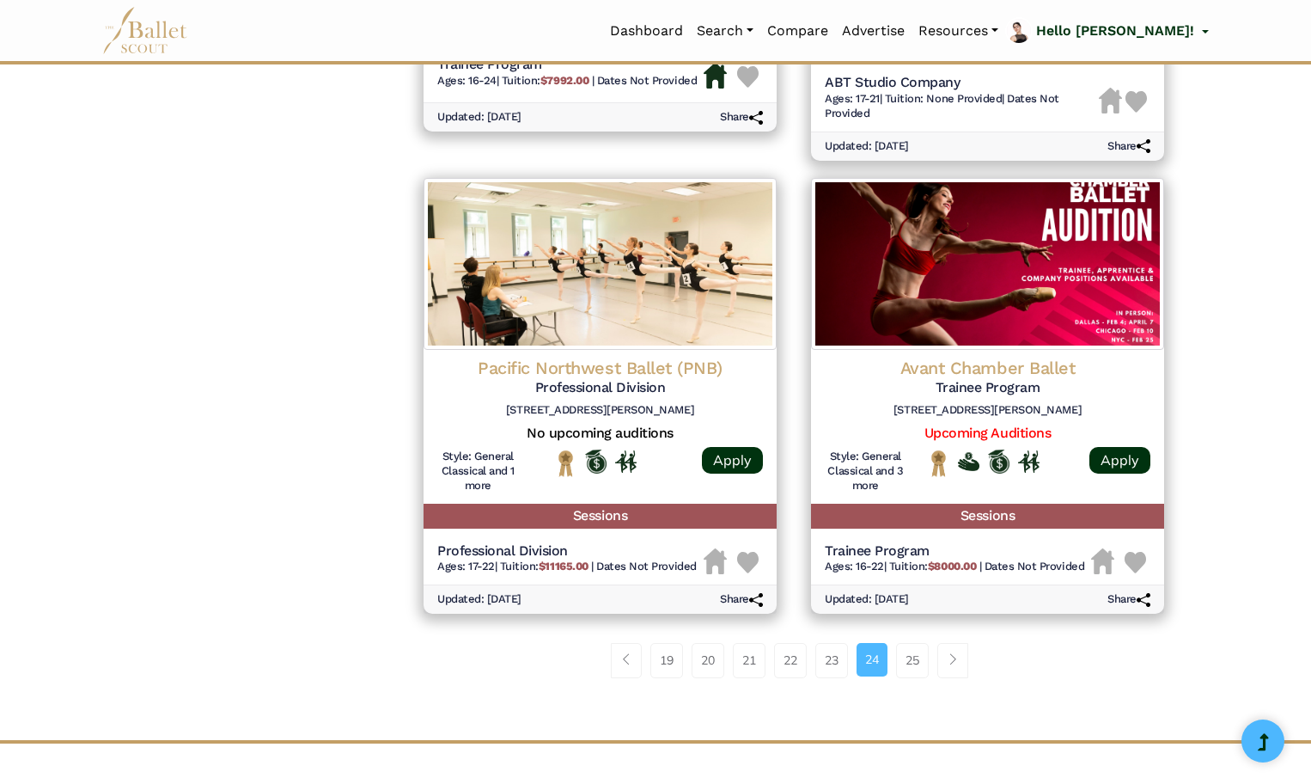
scroll to position [2105, 0]
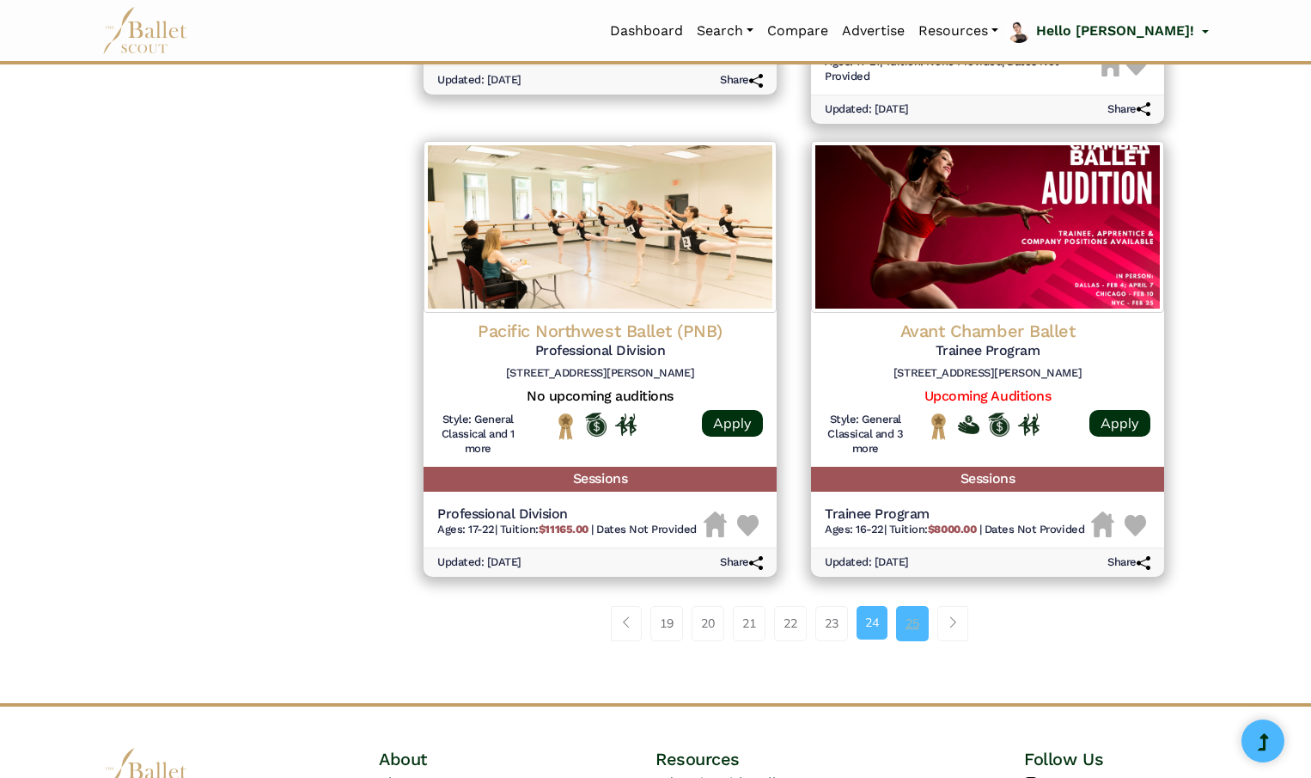
click at [912, 624] on link "25" at bounding box center [912, 623] width 33 height 34
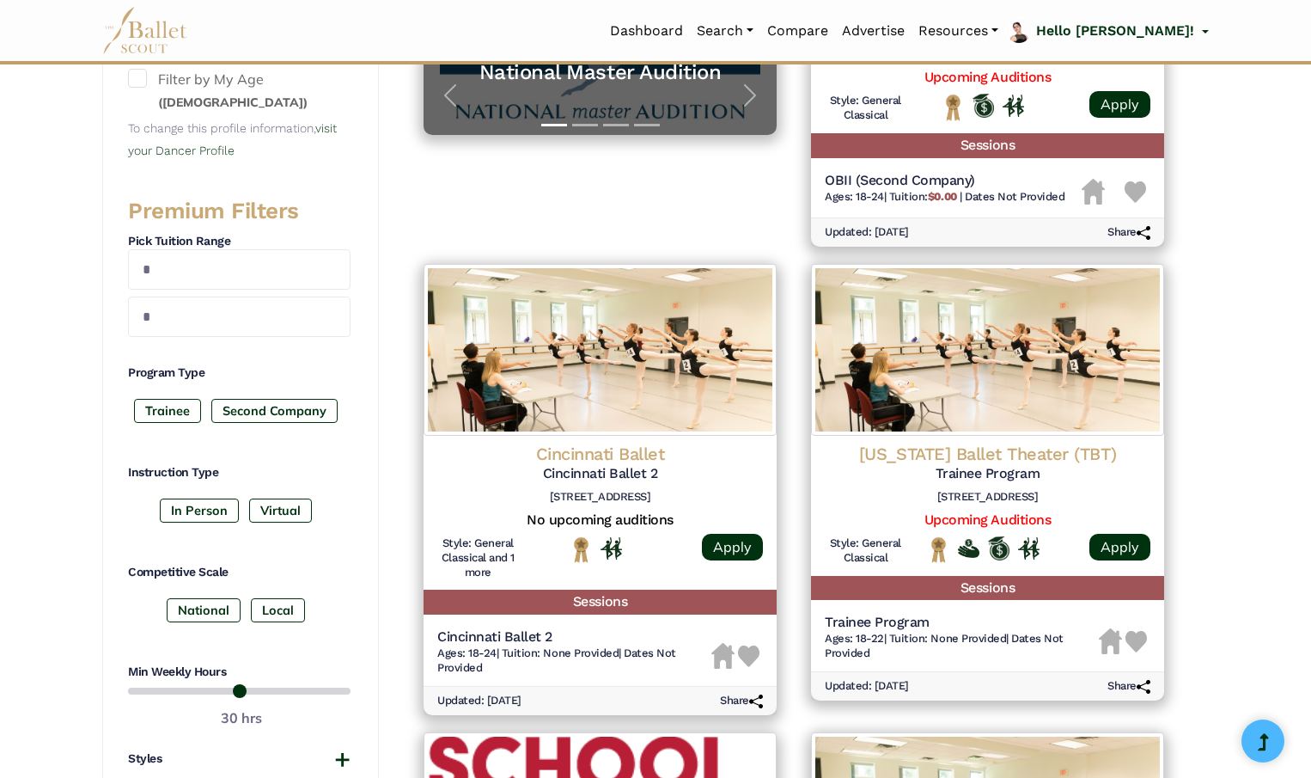
scroll to position [555, 0]
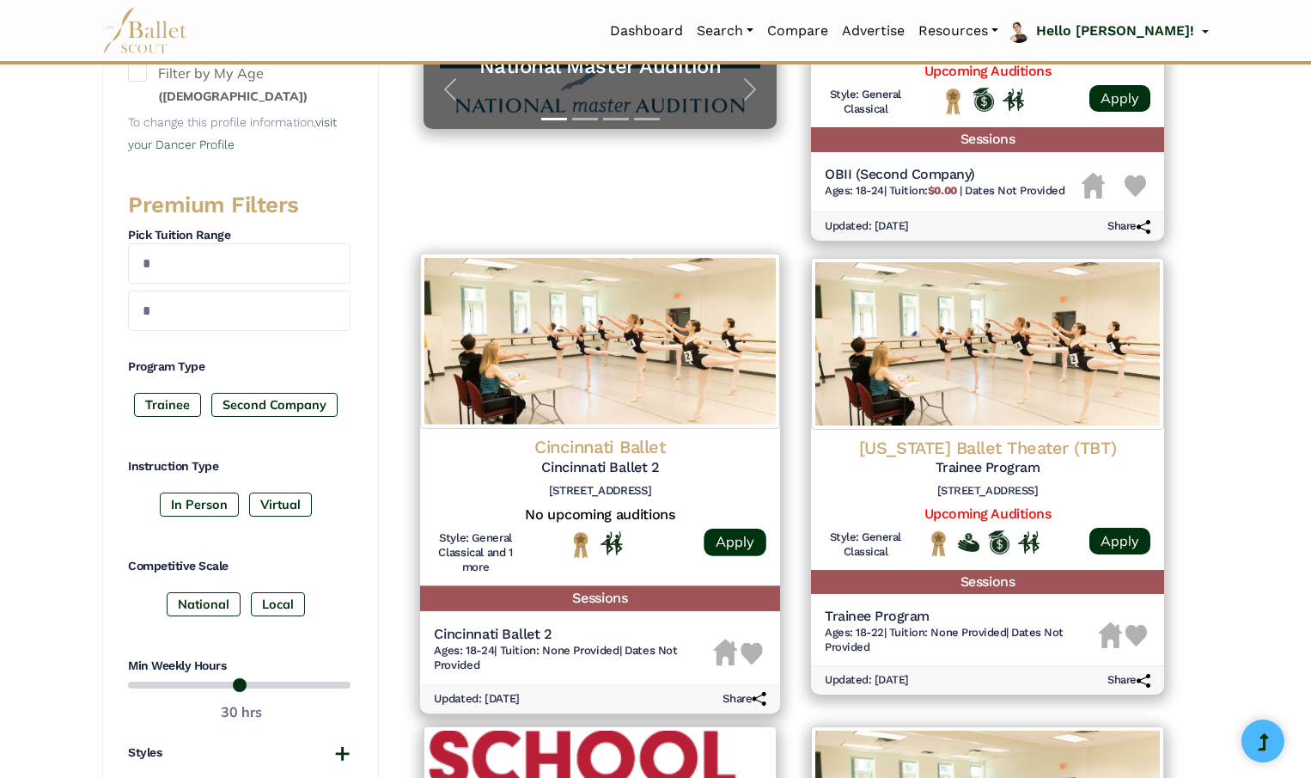
click at [755, 650] on img at bounding box center [753, 653] width 22 height 22
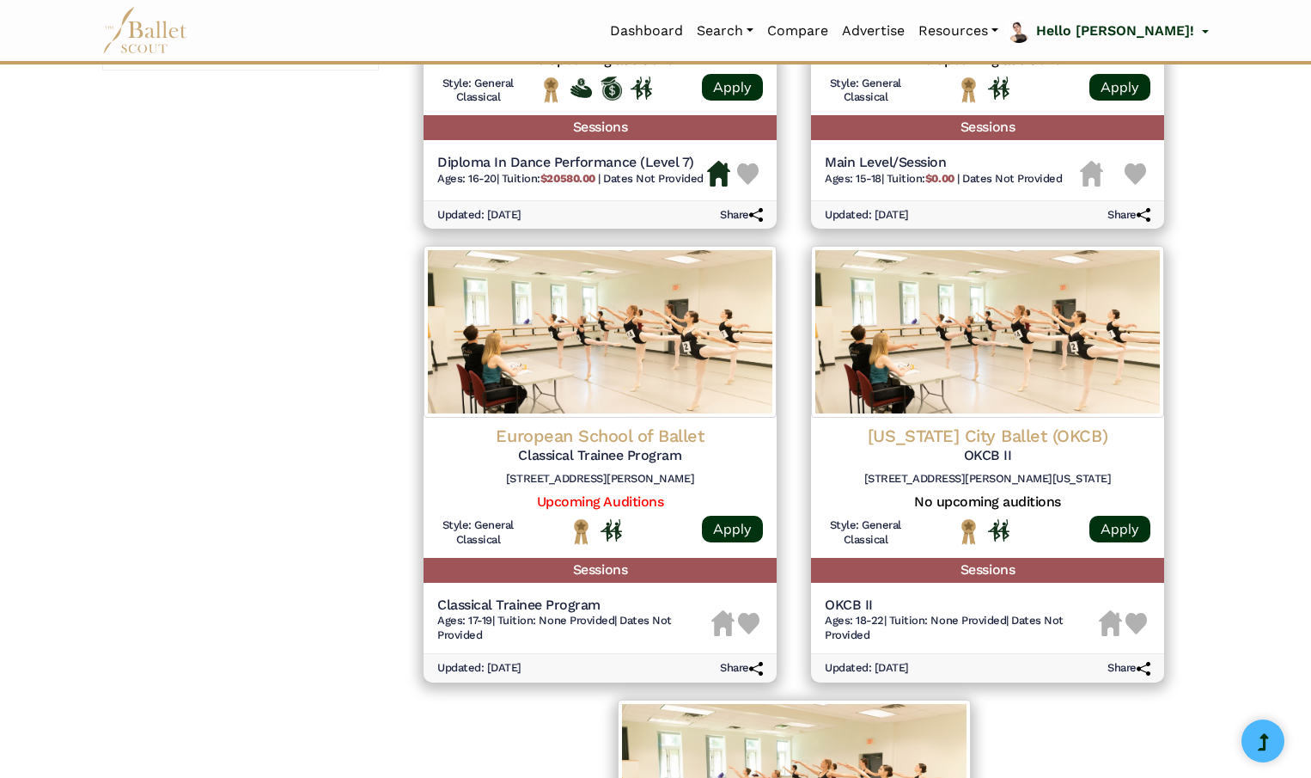
scroll to position [1543, 0]
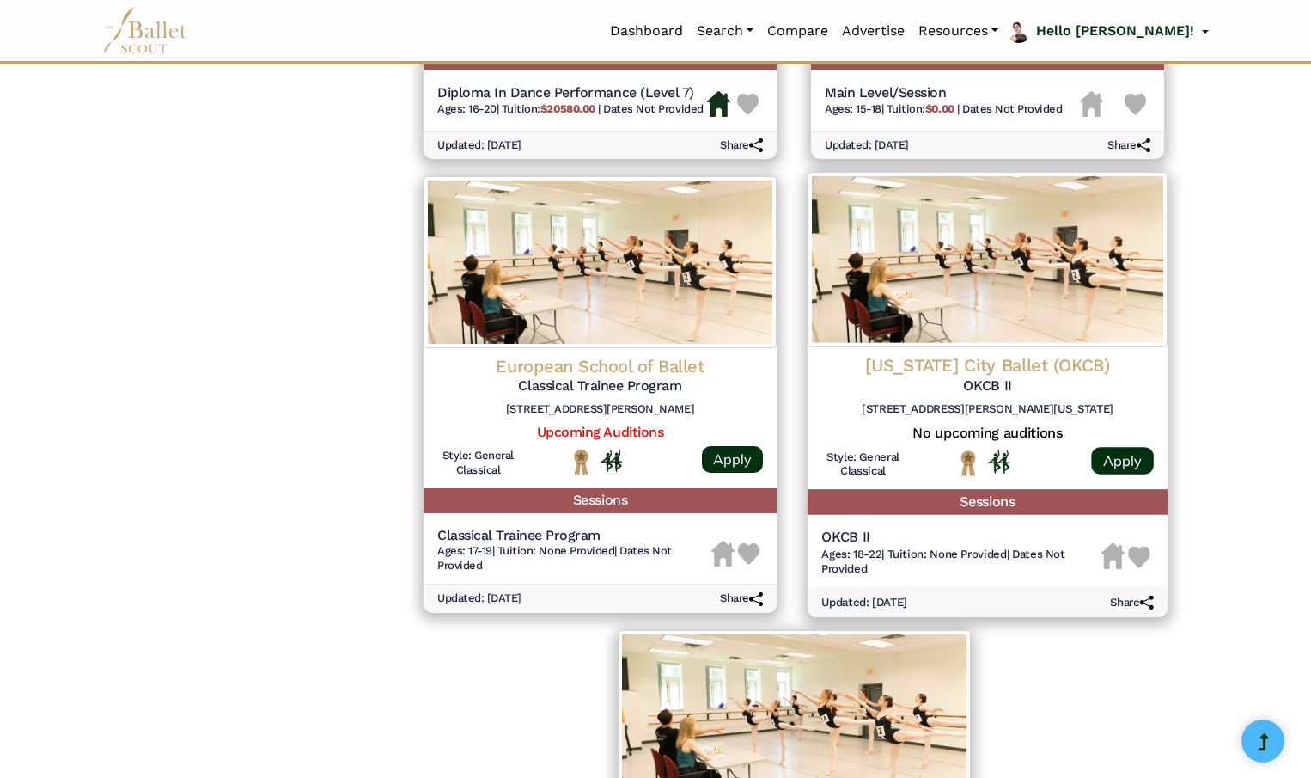
click at [1138, 561] on img at bounding box center [1140, 557] width 22 height 22
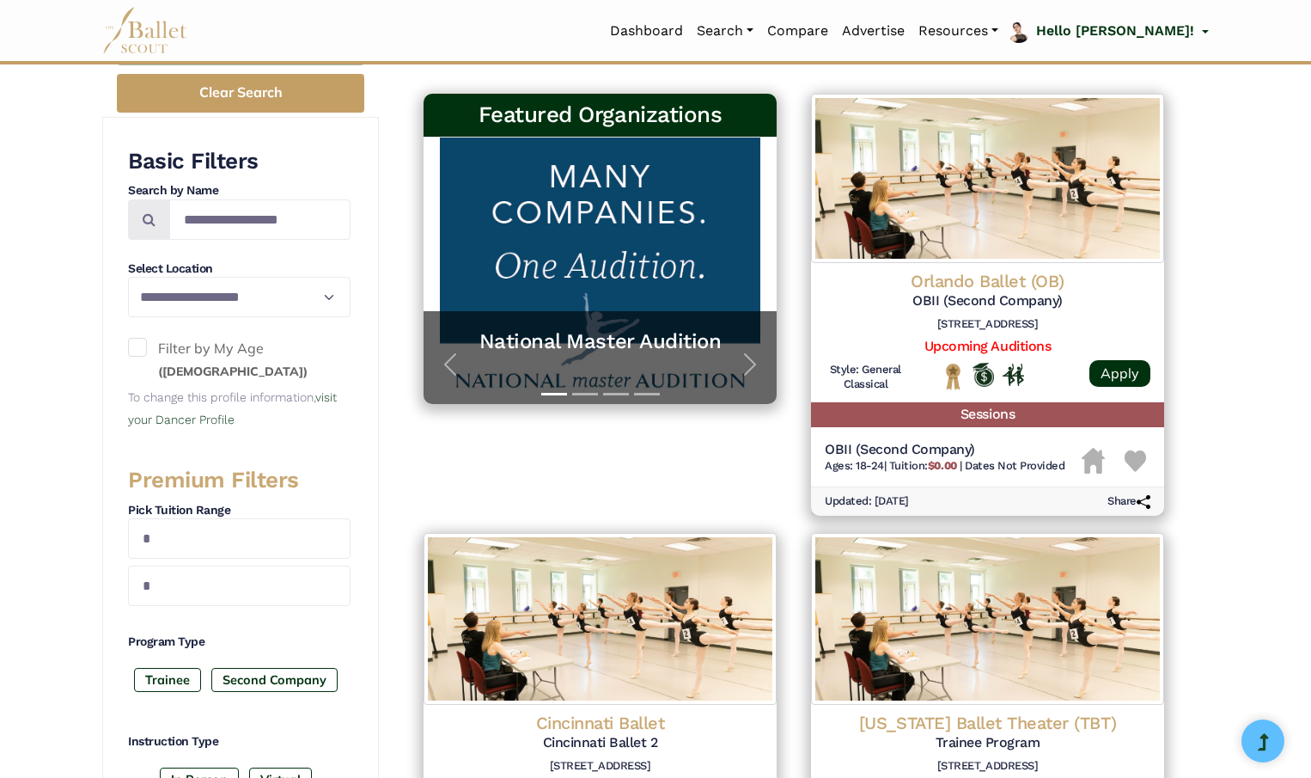
scroll to position [0, 0]
